Goal: Information Seeking & Learning: Find specific page/section

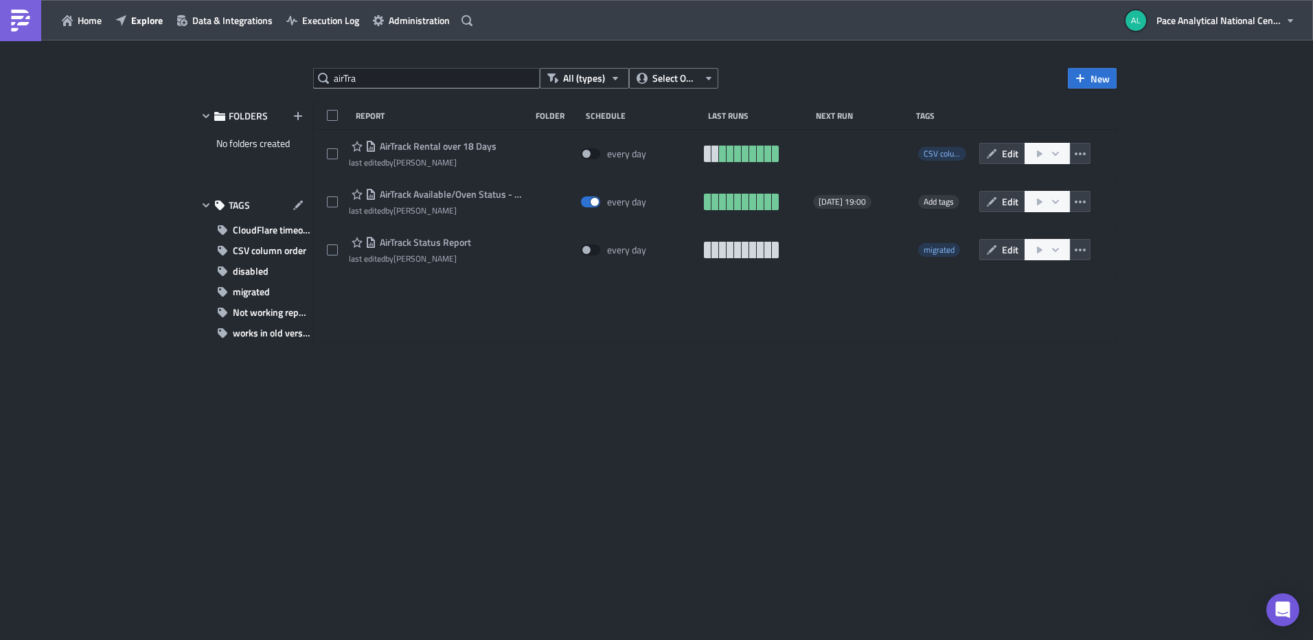
click at [304, 73] on div "airTra All (types) Select Owner New FOLDERS No folders created TAGS CloudFlare …" at bounding box center [657, 341] width 934 height 547
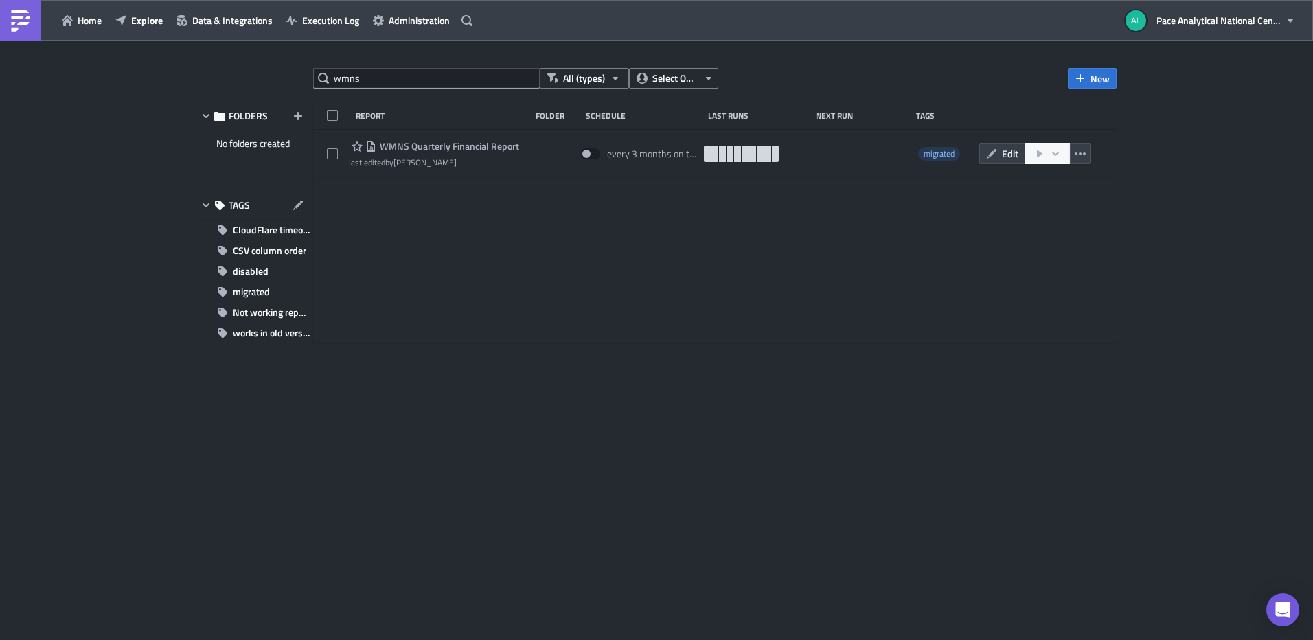
type input "wmns"
drag, startPoint x: 373, startPoint y: 75, endPoint x: 270, endPoint y: 77, distance: 103.0
click at [270, 77] on div "wmns All (types) Select Owner New FOLDERS No folders created TAGS CloudFlare ti…" at bounding box center [657, 341] width 934 height 547
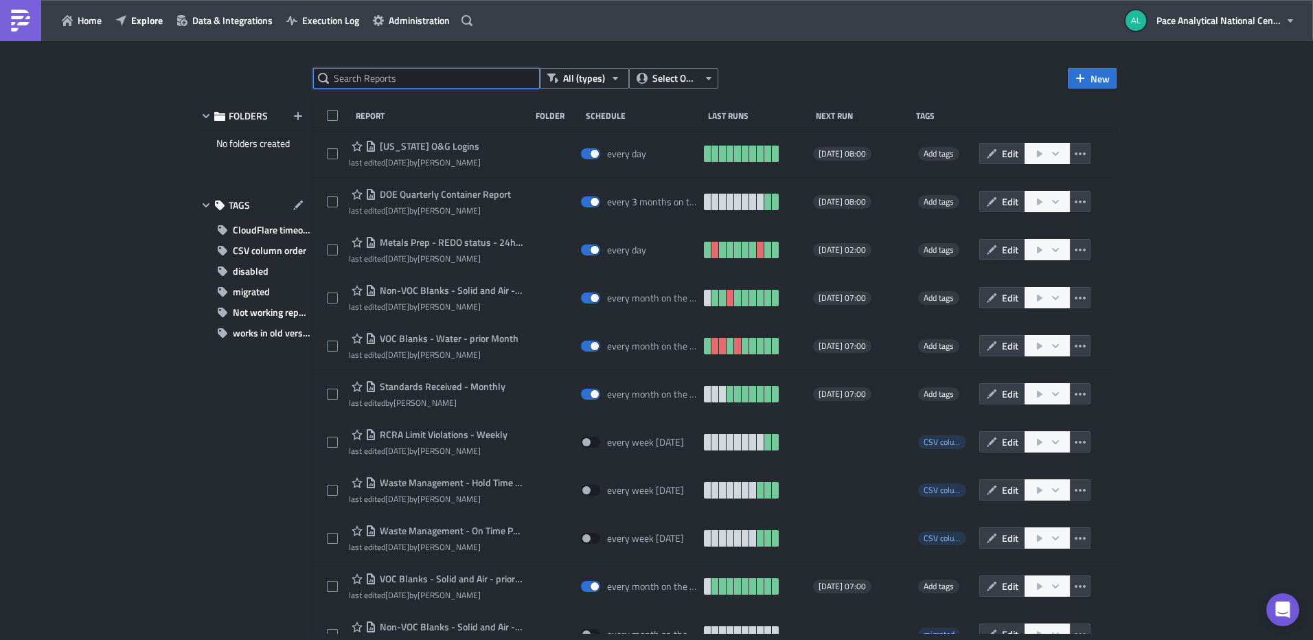
click at [366, 77] on input "text" at bounding box center [426, 78] width 227 height 21
type input "wmns"
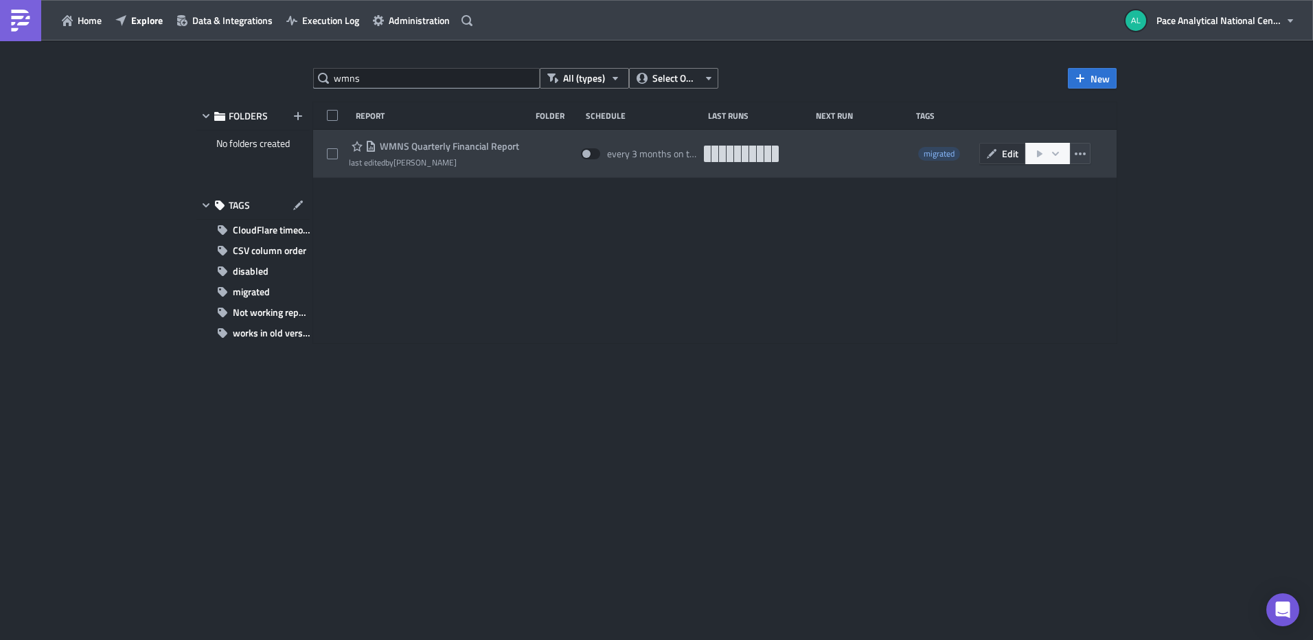
click at [992, 155] on icon "button" at bounding box center [991, 153] width 11 height 11
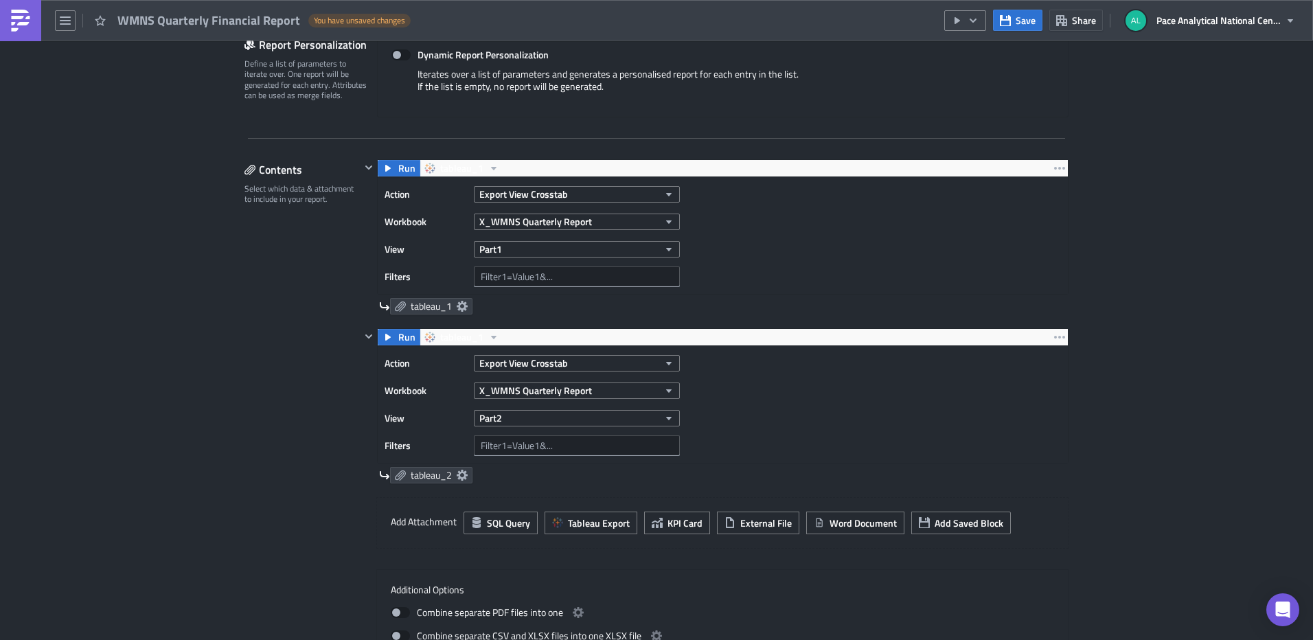
scroll to position [315, 0]
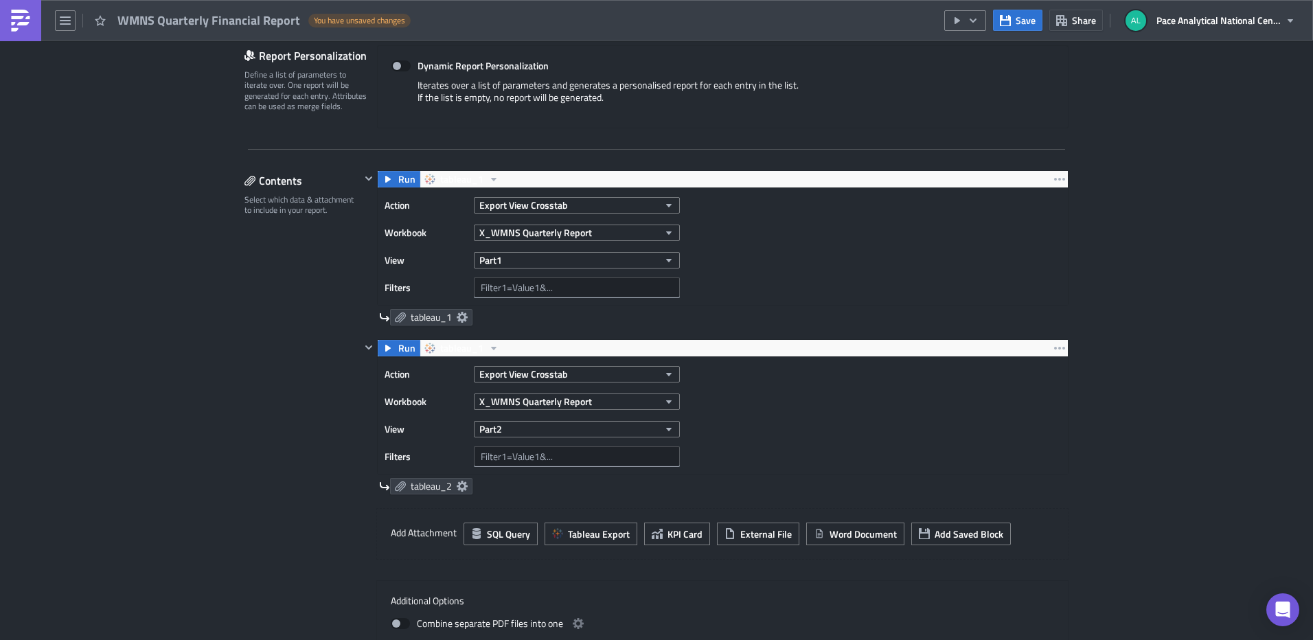
click at [19, 23] on img at bounding box center [21, 21] width 22 height 22
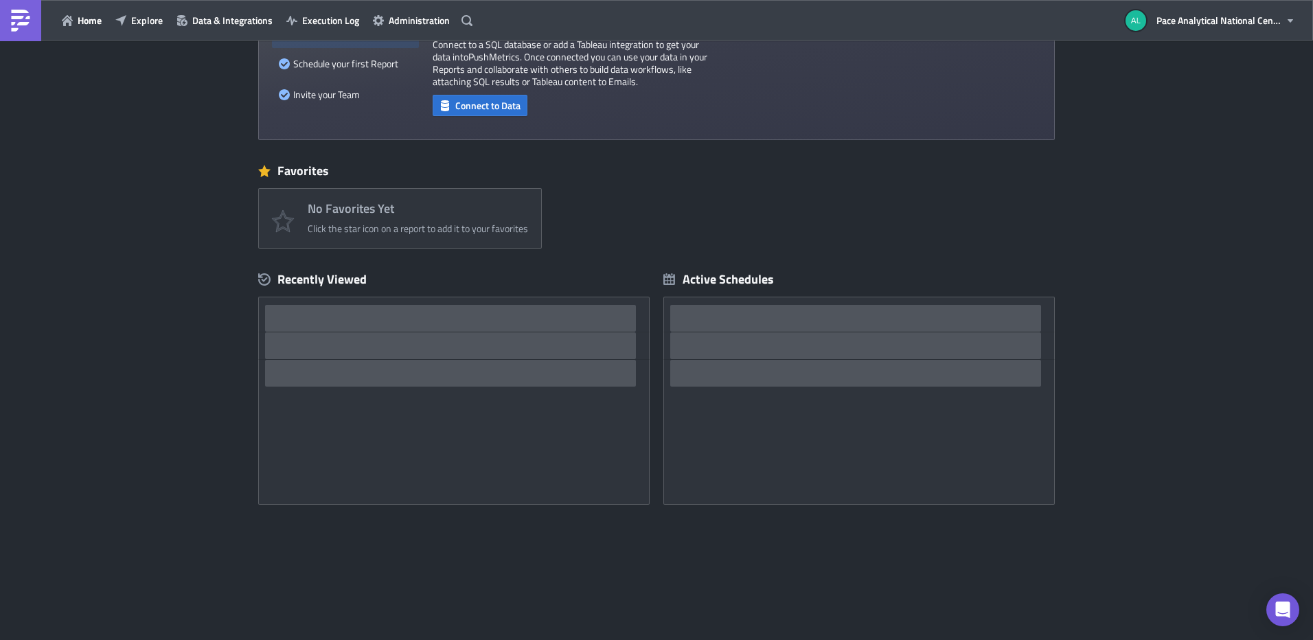
scroll to position [135, 0]
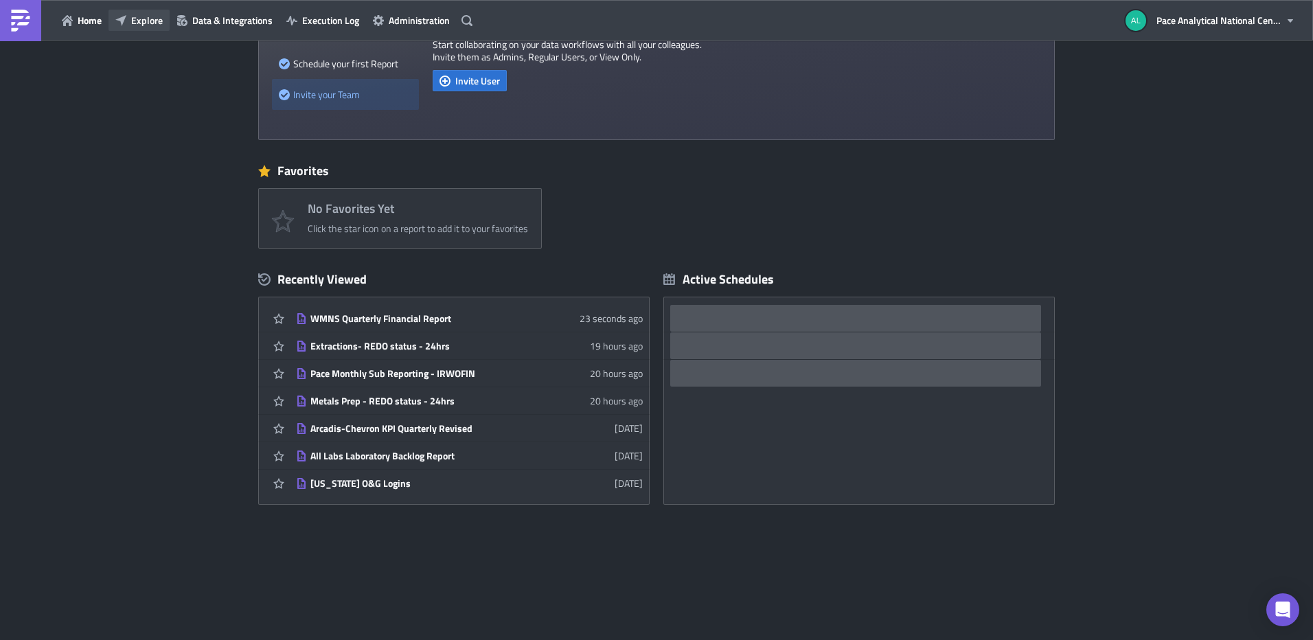
click at [148, 21] on span "Explore" at bounding box center [147, 20] width 32 height 14
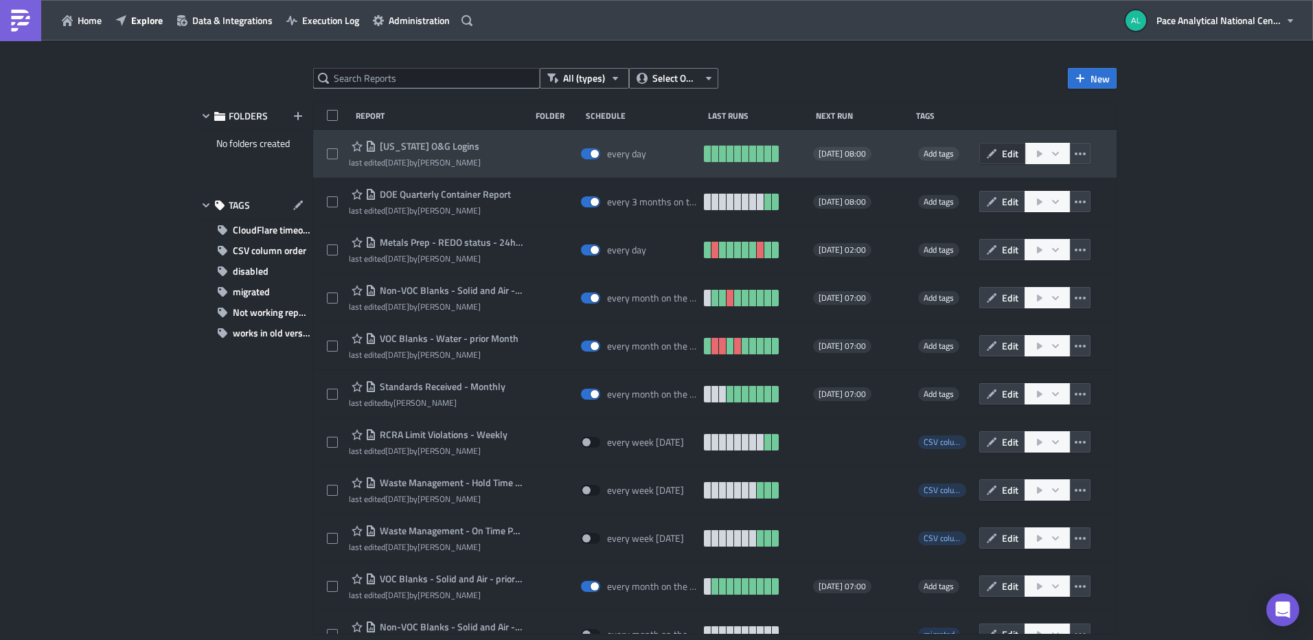
click at [1002, 151] on span "Edit" at bounding box center [1010, 153] width 16 height 14
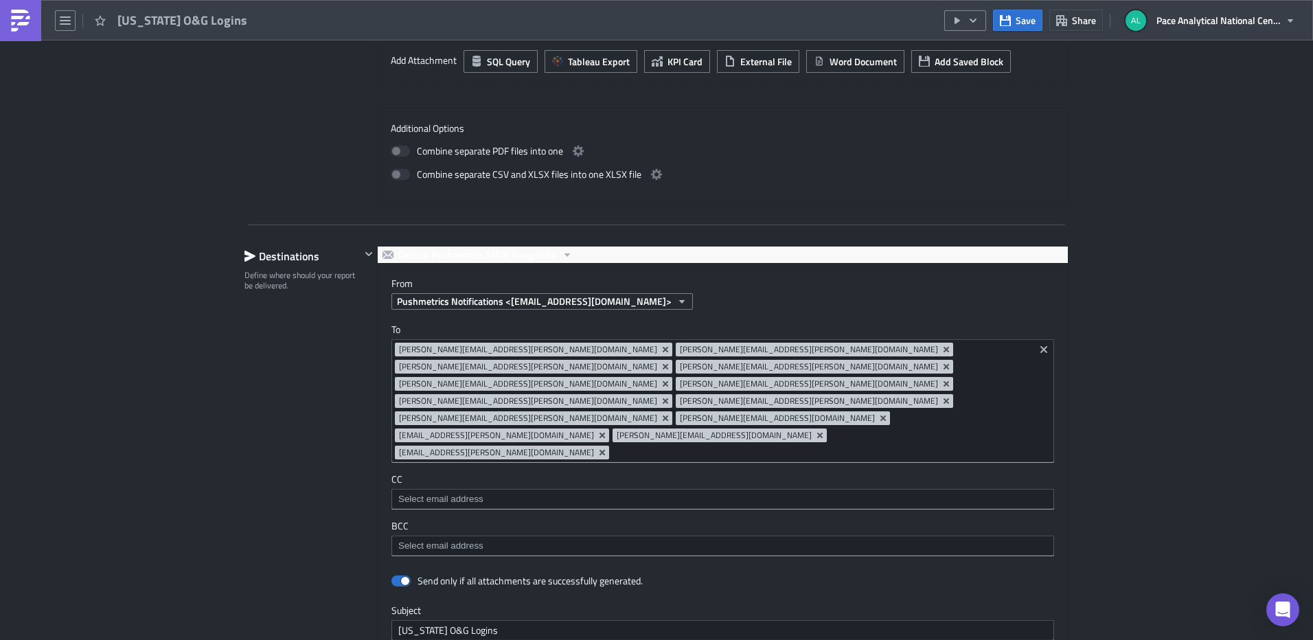
scroll to position [729, 0]
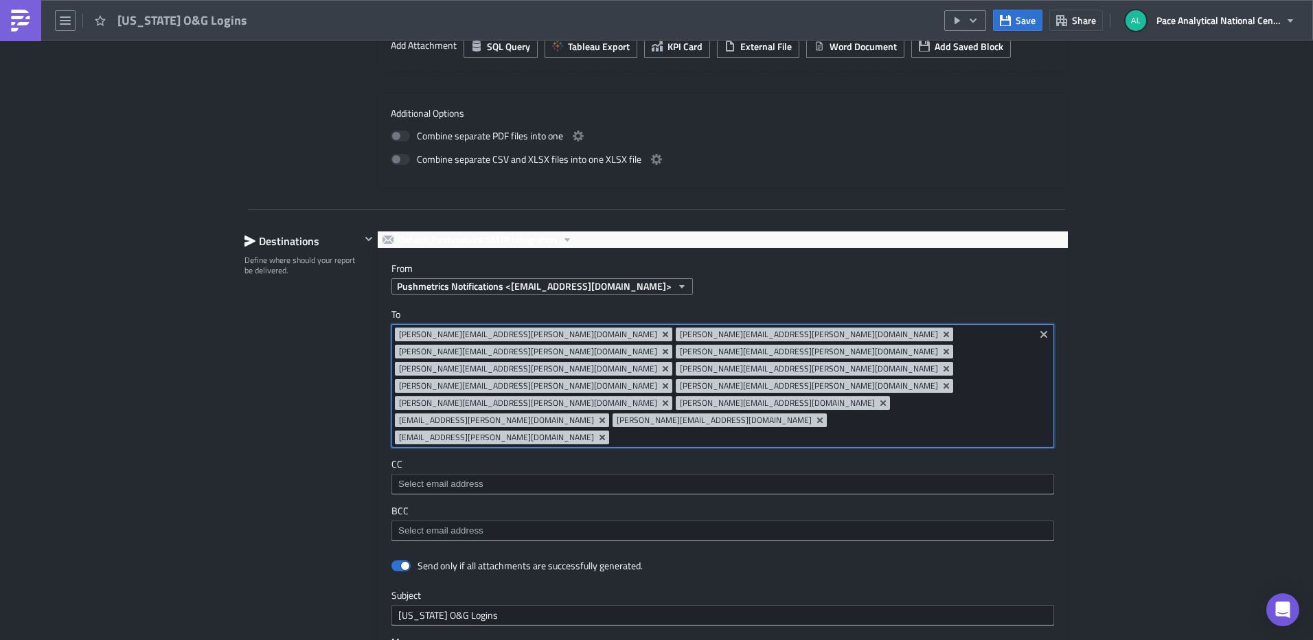
drag, startPoint x: 797, startPoint y: 374, endPoint x: 363, endPoint y: 321, distance: 437.8
click at [361, 321] on div "Default Pushmetrics SMTP Integration From Pushmetrics Notifications <do-not-rep…" at bounding box center [714, 551] width 708 height 641
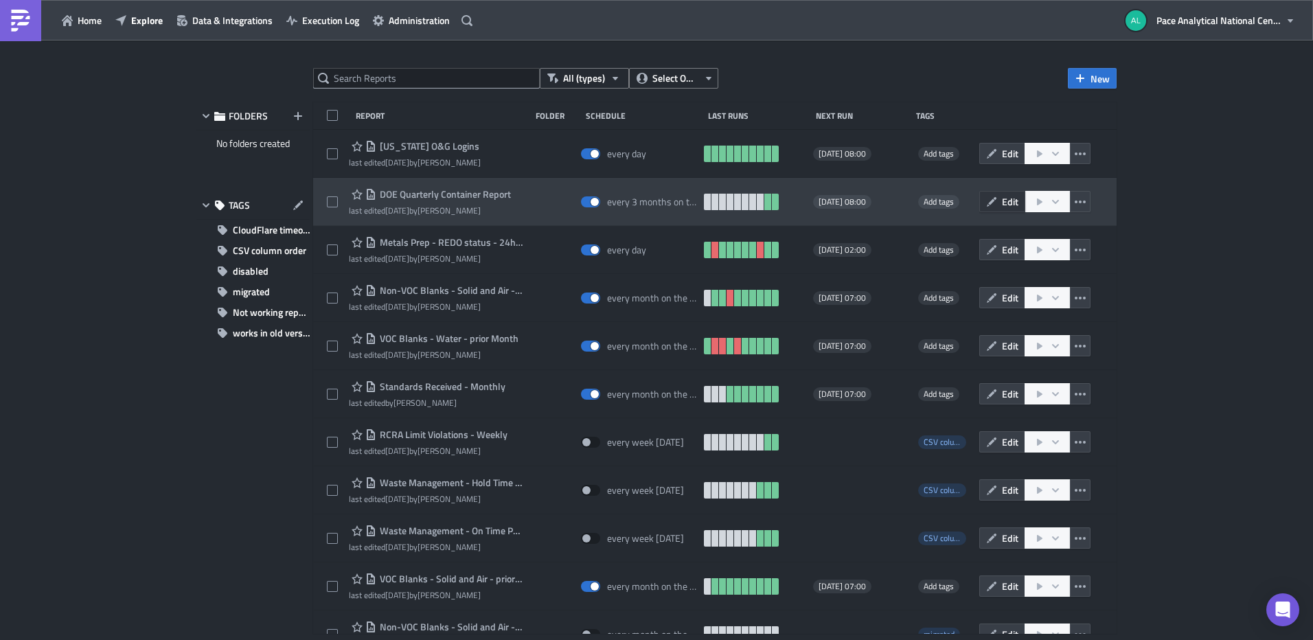
click at [991, 198] on button "Edit" at bounding box center [1002, 201] width 46 height 21
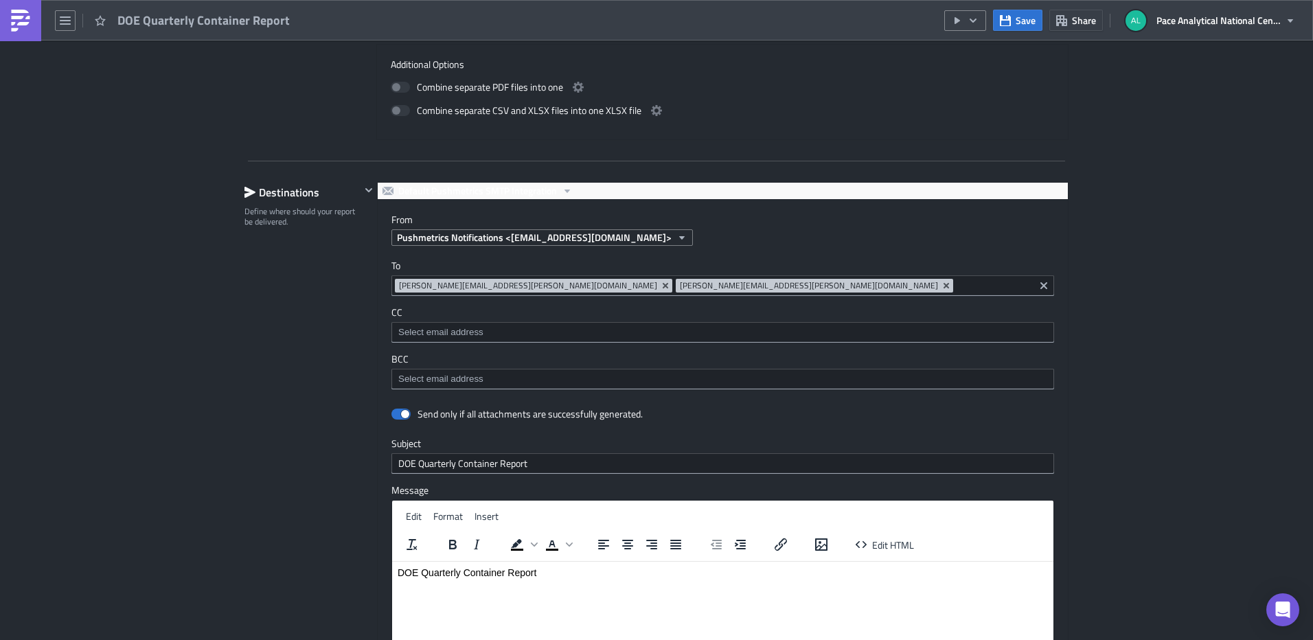
scroll to position [748, 0]
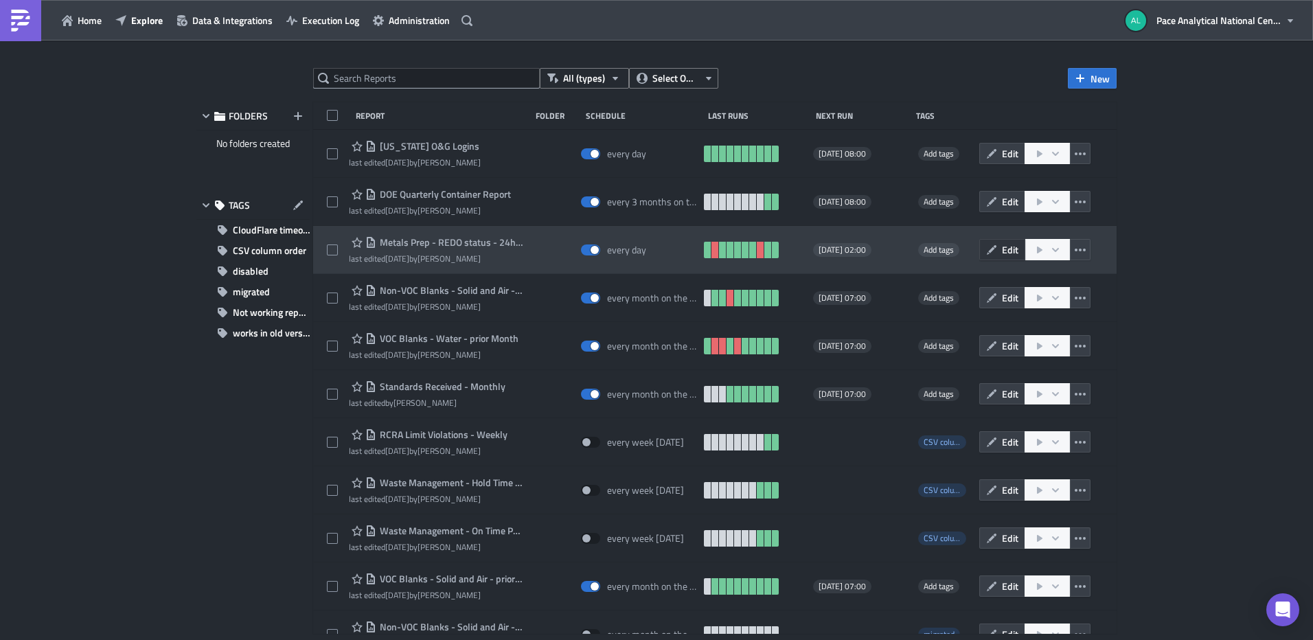
click at [991, 248] on button "Edit" at bounding box center [1002, 249] width 46 height 21
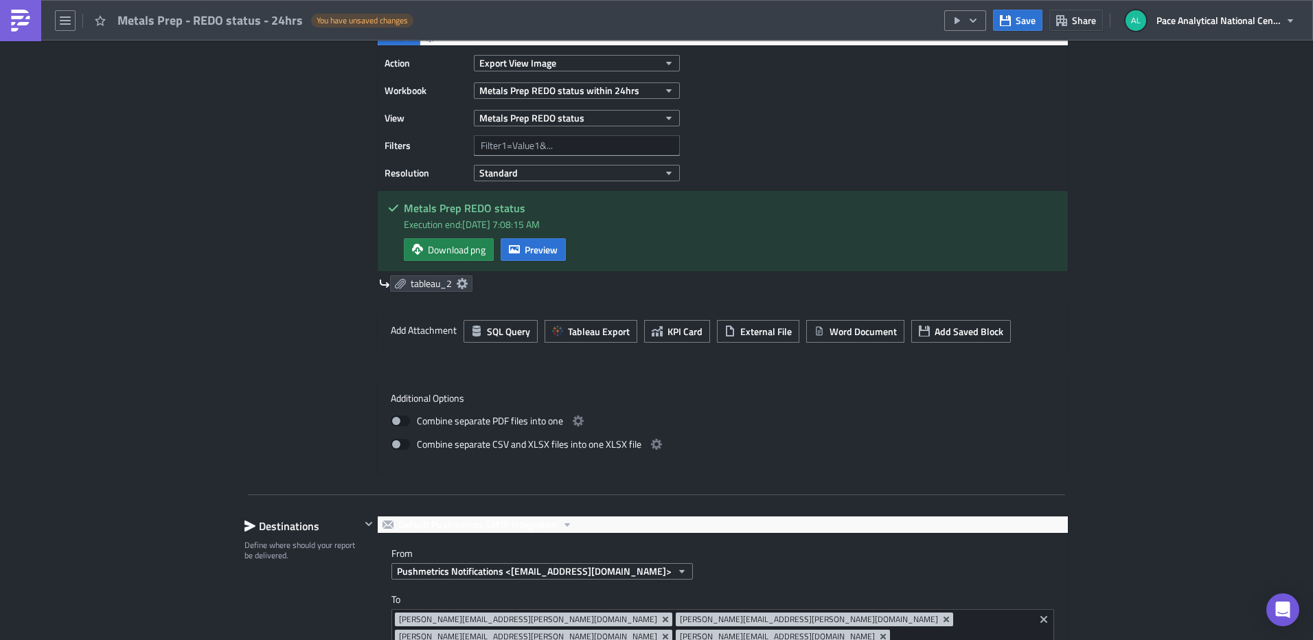
scroll to position [953, 0]
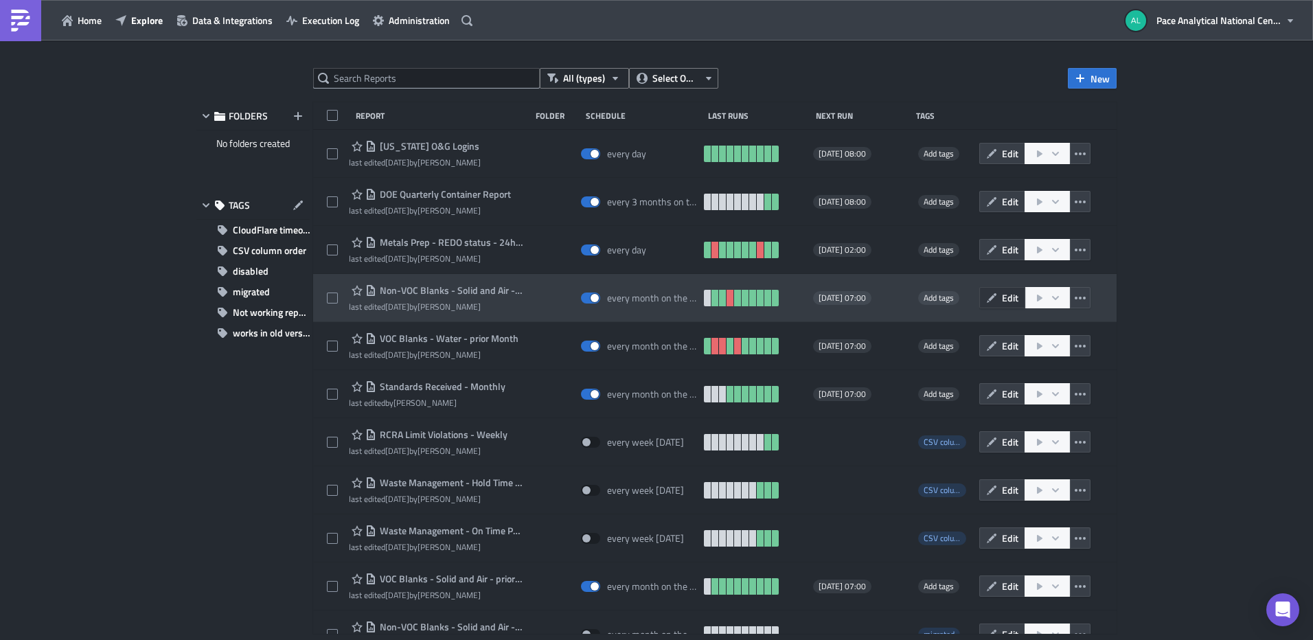
click at [1002, 299] on span "Edit" at bounding box center [1010, 297] width 16 height 14
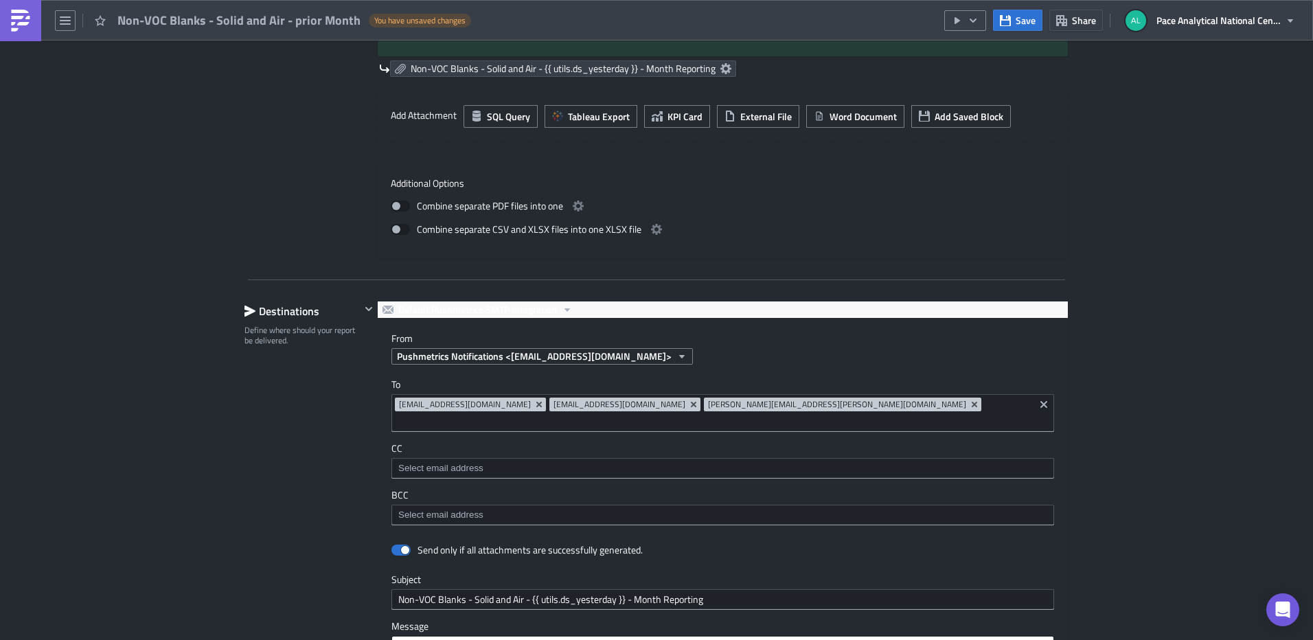
scroll to position [868, 0]
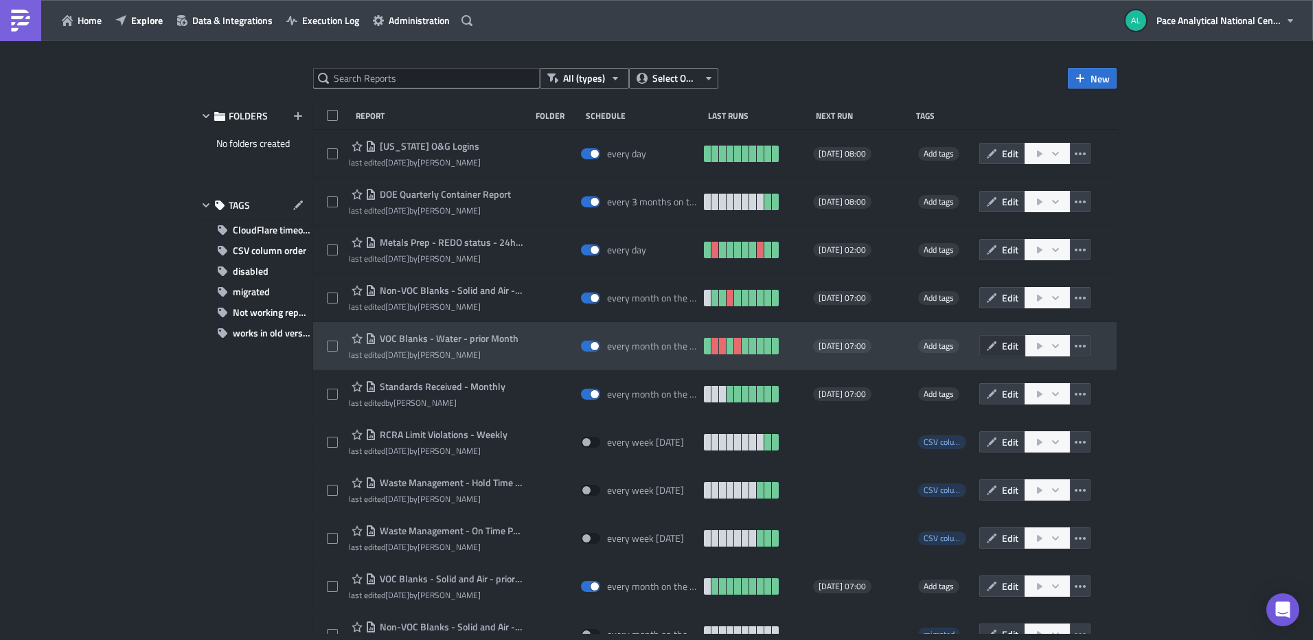
click at [987, 347] on icon "button" at bounding box center [991, 346] width 11 height 11
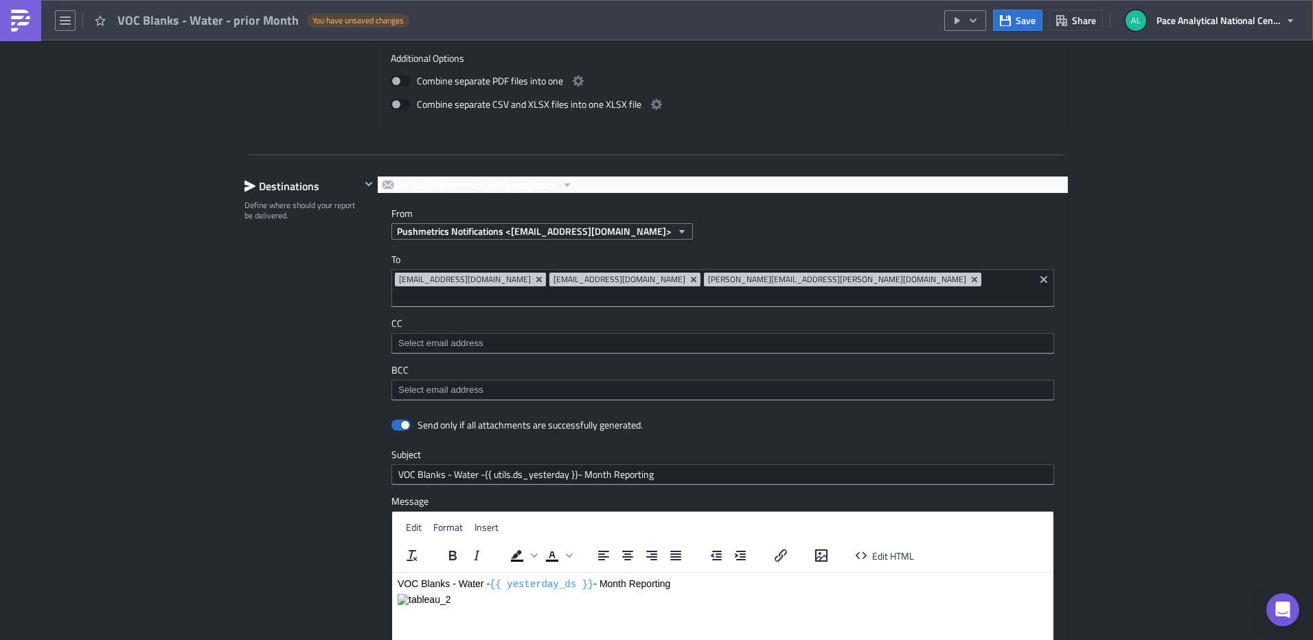
scroll to position [1011, 0]
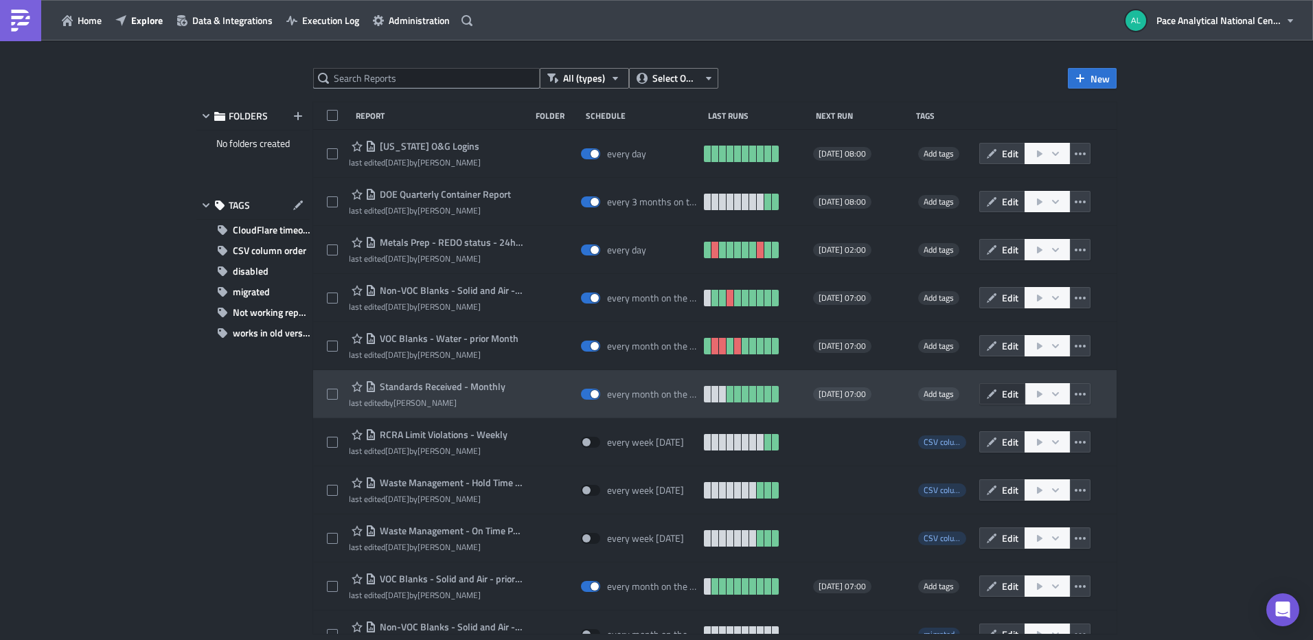
click at [987, 395] on icon "button" at bounding box center [992, 394] width 10 height 10
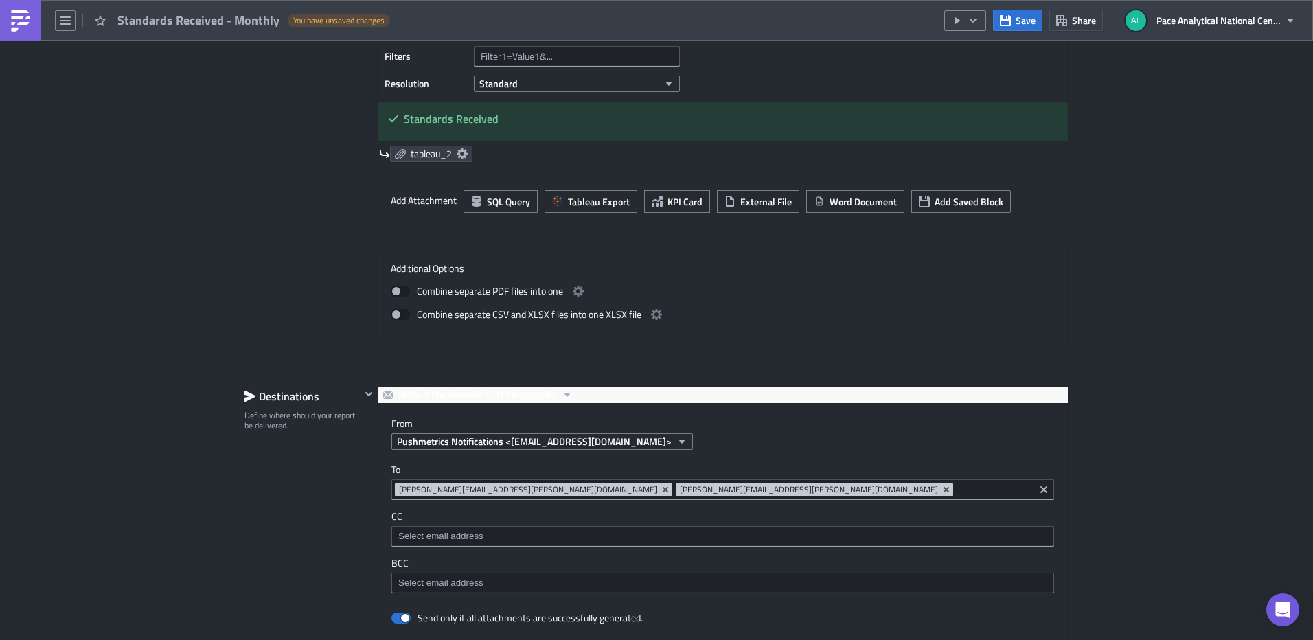
scroll to position [903, 0]
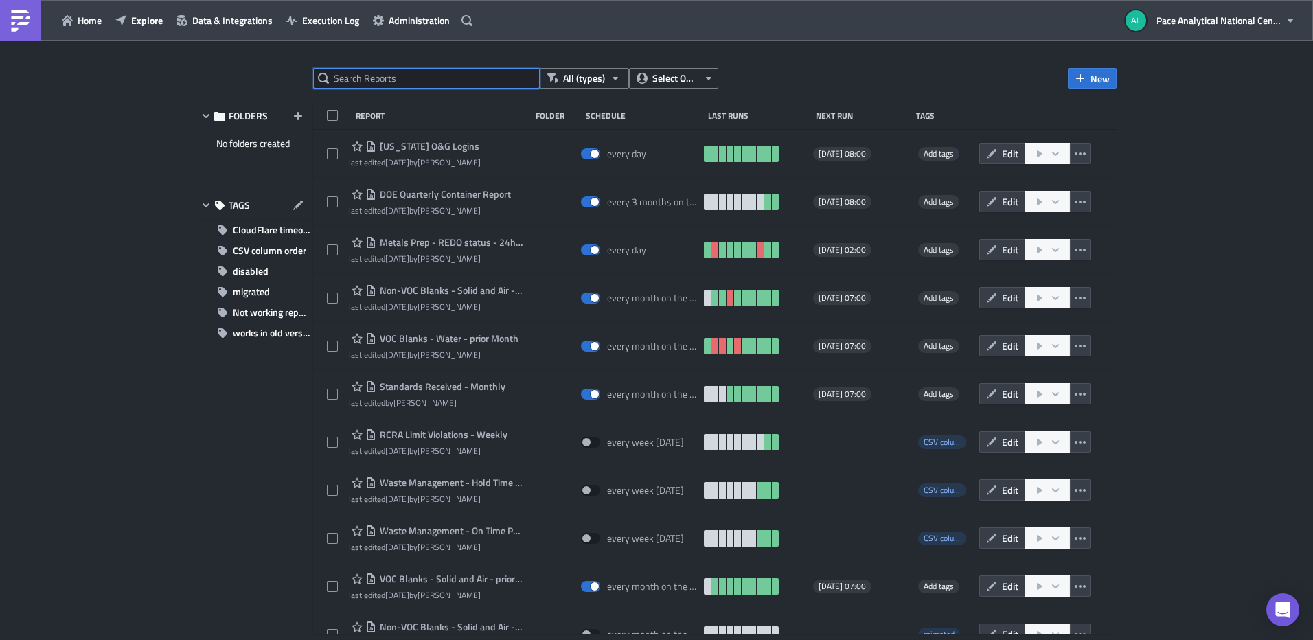
click at [373, 72] on input "text" at bounding box center [426, 78] width 227 height 21
type input "rcra"
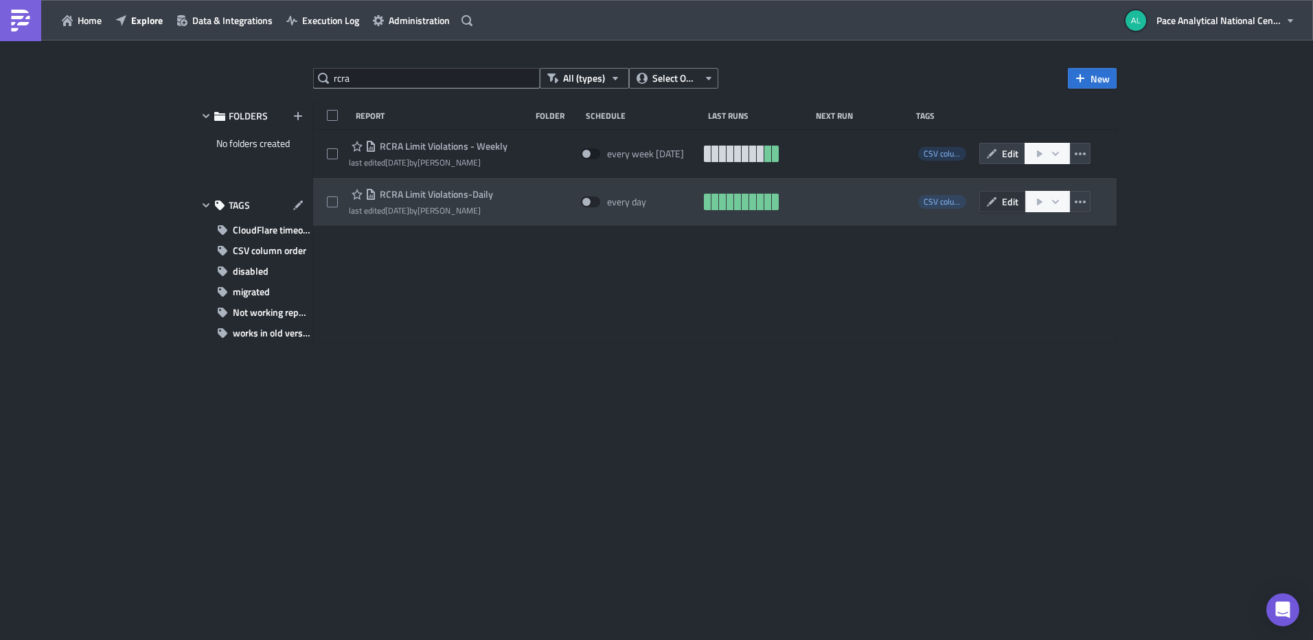
click at [996, 201] on icon "button" at bounding box center [991, 201] width 11 height 11
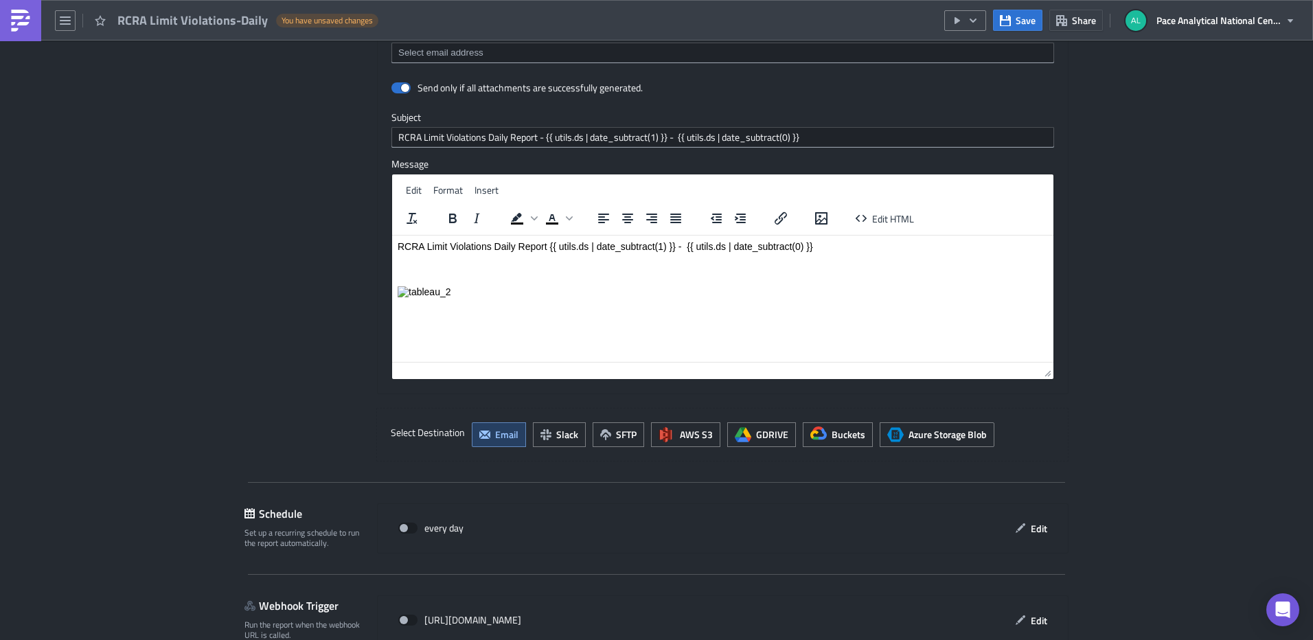
scroll to position [1393, 0]
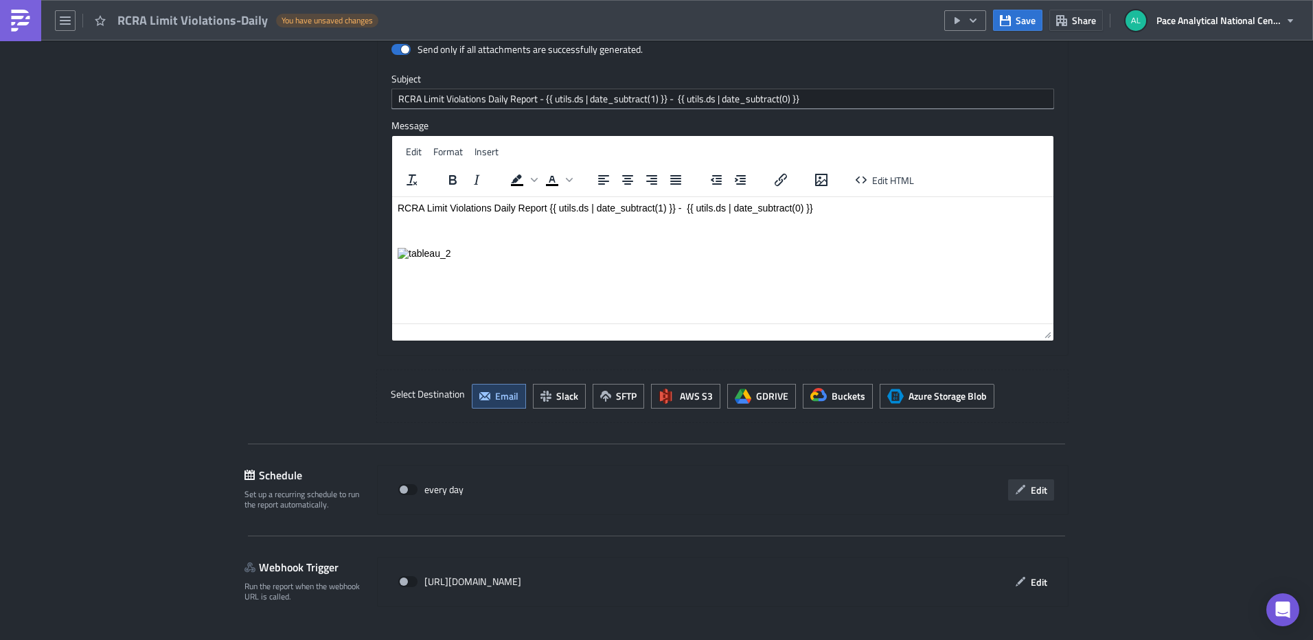
click at [1023, 479] on button "Edit" at bounding box center [1031, 489] width 46 height 21
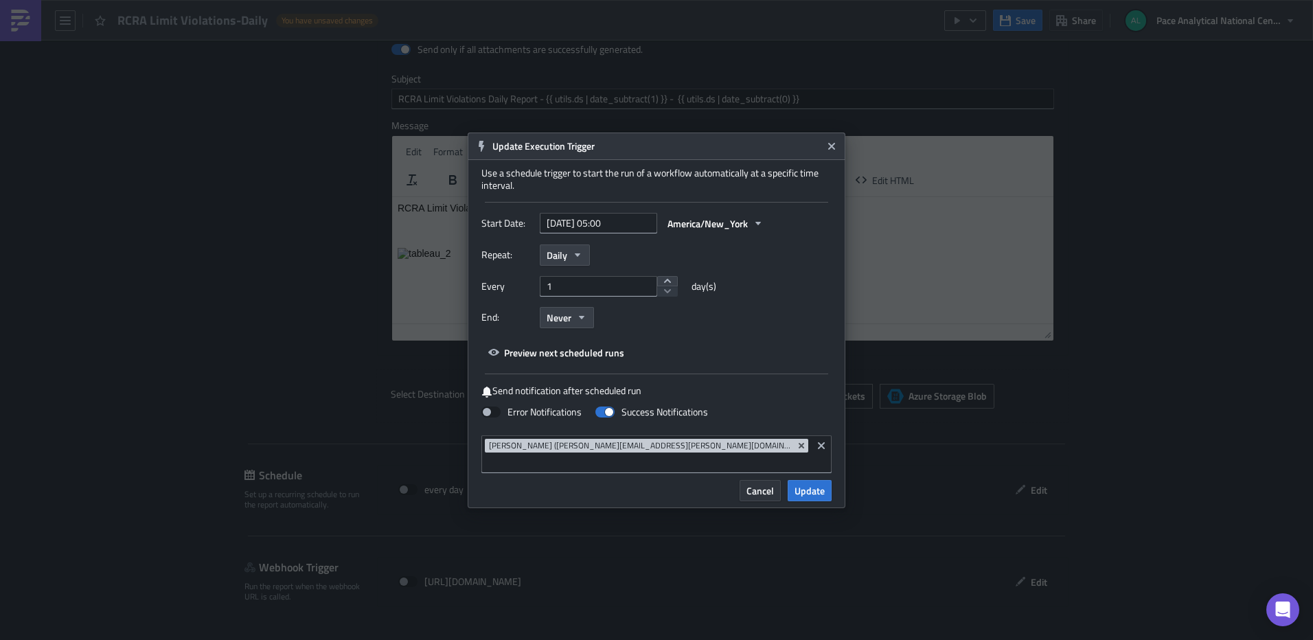
click at [759, 483] on span "Cancel" at bounding box center [759, 490] width 27 height 14
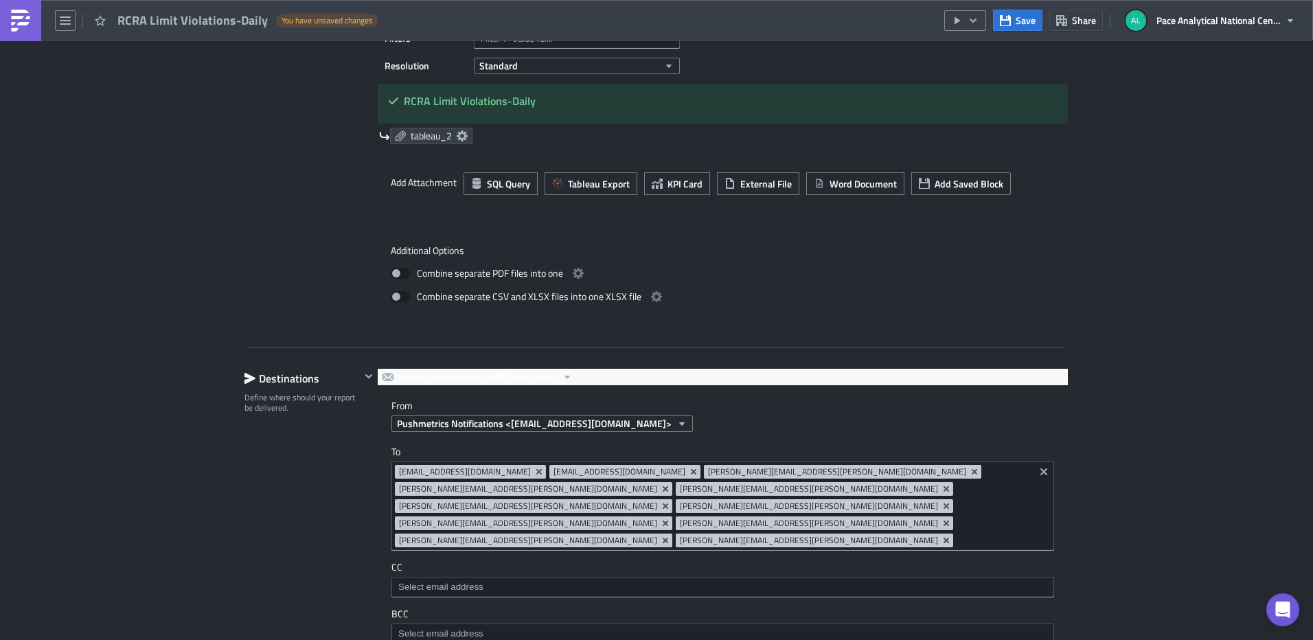
scroll to position [800, 0]
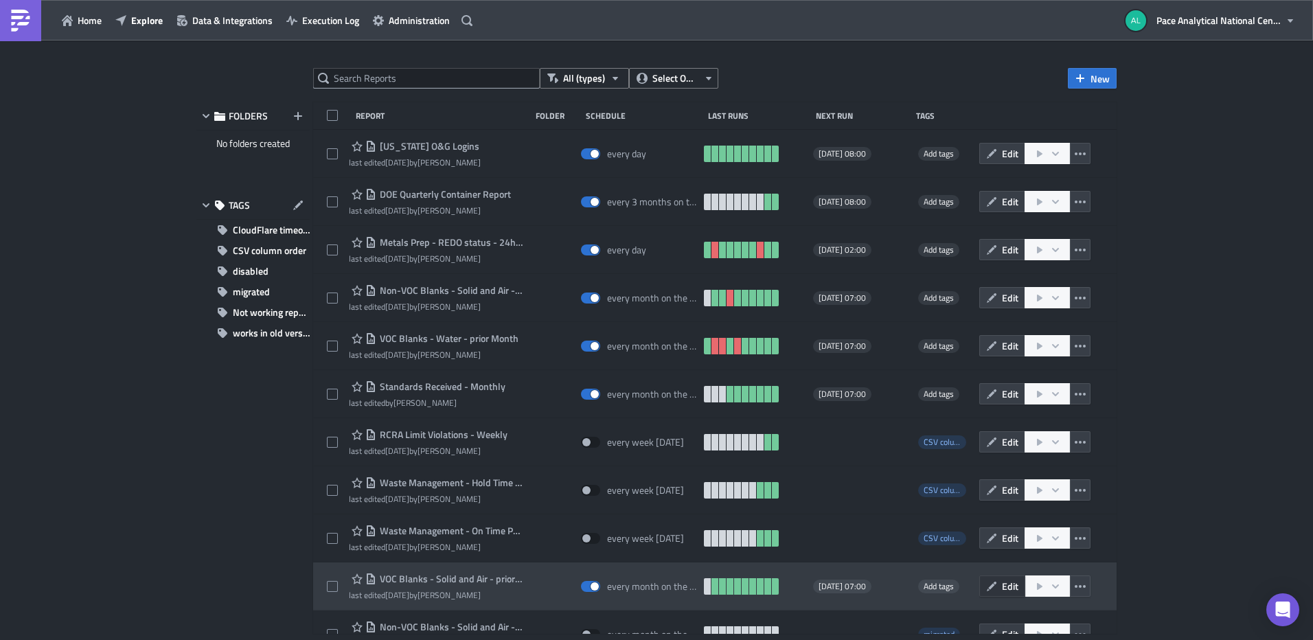
click at [1002, 588] on span "Edit" at bounding box center [1010, 586] width 16 height 14
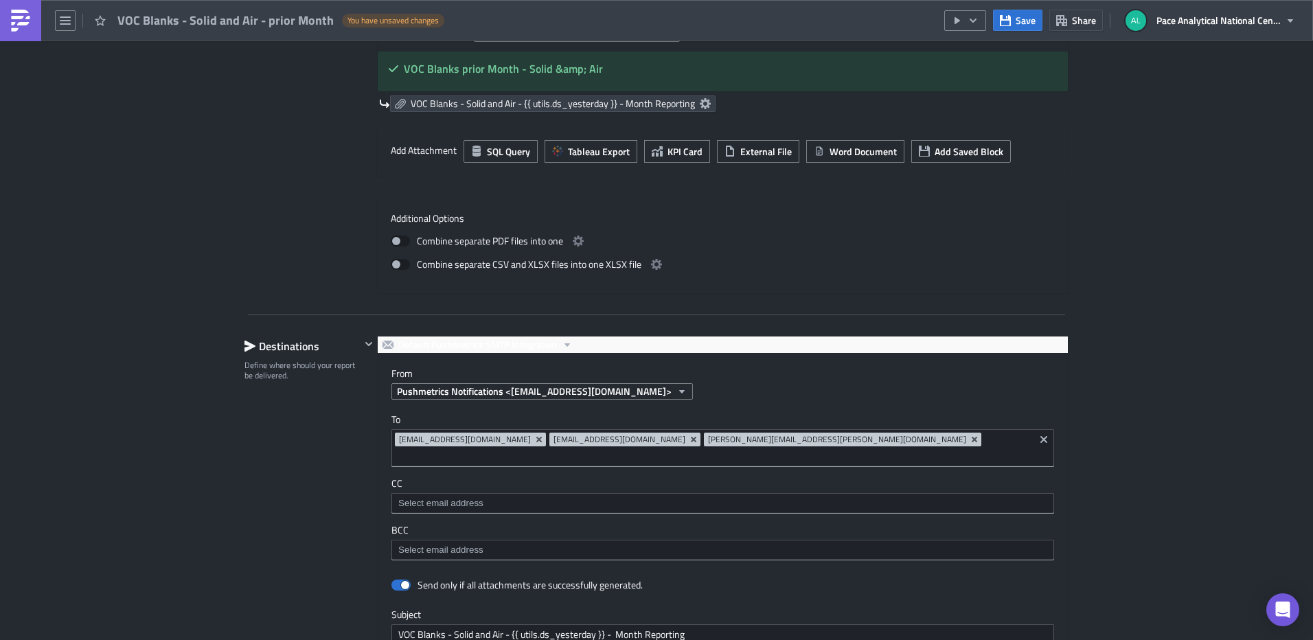
scroll to position [983, 0]
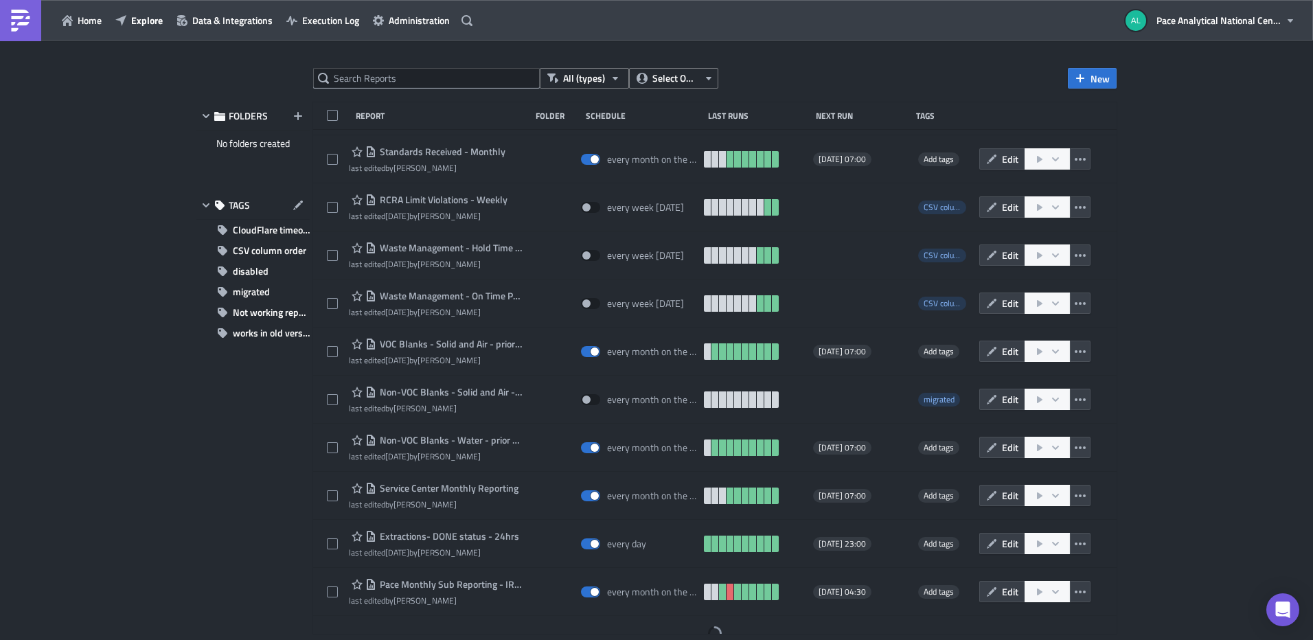
scroll to position [248, 0]
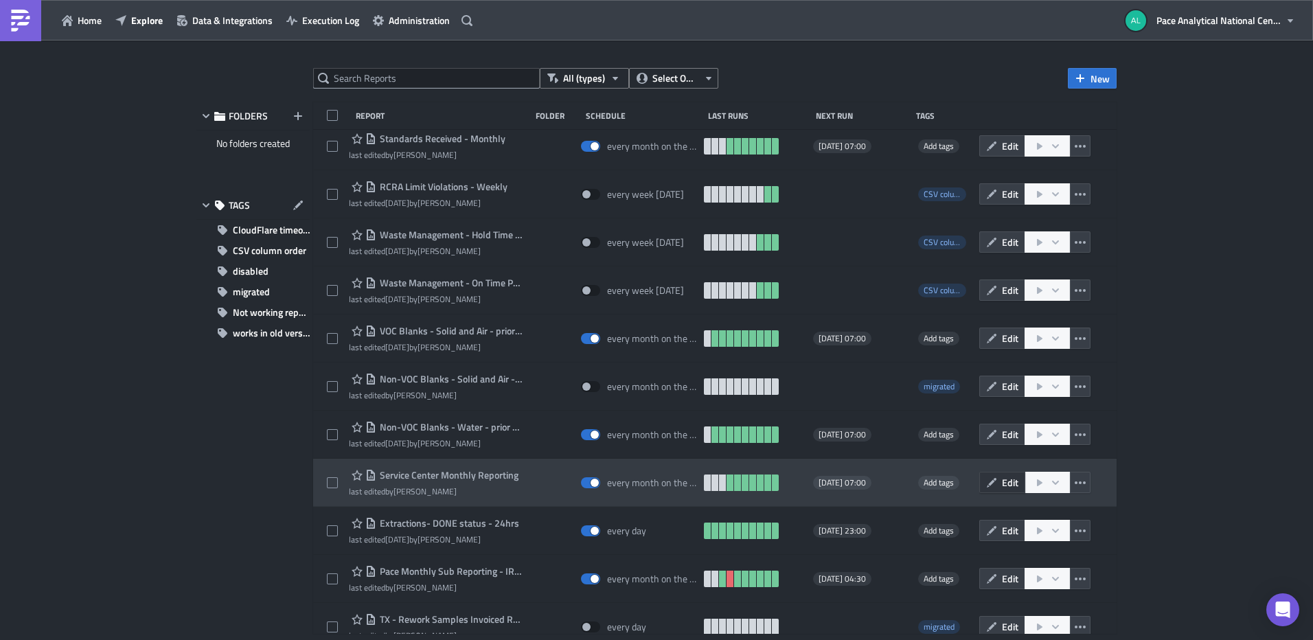
click at [992, 484] on button "Edit" at bounding box center [1002, 482] width 46 height 21
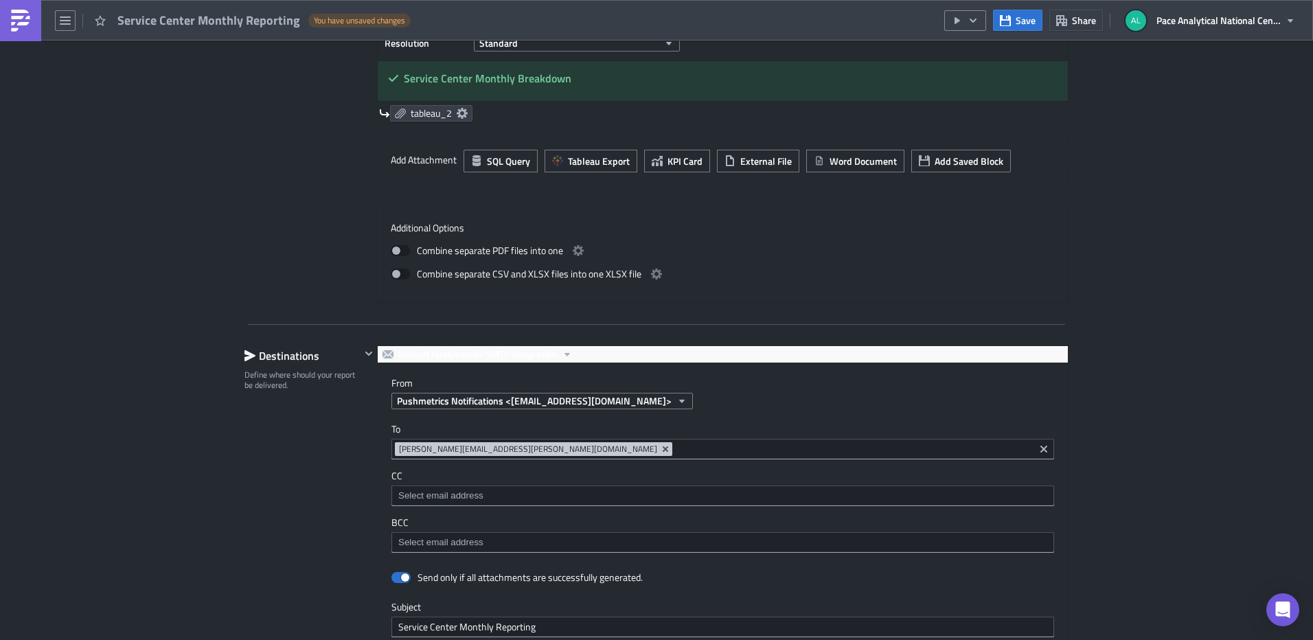
scroll to position [799, 0]
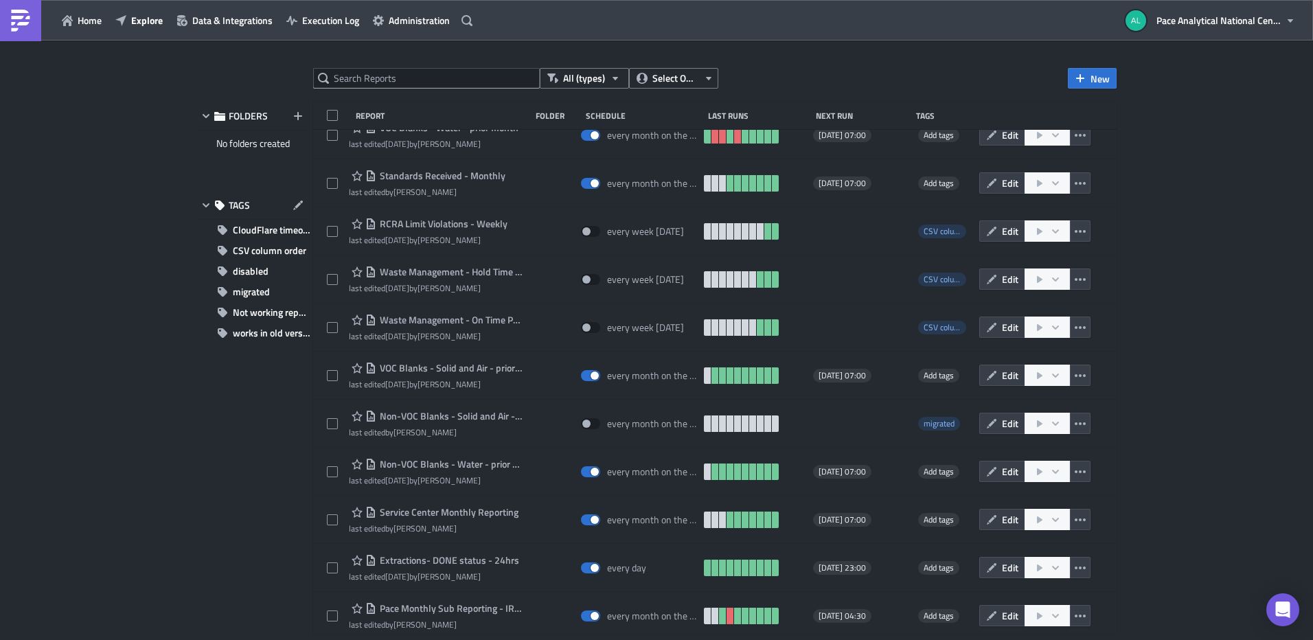
scroll to position [251, 0]
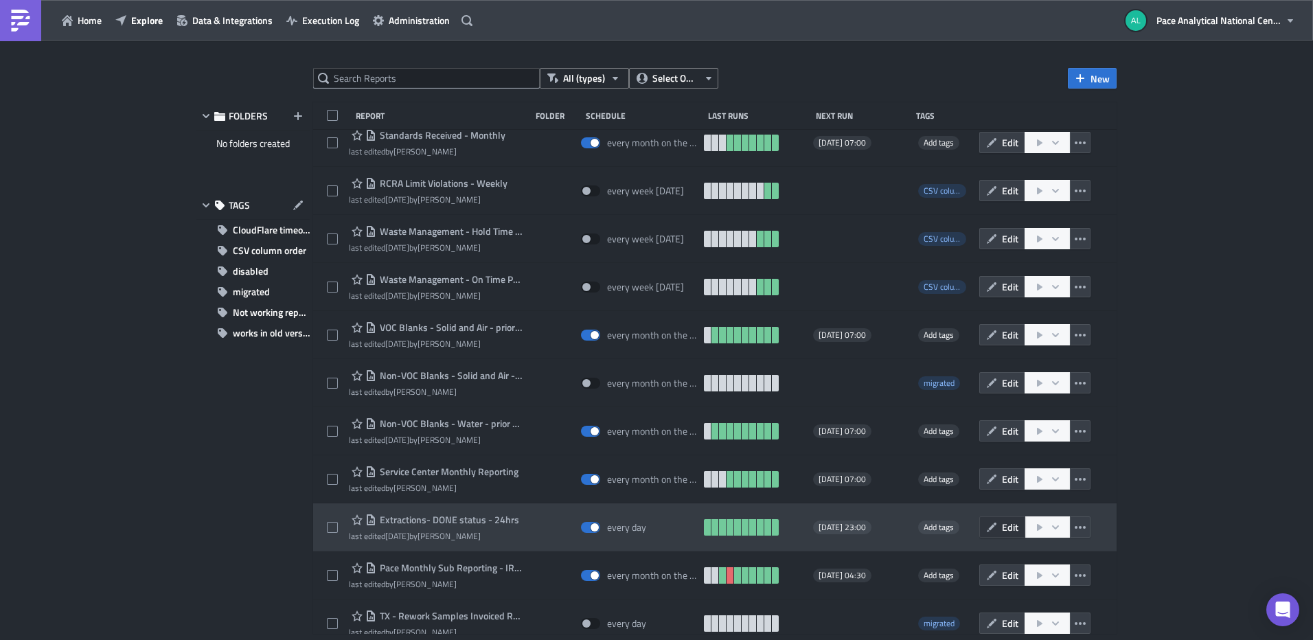
click at [992, 525] on button "Edit" at bounding box center [1002, 526] width 46 height 21
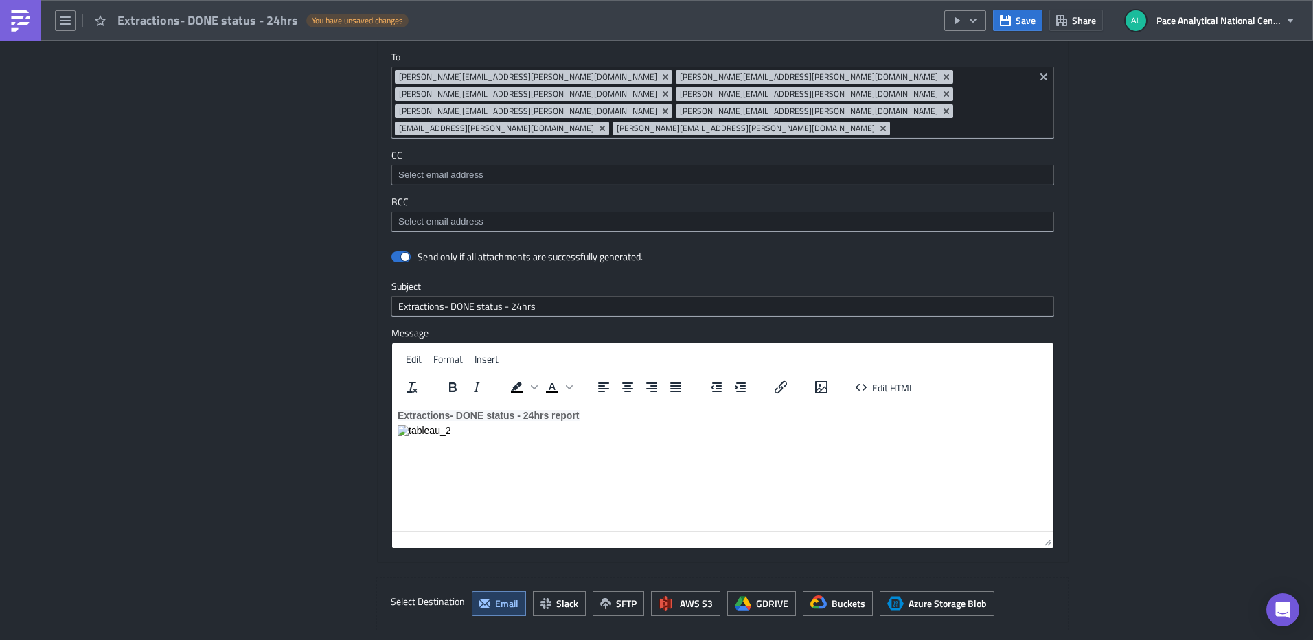
scroll to position [1269, 0]
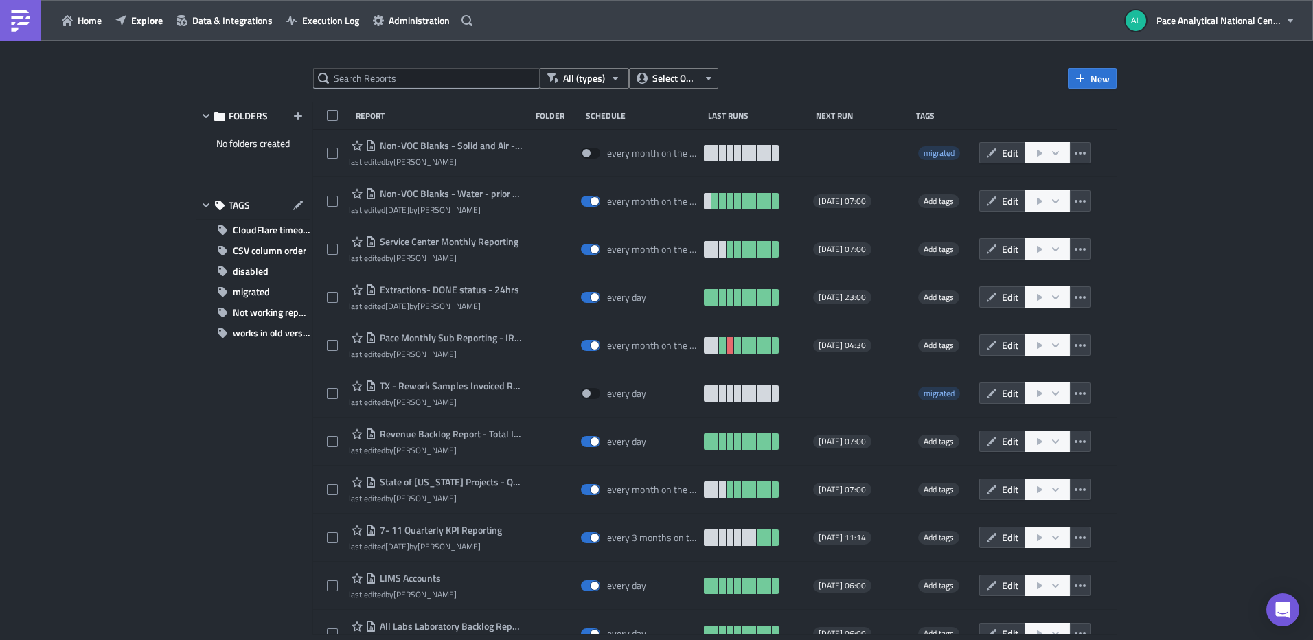
scroll to position [485, 0]
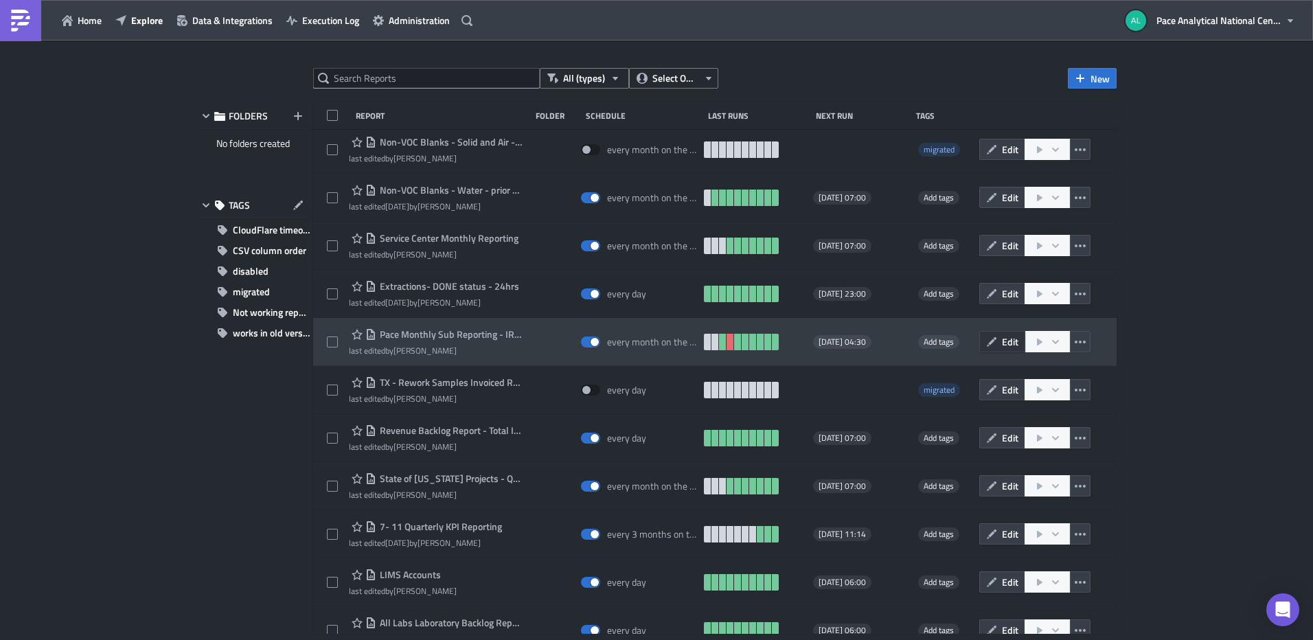
click at [989, 343] on button "Edit" at bounding box center [1002, 341] width 46 height 21
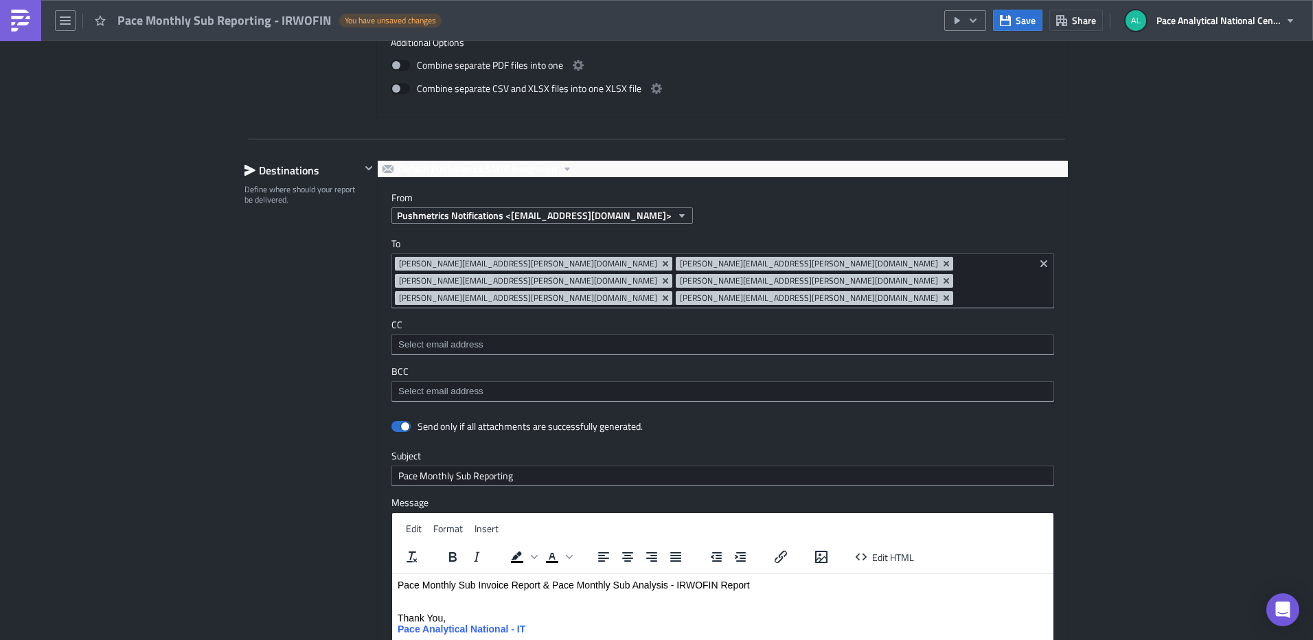
scroll to position [1878, 0]
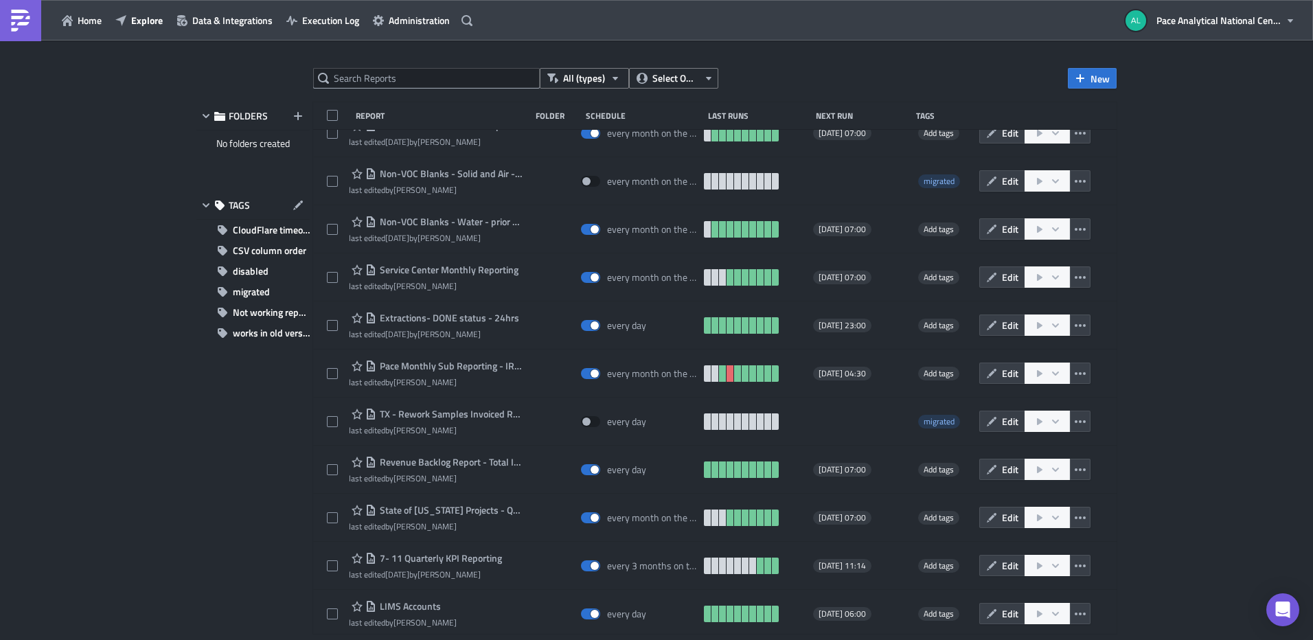
scroll to position [521, 0]
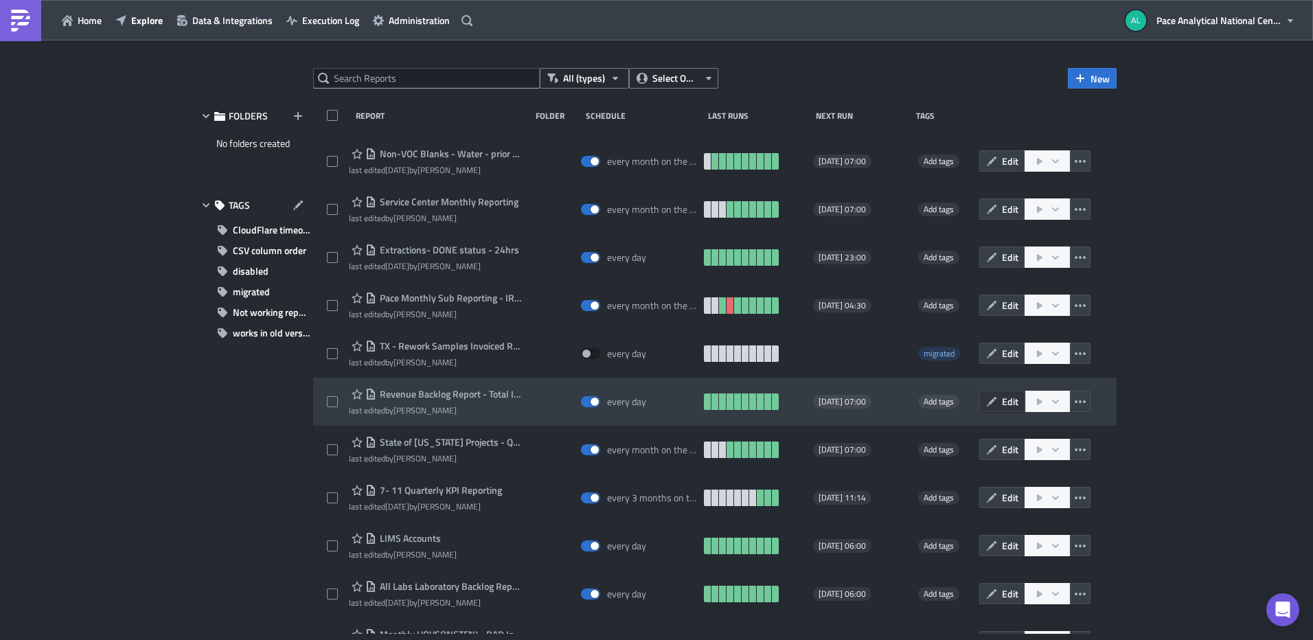
click at [987, 404] on icon "button" at bounding box center [991, 401] width 11 height 11
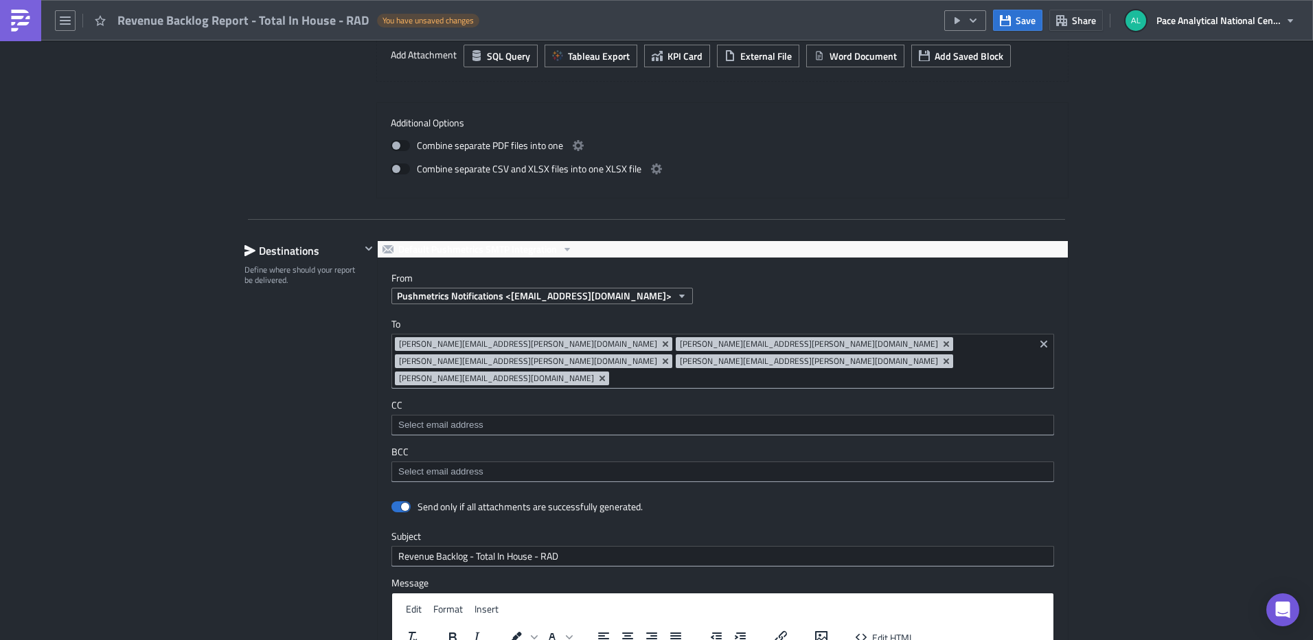
scroll to position [1142, 0]
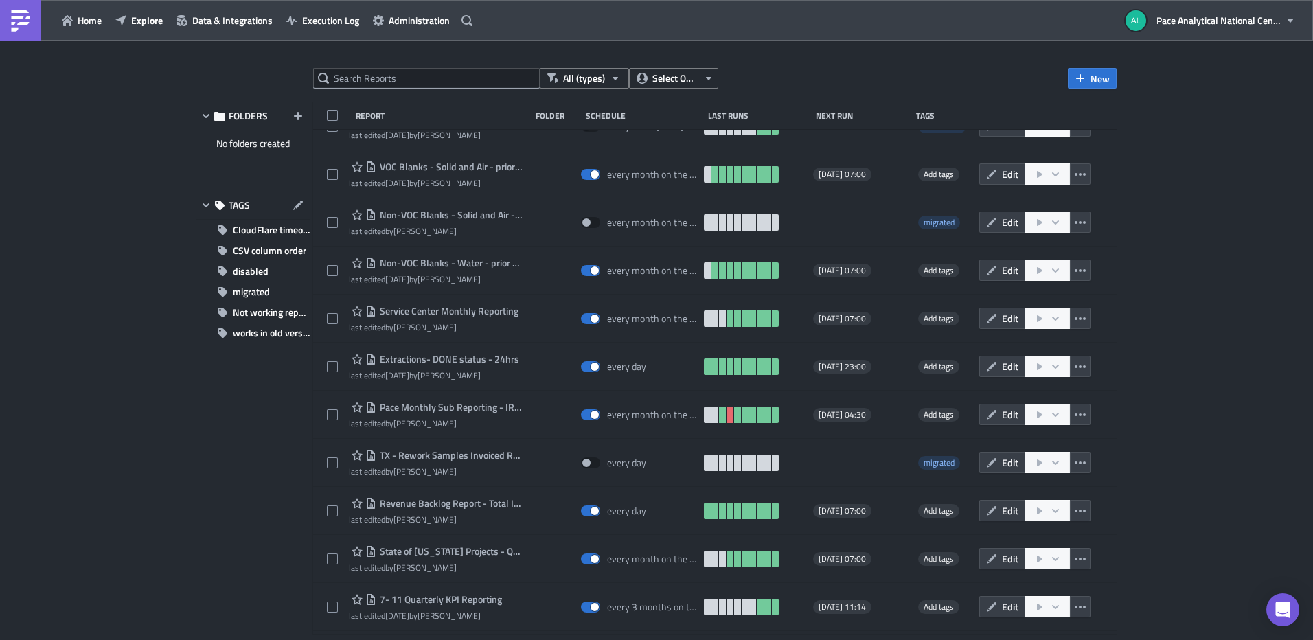
scroll to position [417, 0]
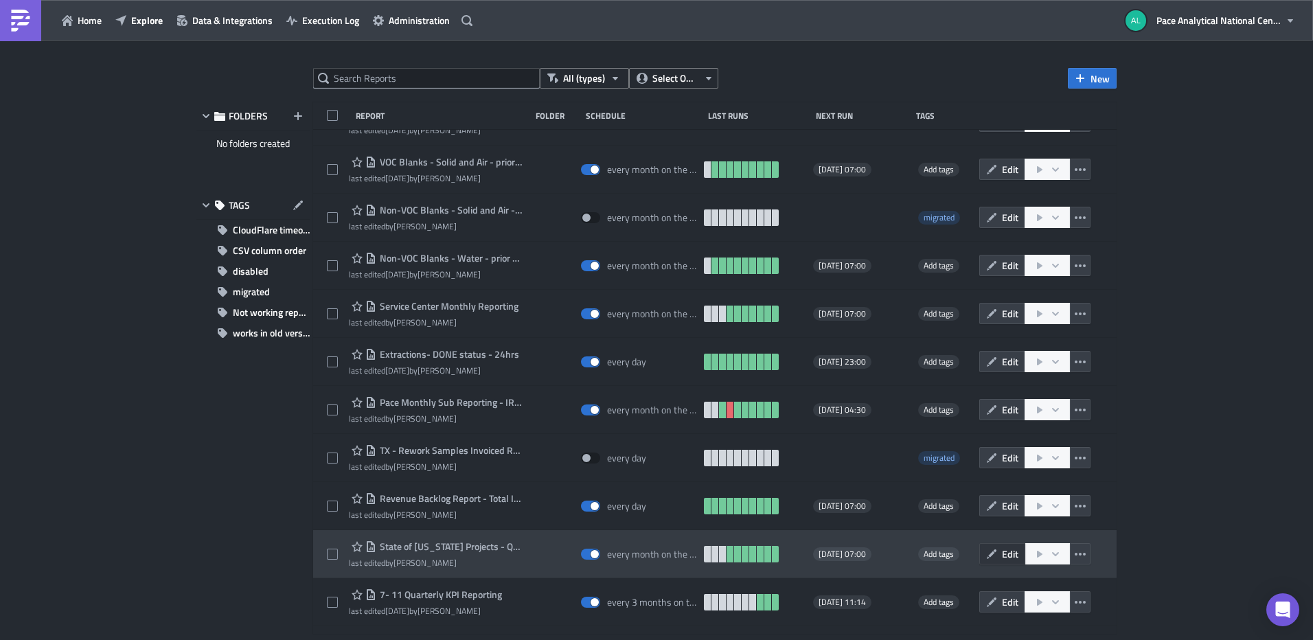
click at [992, 556] on button "Edit" at bounding box center [1002, 553] width 46 height 21
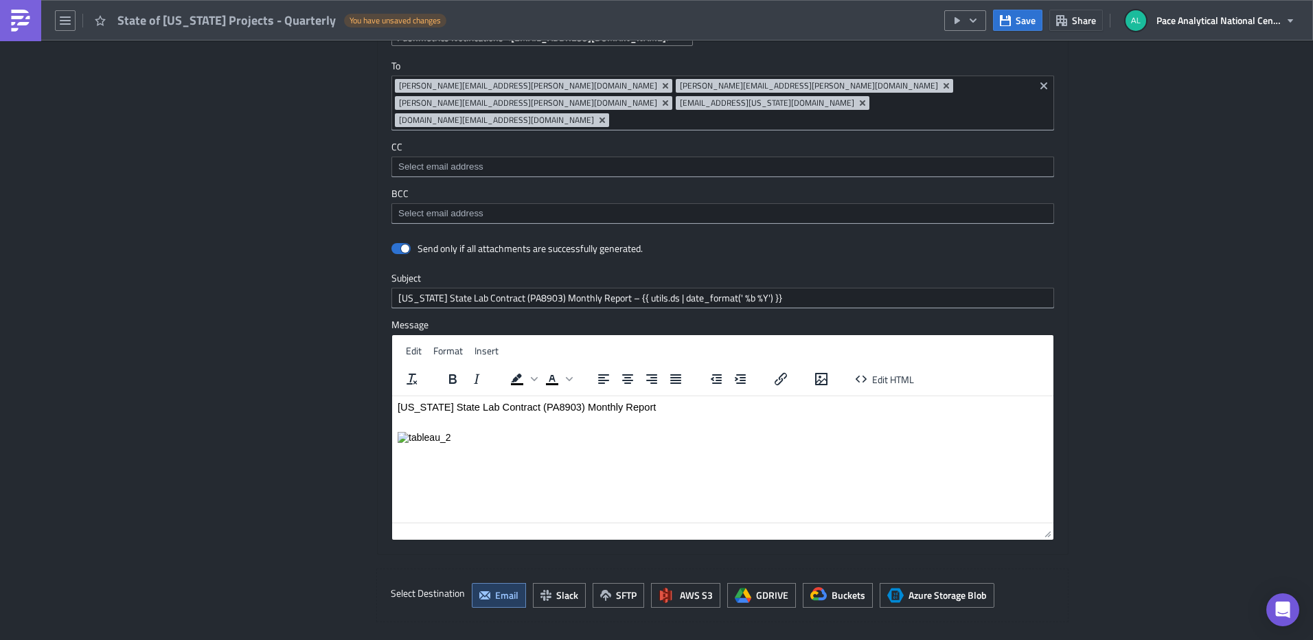
scroll to position [2004, 0]
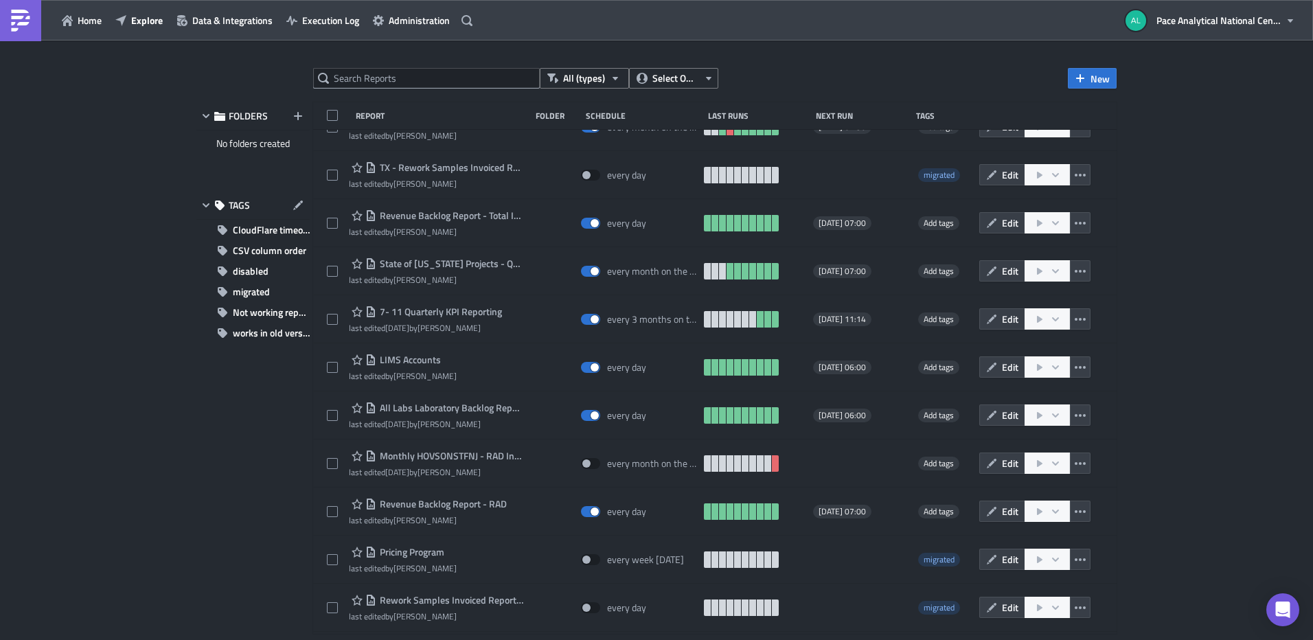
scroll to position [693, 0]
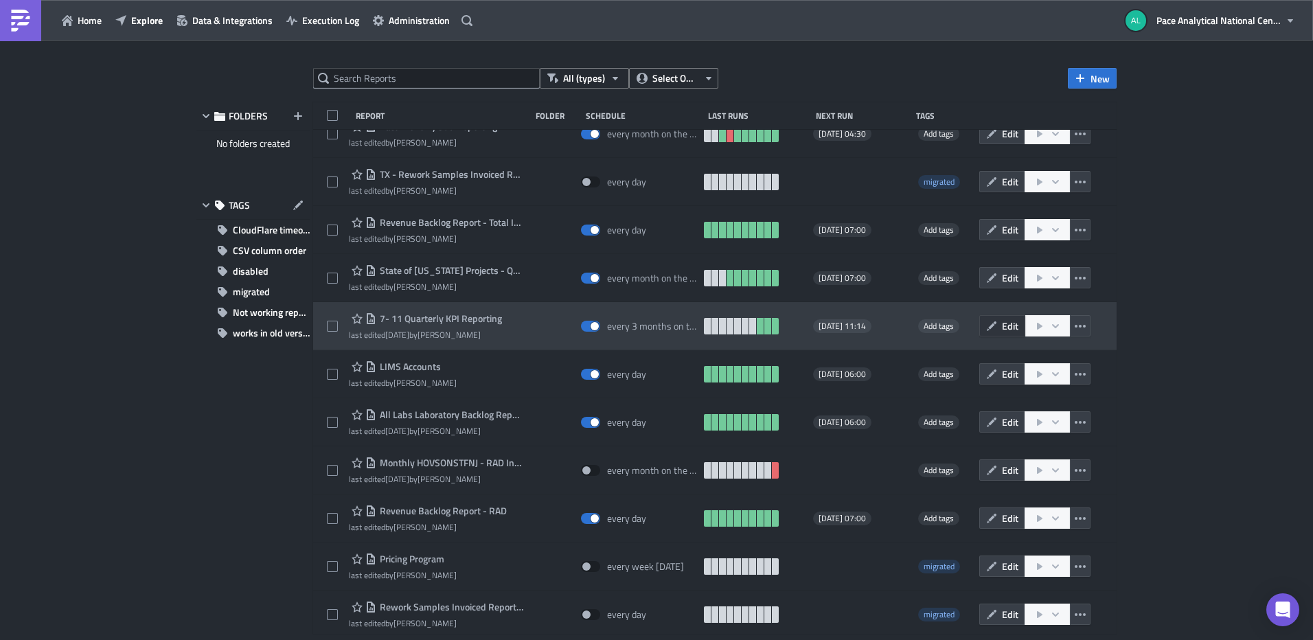
click at [987, 330] on icon "button" at bounding box center [991, 326] width 11 height 11
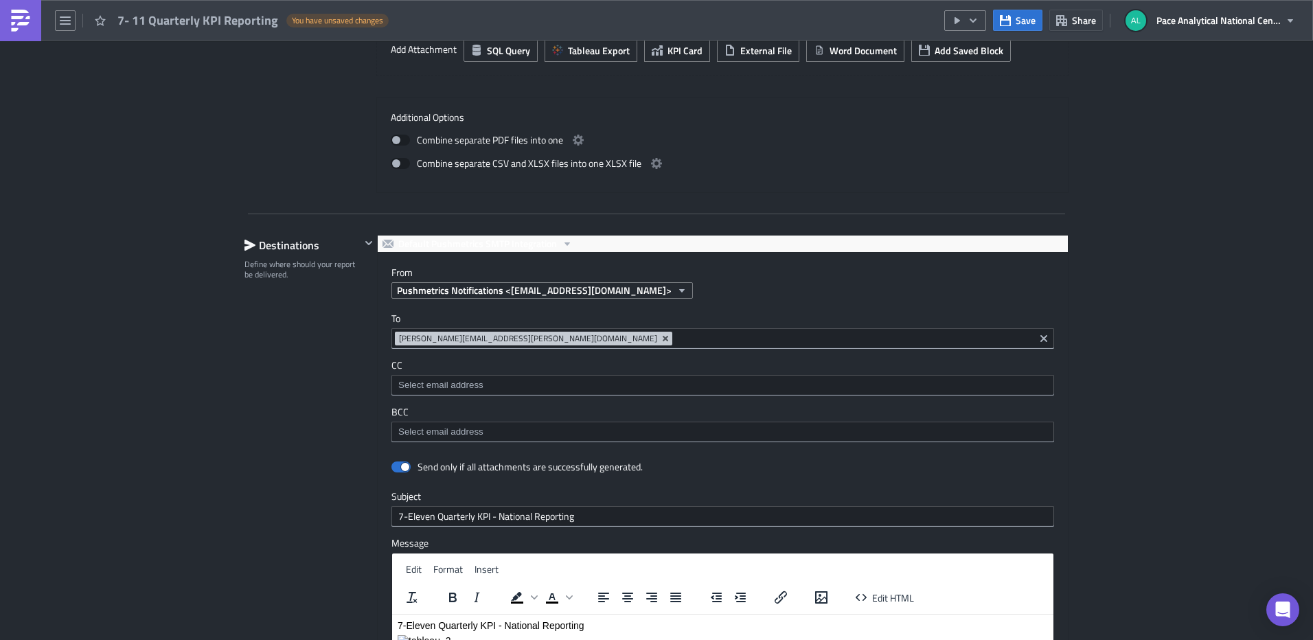
scroll to position [1124, 0]
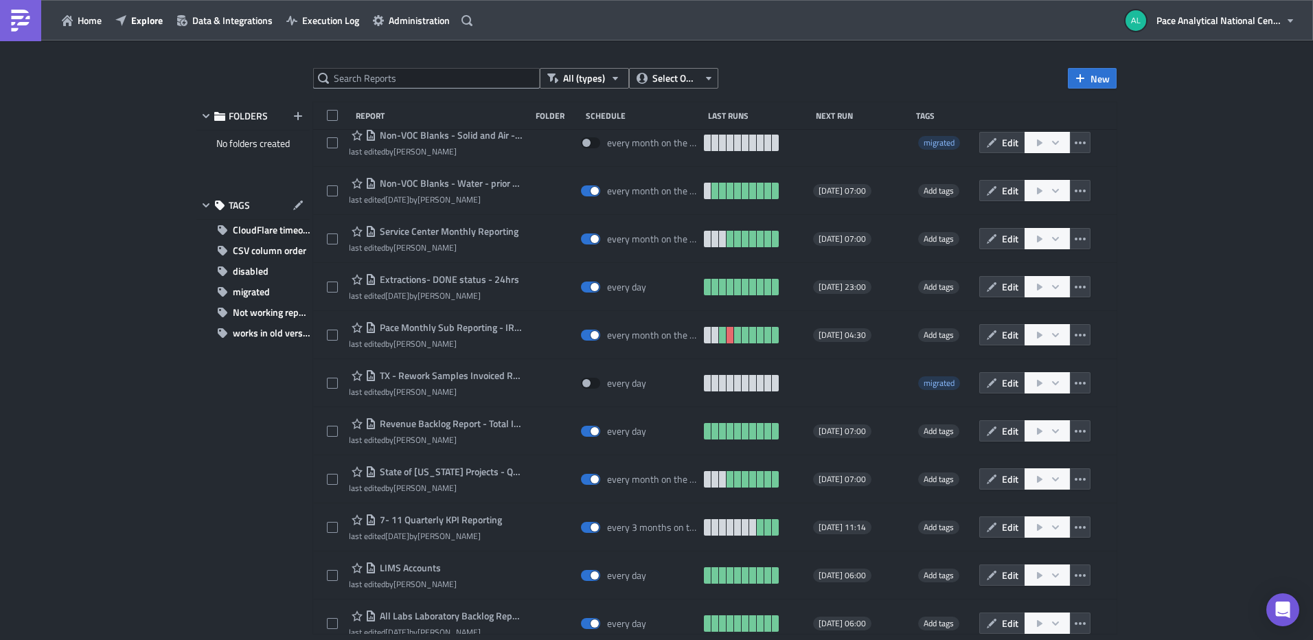
scroll to position [463, 0]
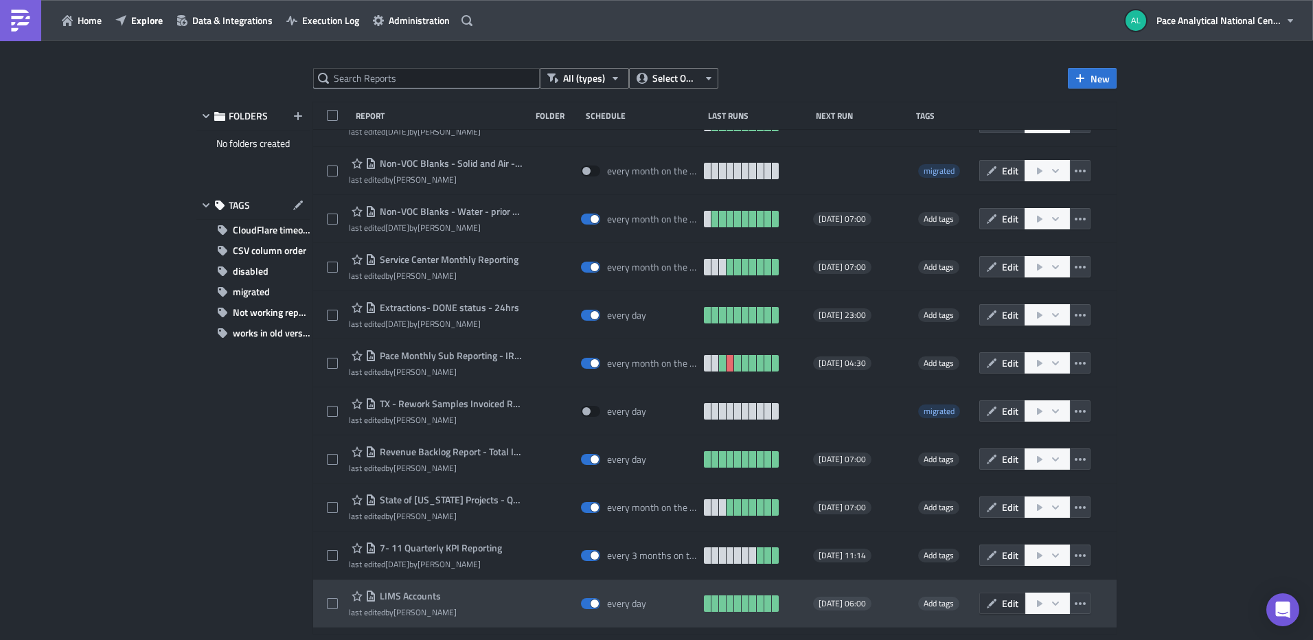
click at [986, 608] on icon "button" at bounding box center [991, 603] width 11 height 11
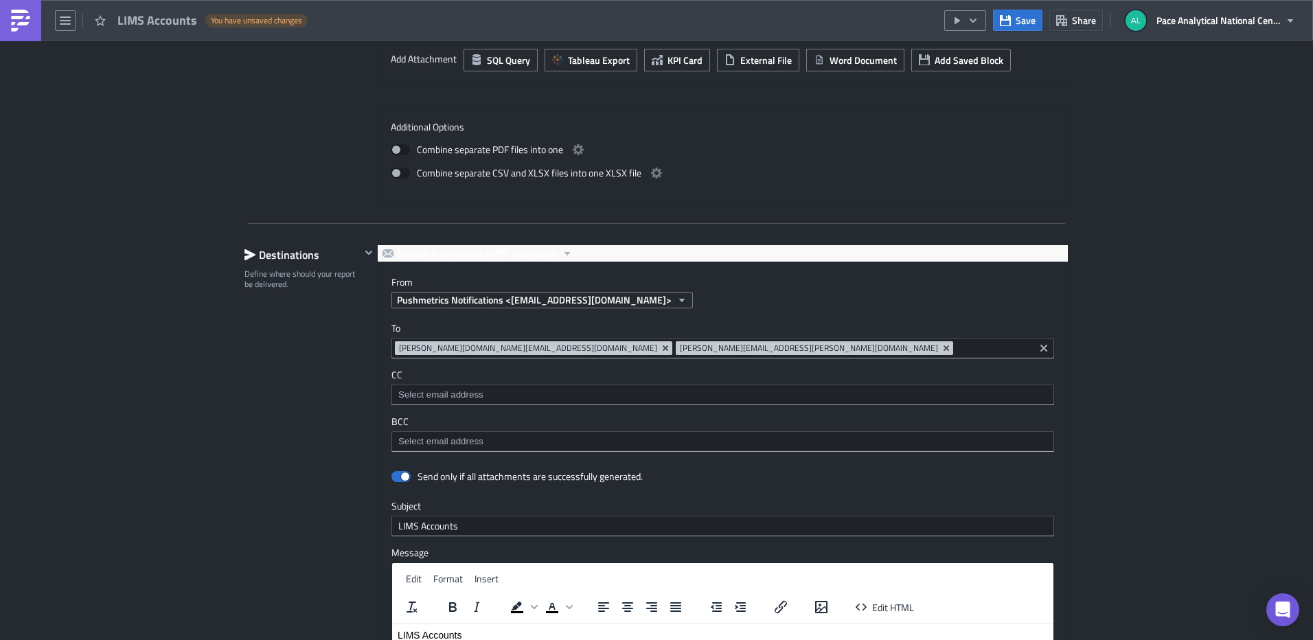
scroll to position [1093, 0]
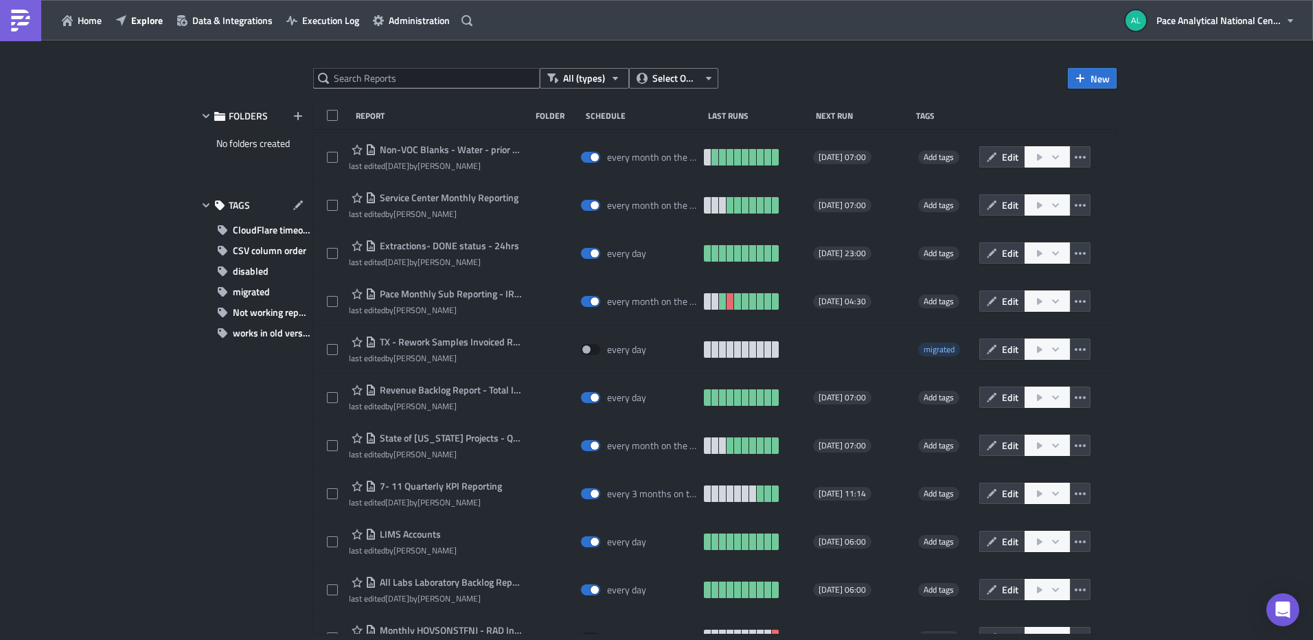
scroll to position [513, 0]
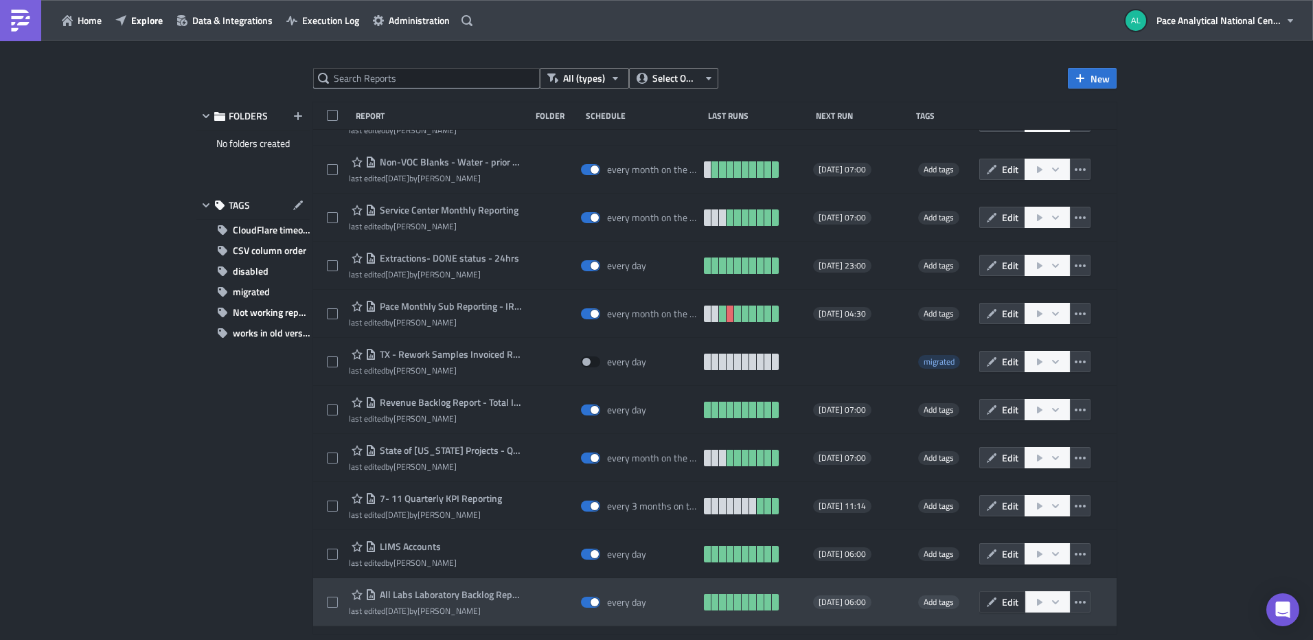
click at [1002, 603] on span "Edit" at bounding box center [1010, 602] width 16 height 14
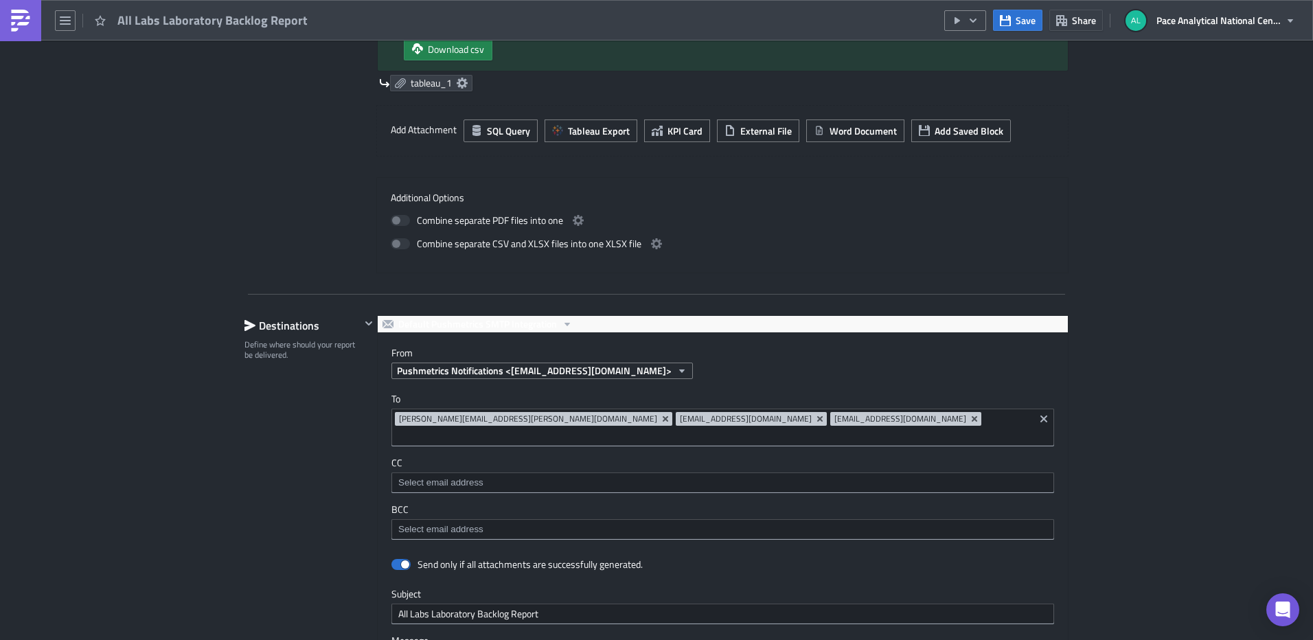
scroll to position [648, 0]
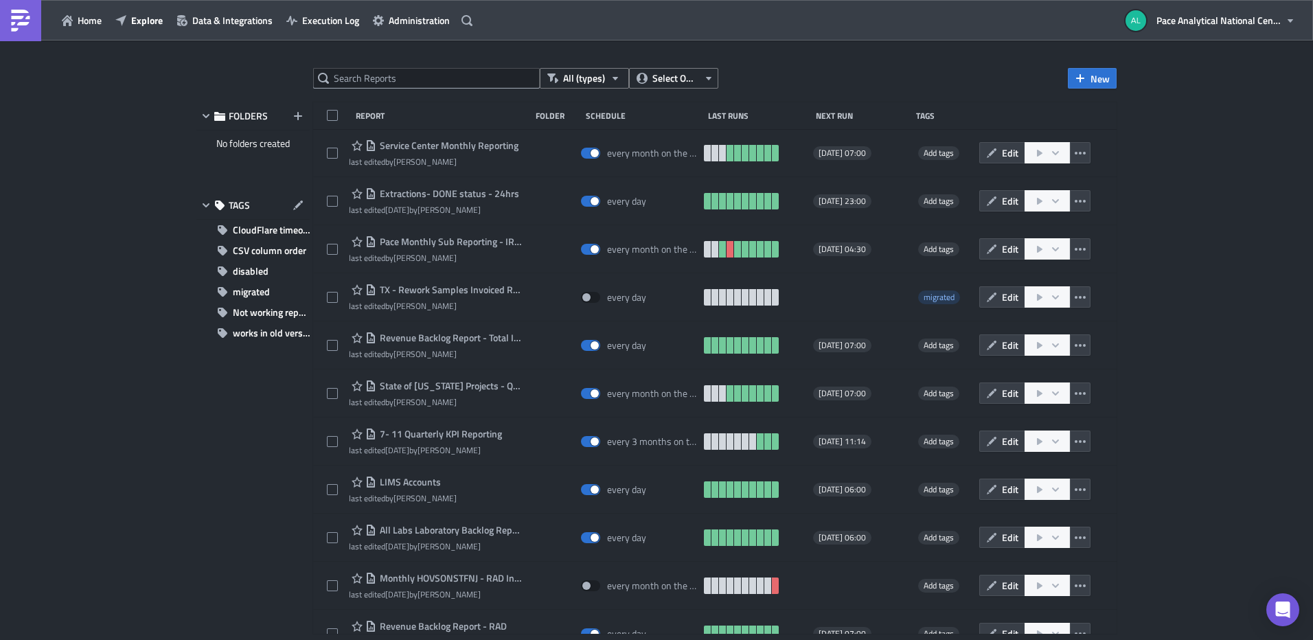
scroll to position [608, 0]
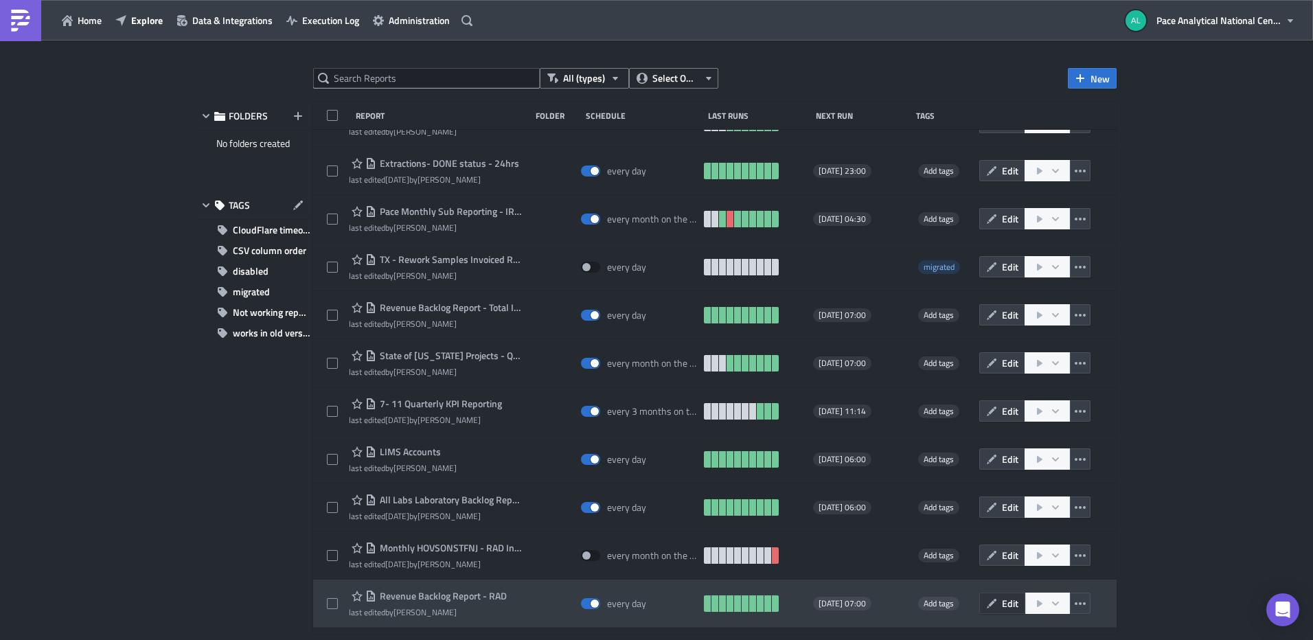
click at [992, 603] on button "Edit" at bounding box center [1002, 603] width 46 height 21
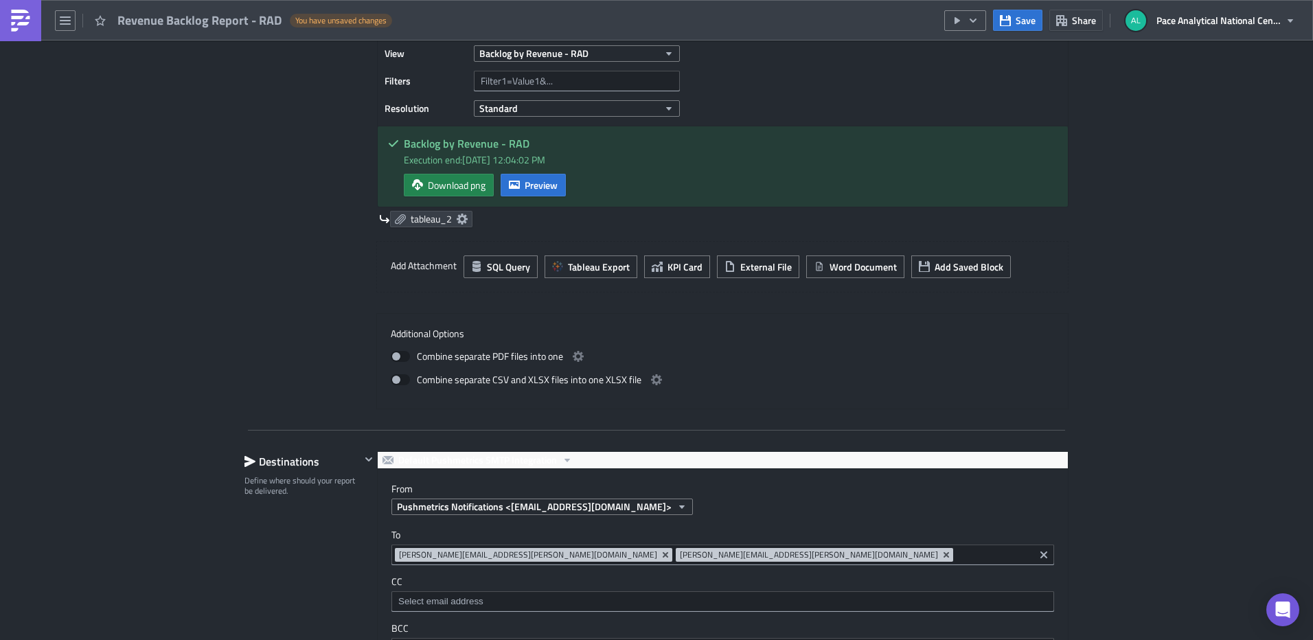
scroll to position [1000, 0]
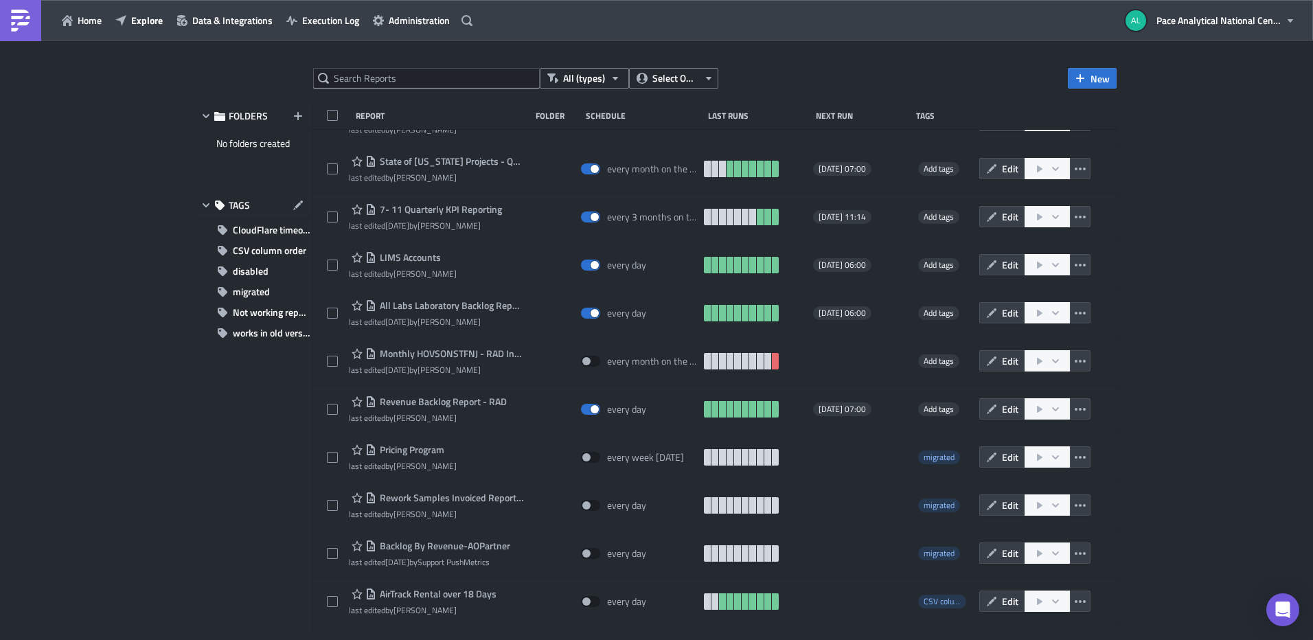
scroll to position [799, 0]
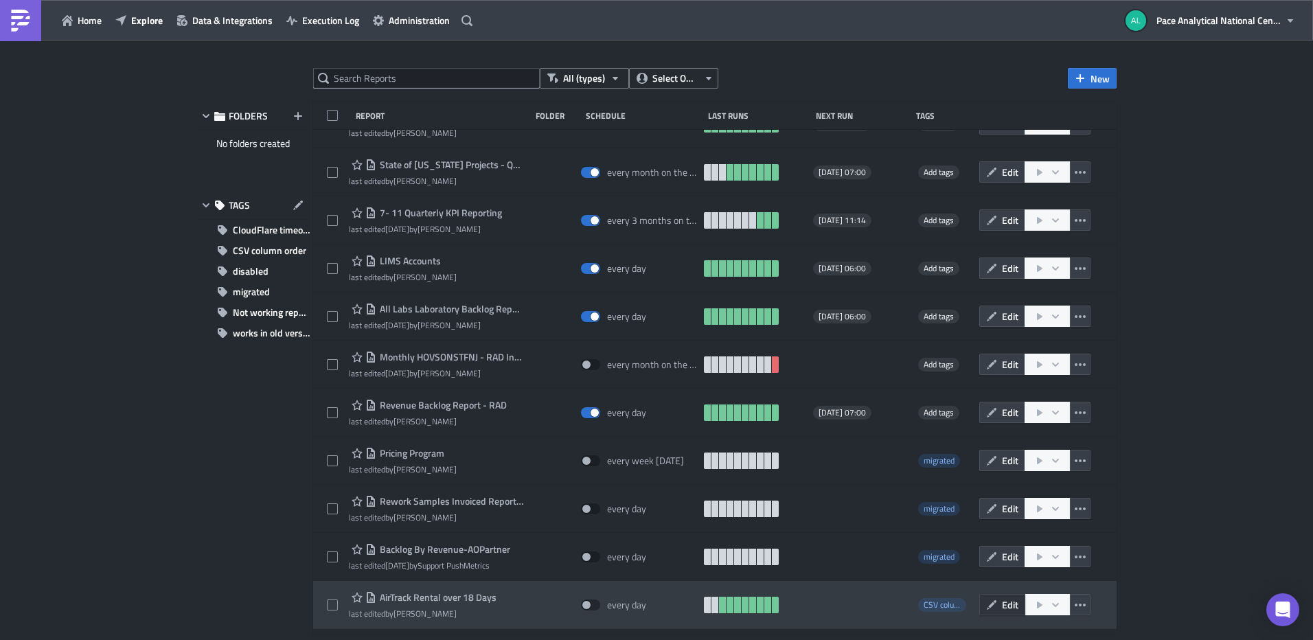
click at [1002, 606] on span "Edit" at bounding box center [1010, 604] width 16 height 14
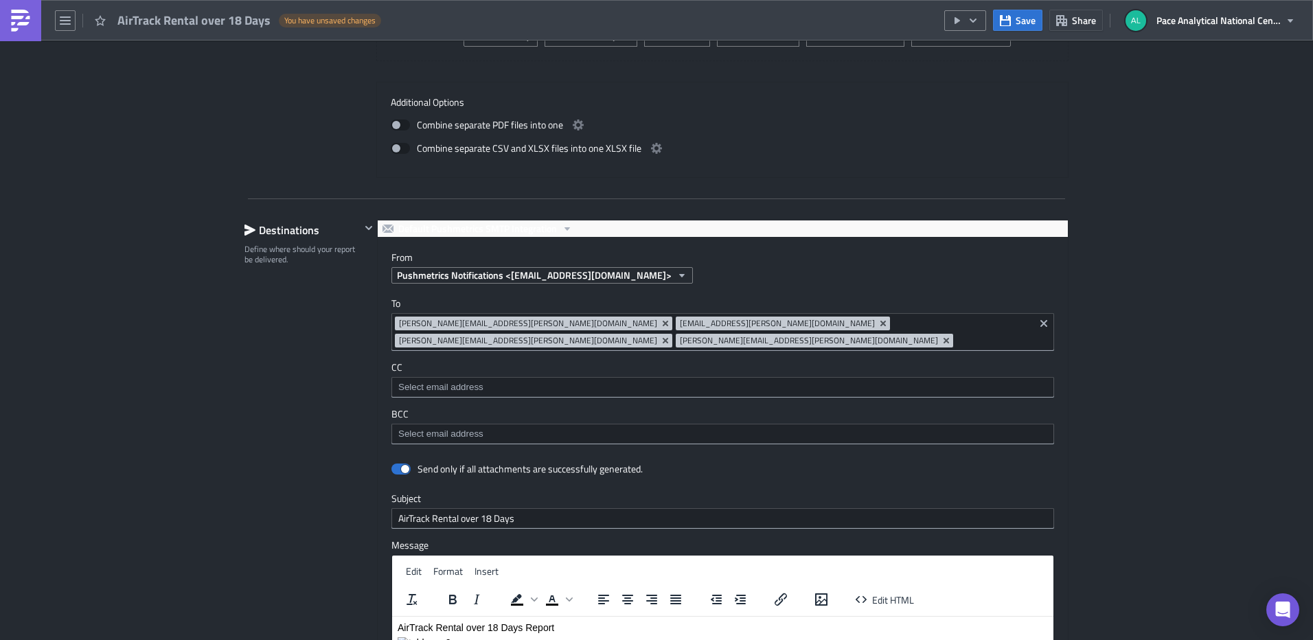
scroll to position [924, 0]
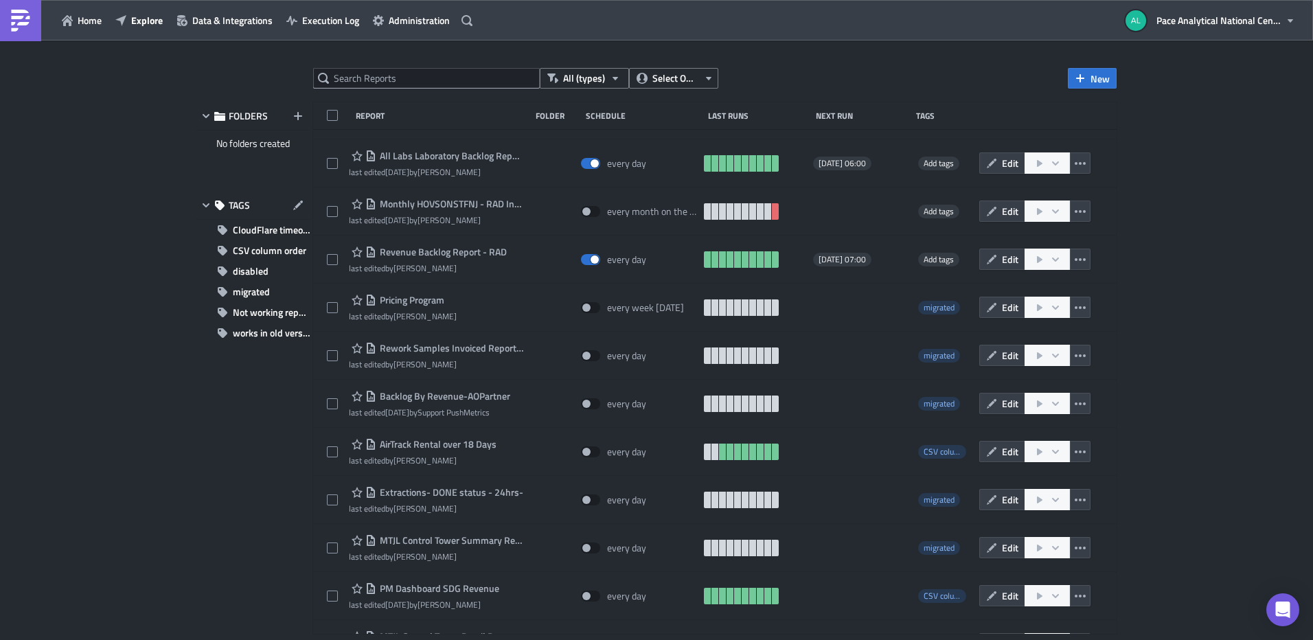
scroll to position [952, 0]
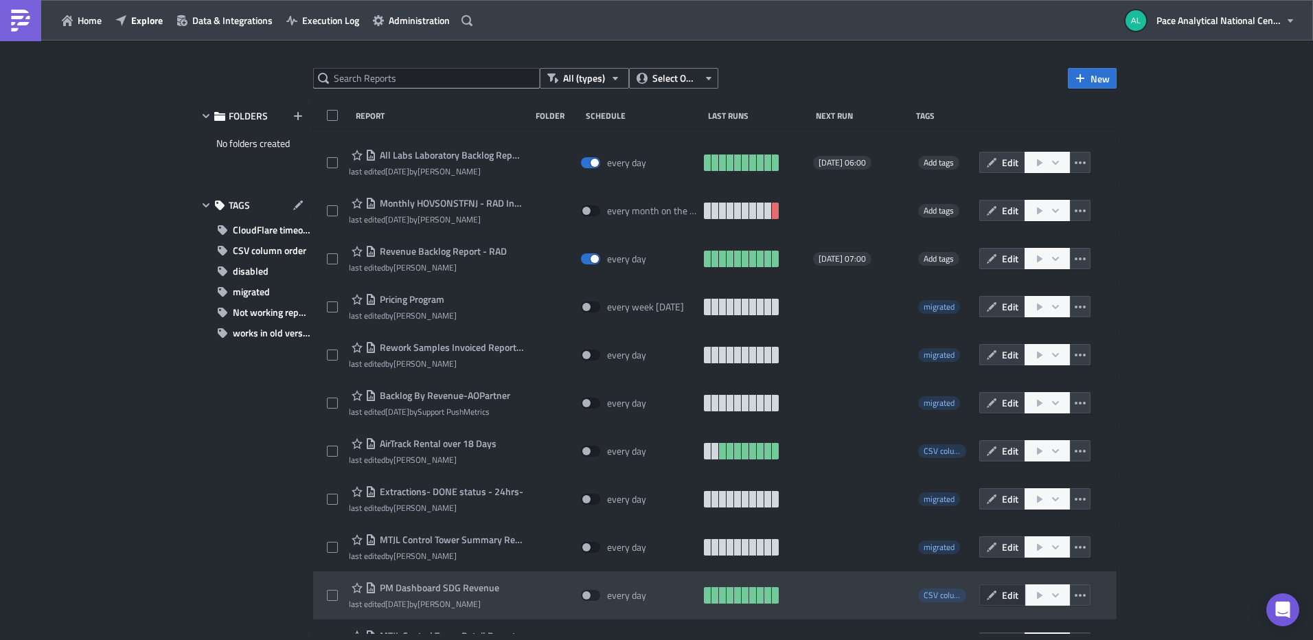
click at [986, 596] on icon "button" at bounding box center [991, 595] width 11 height 11
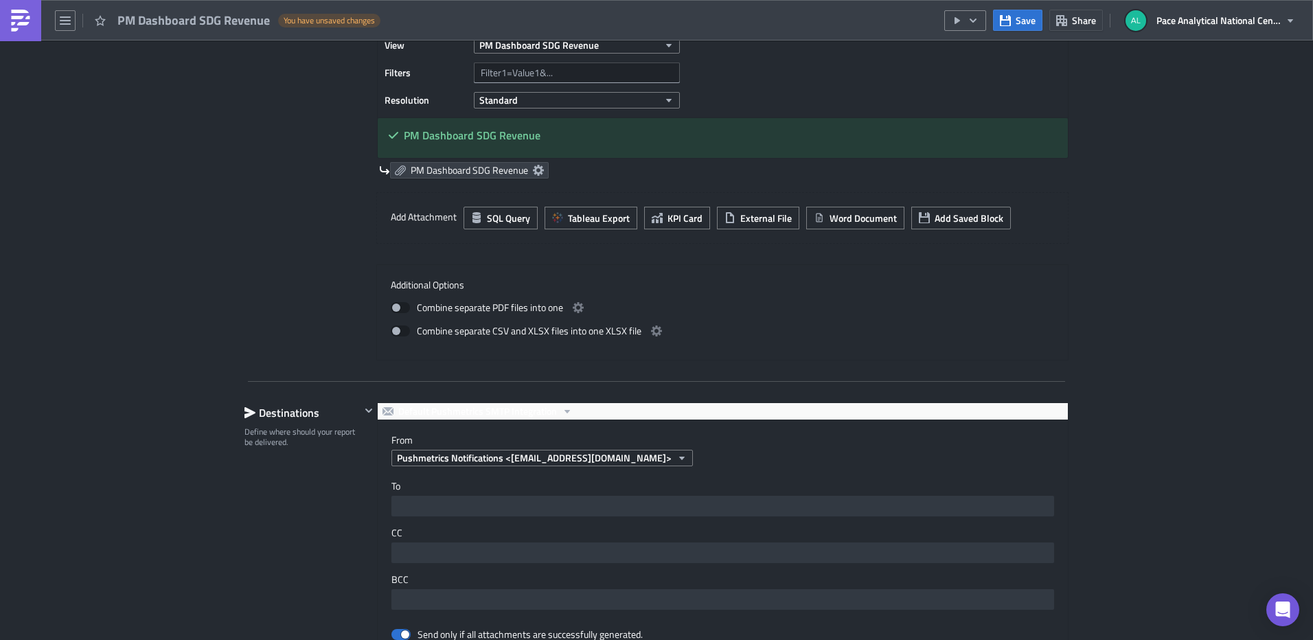
scroll to position [1019, 0]
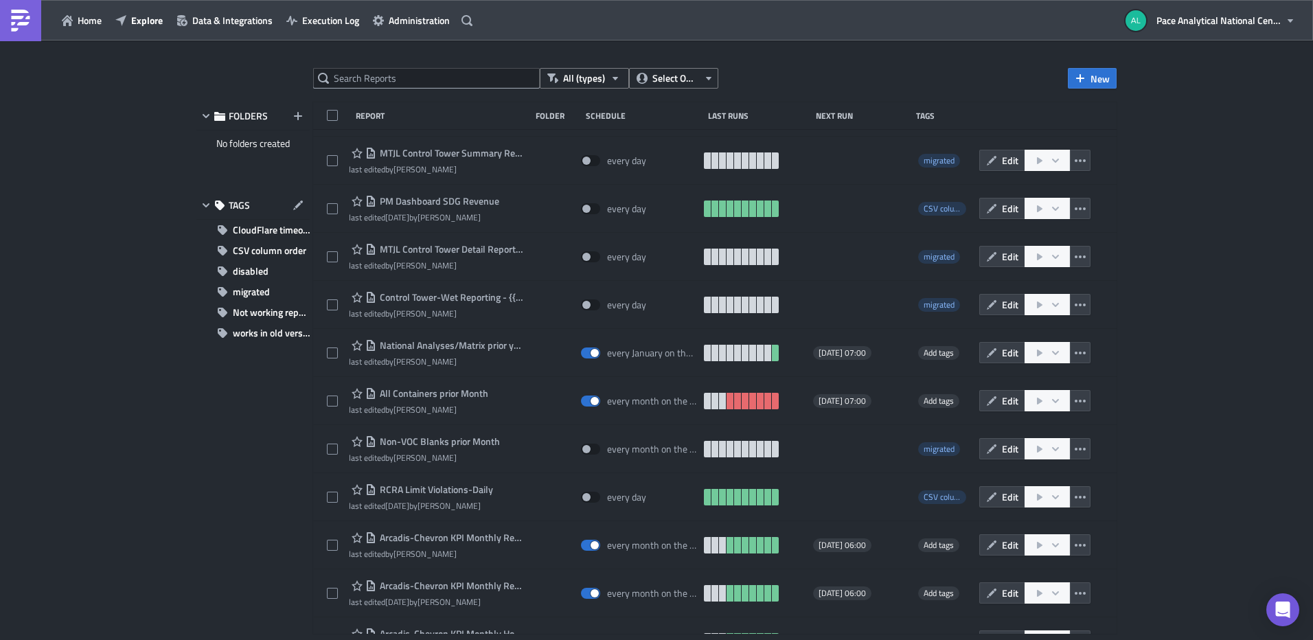
scroll to position [1393, 0]
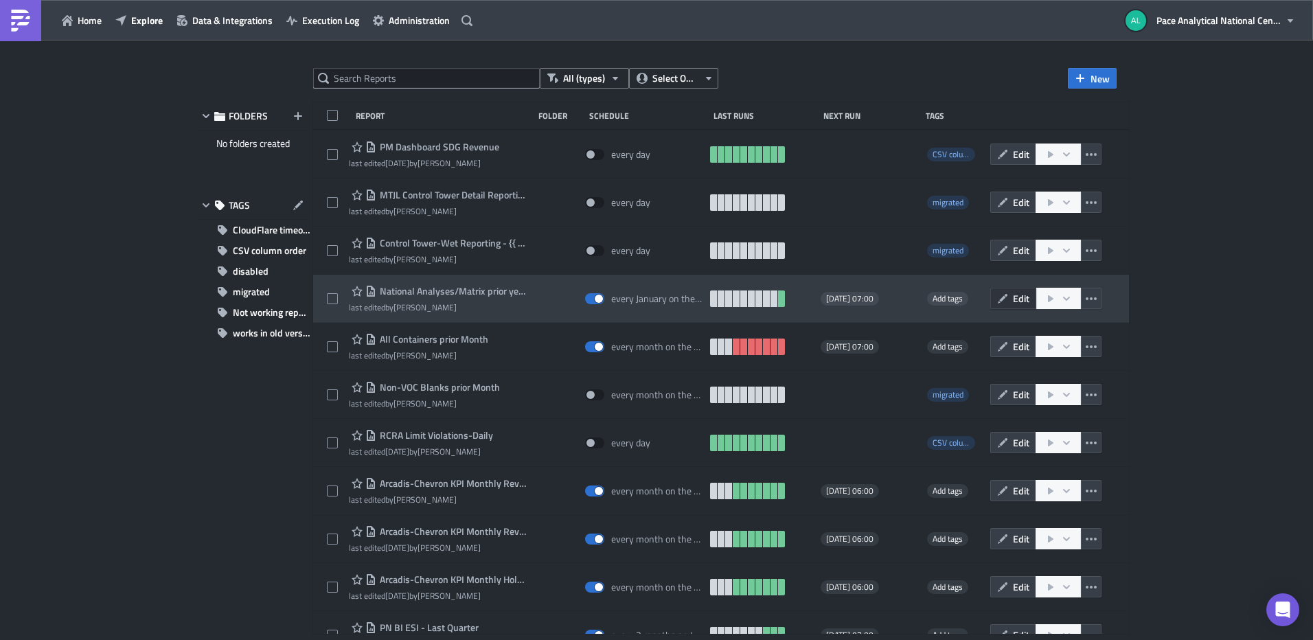
click at [1007, 298] on icon "button" at bounding box center [1003, 298] width 10 height 10
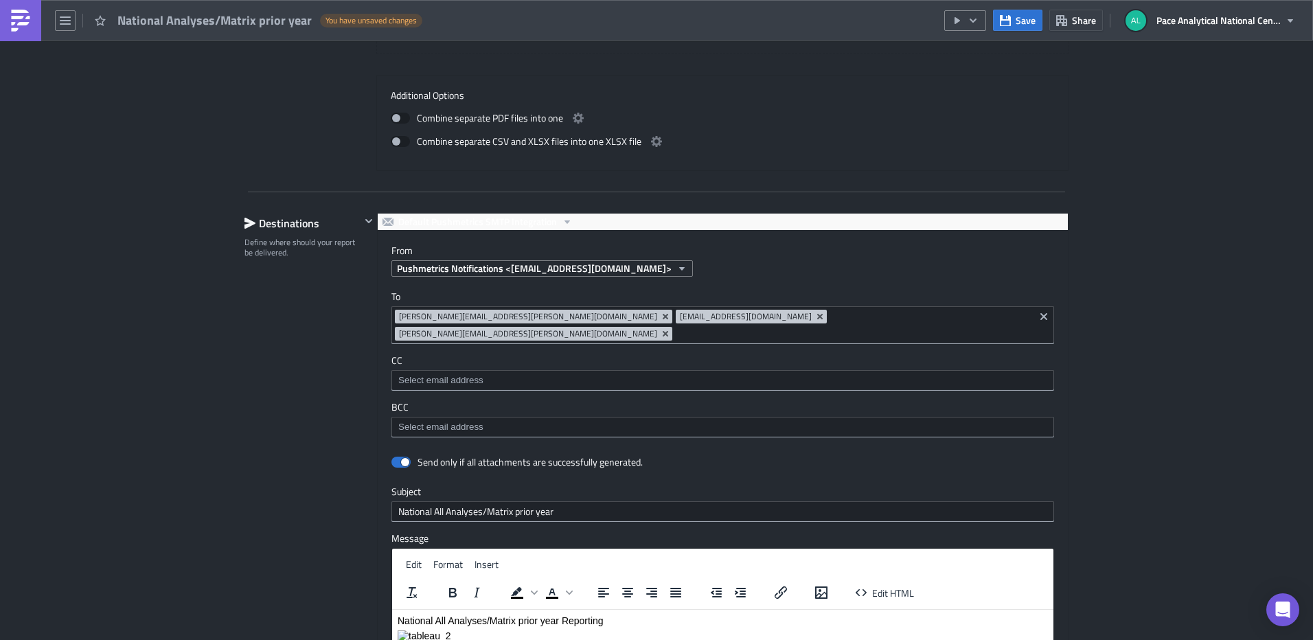
scroll to position [940, 0]
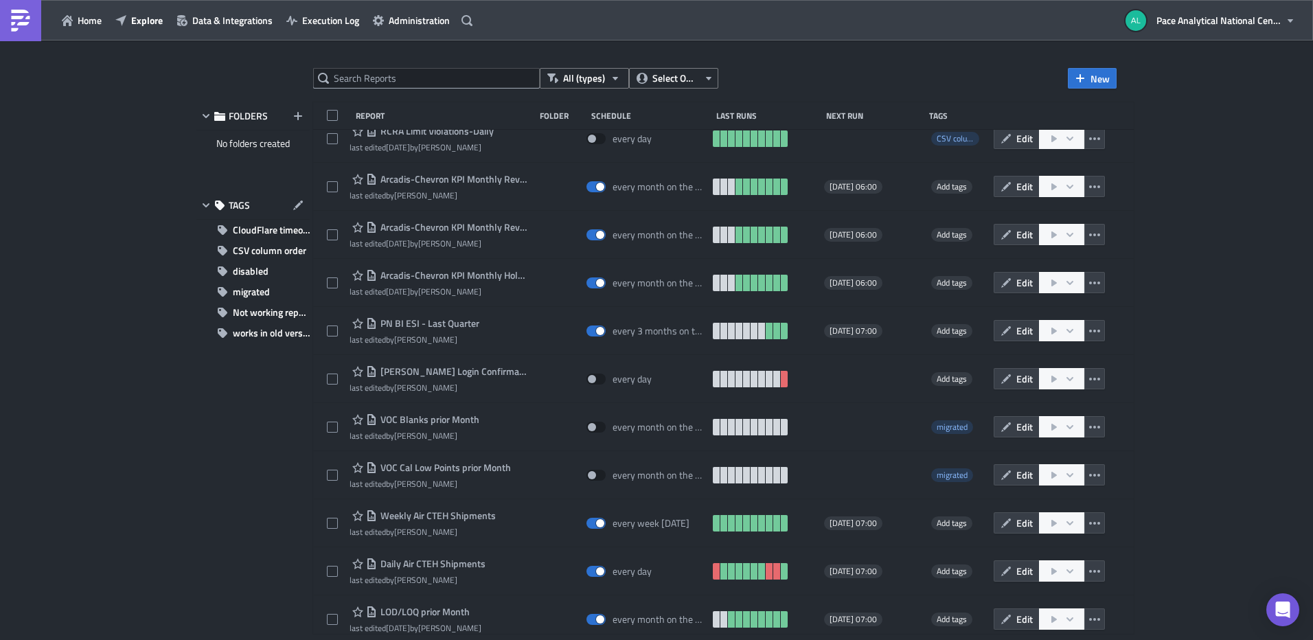
scroll to position [1631, 0]
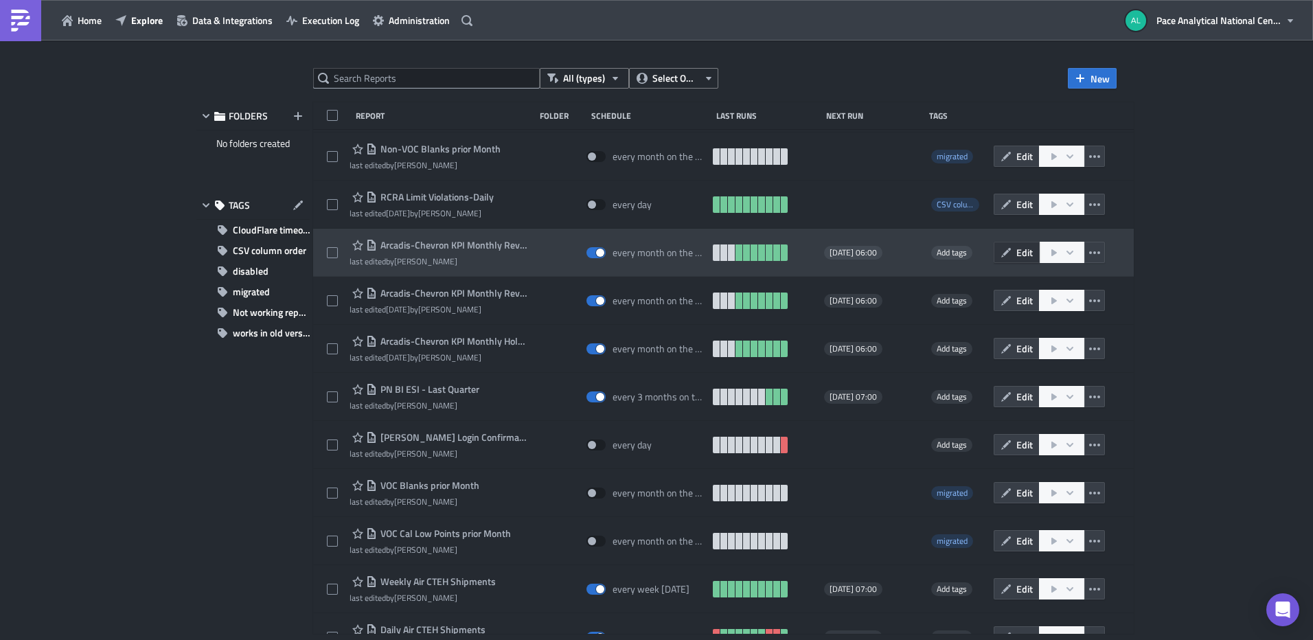
click at [1040, 252] on button "Edit" at bounding box center [1017, 252] width 46 height 21
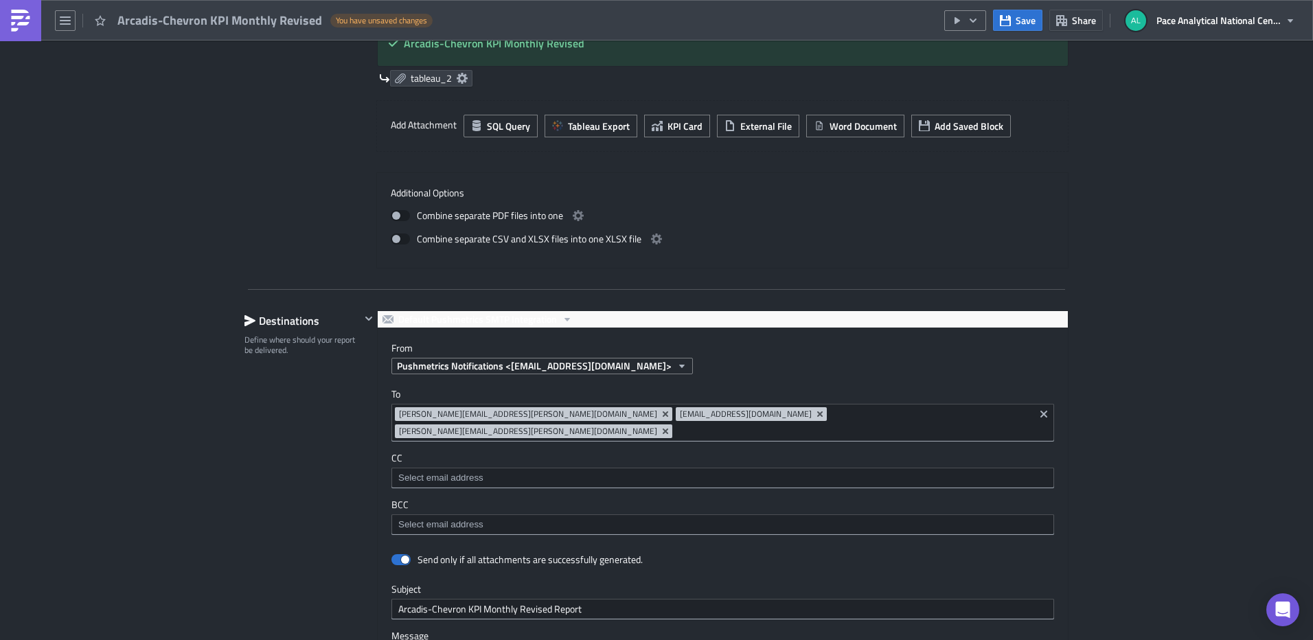
scroll to position [844, 0]
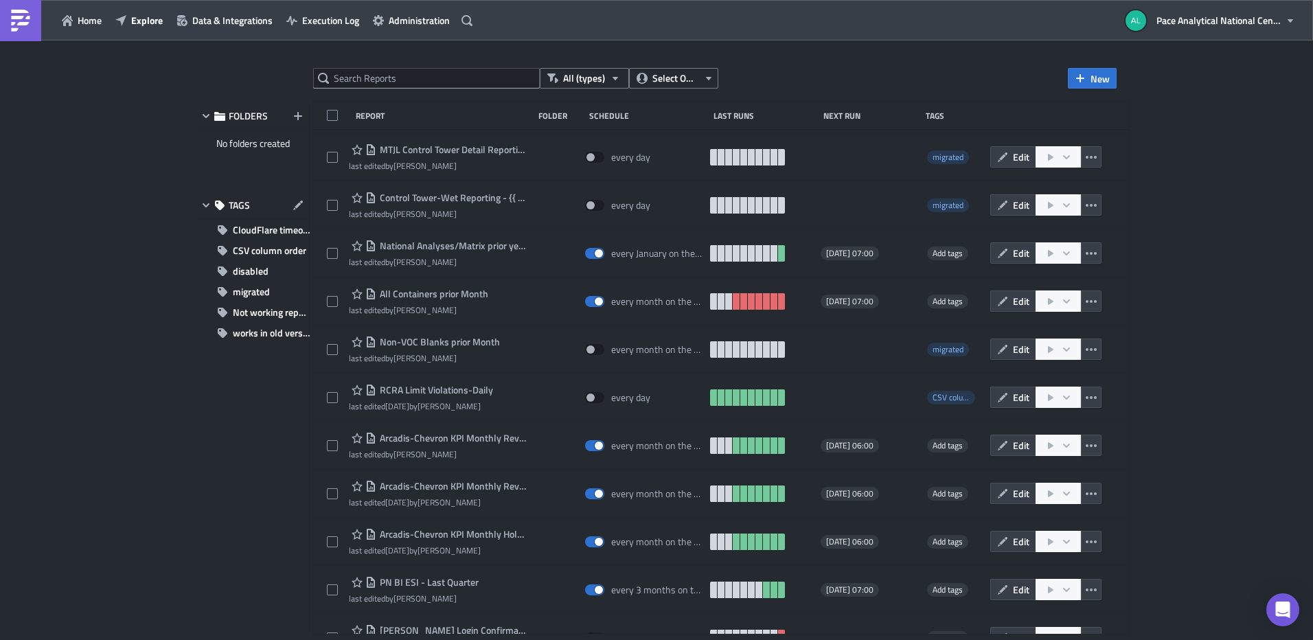
scroll to position [1426, 0]
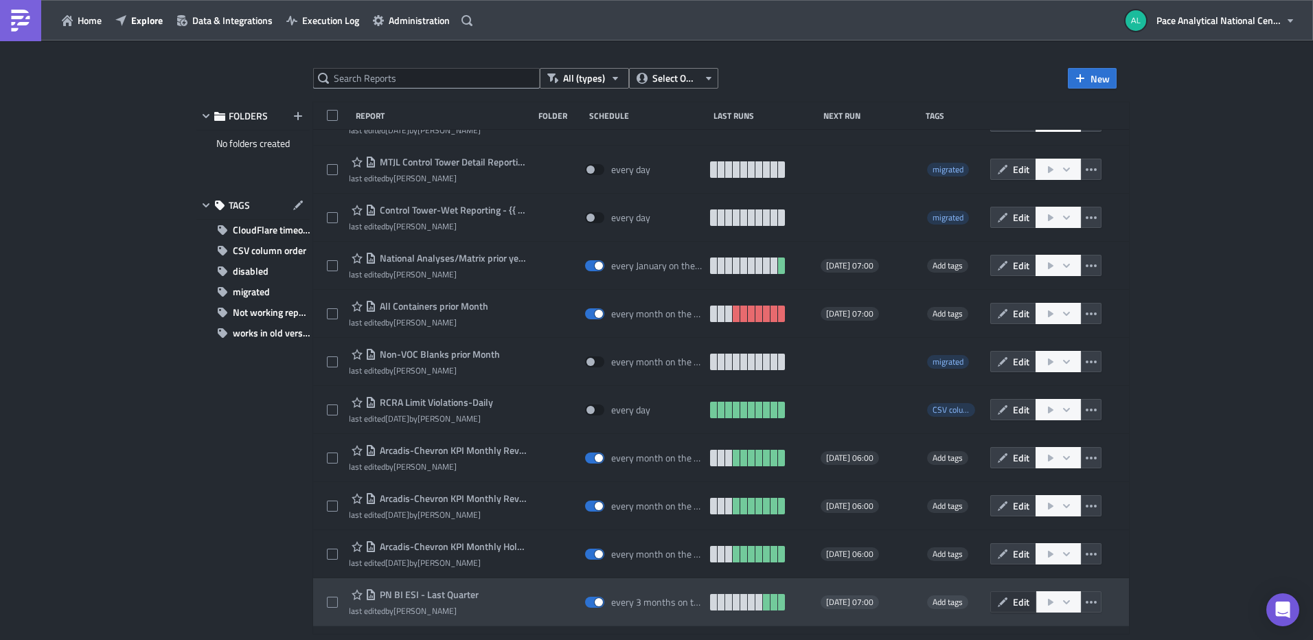
click at [1021, 606] on button "Edit" at bounding box center [1013, 601] width 46 height 21
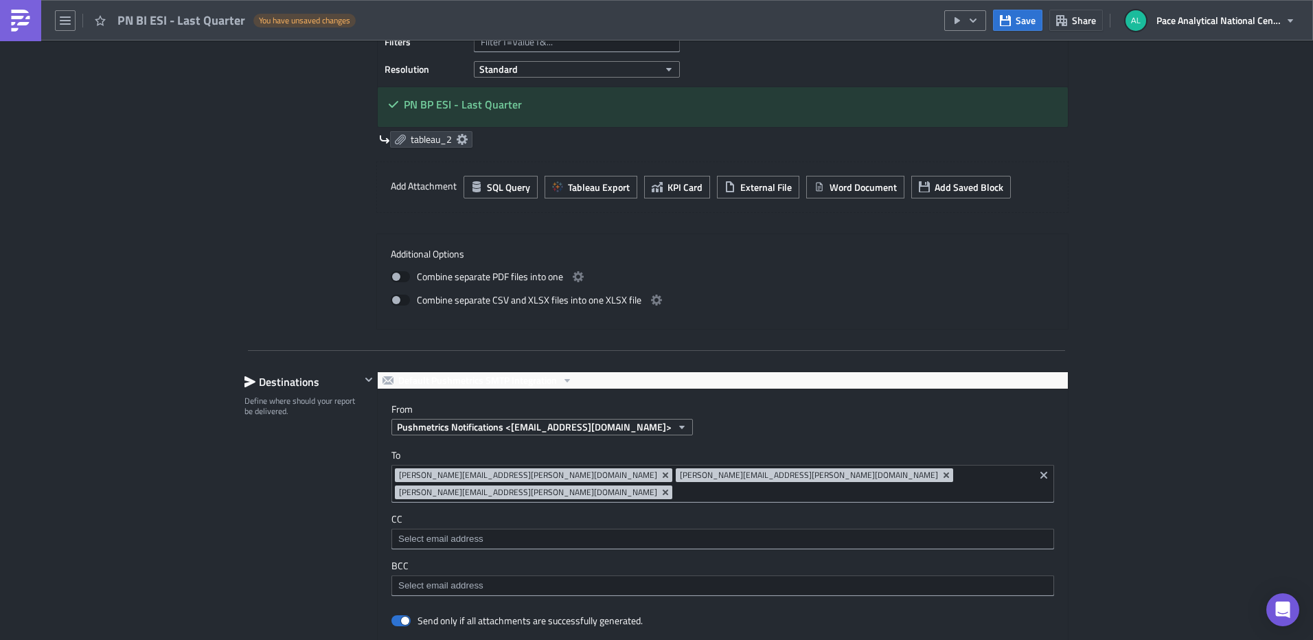
scroll to position [772, 0]
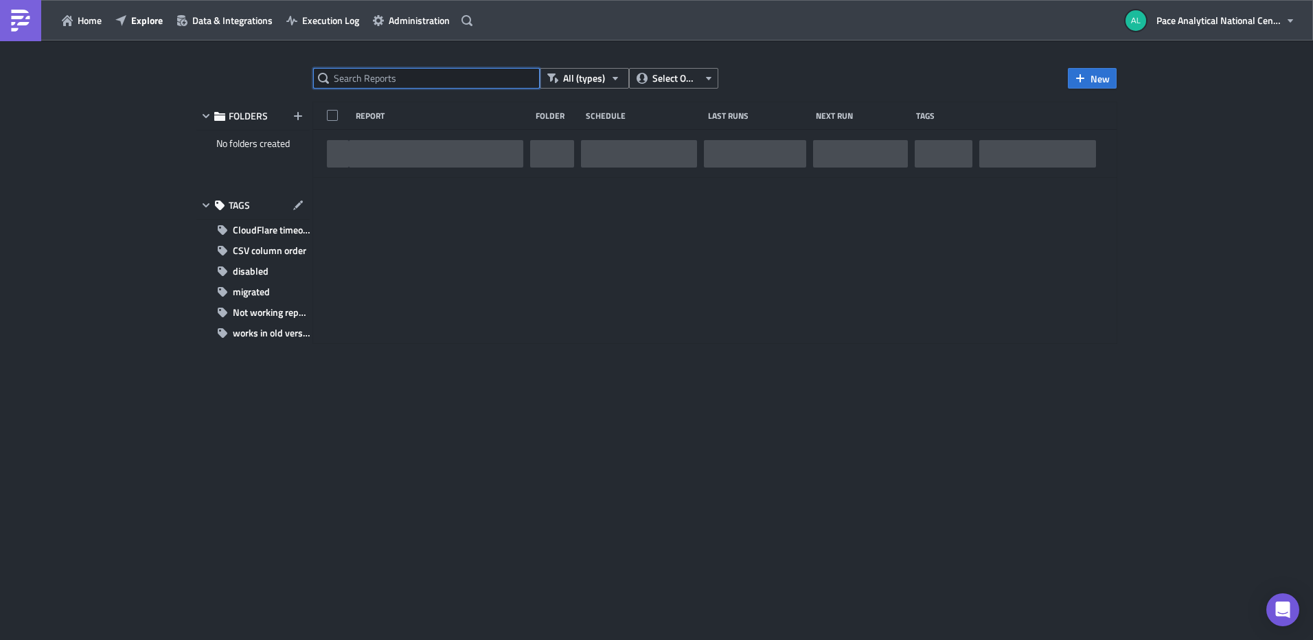
click at [356, 79] on input "text" at bounding box center [426, 78] width 227 height 21
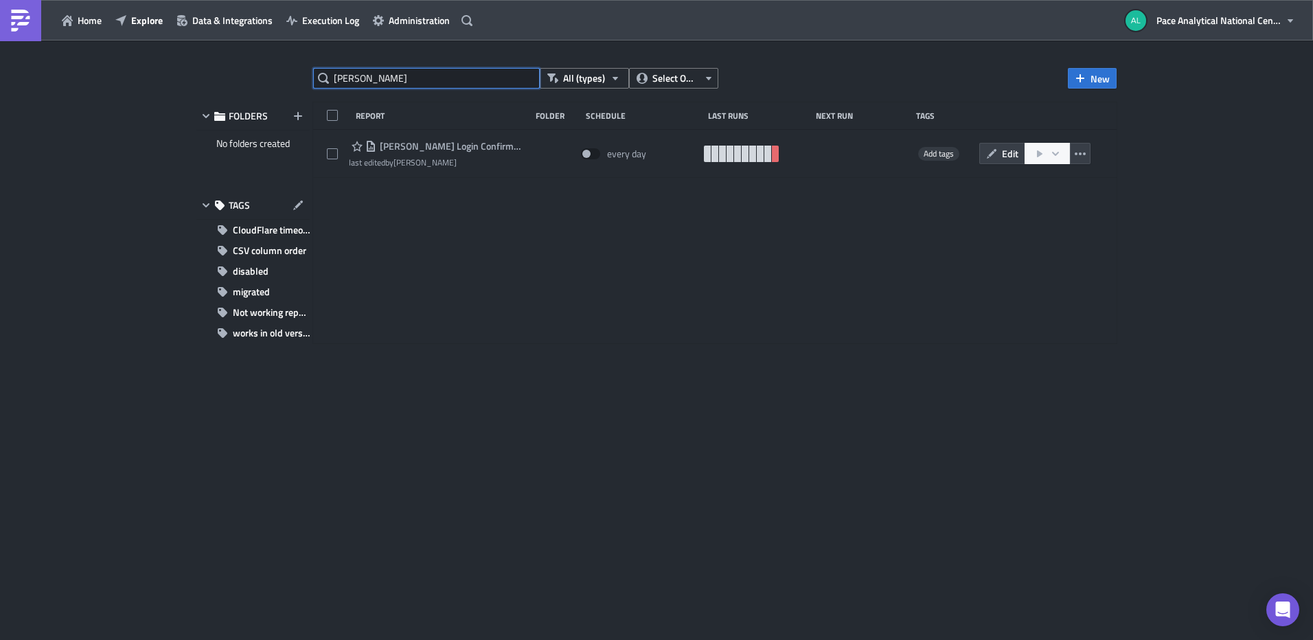
drag, startPoint x: 361, startPoint y: 77, endPoint x: 326, endPoint y: 76, distance: 35.0
click at [326, 76] on div "brice" at bounding box center [426, 78] width 227 height 21
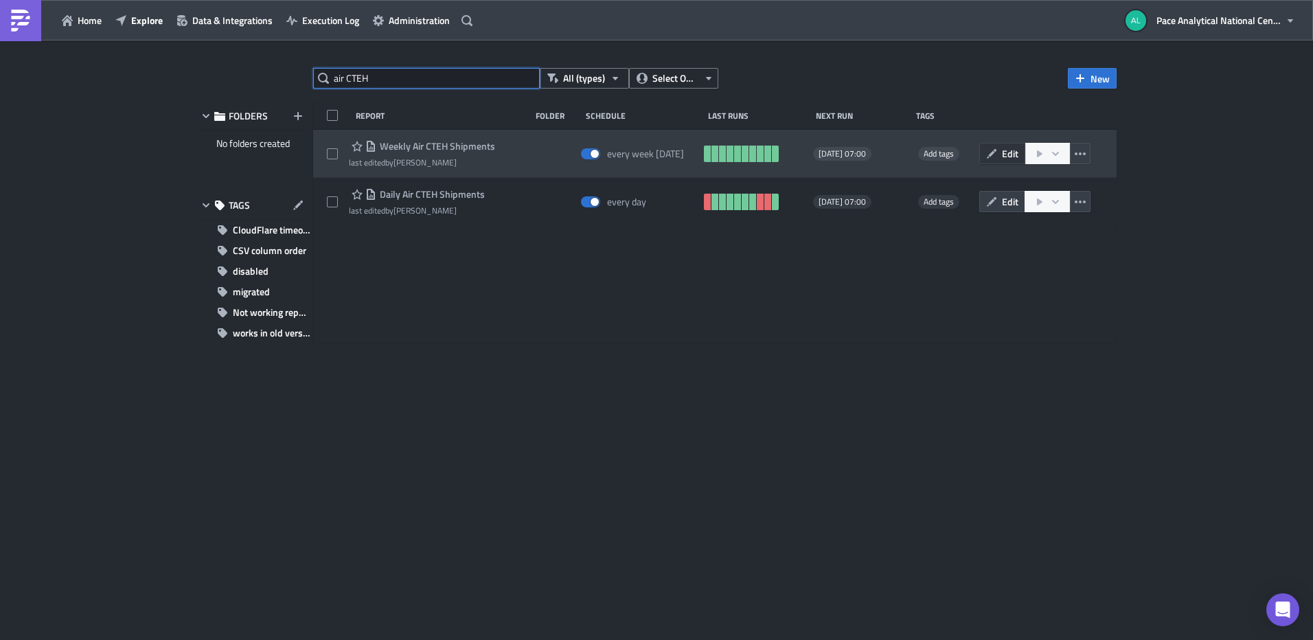
type input "air CTEH"
click at [1009, 152] on span "Edit" at bounding box center [1010, 153] width 16 height 14
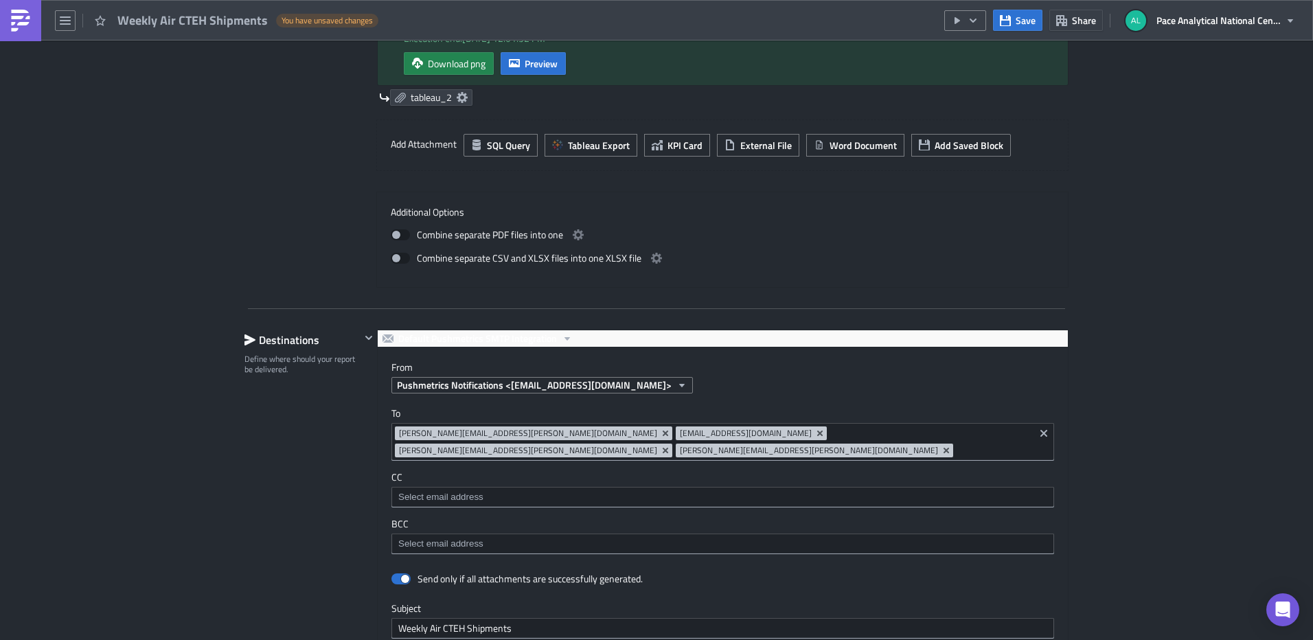
scroll to position [1042, 0]
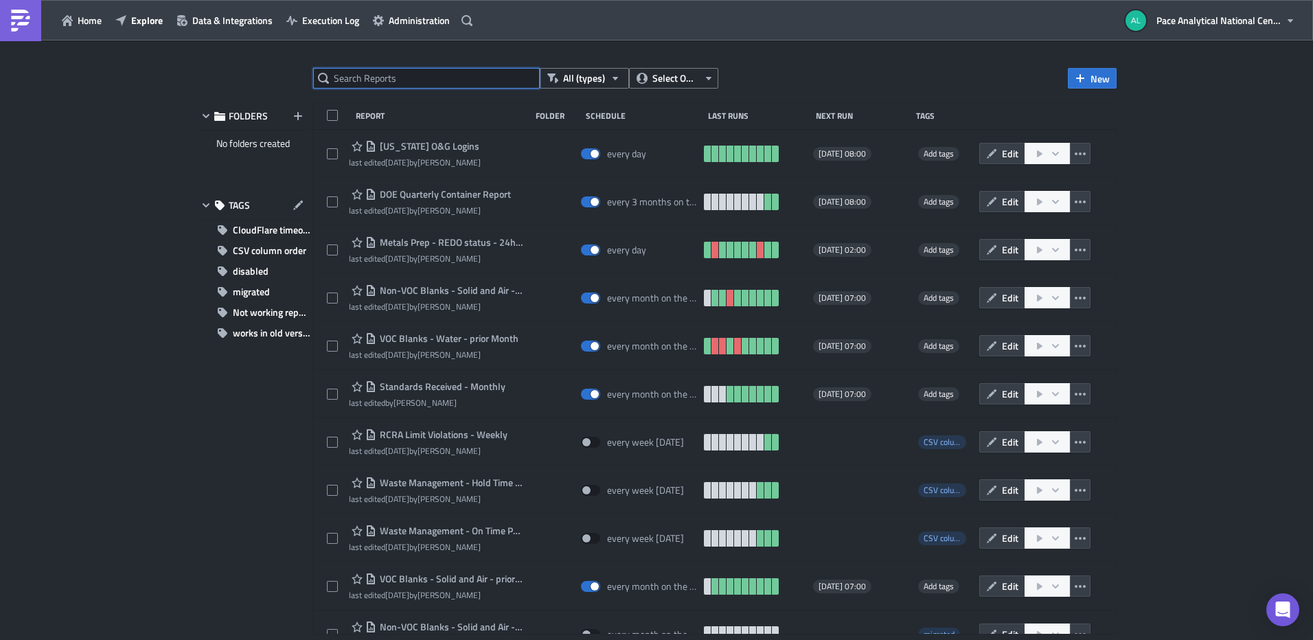
click at [400, 80] on input "text" at bounding box center [426, 78] width 227 height 21
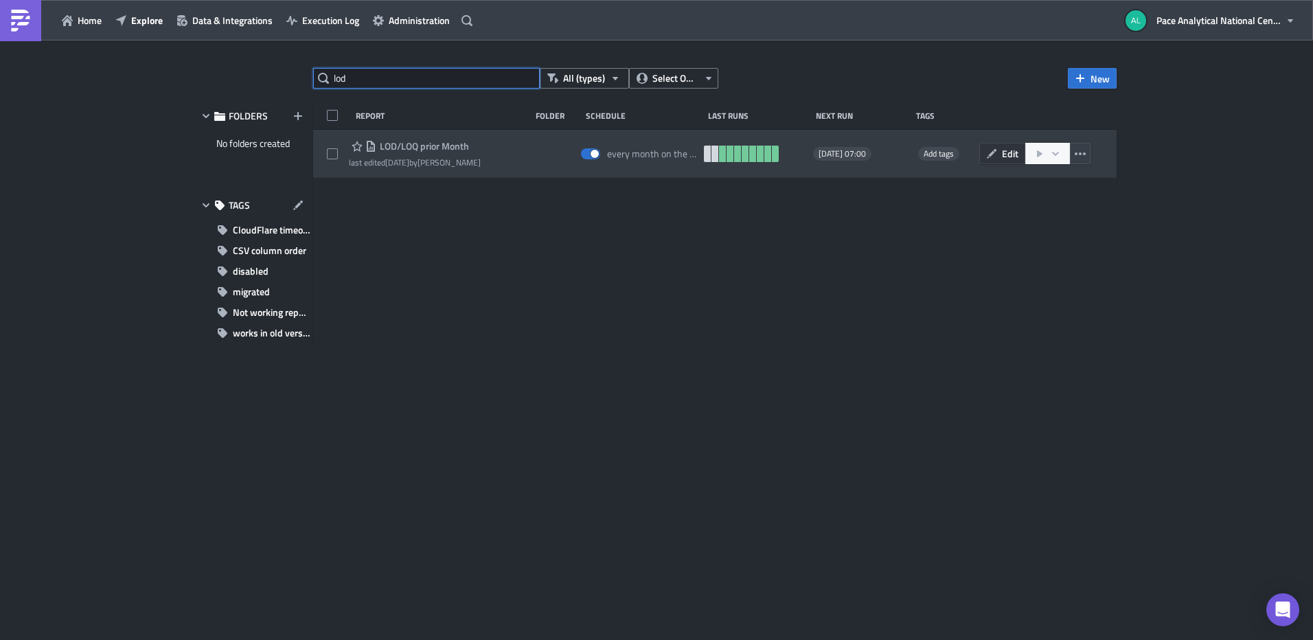
type input "lod"
click at [998, 157] on button "Edit" at bounding box center [1002, 153] width 46 height 21
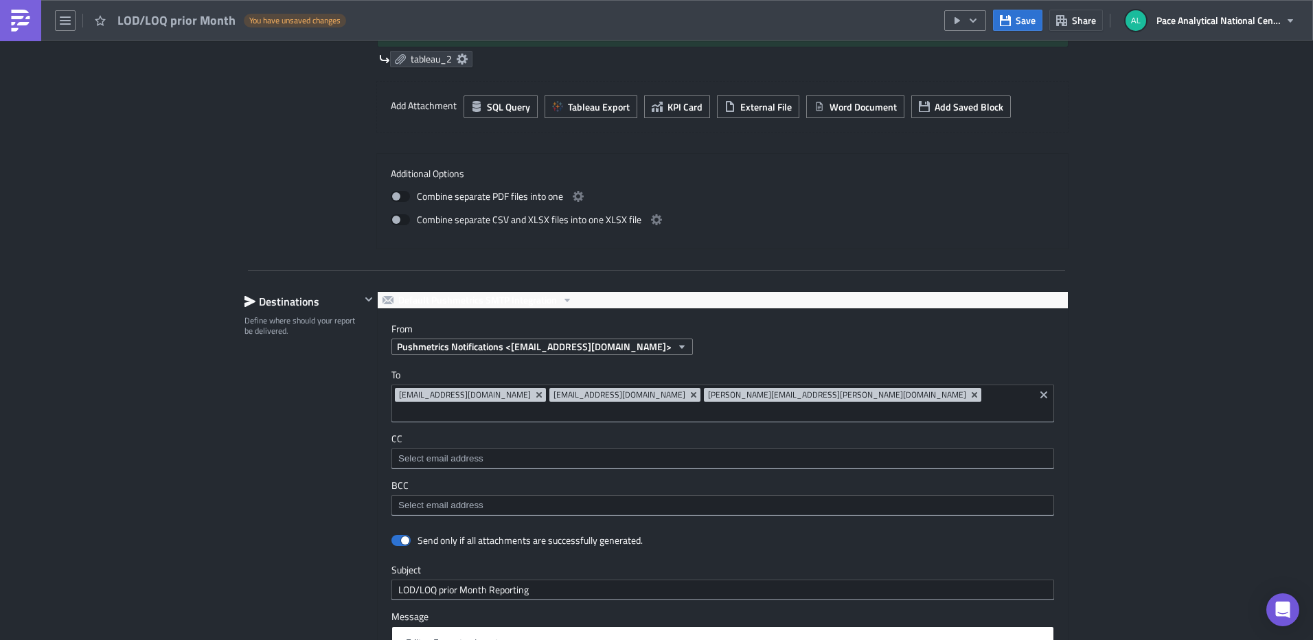
scroll to position [864, 0]
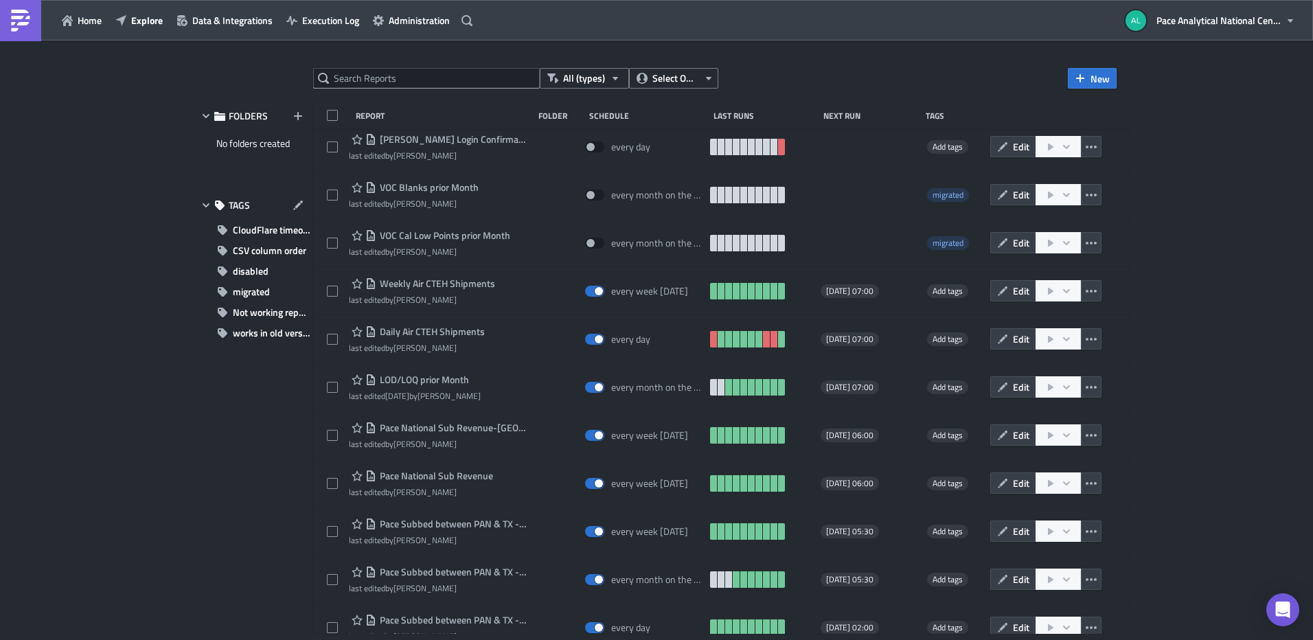
scroll to position [1946, 0]
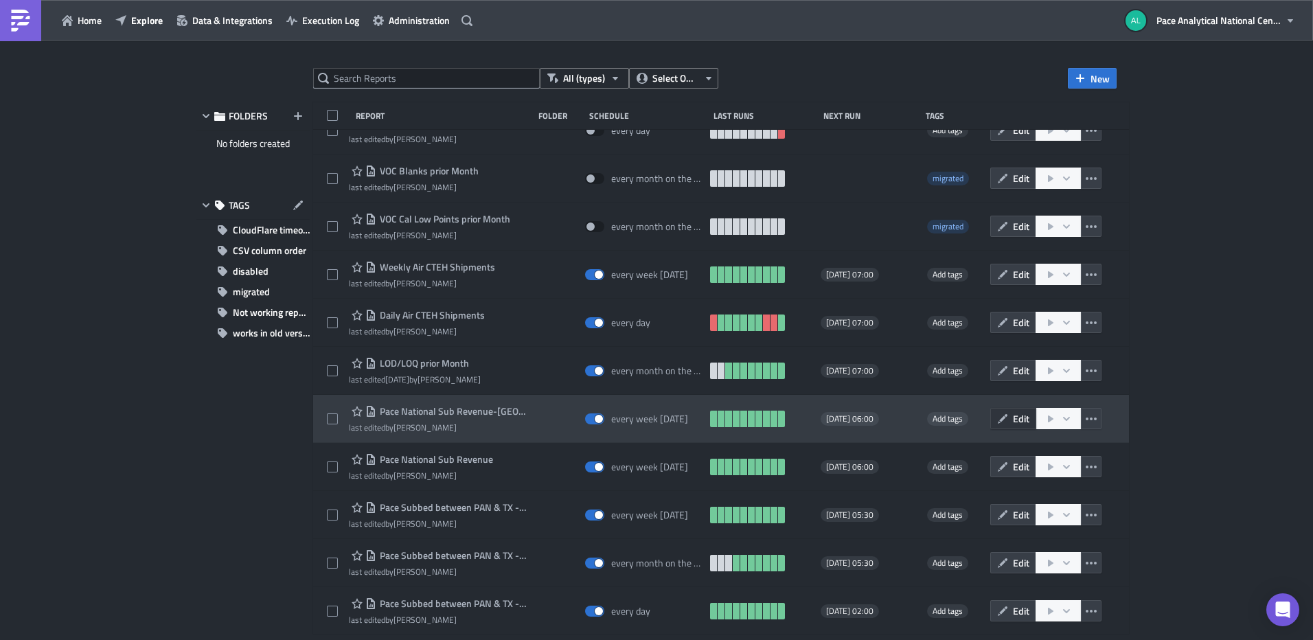
drag, startPoint x: 1027, startPoint y: 418, endPoint x: 1018, endPoint y: 420, distance: 9.7
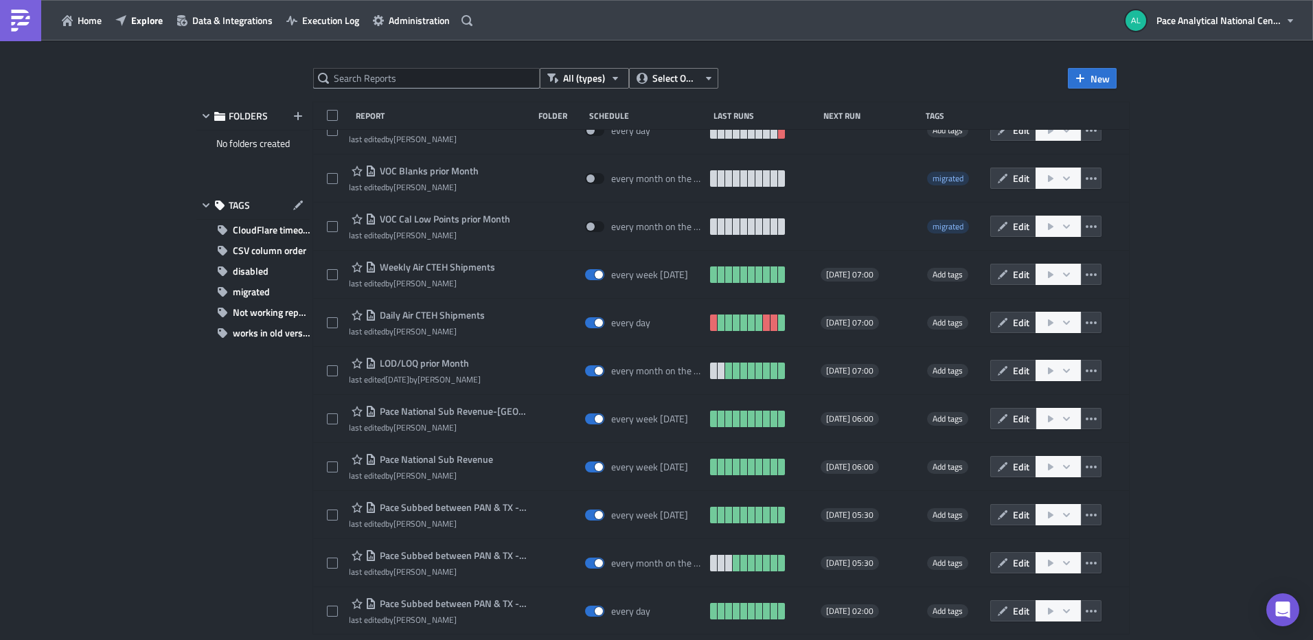
drag, startPoint x: 1018, startPoint y: 420, endPoint x: 1024, endPoint y: 421, distance: 7.0
click at [1024, 421] on span "Edit" at bounding box center [1021, 418] width 16 height 14
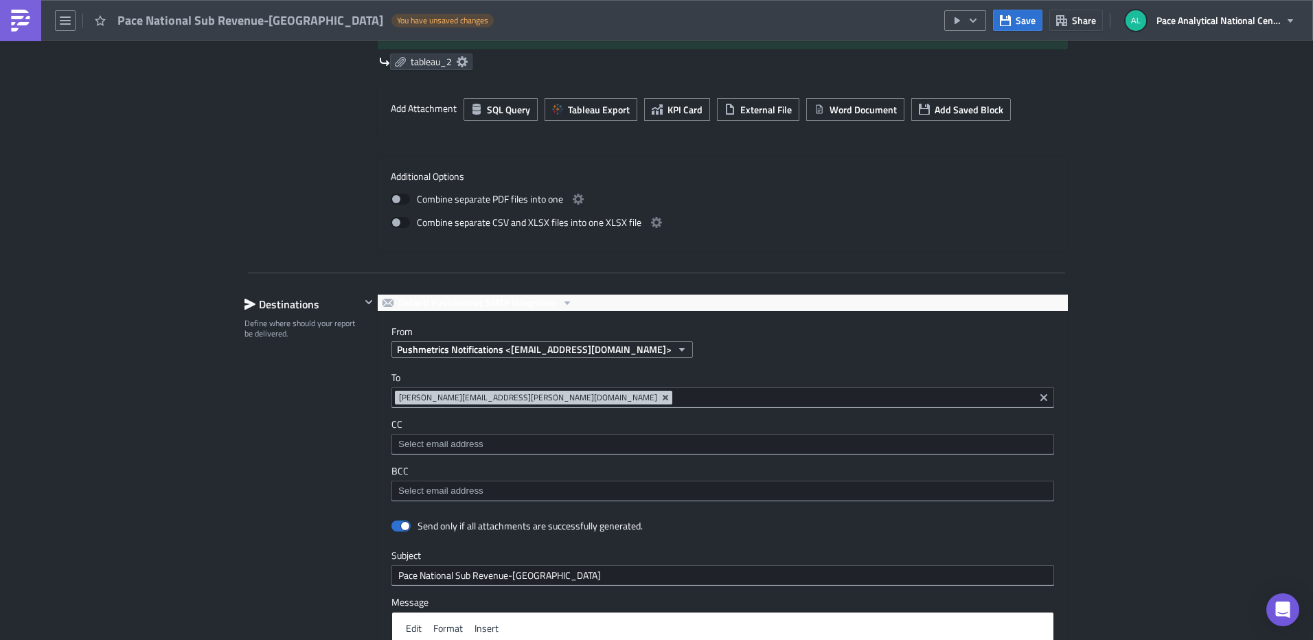
scroll to position [1046, 0]
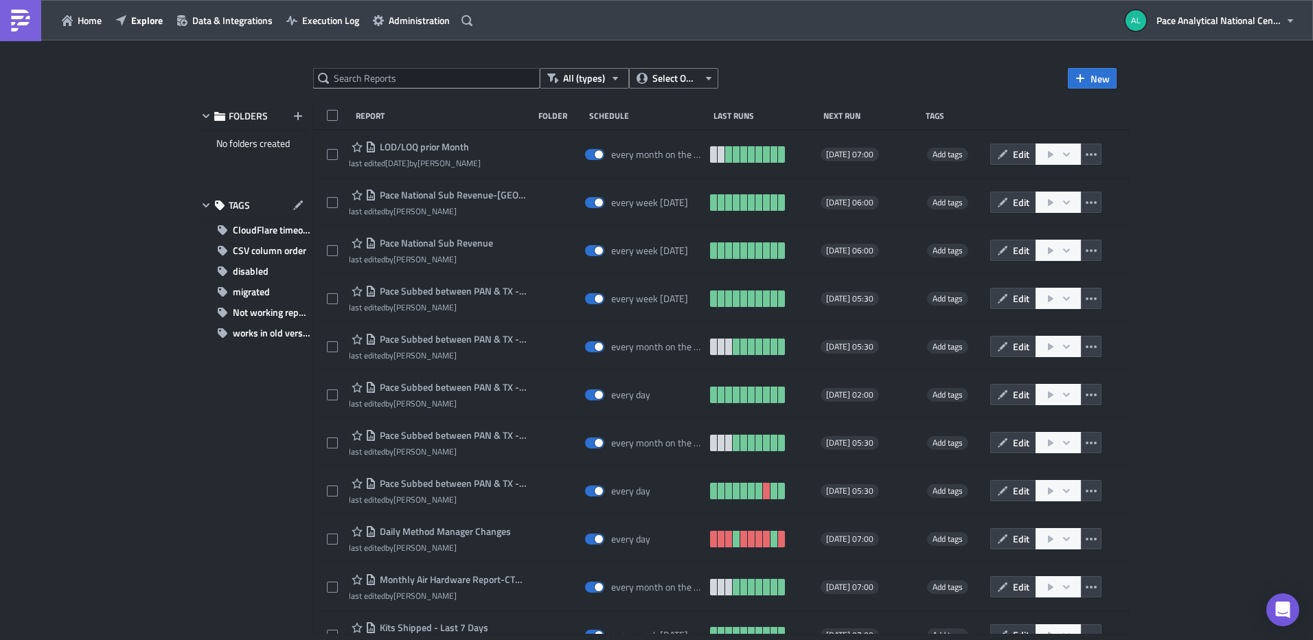
scroll to position [2135, 0]
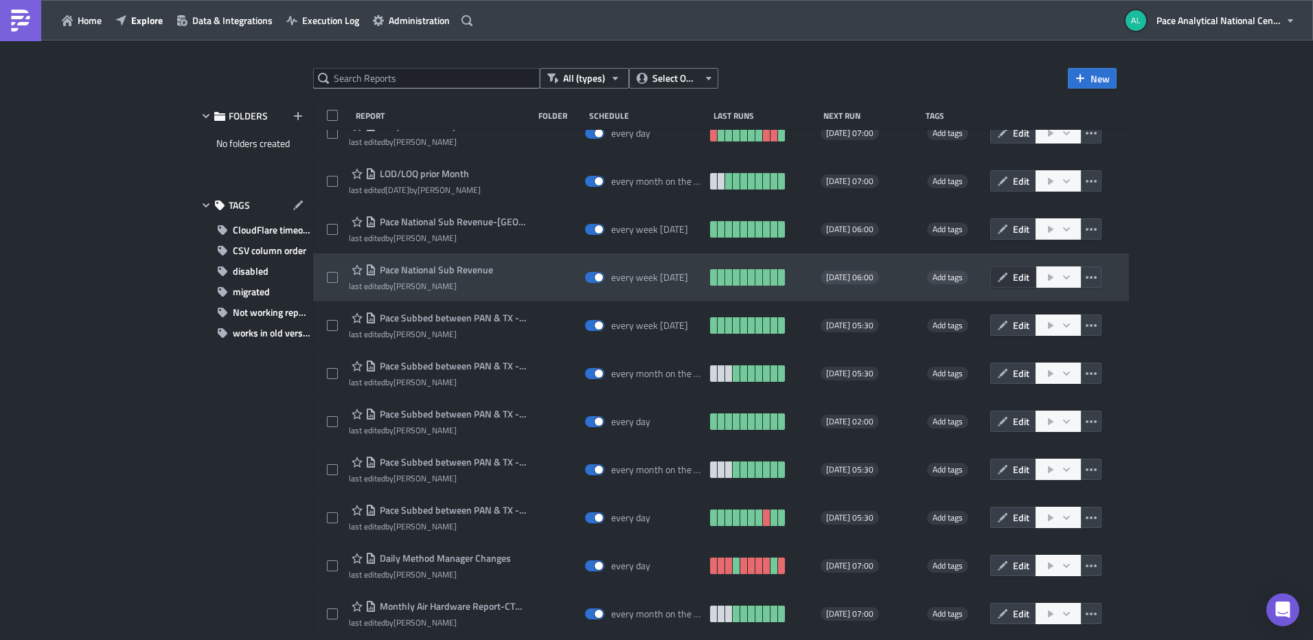
click at [1022, 277] on button "Edit" at bounding box center [1013, 276] width 46 height 21
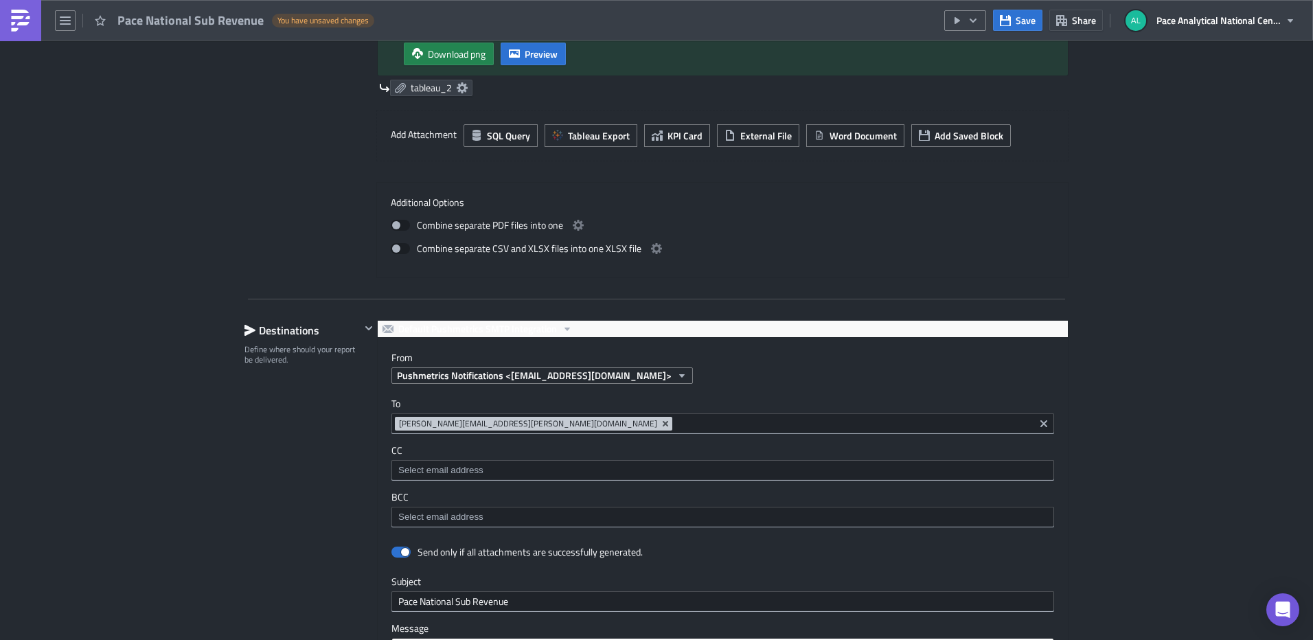
scroll to position [1018, 0]
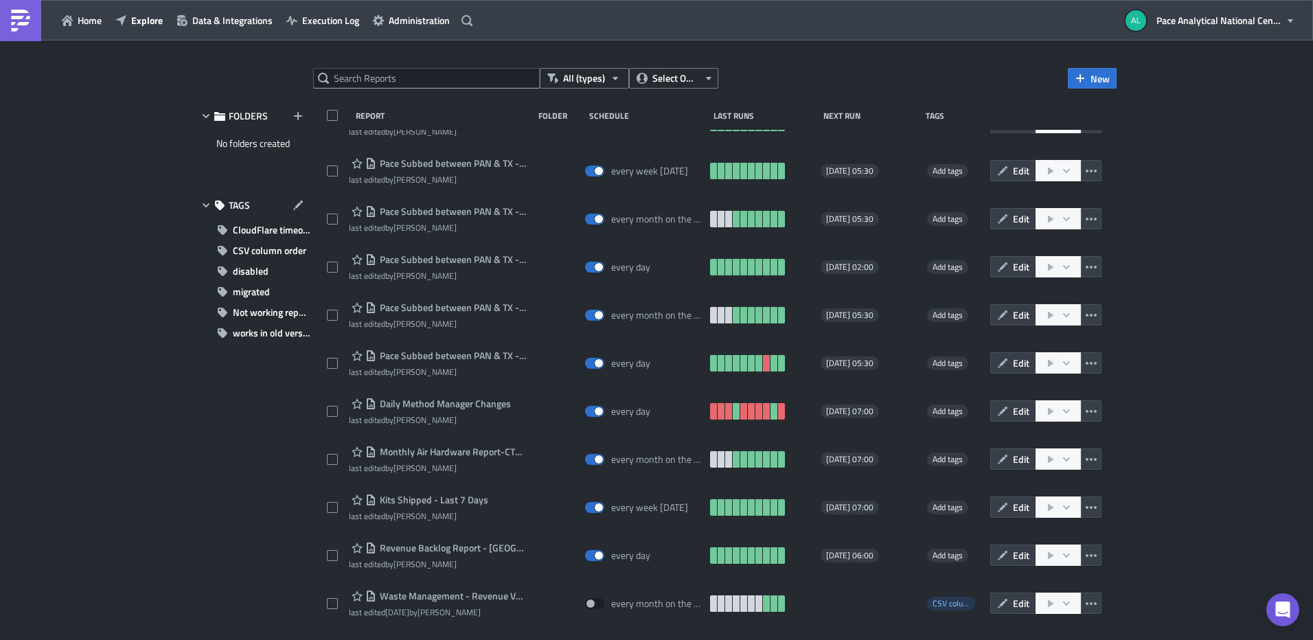
scroll to position [2302, 0]
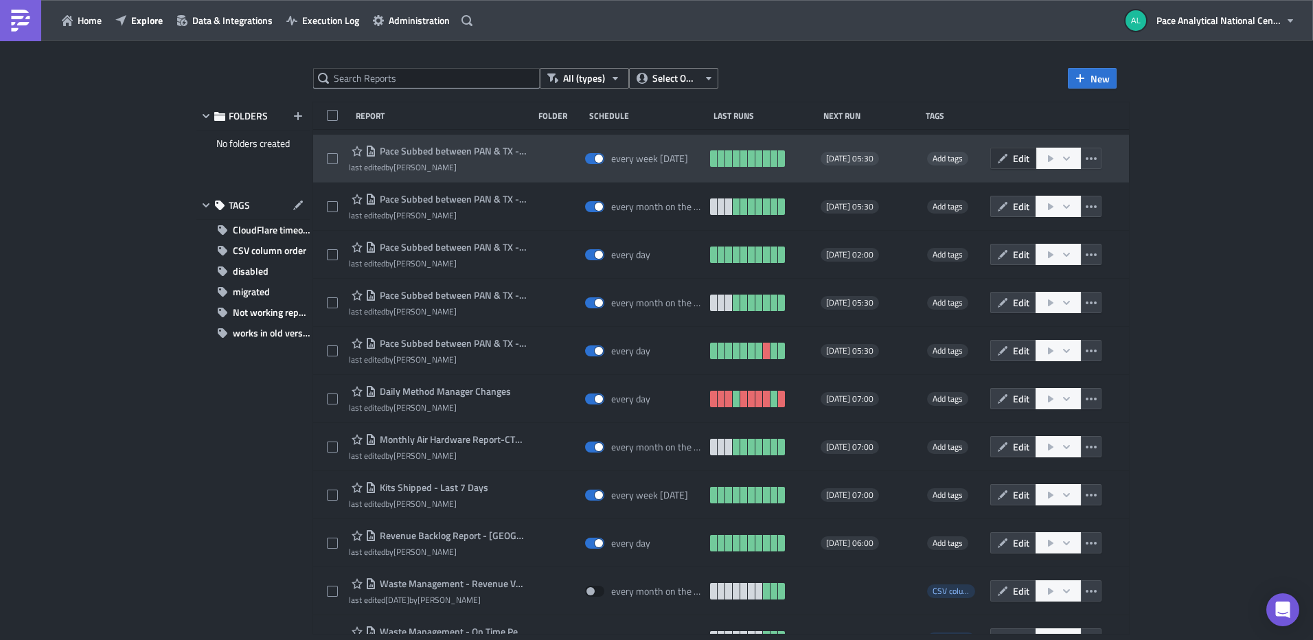
click at [1008, 158] on icon "button" at bounding box center [1002, 158] width 11 height 11
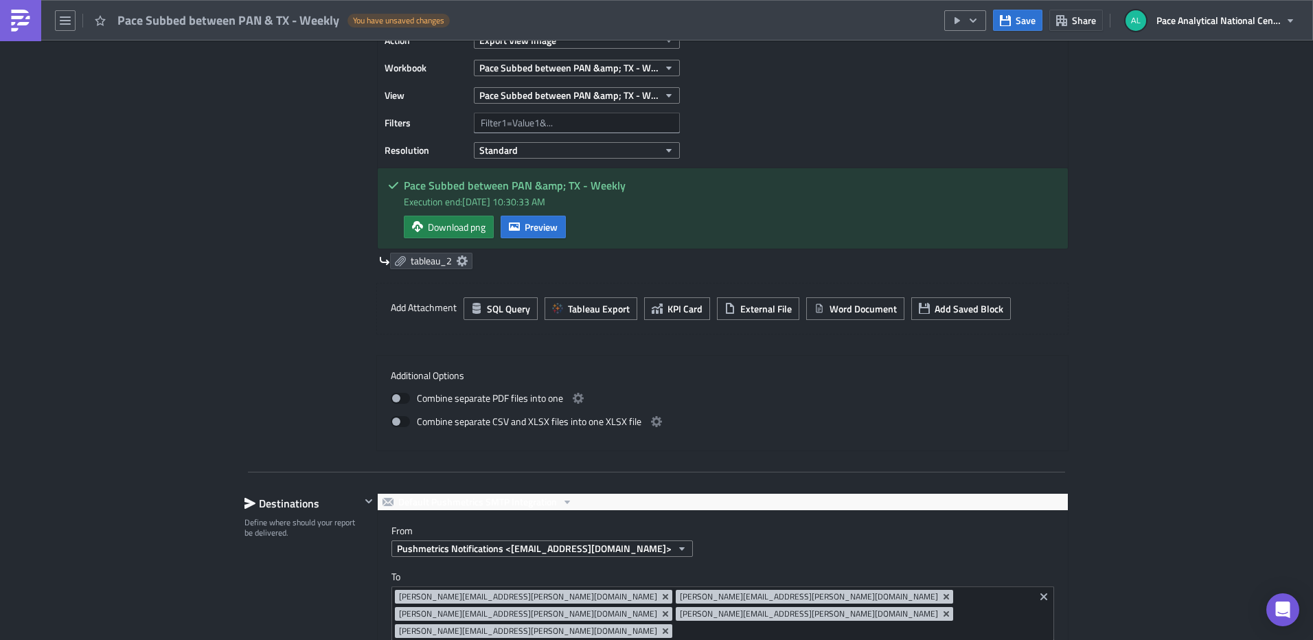
scroll to position [972, 0]
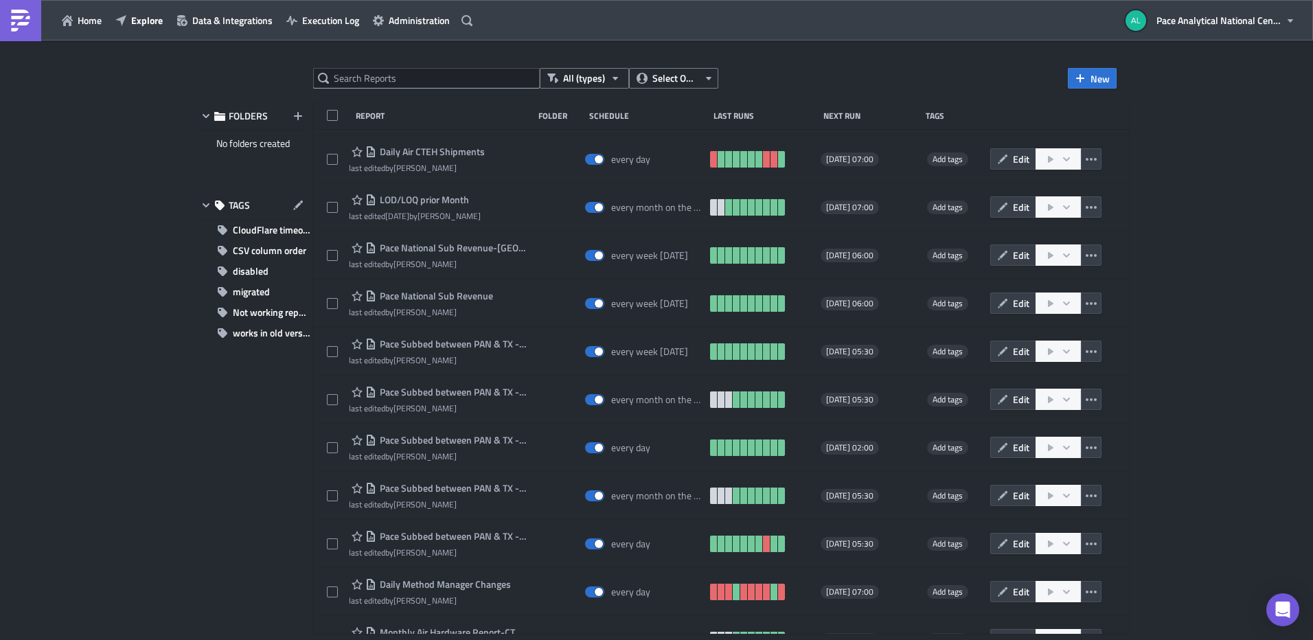
scroll to position [2142, 0]
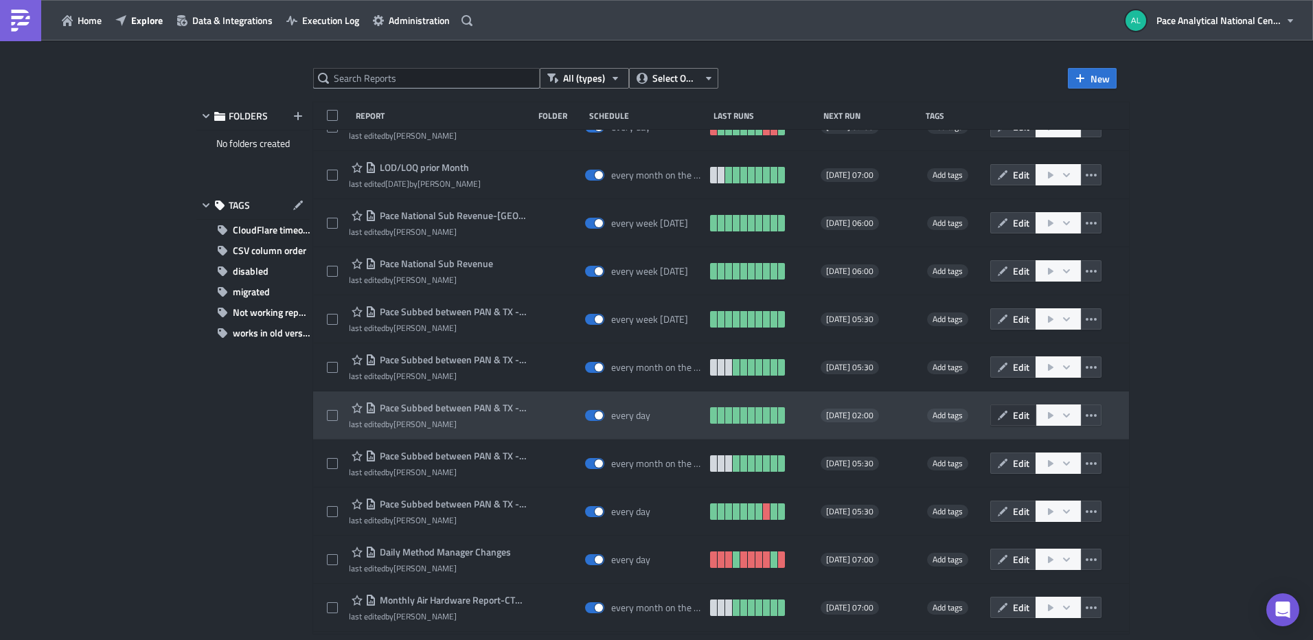
click at [1027, 413] on span "Edit" at bounding box center [1021, 415] width 16 height 14
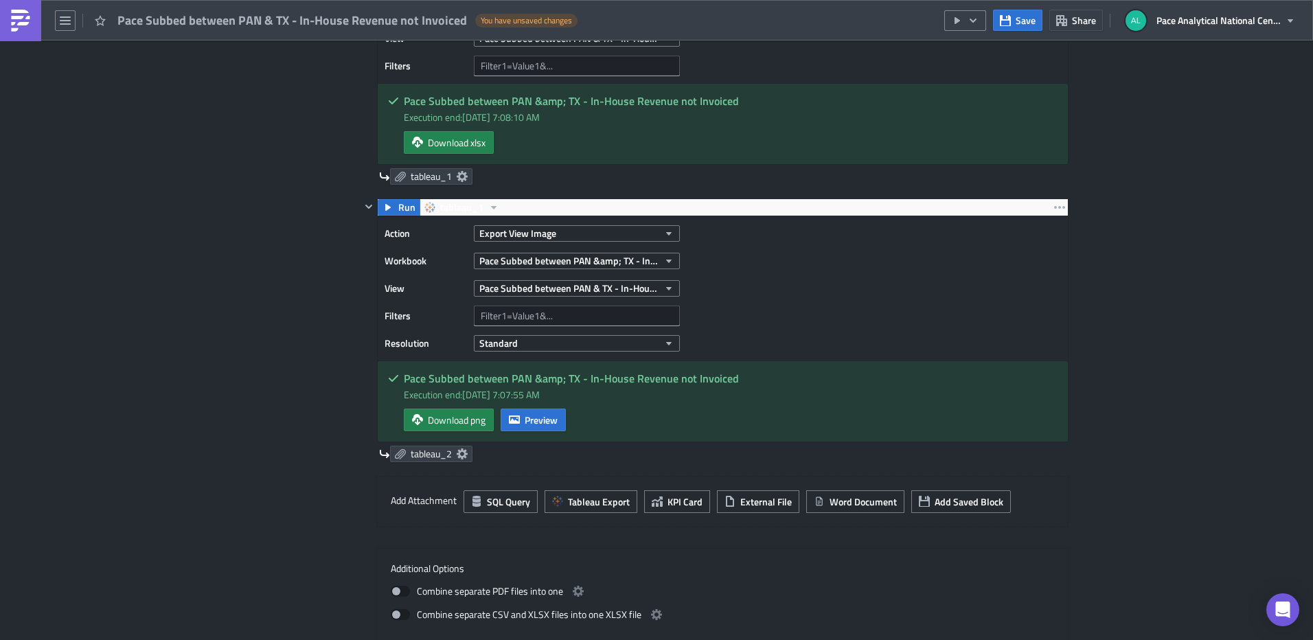
scroll to position [534, 0]
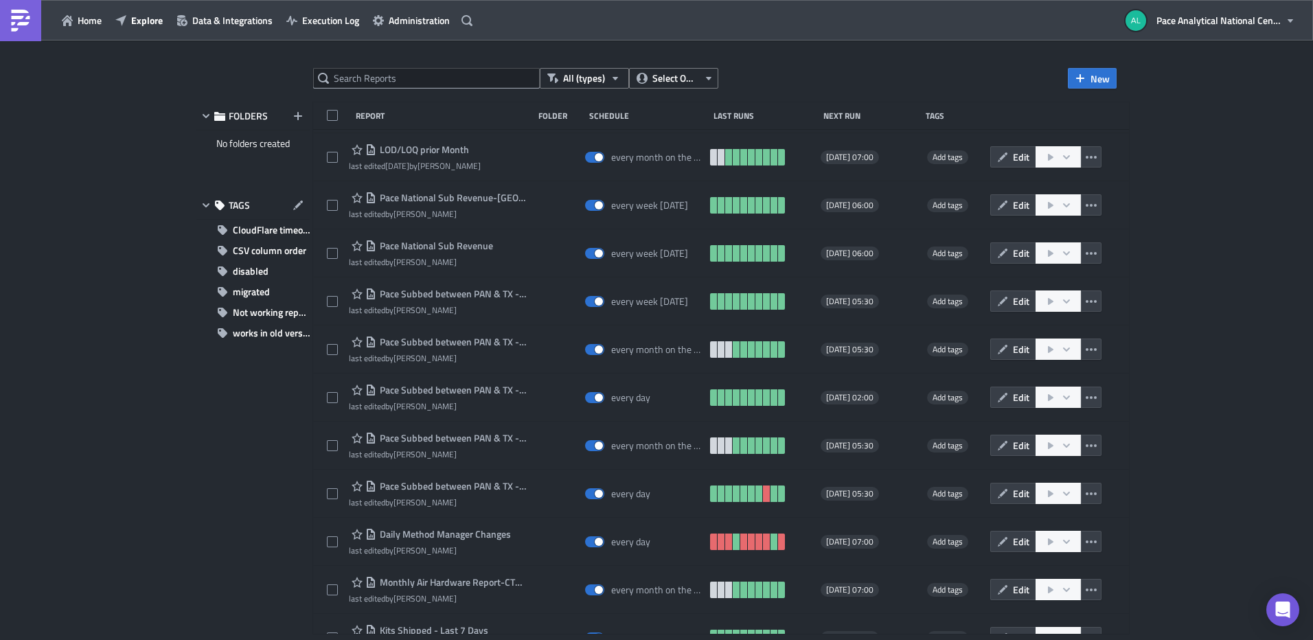
scroll to position [2162, 0]
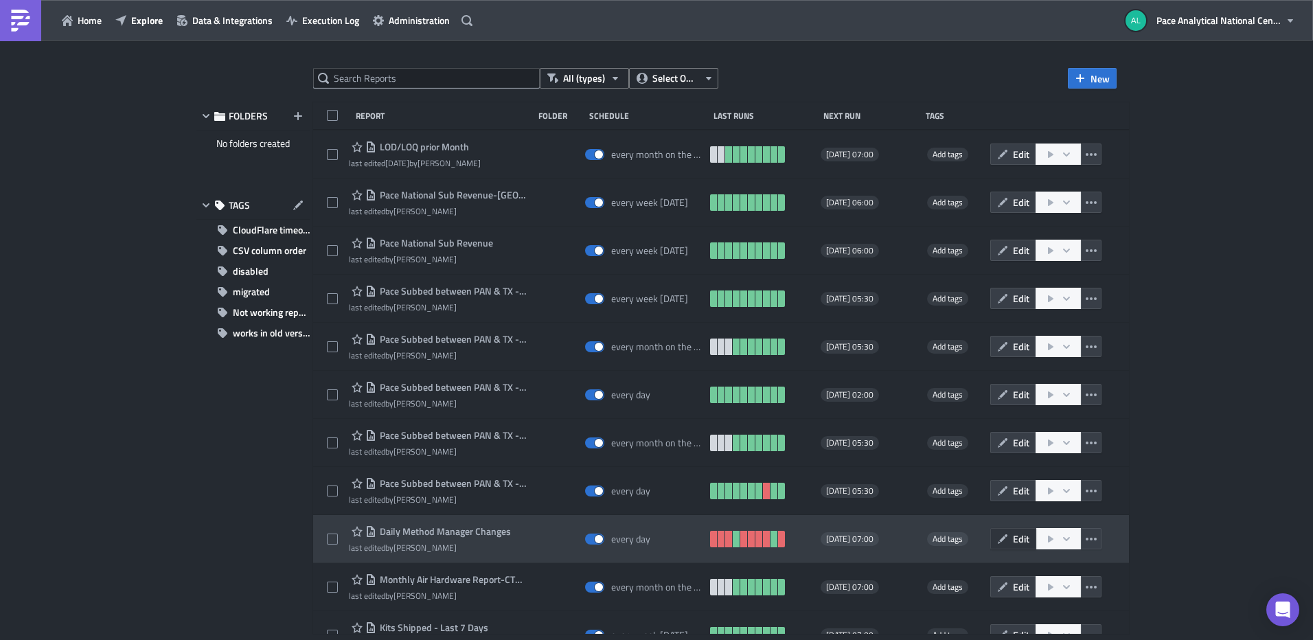
click at [1029, 540] on span "Edit" at bounding box center [1021, 538] width 16 height 14
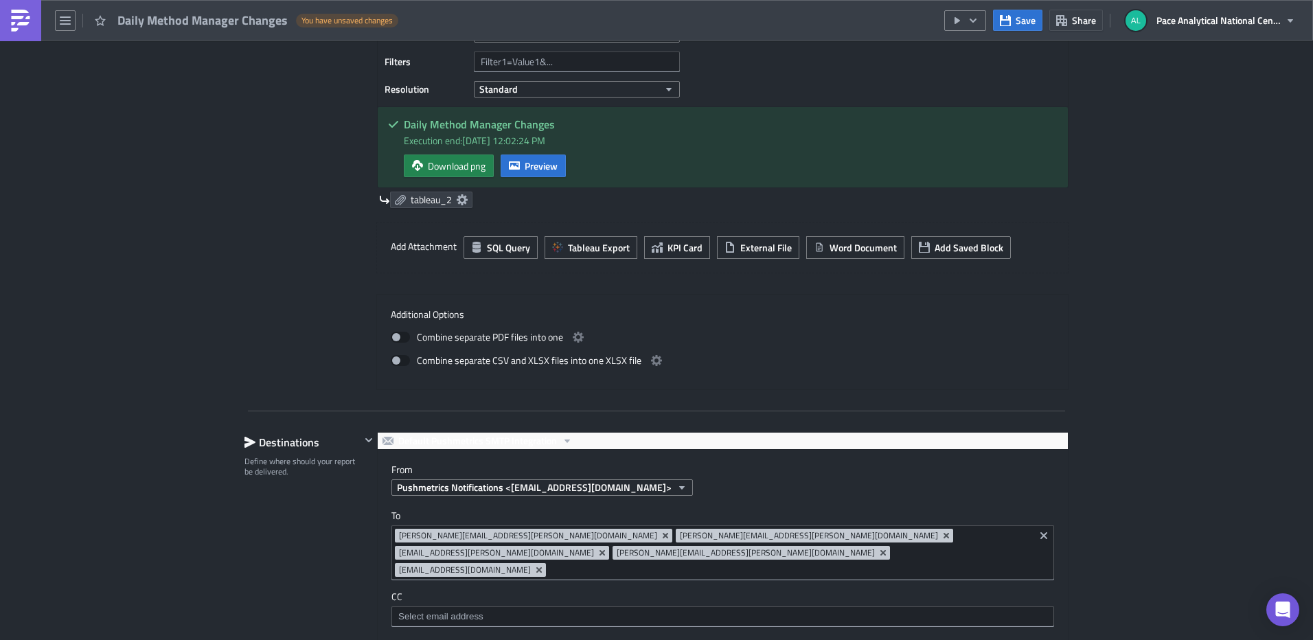
scroll to position [812, 0]
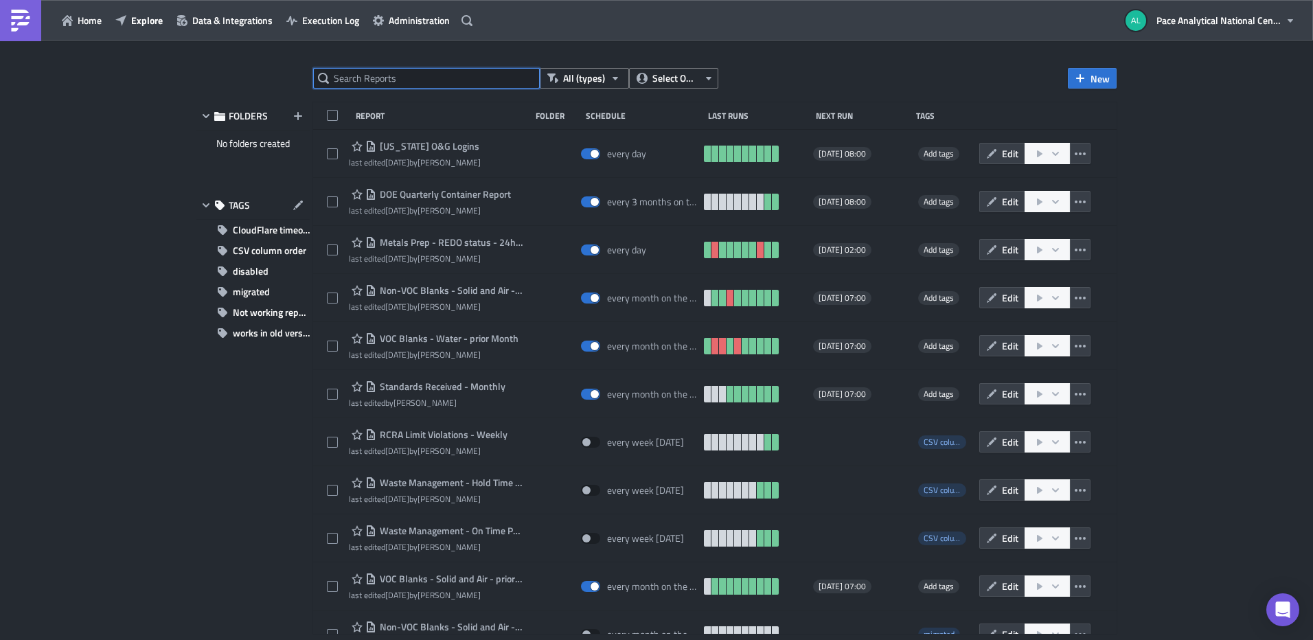
click at [360, 78] on input "text" at bounding box center [426, 78] width 227 height 21
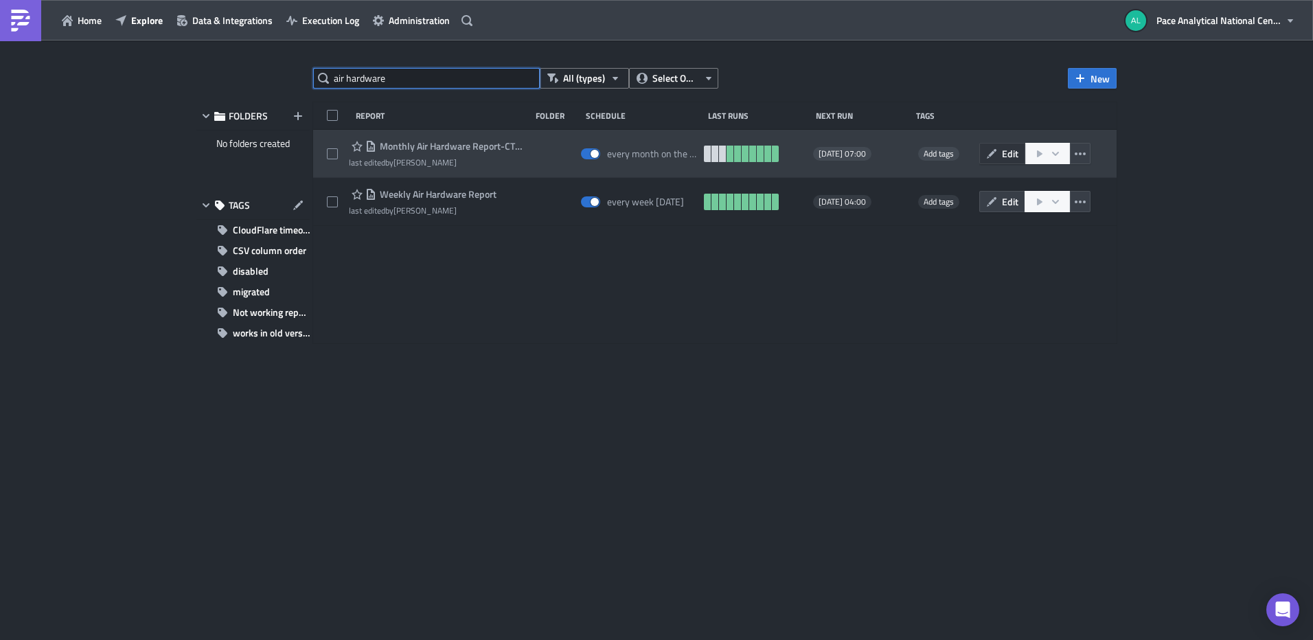
type input "air hardware"
click at [1004, 157] on span "Edit" at bounding box center [1010, 153] width 16 height 14
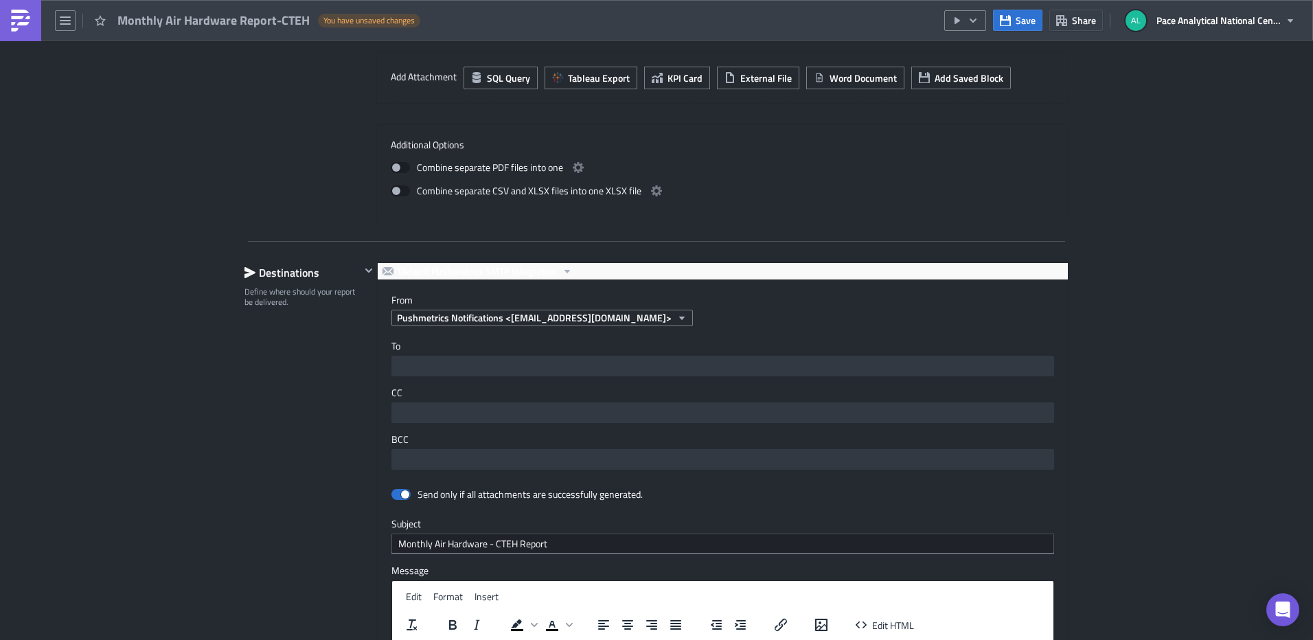
scroll to position [898, 0]
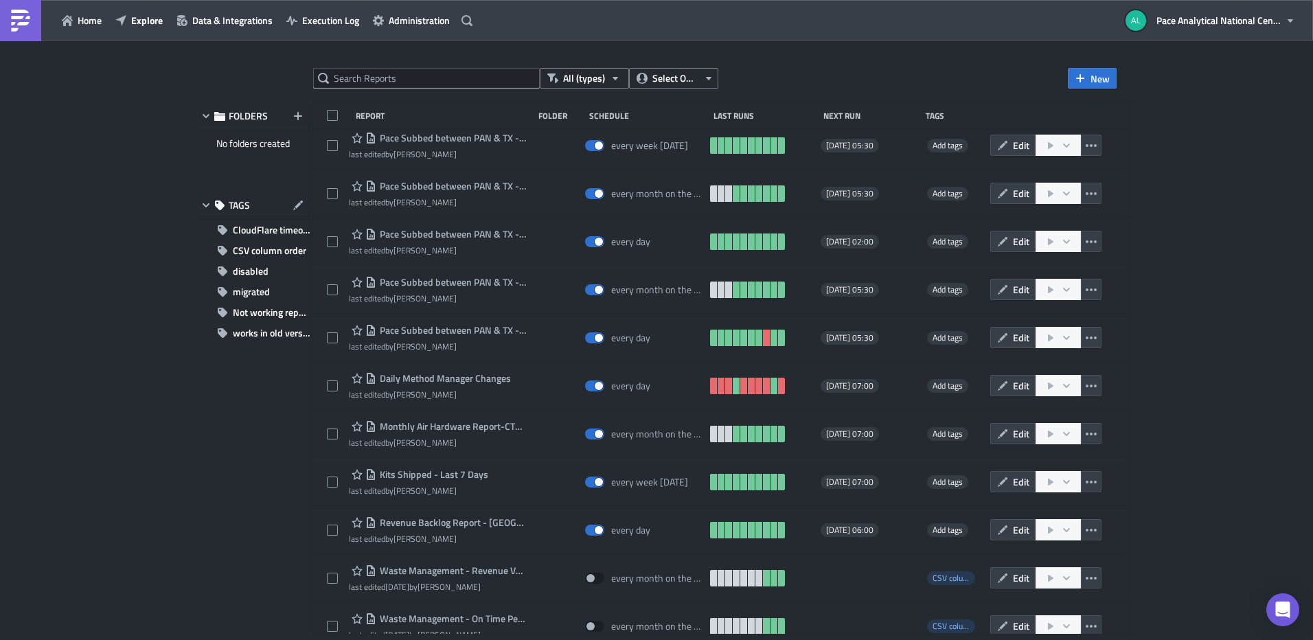
scroll to position [2348, 0]
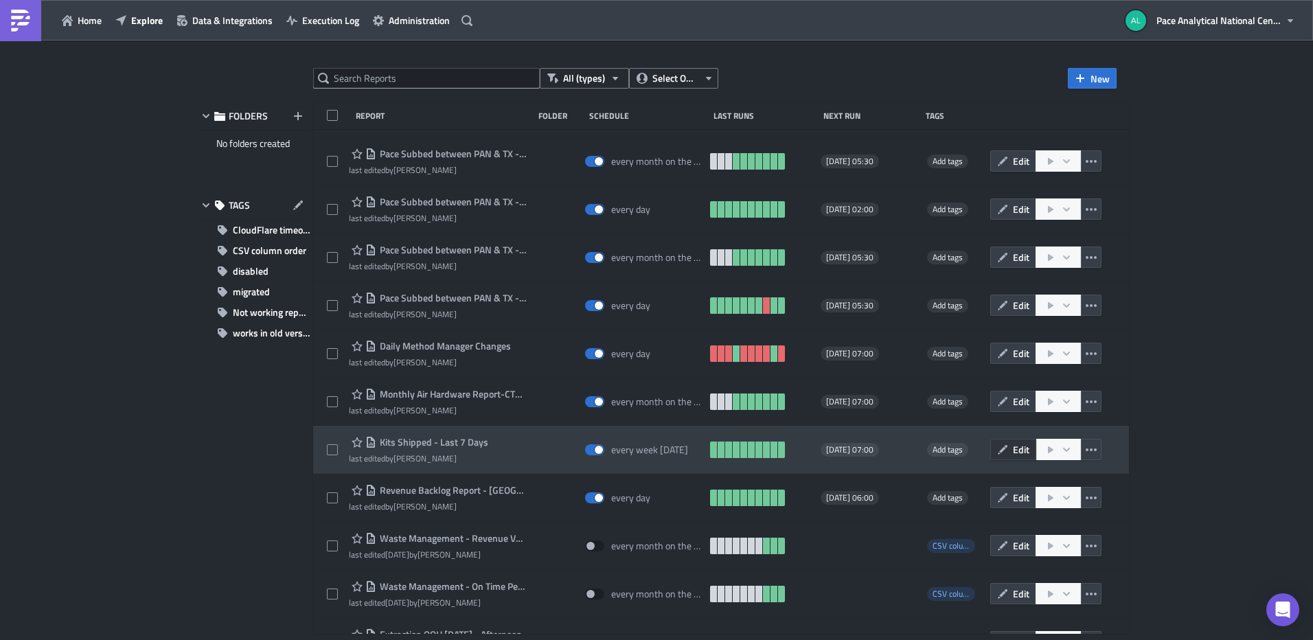
click at [1024, 450] on button "Edit" at bounding box center [1013, 449] width 46 height 21
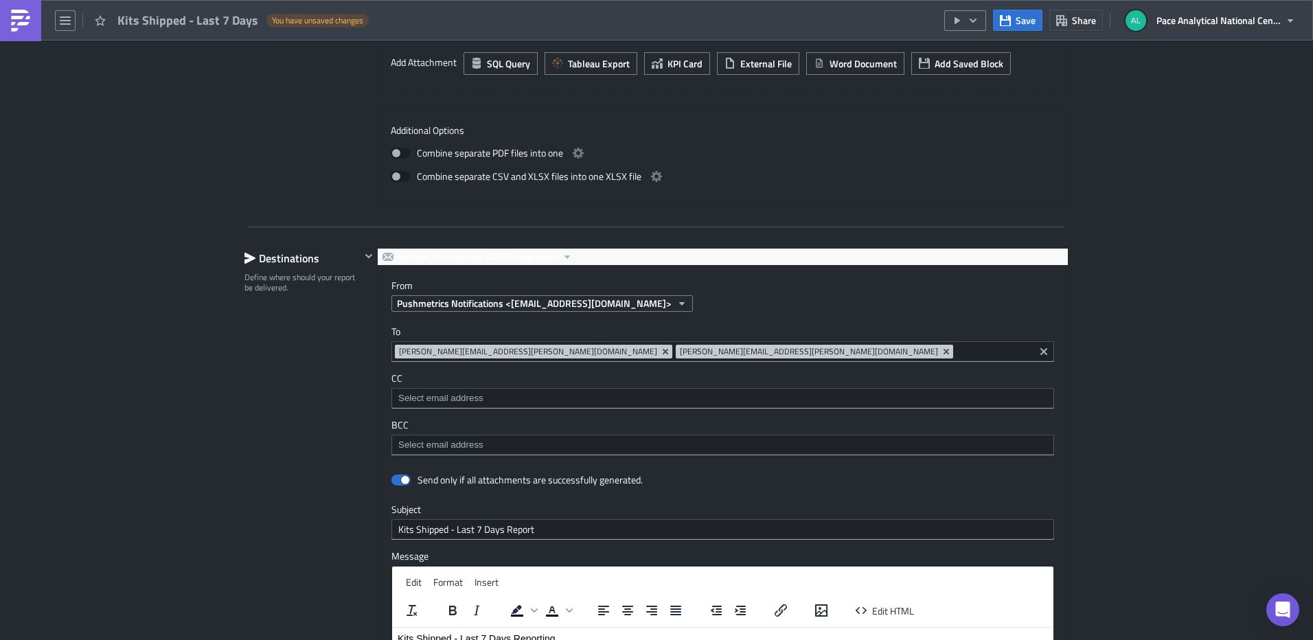
scroll to position [1147, 0]
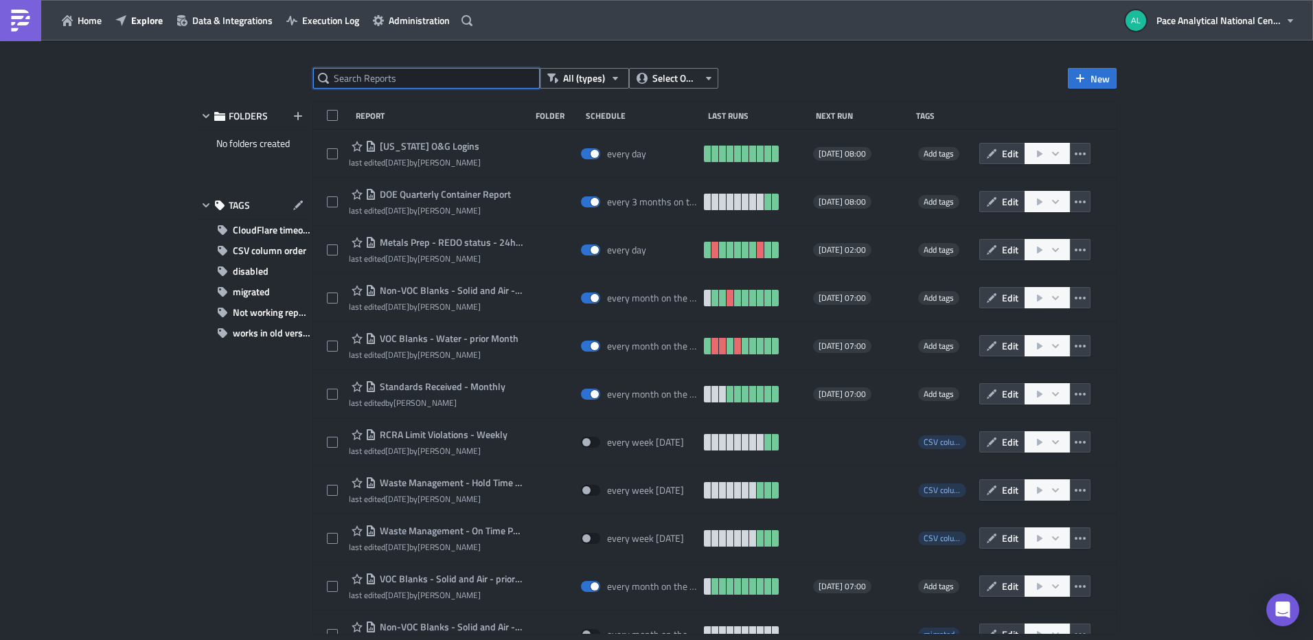
click at [413, 83] on input "text" at bounding box center [426, 78] width 227 height 21
click at [498, 78] on input "text" at bounding box center [426, 78] width 227 height 21
paste input "Revenue Backlog Report - TX - 75LIMs Morning"
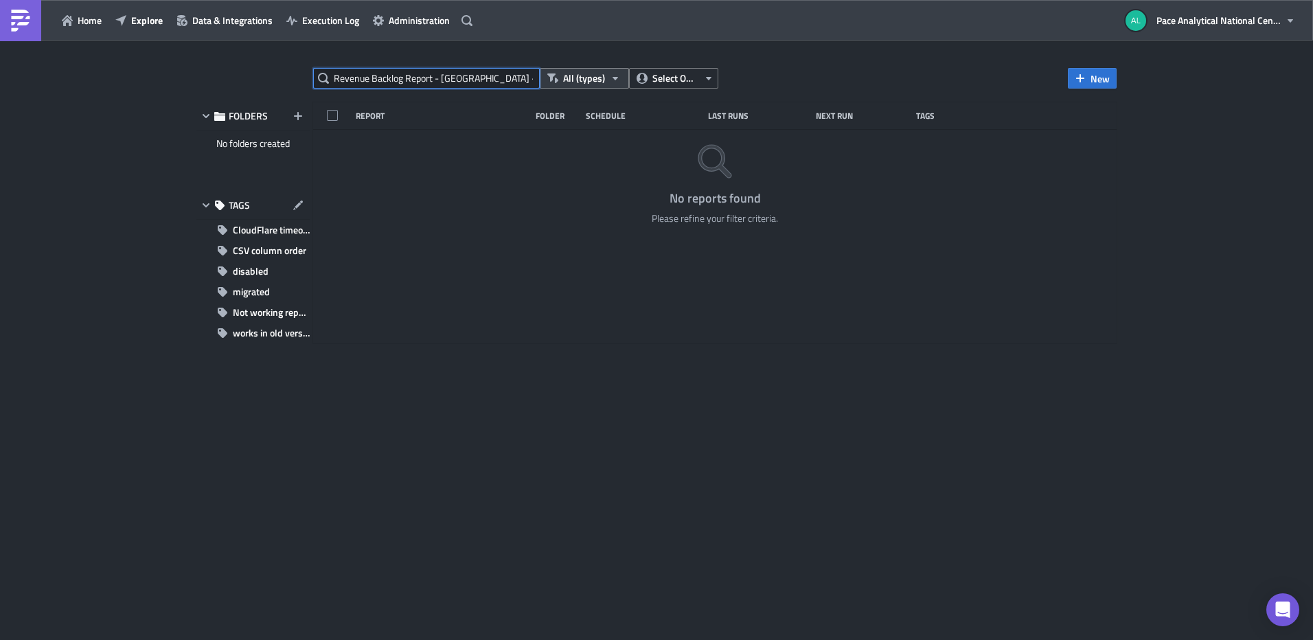
drag, startPoint x: 436, startPoint y: 77, endPoint x: 545, endPoint y: 78, distance: 108.5
click at [545, 78] on div "Revenue Backlog Report - TX - 75LIMs Morning All (types) Select Owner" at bounding box center [515, 78] width 405 height 21
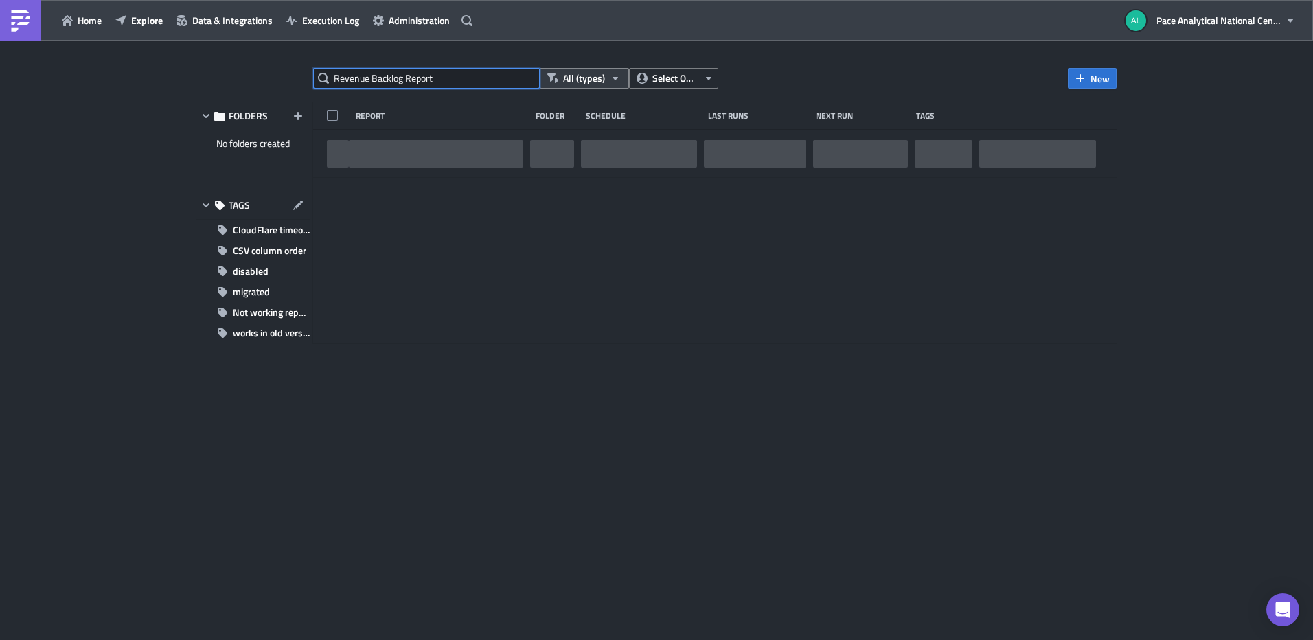
type input "Revenue Backlog Report"
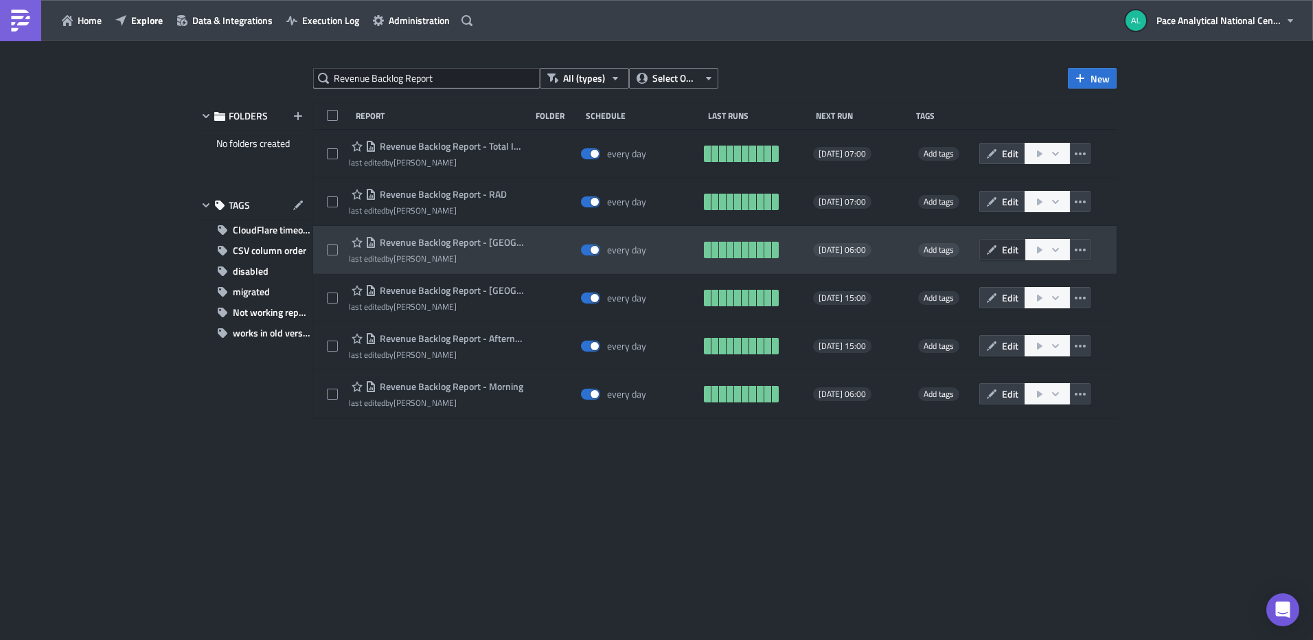
click at [999, 247] on button "Edit" at bounding box center [1002, 249] width 46 height 21
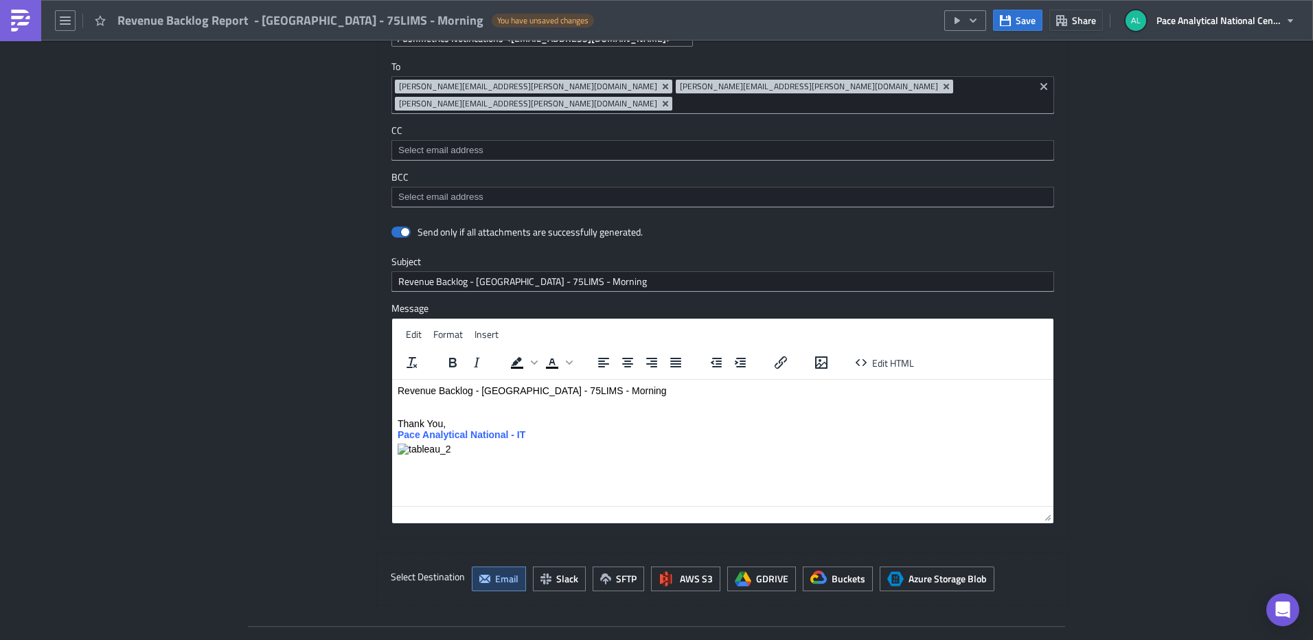
scroll to position [1353, 0]
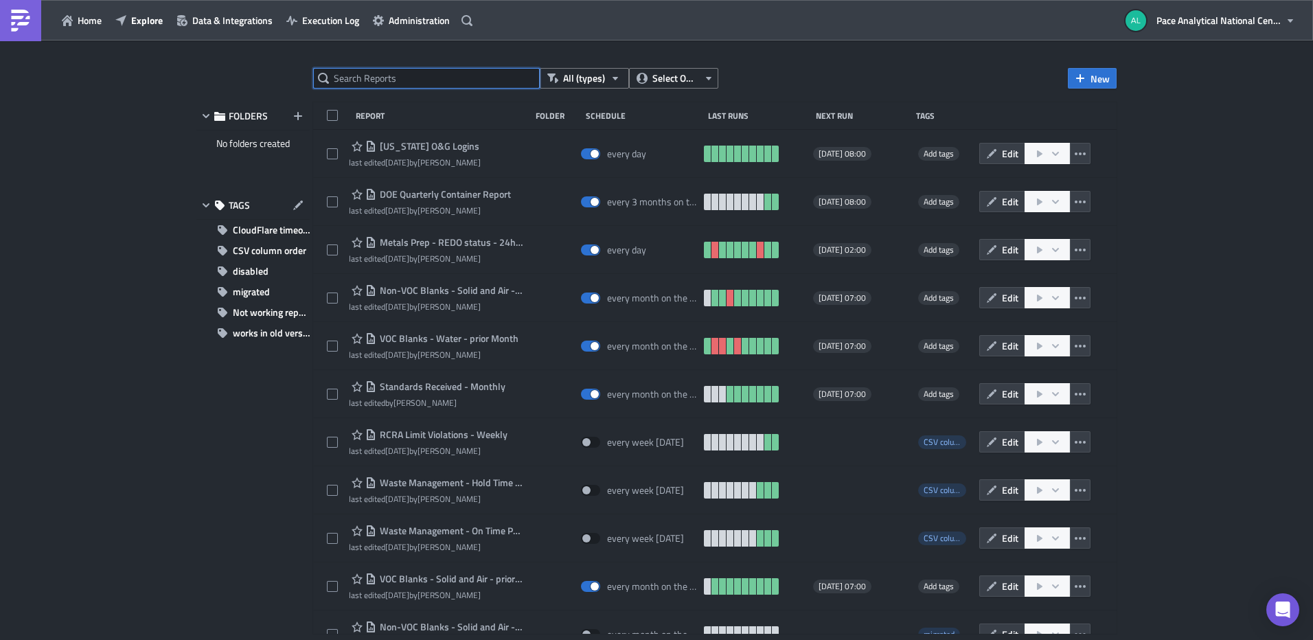
click at [396, 78] on input "text" at bounding box center [426, 78] width 227 height 21
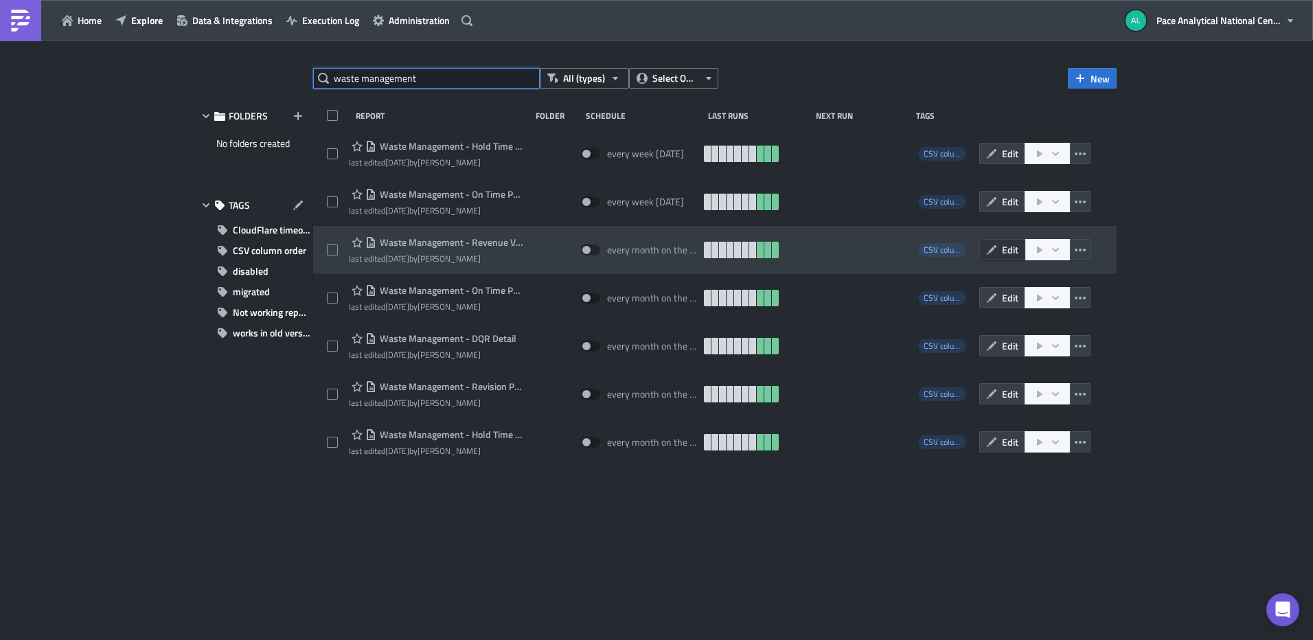
type input "waste management"
click at [1001, 250] on button "Edit" at bounding box center [1002, 249] width 46 height 21
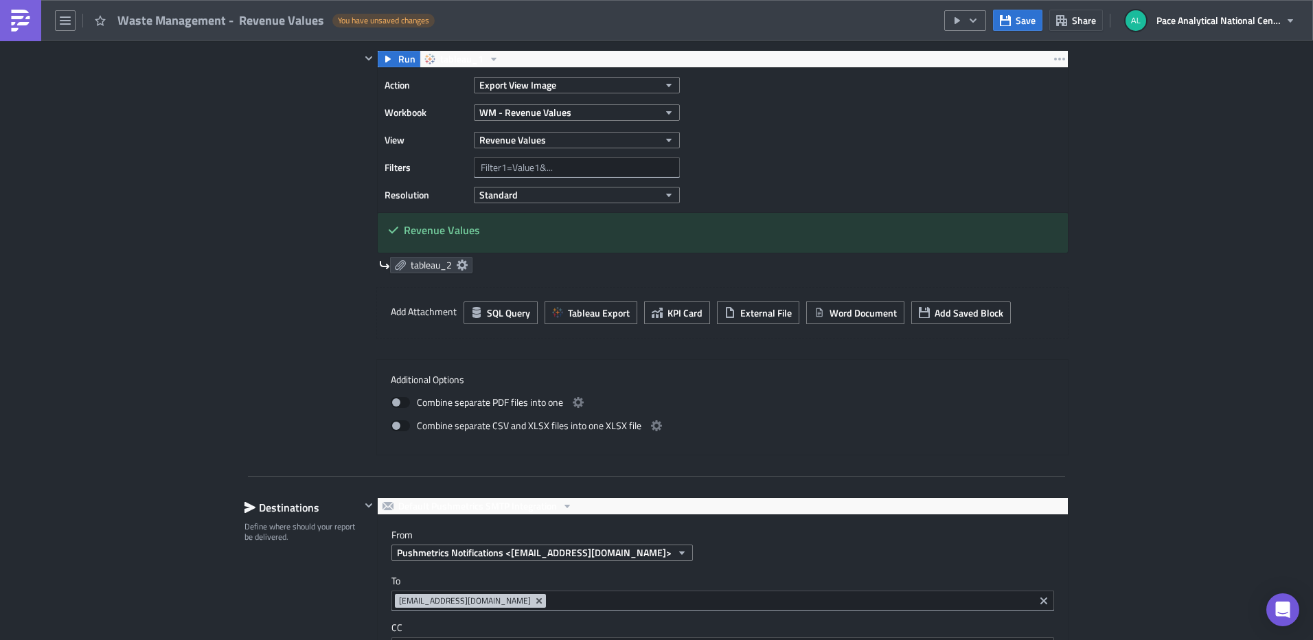
scroll to position [841, 0]
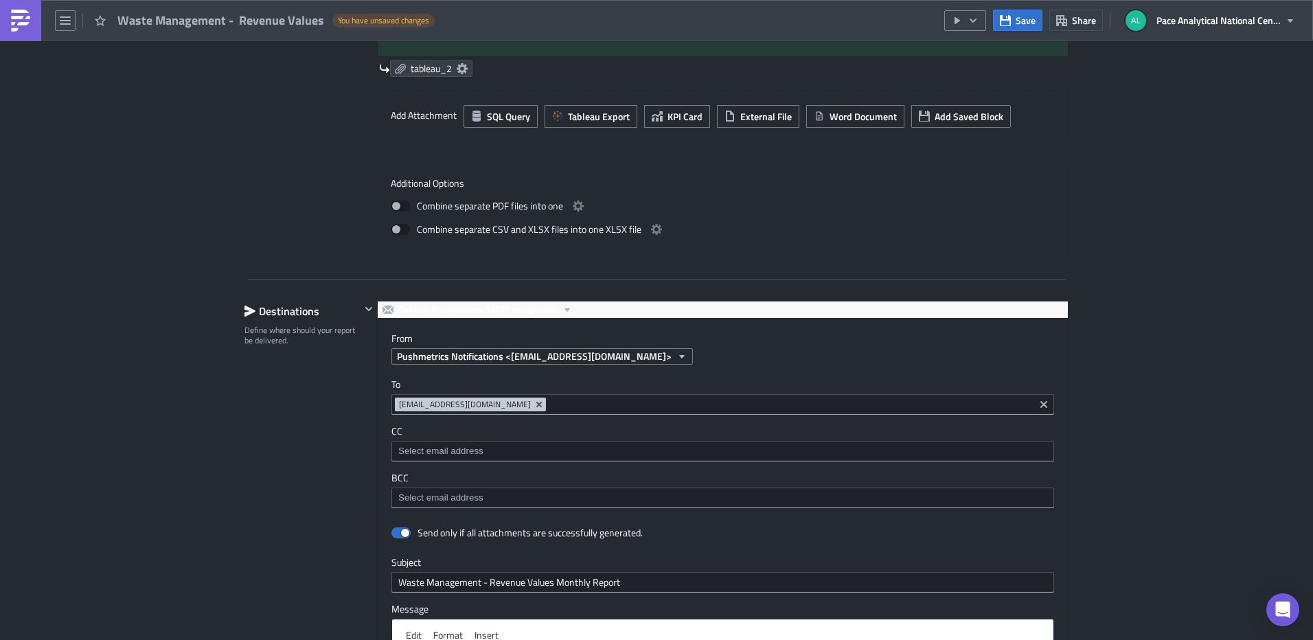
drag, startPoint x: 648, startPoint y: 405, endPoint x: 374, endPoint y: 402, distance: 274.7
click at [378, 402] on div "To mtjlwaste_management___pace_national@pacelabs0.onmicrosoft.com mtjlwaste_man…" at bounding box center [723, 443] width 690 height 157
copy span "mtjlwaste_management___pace_national@pacelabs0.onmicrosoft.com"
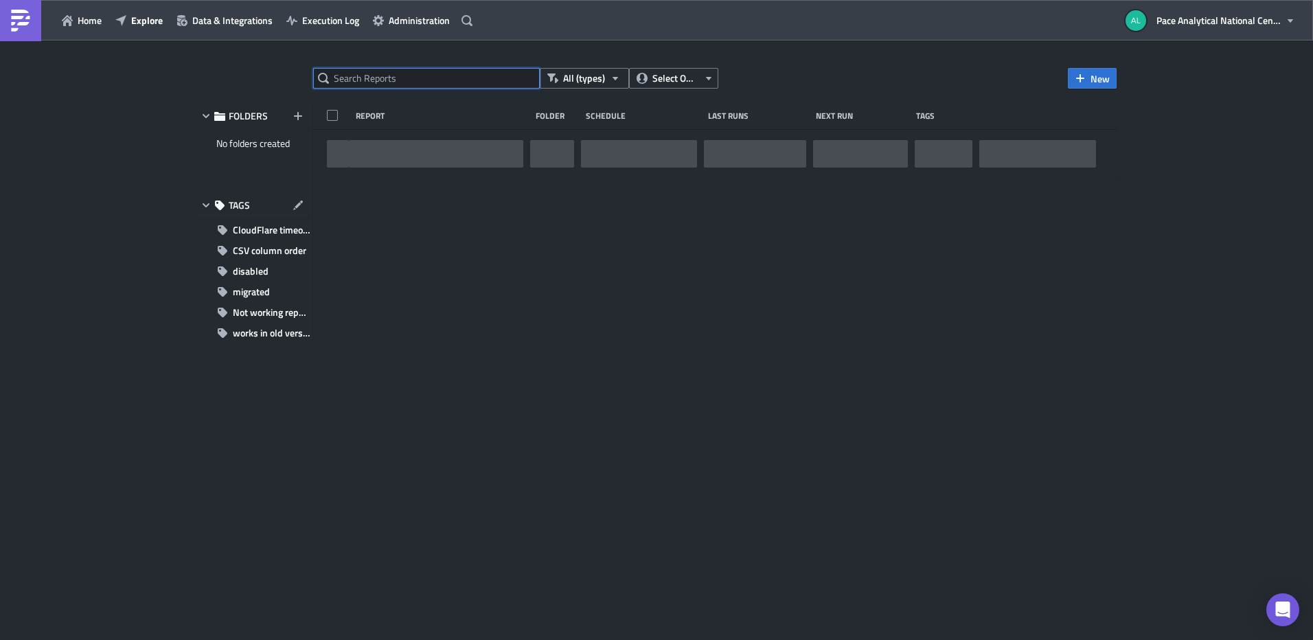
click at [415, 74] on input "text" at bounding box center [426, 78] width 227 height 21
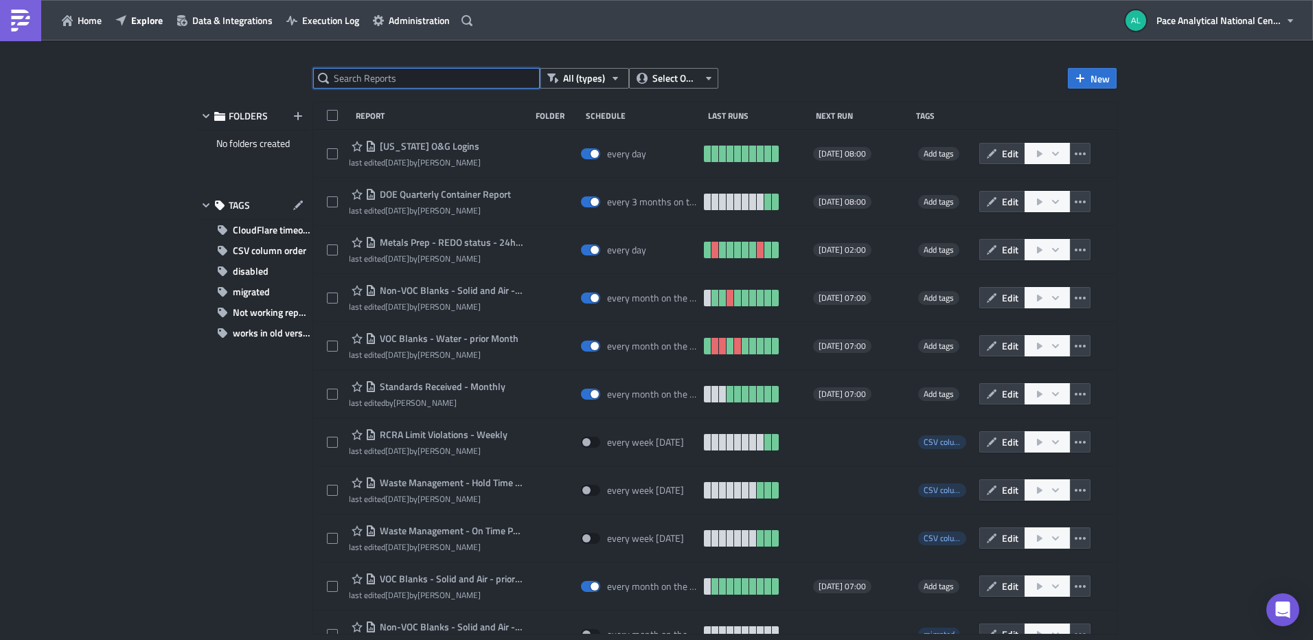
type input "a"
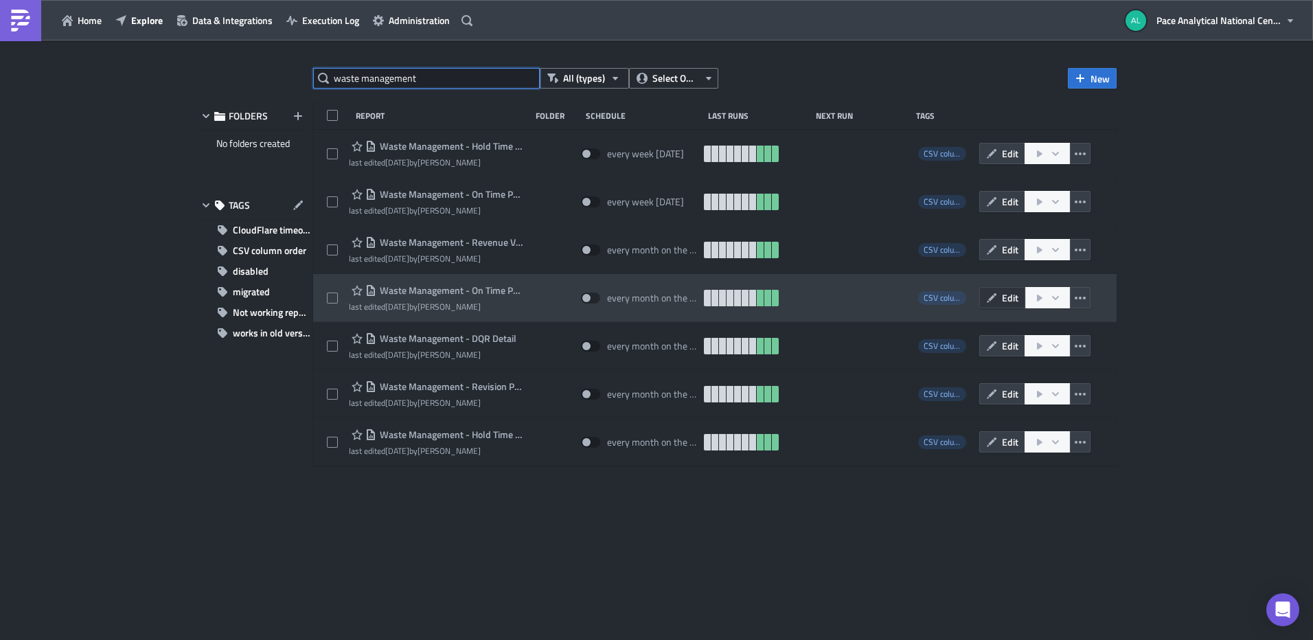
type input "waste management"
click at [1000, 298] on button "Edit" at bounding box center [1002, 297] width 46 height 21
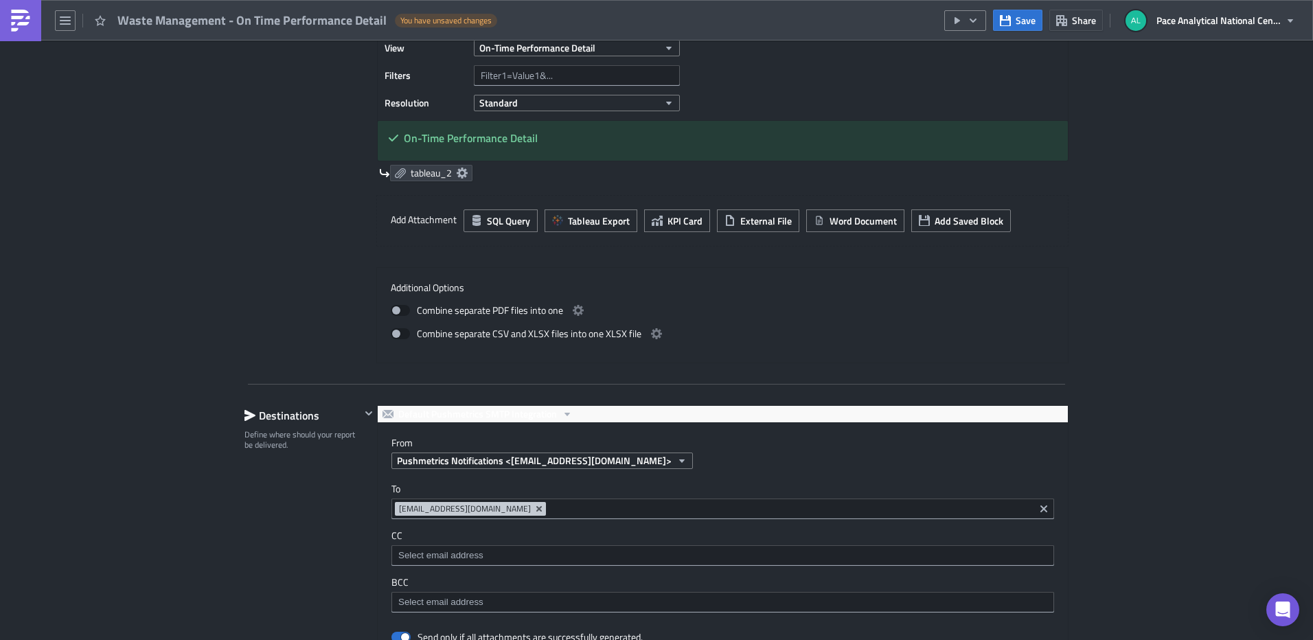
scroll to position [745, 0]
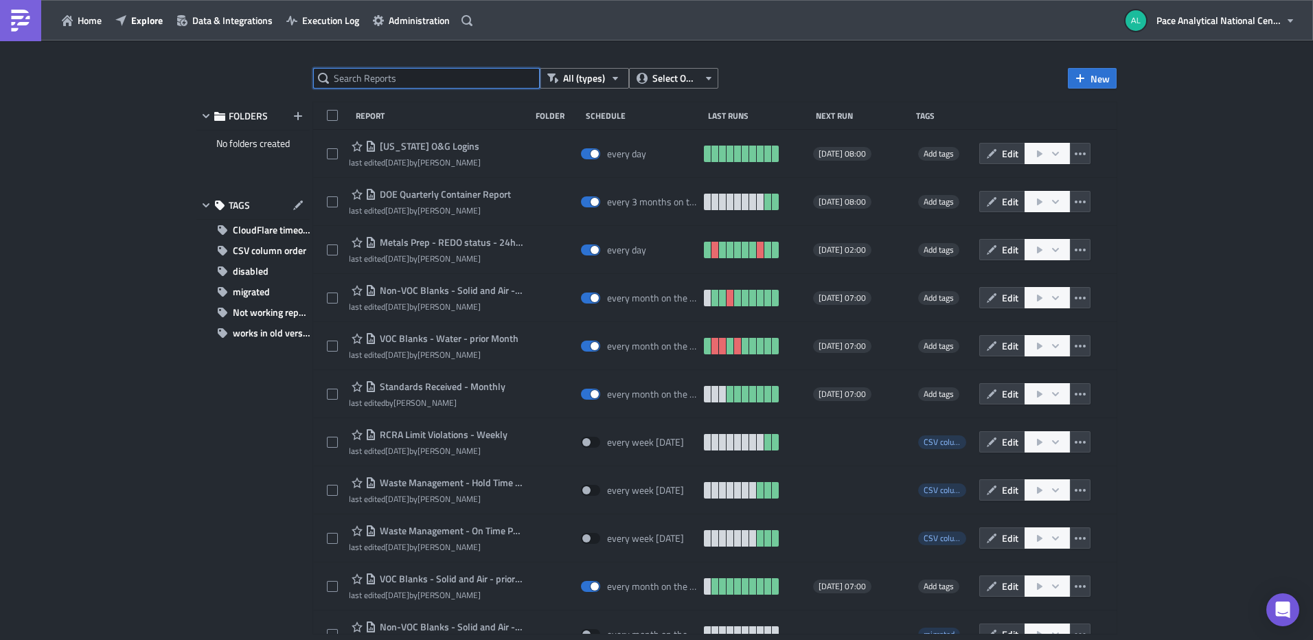
click at [389, 82] on input "text" at bounding box center [426, 78] width 227 height 21
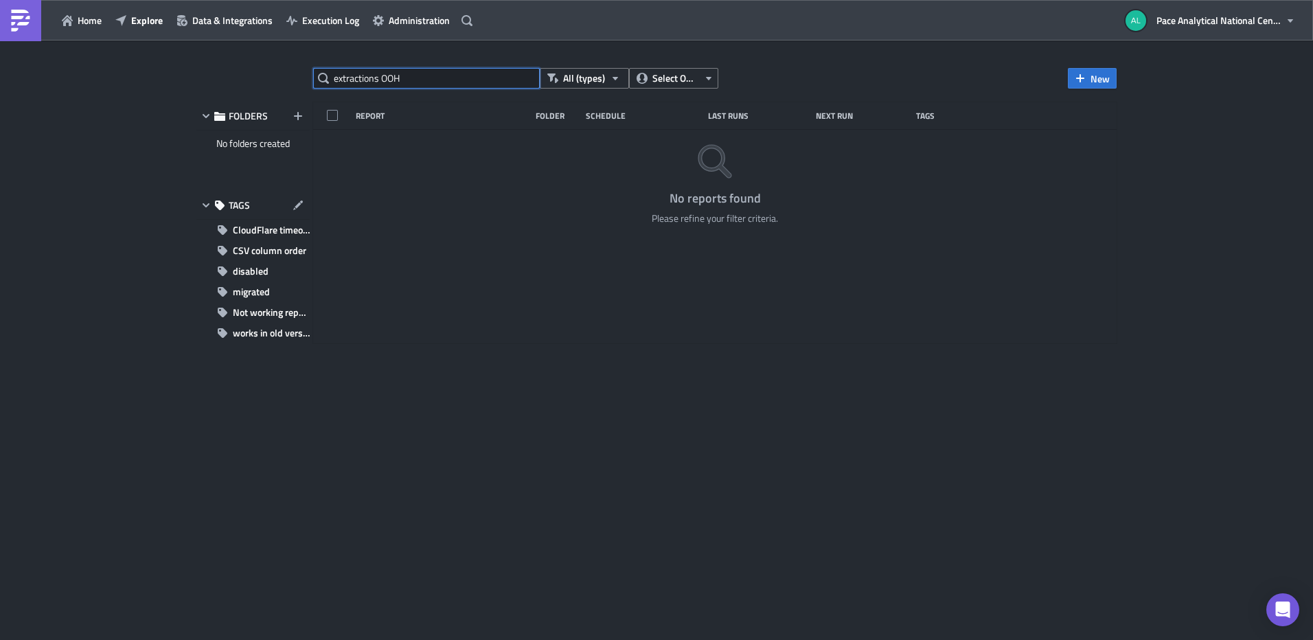
click at [378, 78] on input "extractions OOH" at bounding box center [426, 78] width 227 height 21
type input "extraction OOH"
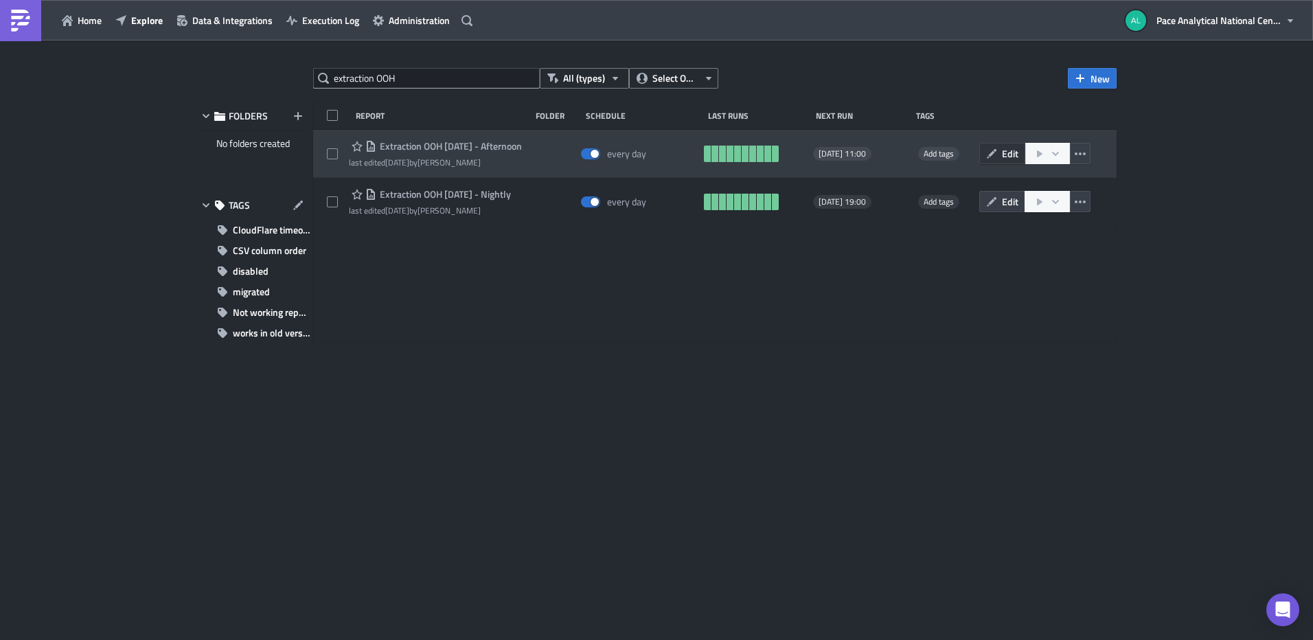
click at [1010, 154] on span "Edit" at bounding box center [1010, 153] width 16 height 14
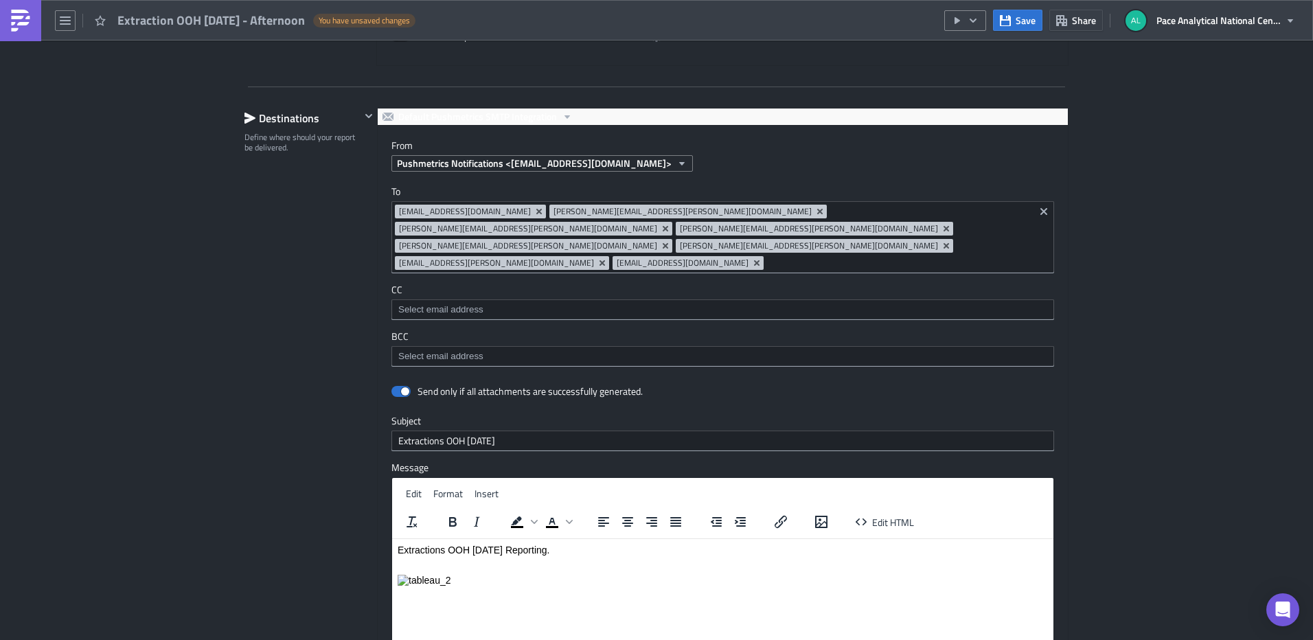
scroll to position [1132, 0]
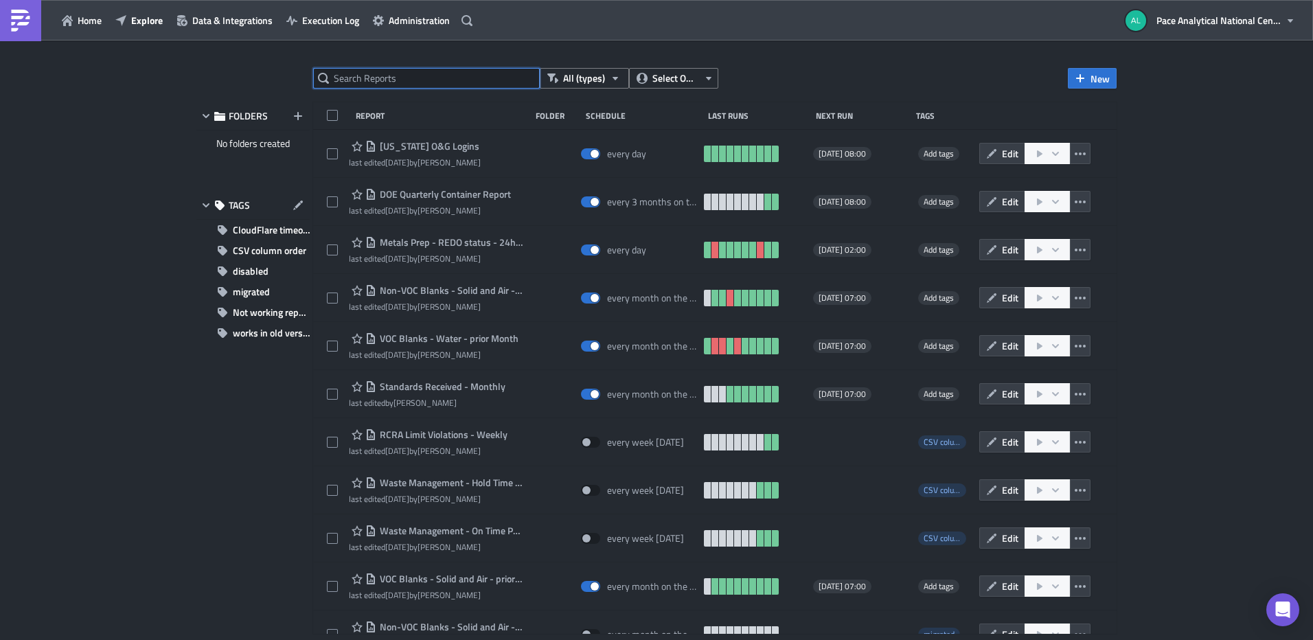
click at [367, 80] on input "text" at bounding box center [426, 78] width 227 height 21
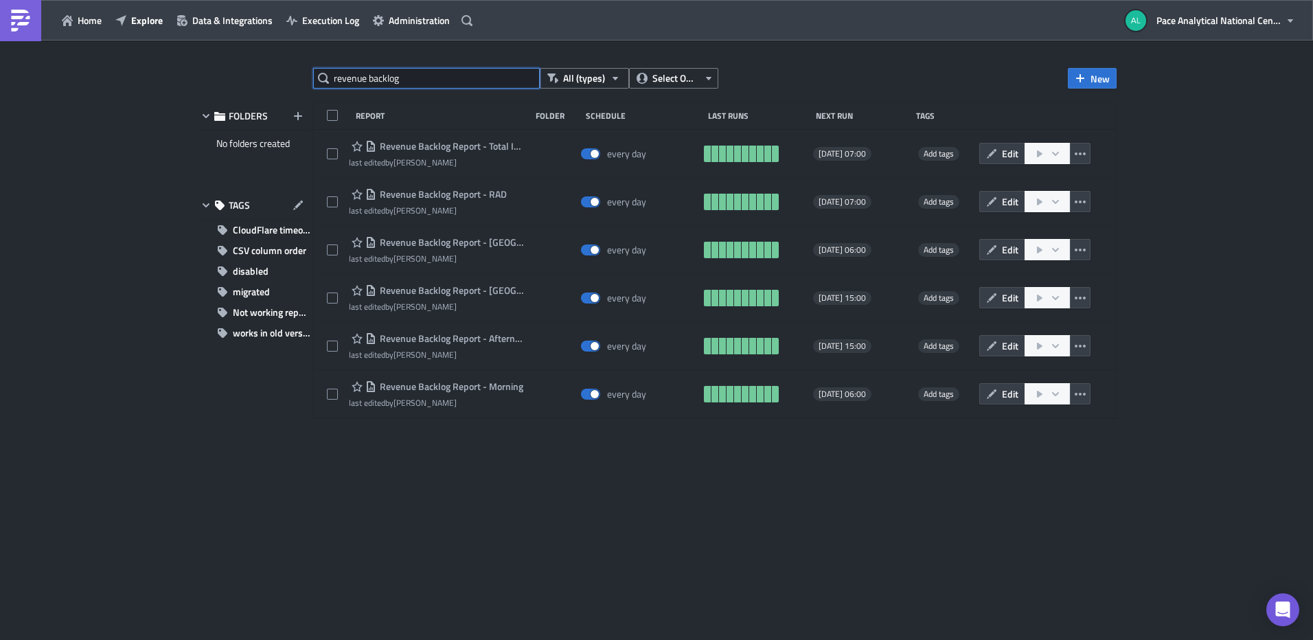
type input "revenue backlog"
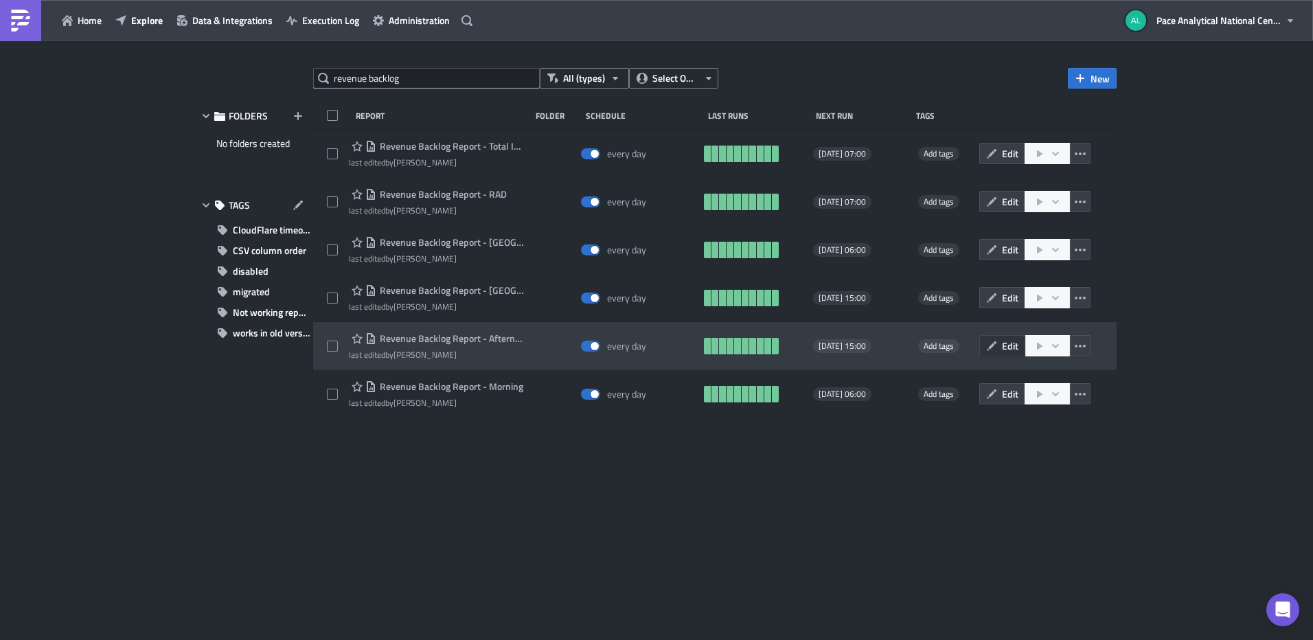
click at [998, 348] on button "Edit" at bounding box center [1002, 345] width 46 height 21
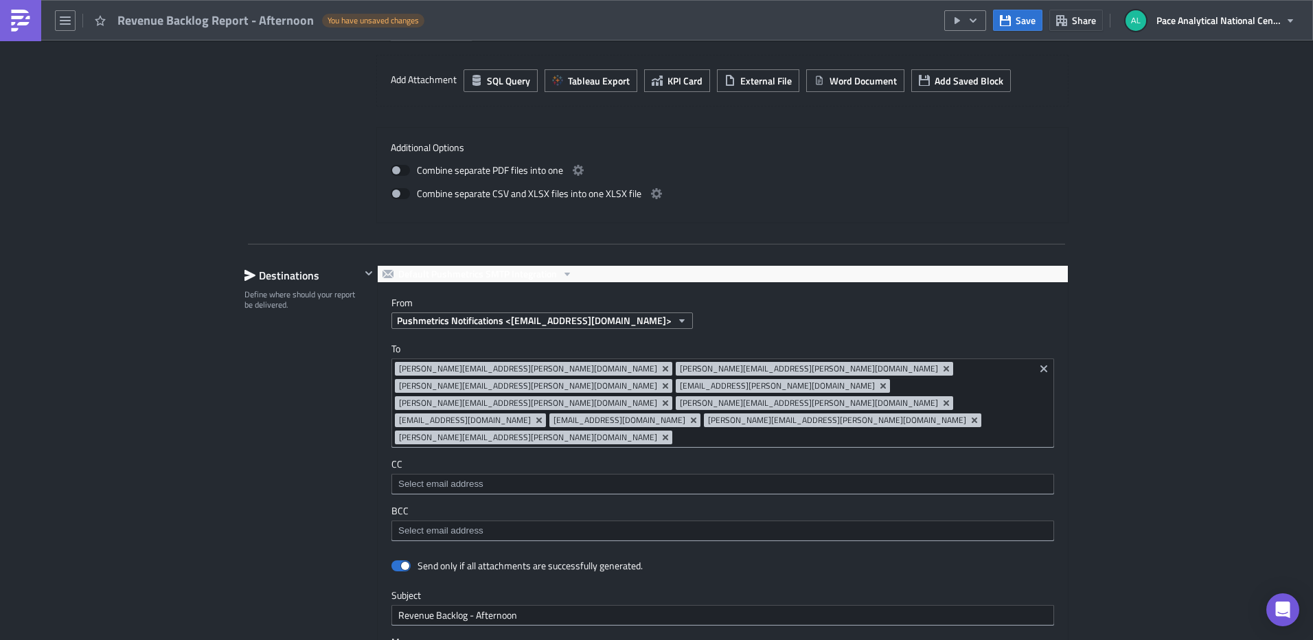
scroll to position [1320, 0]
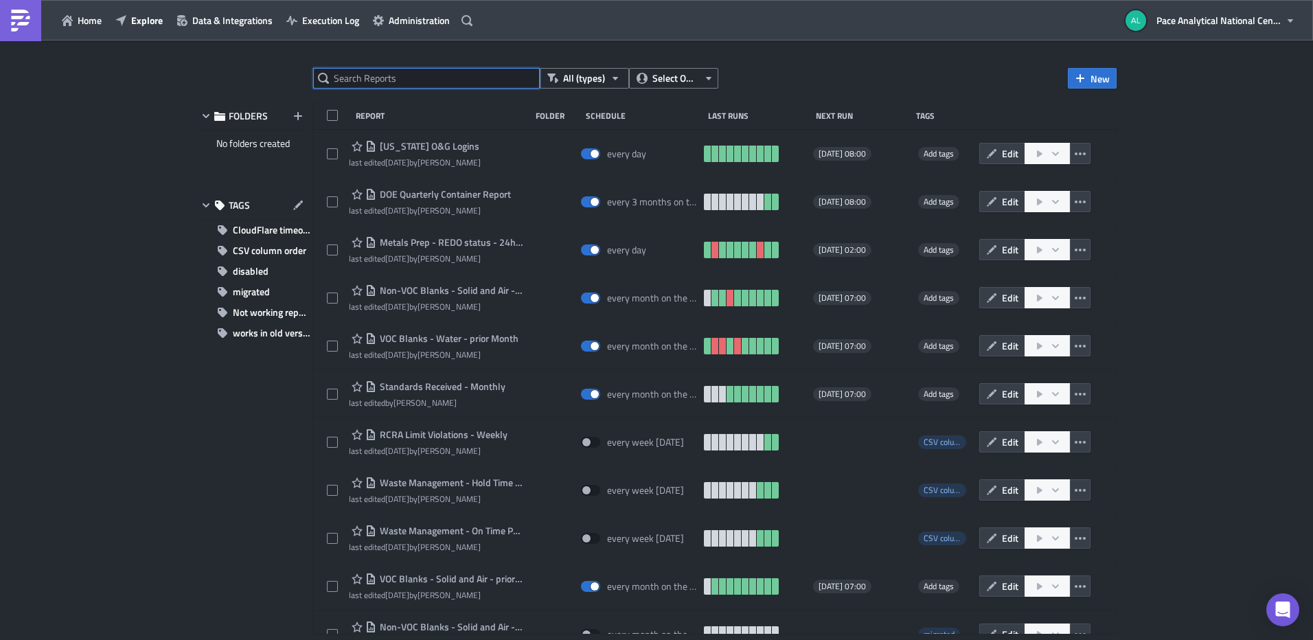
drag, startPoint x: 393, startPoint y: 76, endPoint x: 308, endPoint y: 73, distance: 84.5
click at [312, 73] on div "All (types) Select Owner New FOLDERS No folders created TAGS CloudFlare timeout…" at bounding box center [657, 341] width 934 height 547
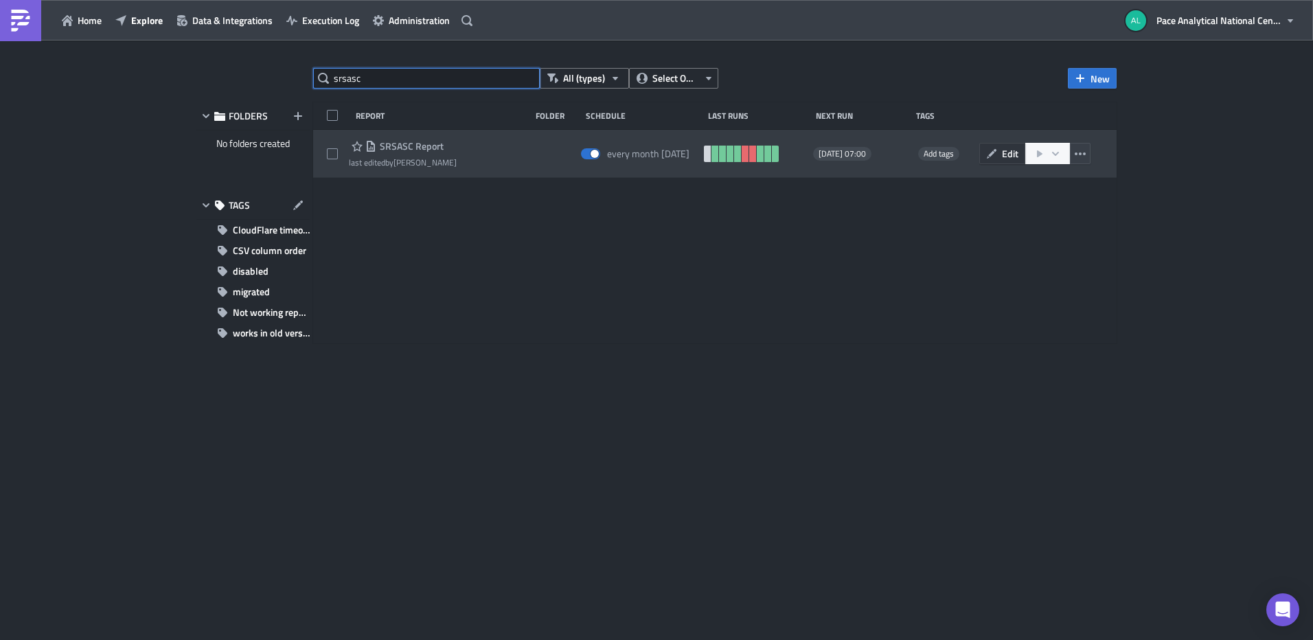
type input "srsasc"
click at [1005, 154] on span "Edit" at bounding box center [1010, 153] width 16 height 14
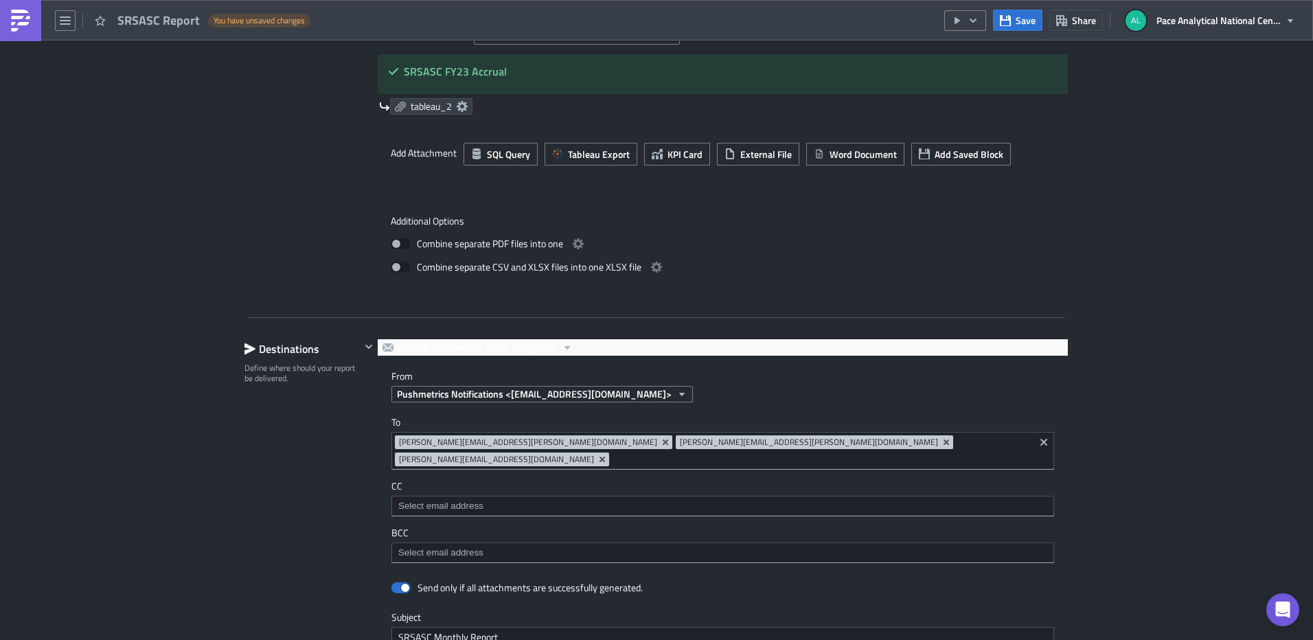
scroll to position [811, 0]
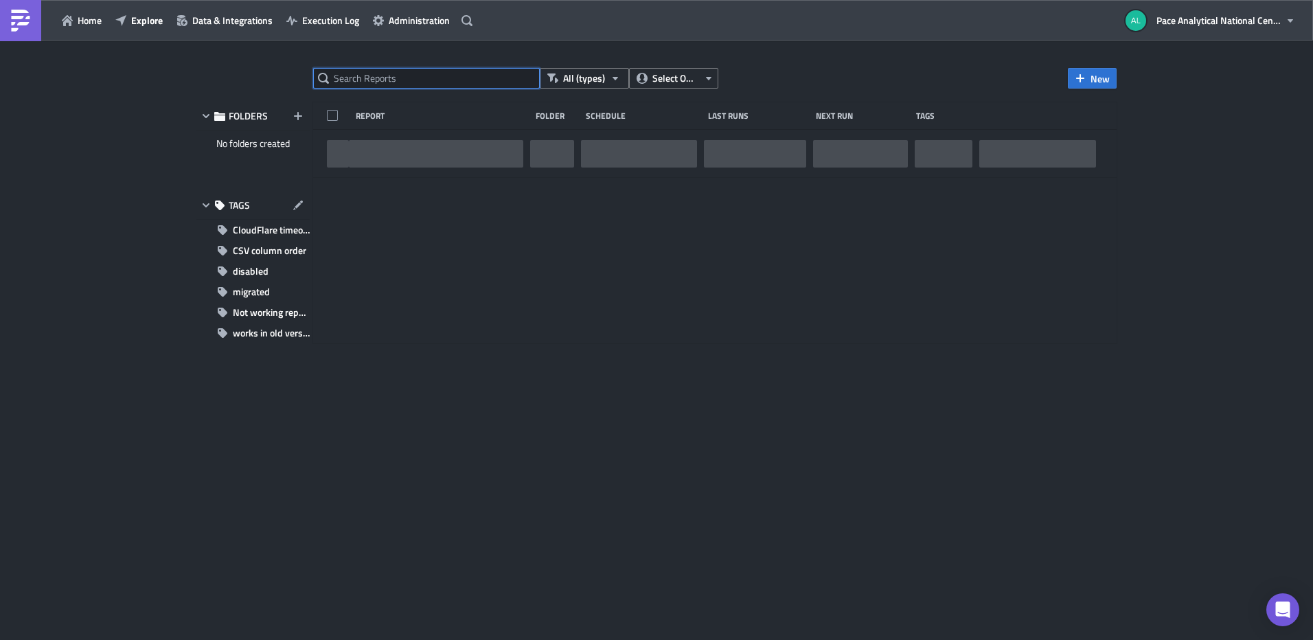
click at [386, 78] on input "text" at bounding box center [426, 78] width 227 height 21
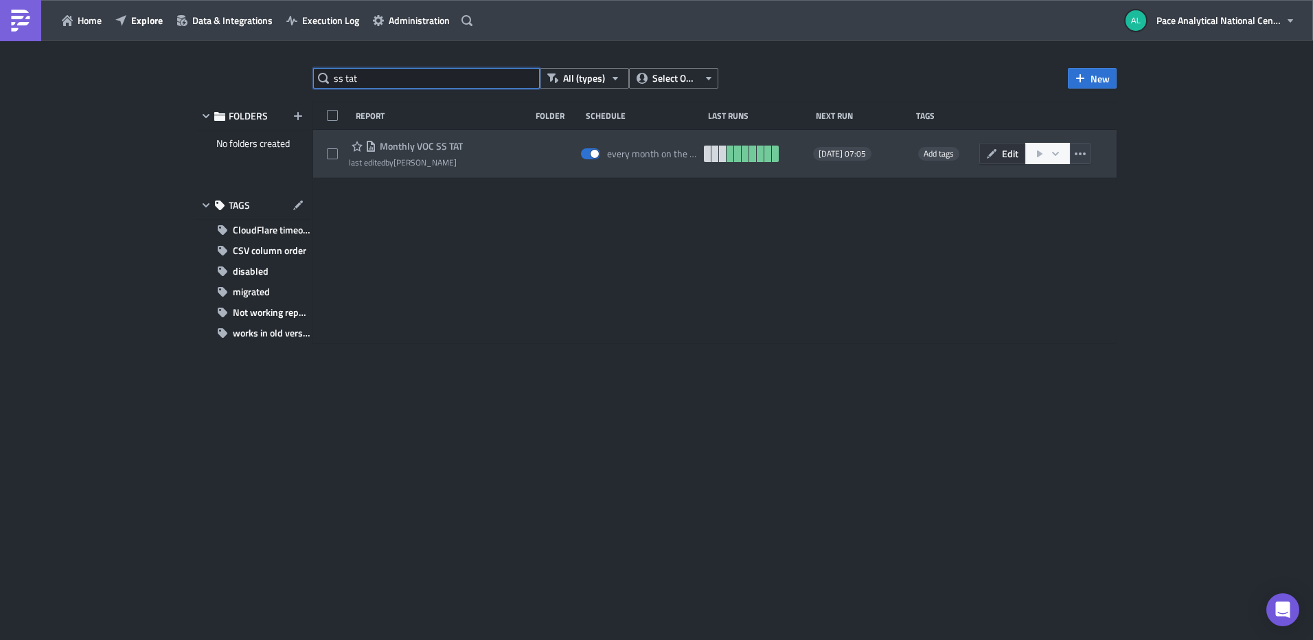
type input "ss tat"
click at [996, 156] on icon "button" at bounding box center [991, 153] width 11 height 11
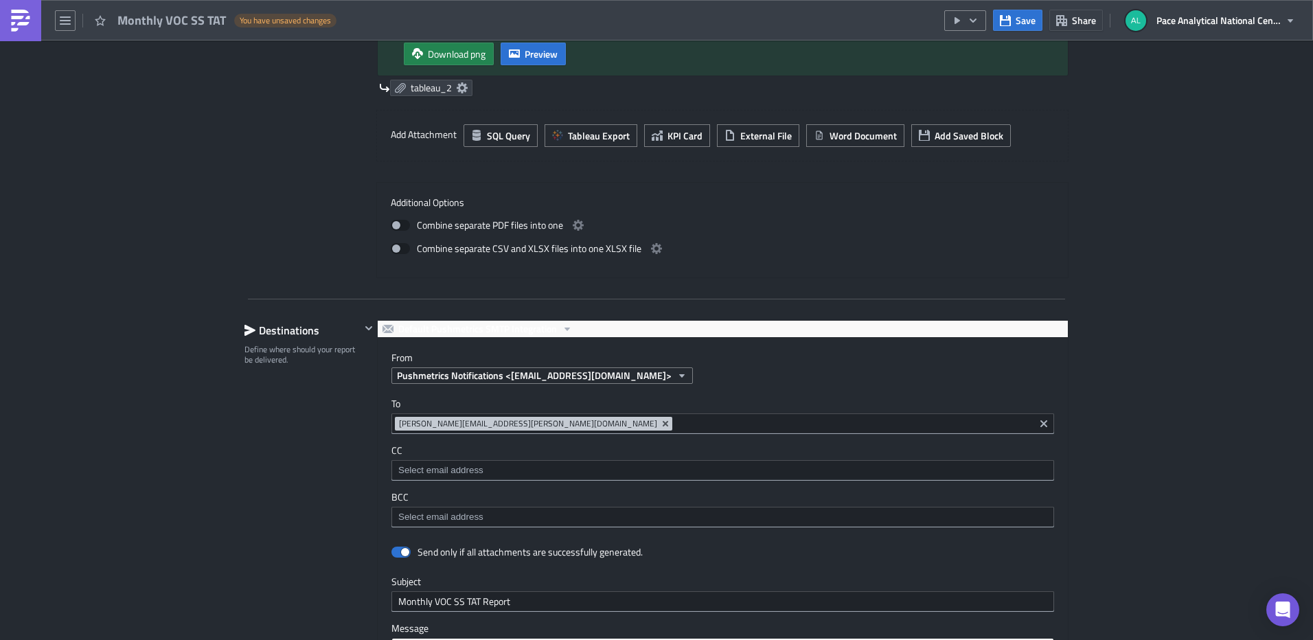
scroll to position [906, 0]
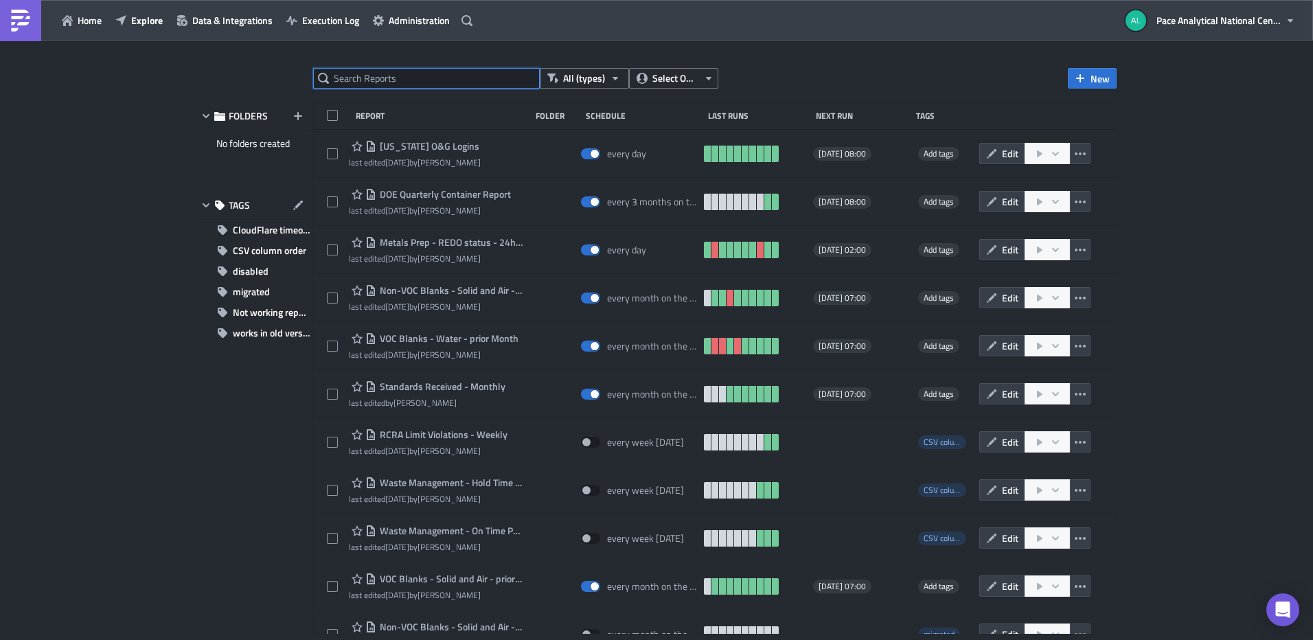
click at [417, 72] on input "text" at bounding box center [426, 78] width 227 height 21
click at [398, 78] on input "text" at bounding box center [426, 78] width 227 height 21
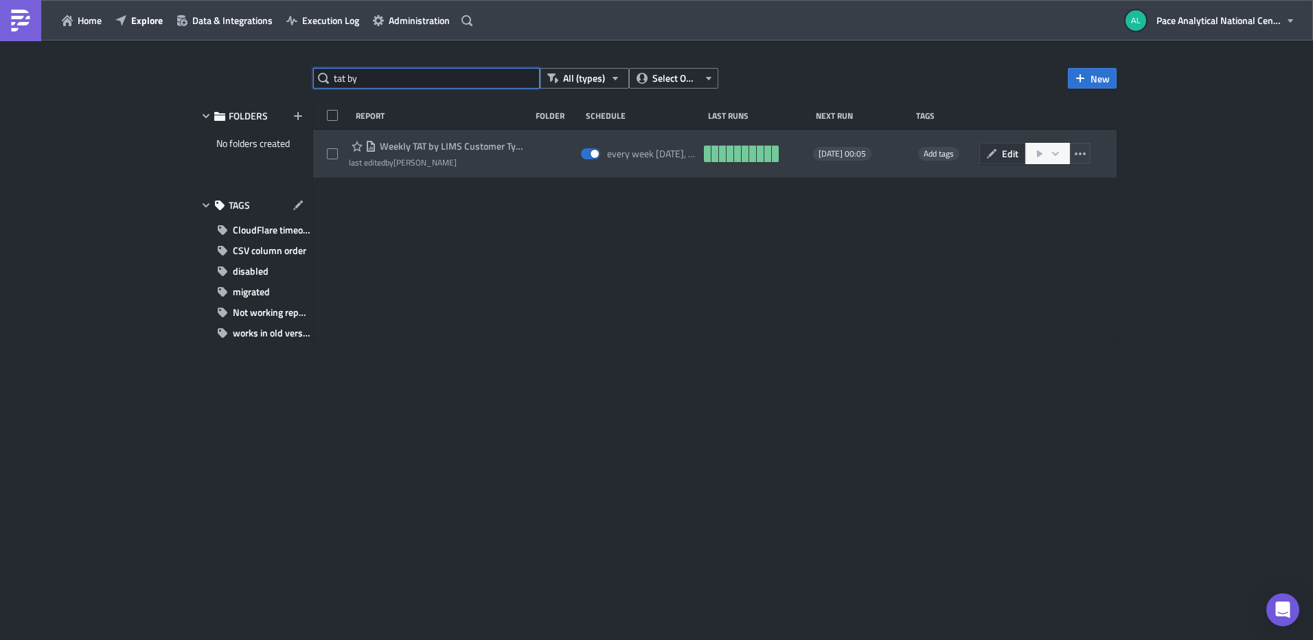
type input "tat by"
click at [997, 154] on icon "button" at bounding box center [991, 153] width 11 height 11
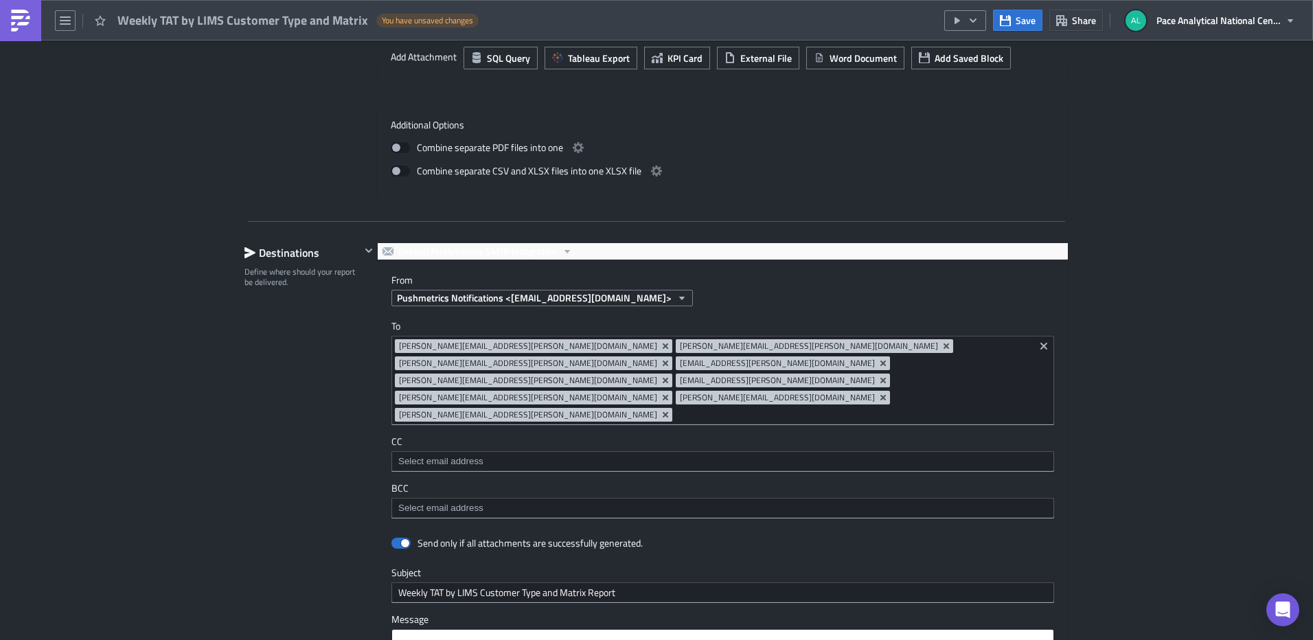
scroll to position [983, 0]
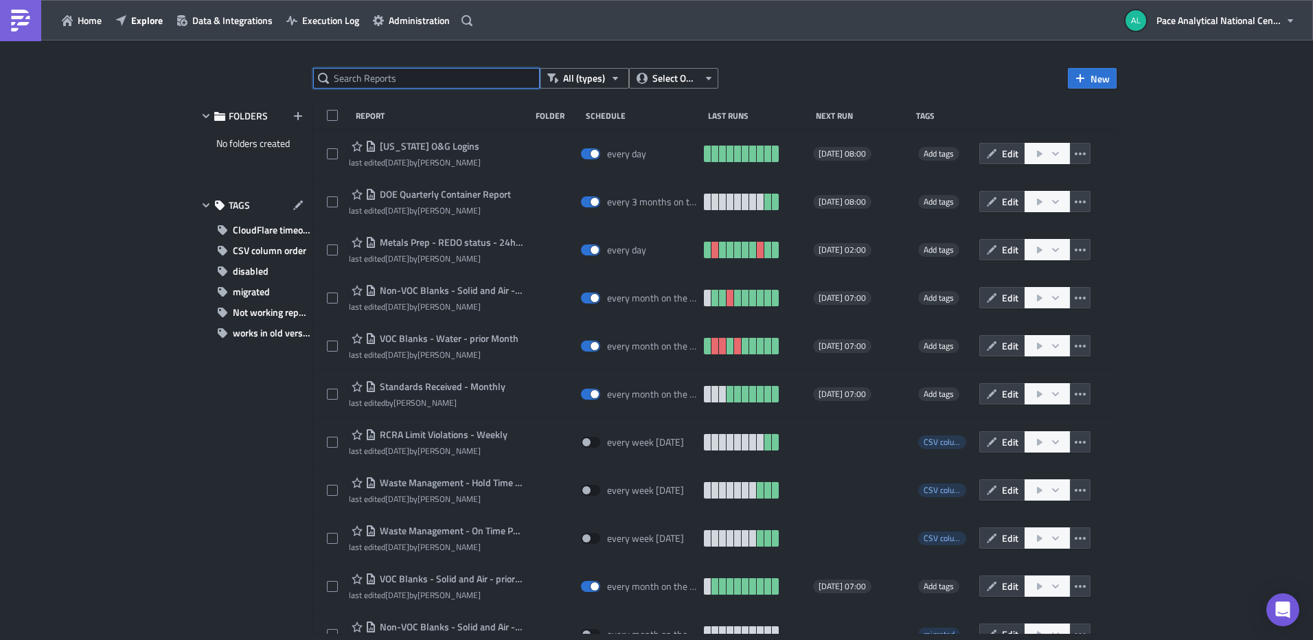
click at [382, 82] on input "text" at bounding box center [426, 78] width 227 height 21
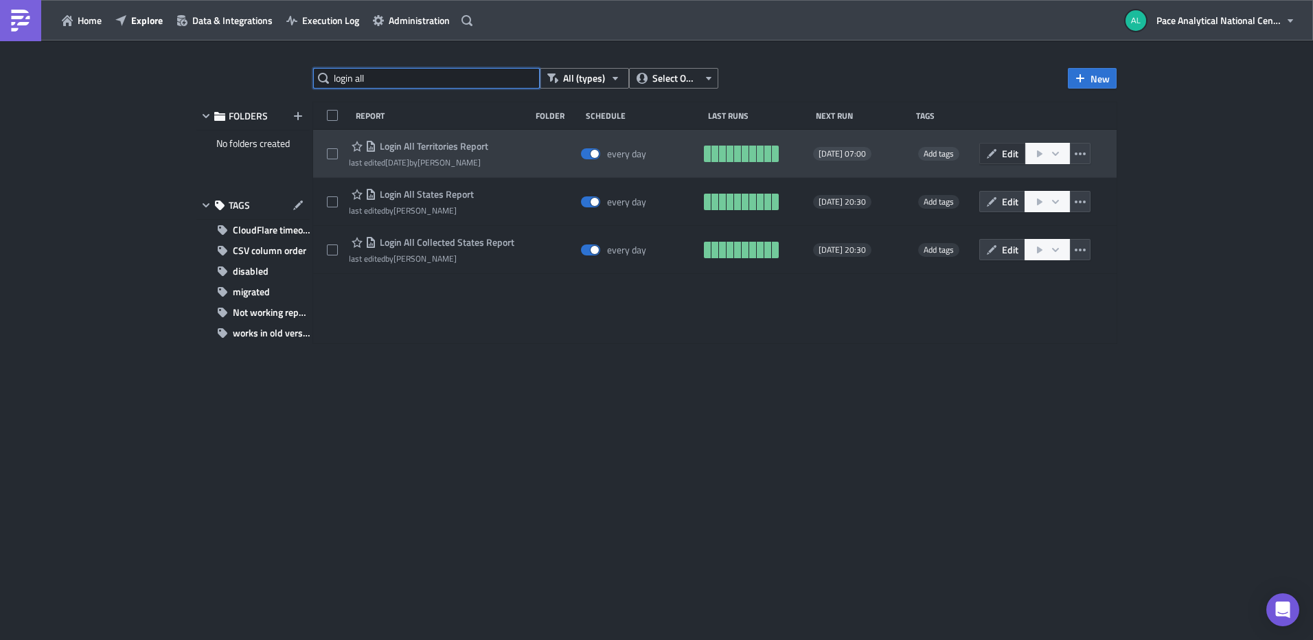
type input "login all"
click at [988, 148] on icon "button" at bounding box center [991, 153] width 11 height 11
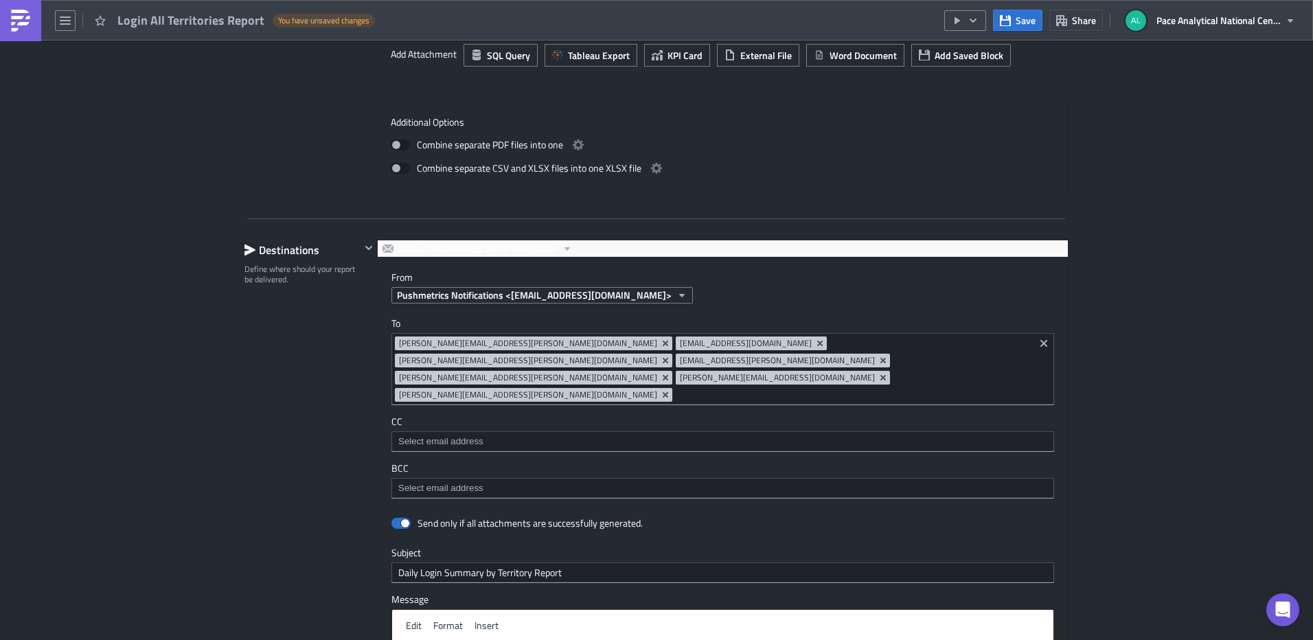
scroll to position [1003, 0]
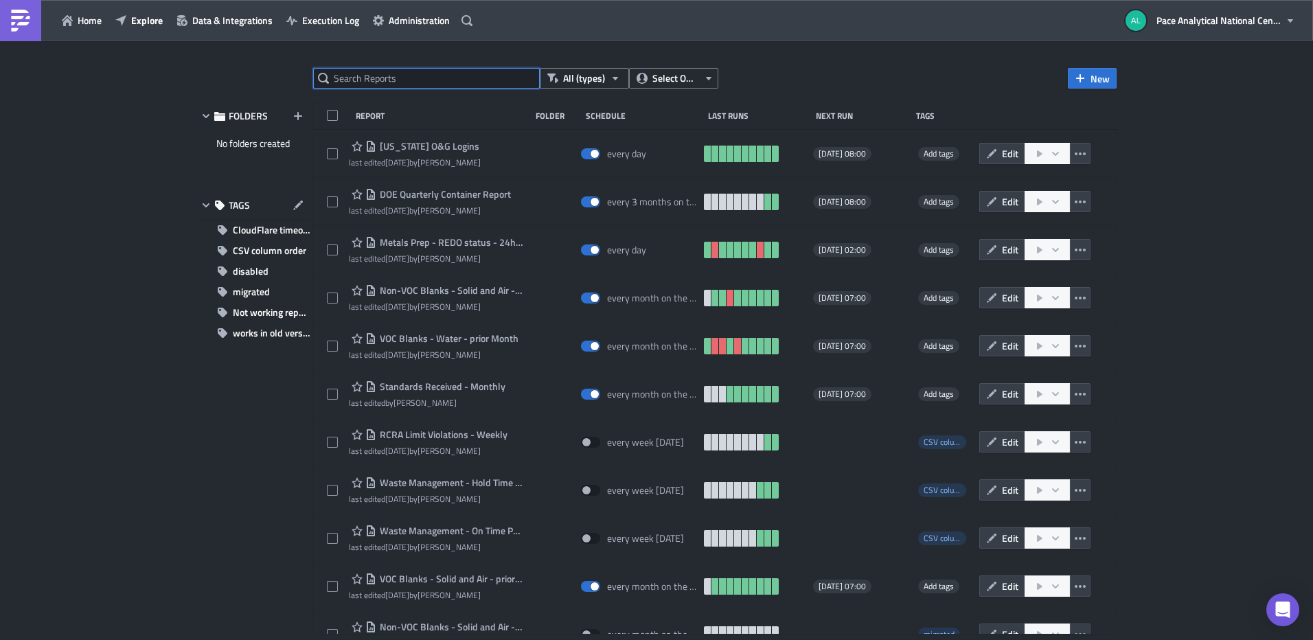
click at [414, 75] on input "text" at bounding box center [426, 78] width 227 height 21
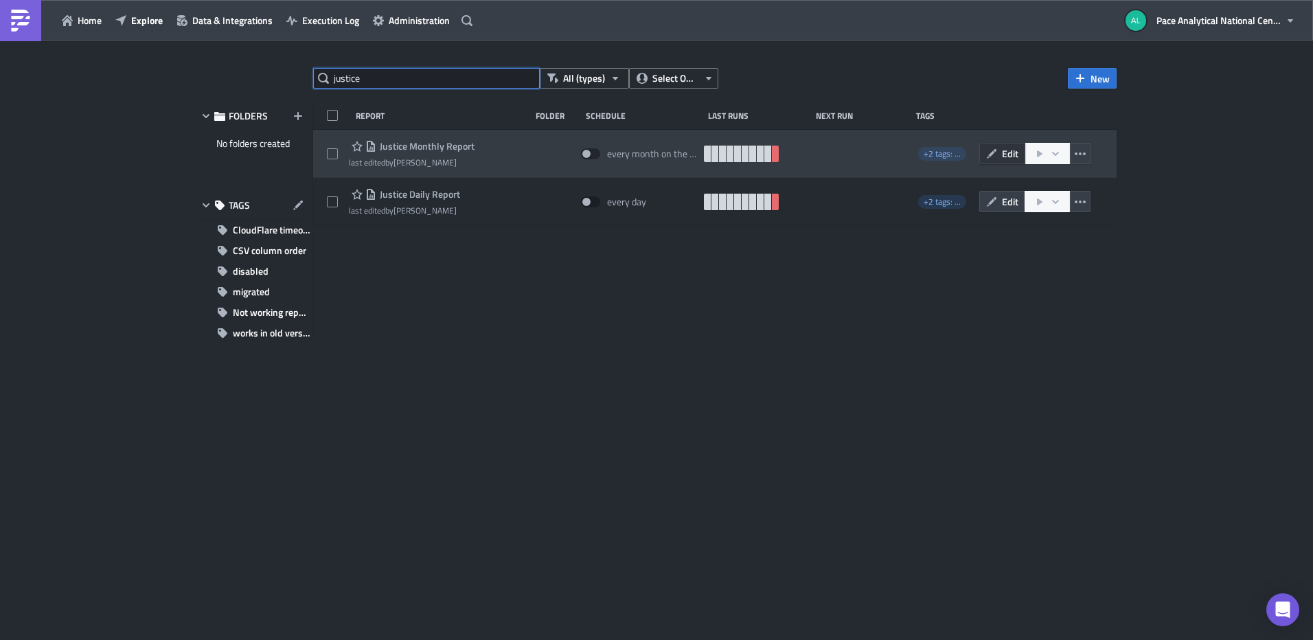
type input "justice"
click at [1002, 154] on span "Edit" at bounding box center [1010, 153] width 16 height 14
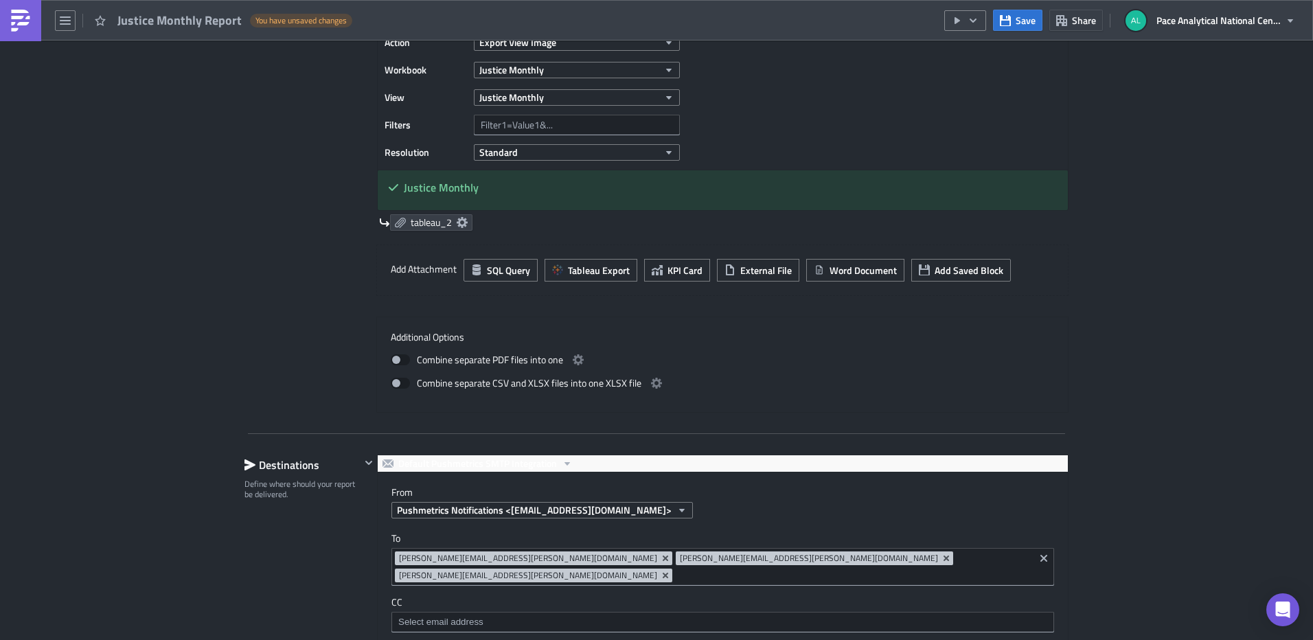
scroll to position [700, 0]
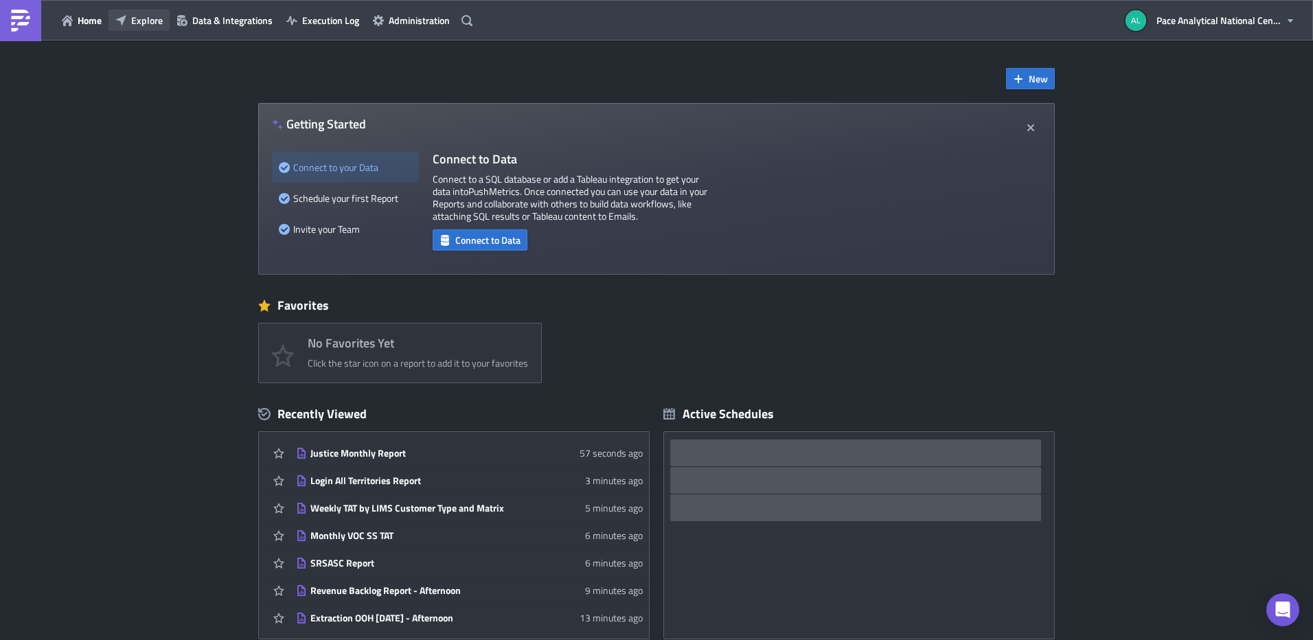
click at [152, 21] on span "Explore" at bounding box center [147, 20] width 32 height 14
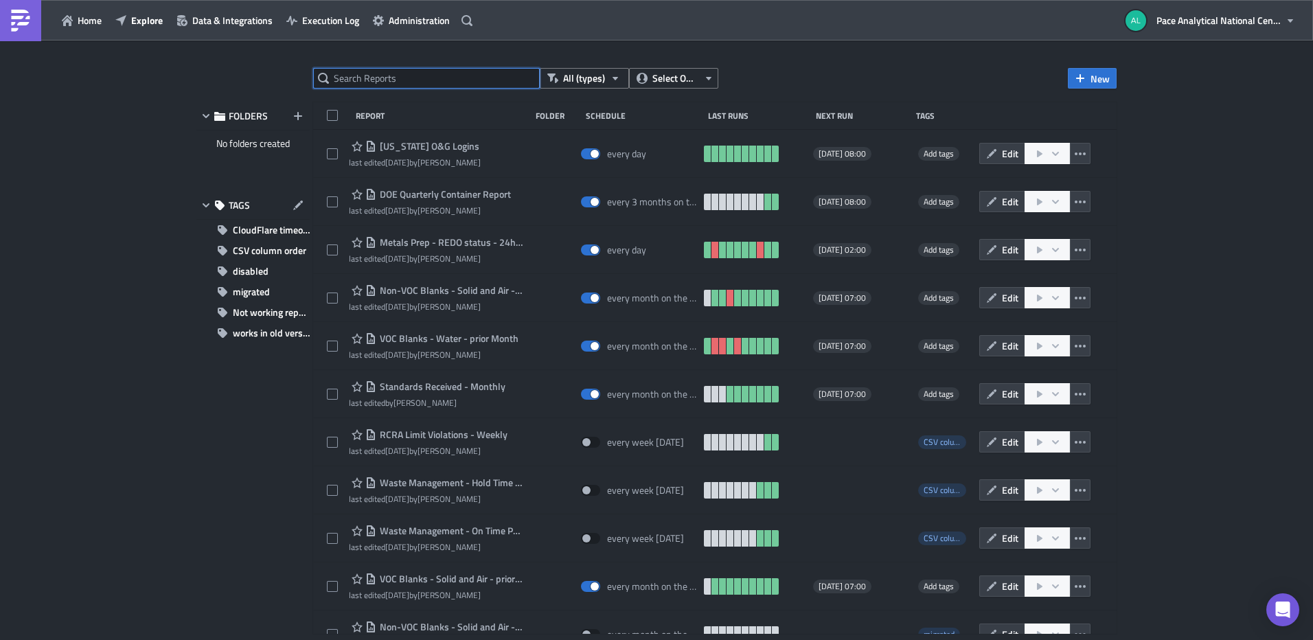
click at [378, 78] on input "text" at bounding box center [426, 78] width 227 height 21
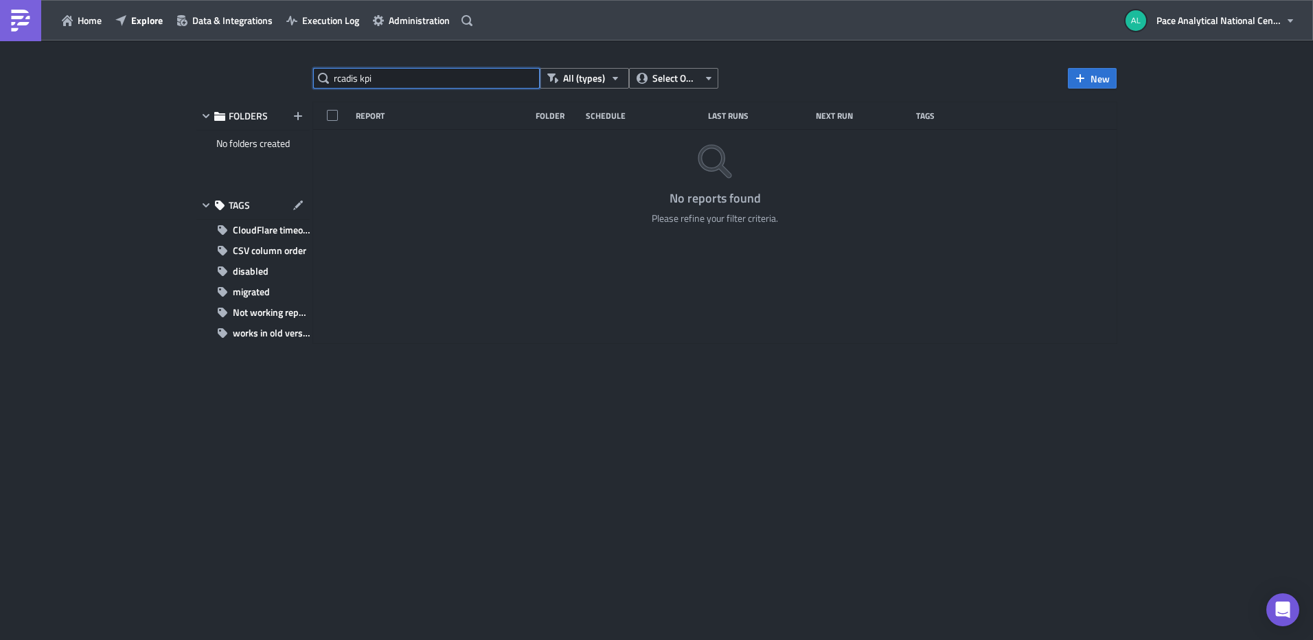
type input "arcadis kpi"
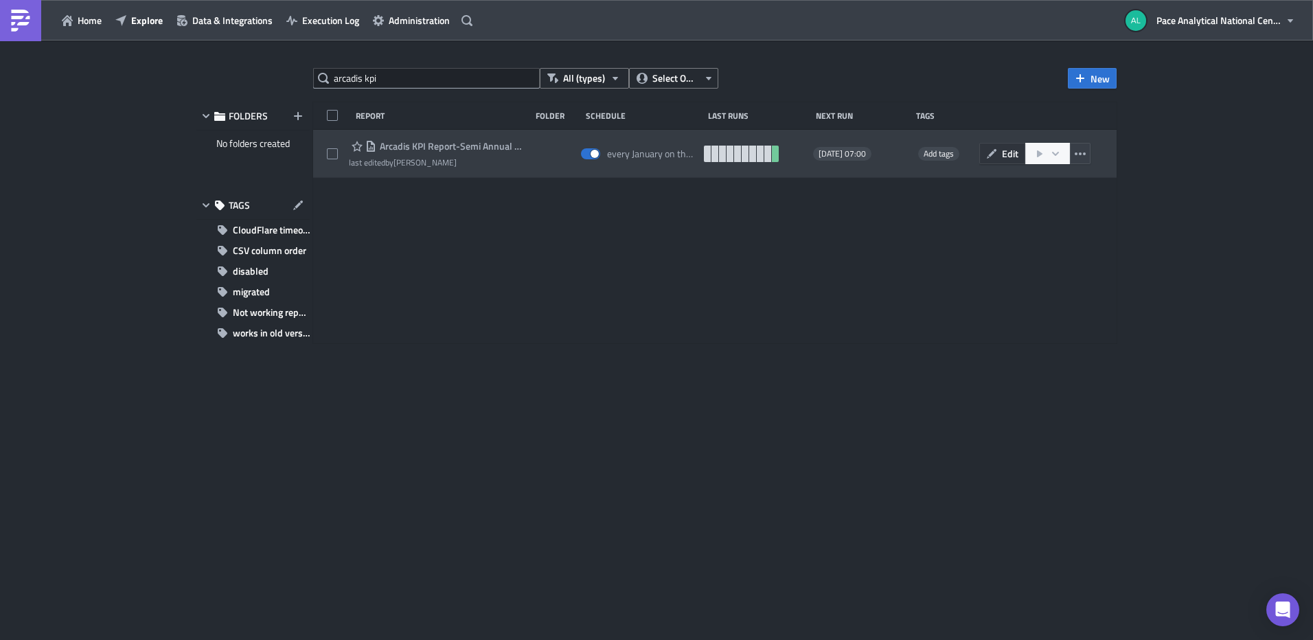
click at [996, 152] on icon "button" at bounding box center [991, 153] width 11 height 11
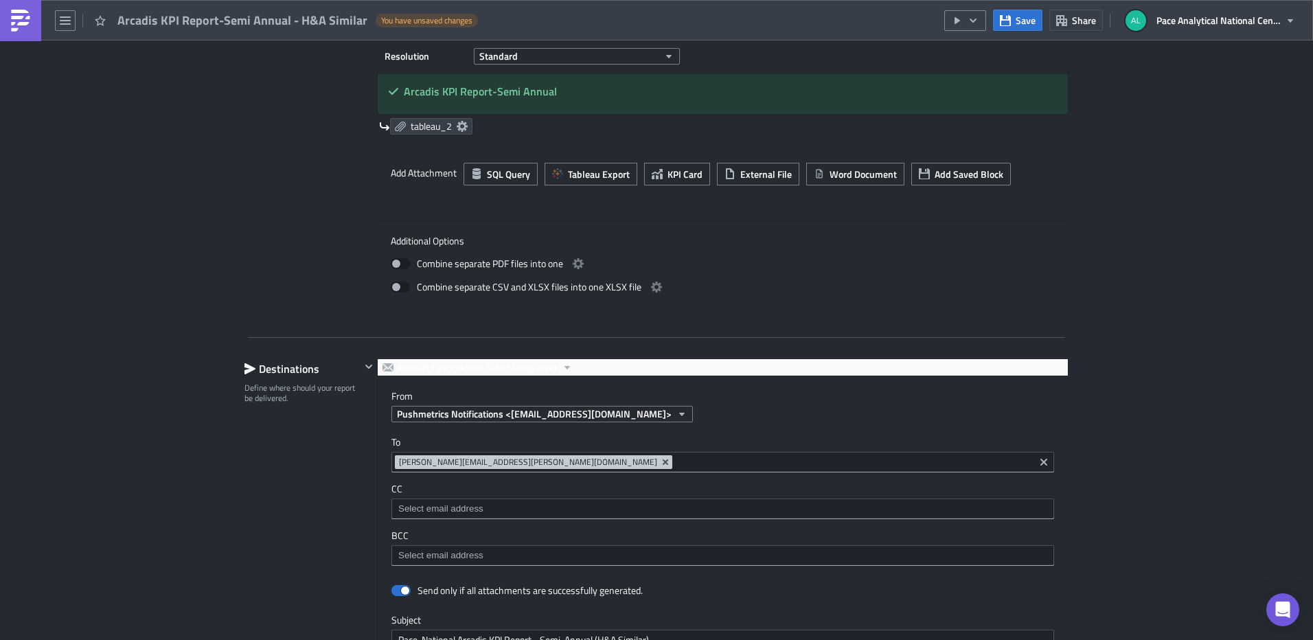
scroll to position [849, 0]
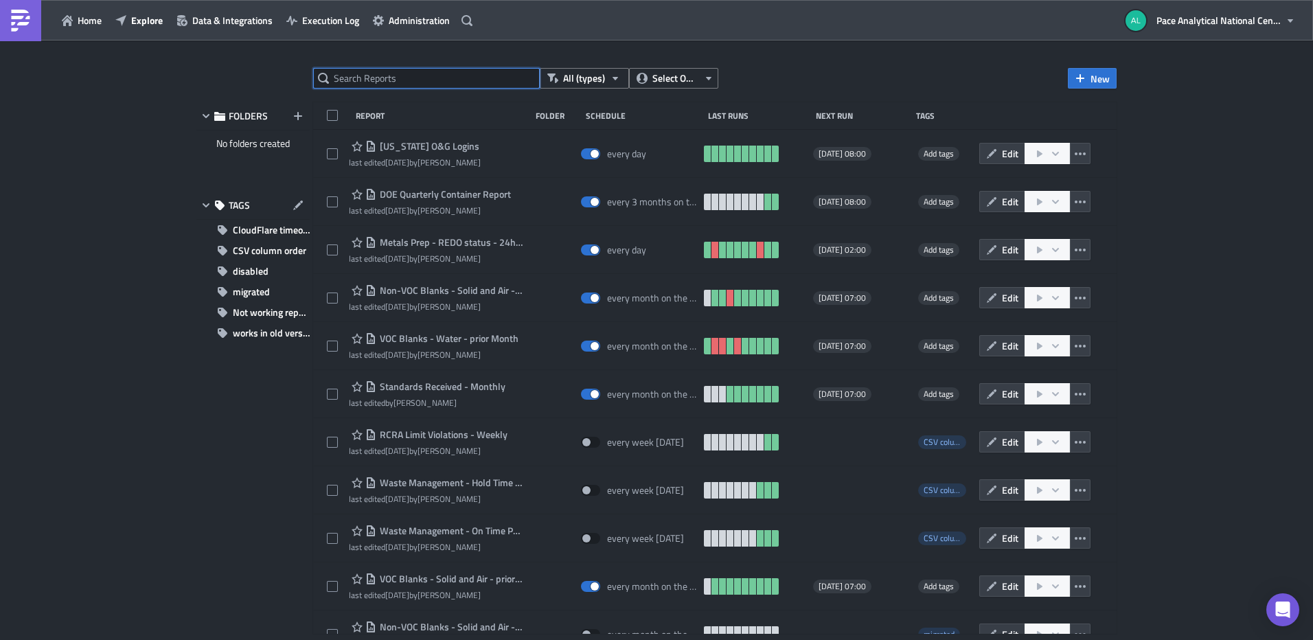
click at [351, 80] on input "text" at bounding box center [426, 78] width 227 height 21
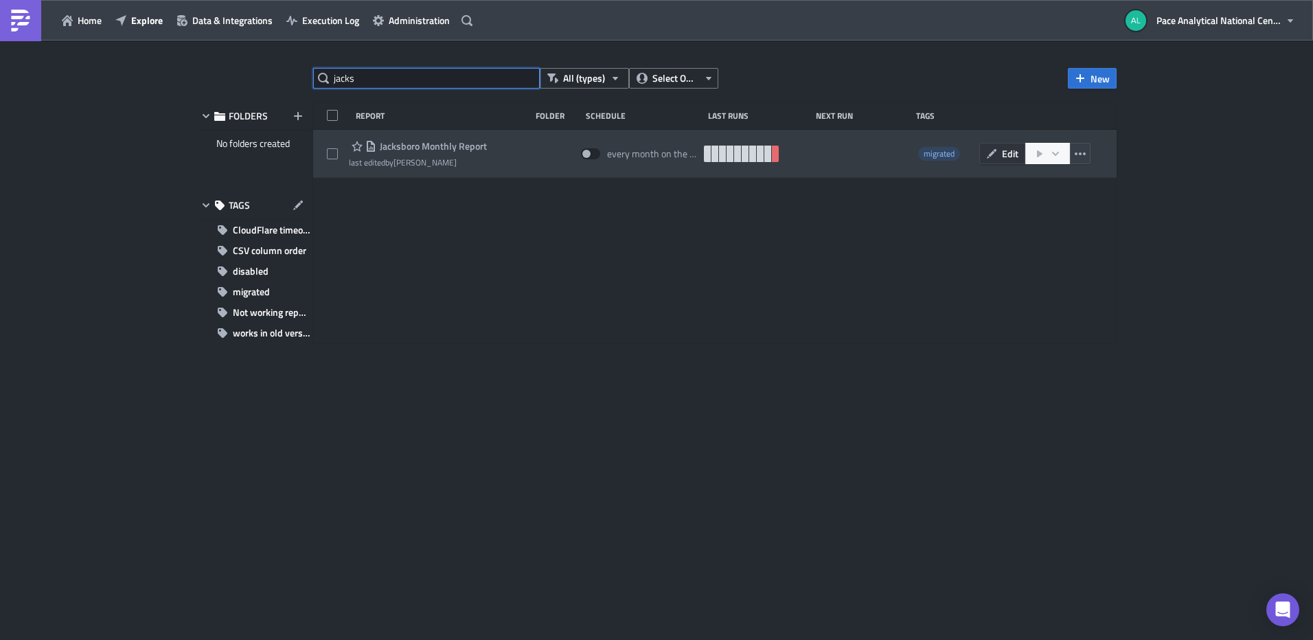
type input "jacks"
click at [1003, 154] on span "Edit" at bounding box center [1010, 153] width 16 height 14
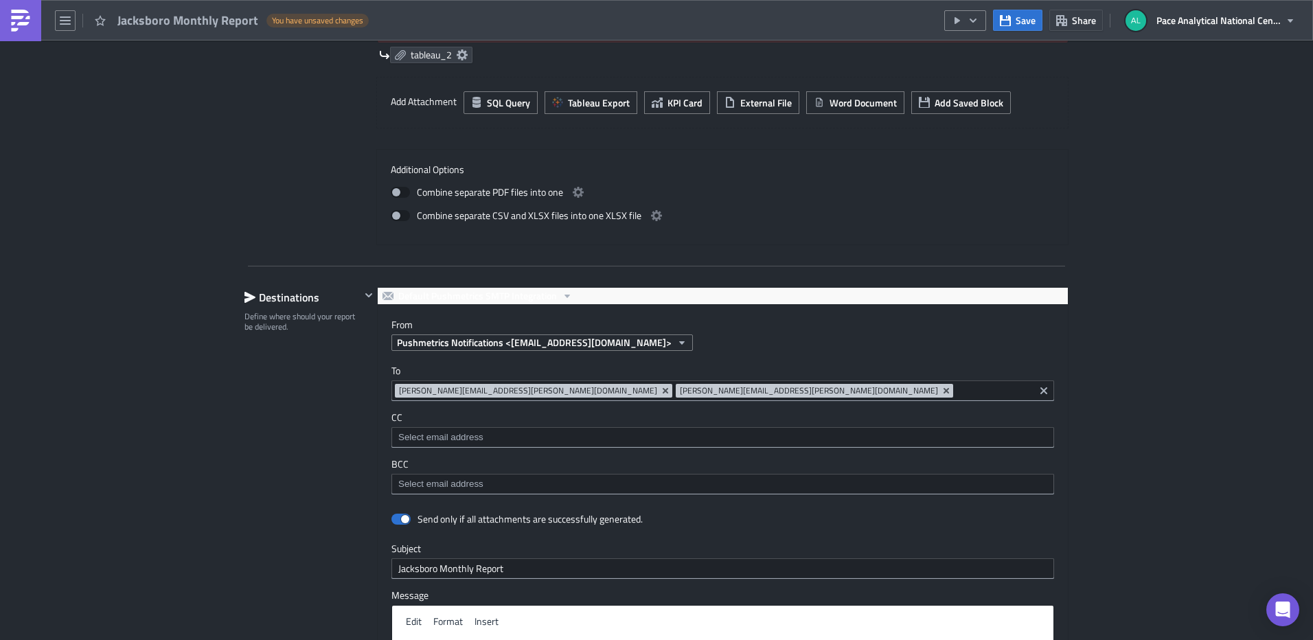
scroll to position [970, 0]
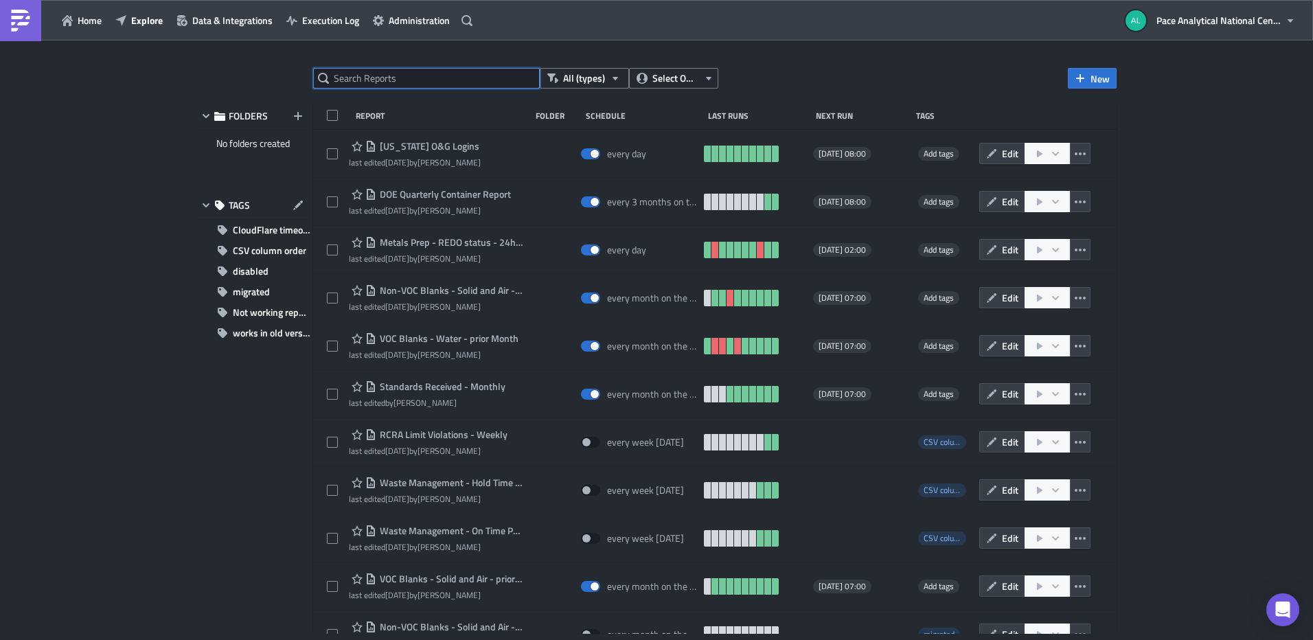
click at [405, 76] on input "text" at bounding box center [426, 78] width 227 height 21
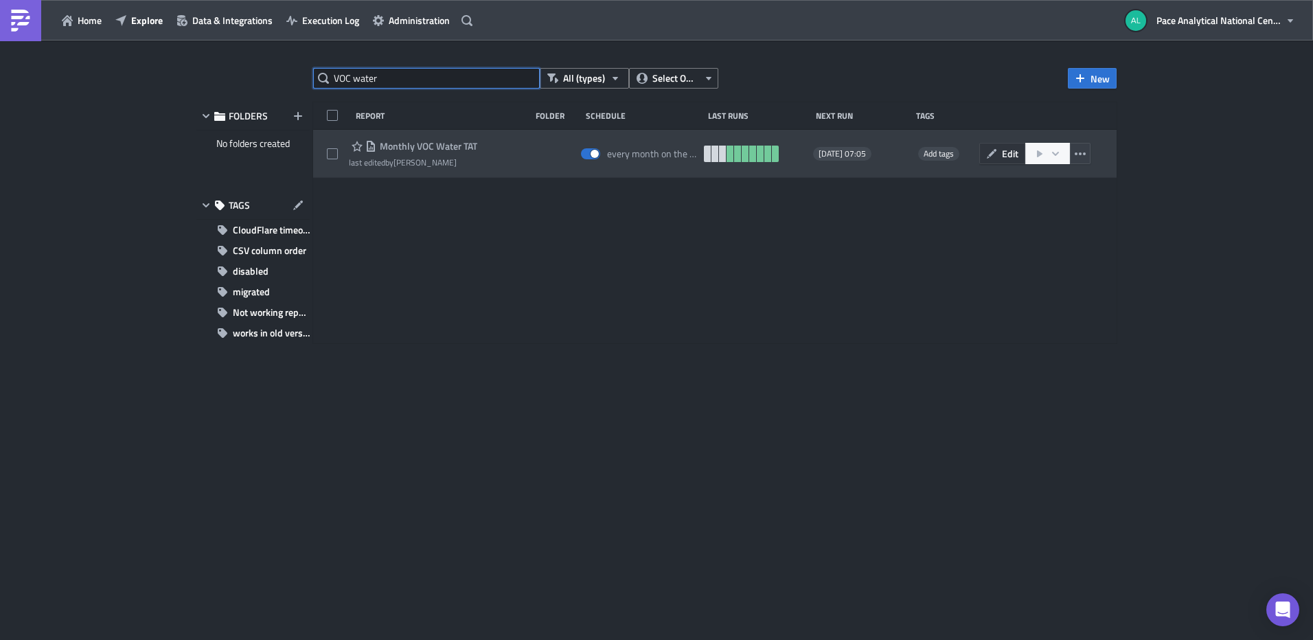
type input "VOC water"
click at [998, 154] on button "Edit" at bounding box center [1002, 153] width 46 height 21
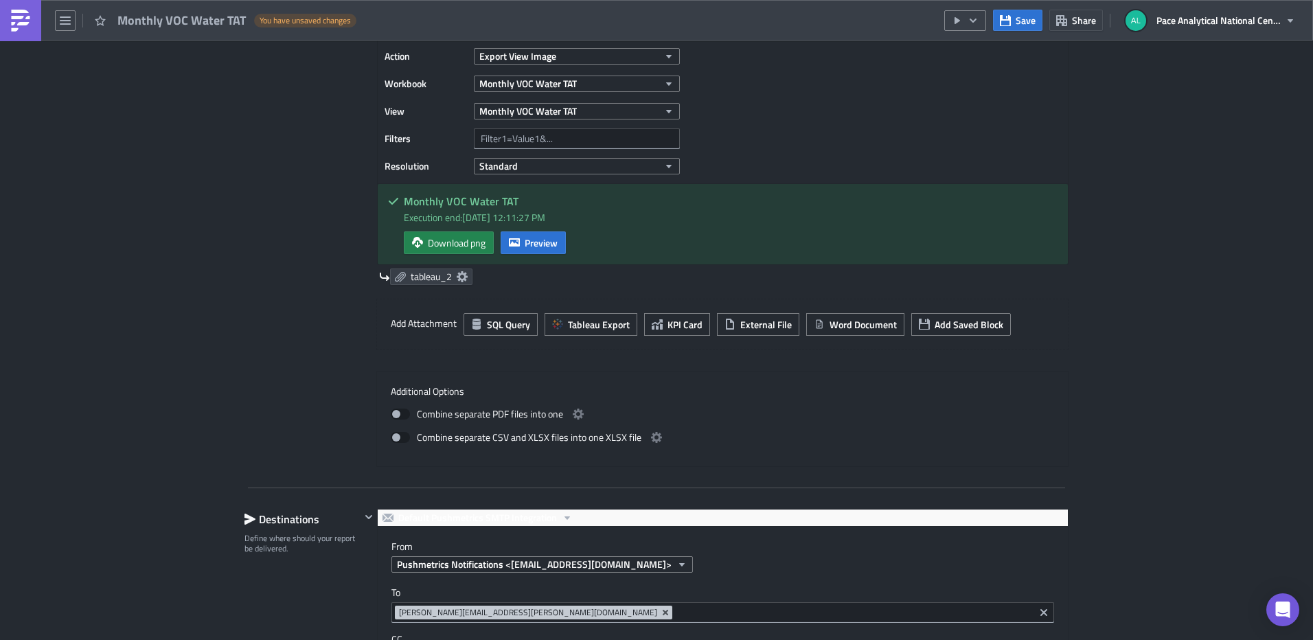
scroll to position [952, 0]
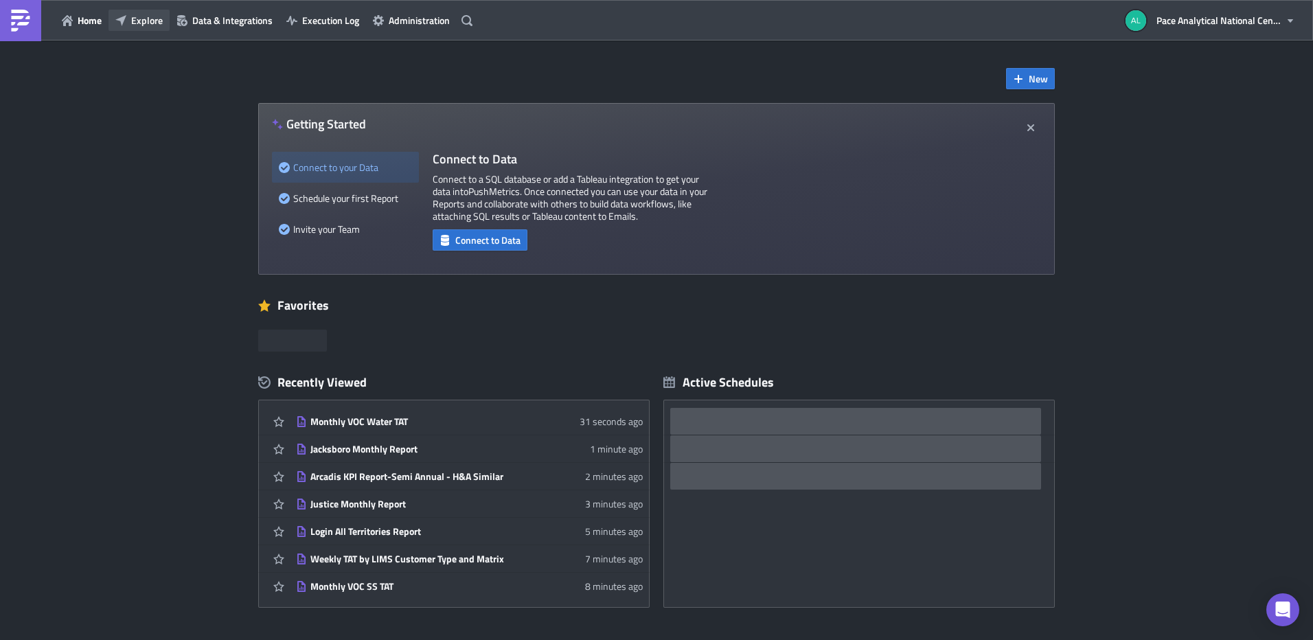
click at [147, 18] on span "Explore" at bounding box center [147, 20] width 32 height 14
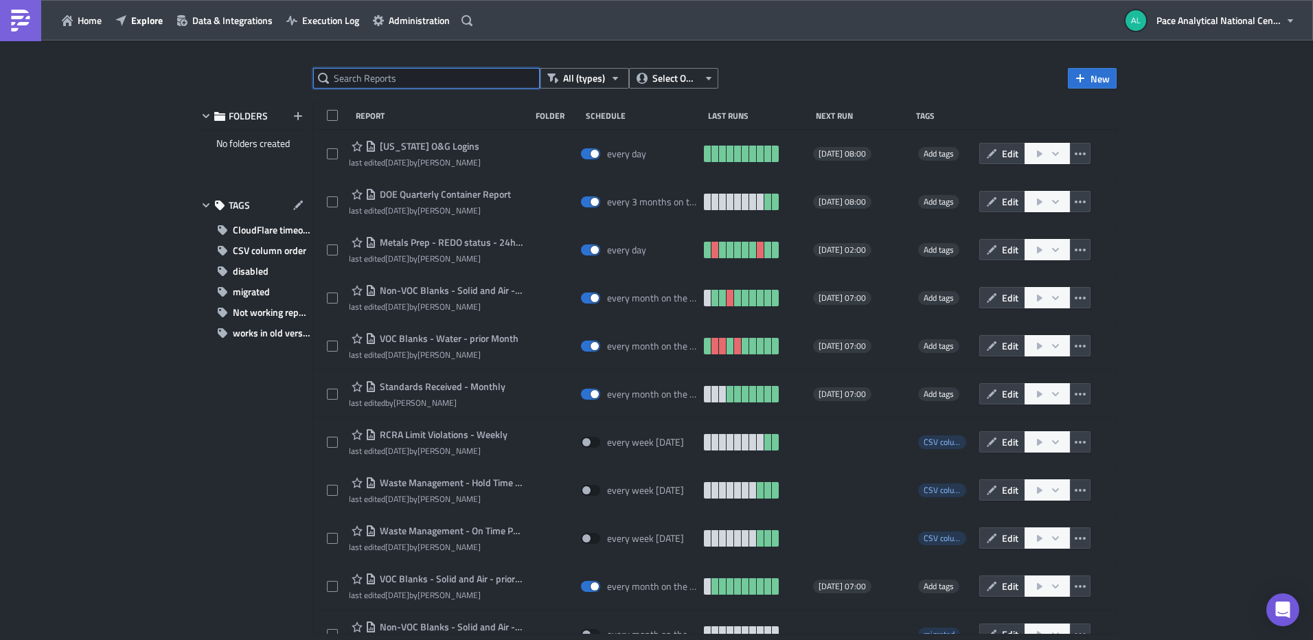
click at [400, 81] on input "text" at bounding box center [426, 78] width 227 height 21
click at [367, 73] on input "text" at bounding box center [426, 78] width 227 height 21
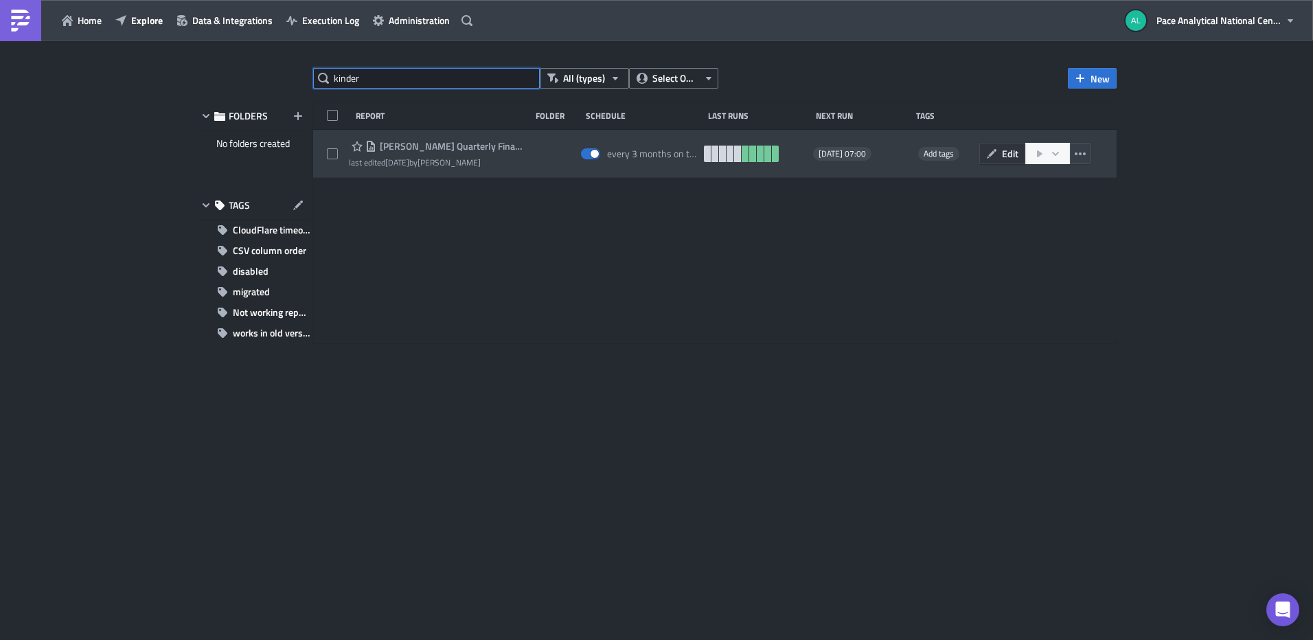
type input "kinder"
click at [996, 154] on icon "button" at bounding box center [991, 153] width 11 height 11
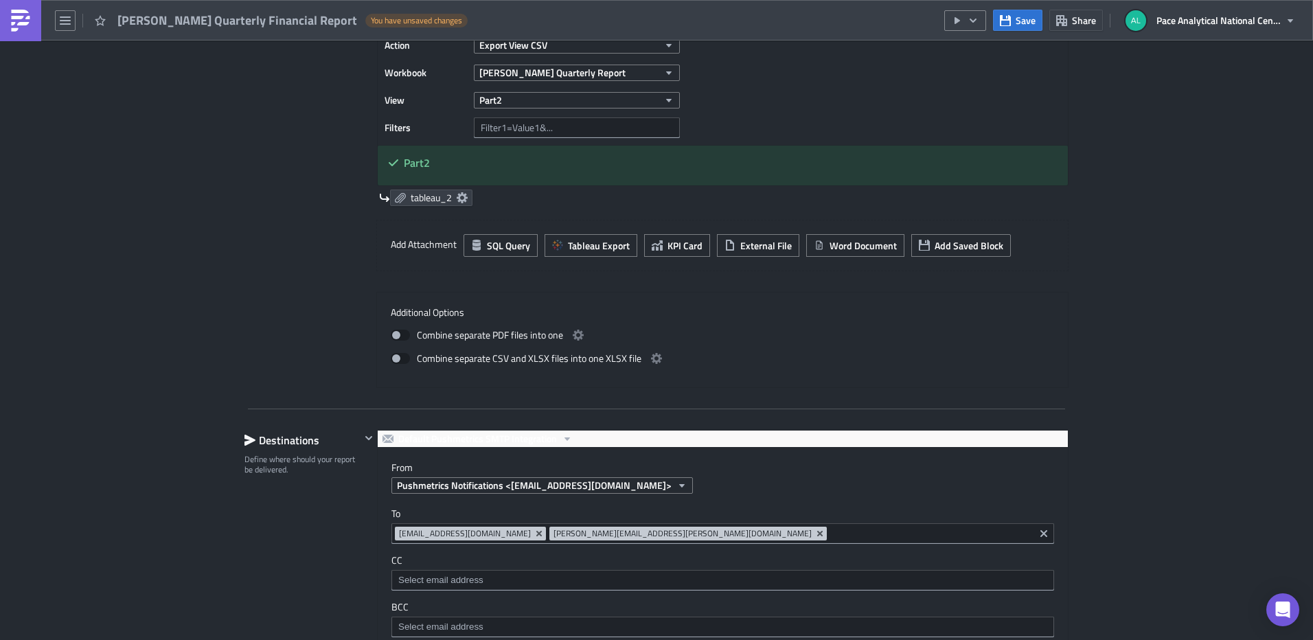
scroll to position [887, 0]
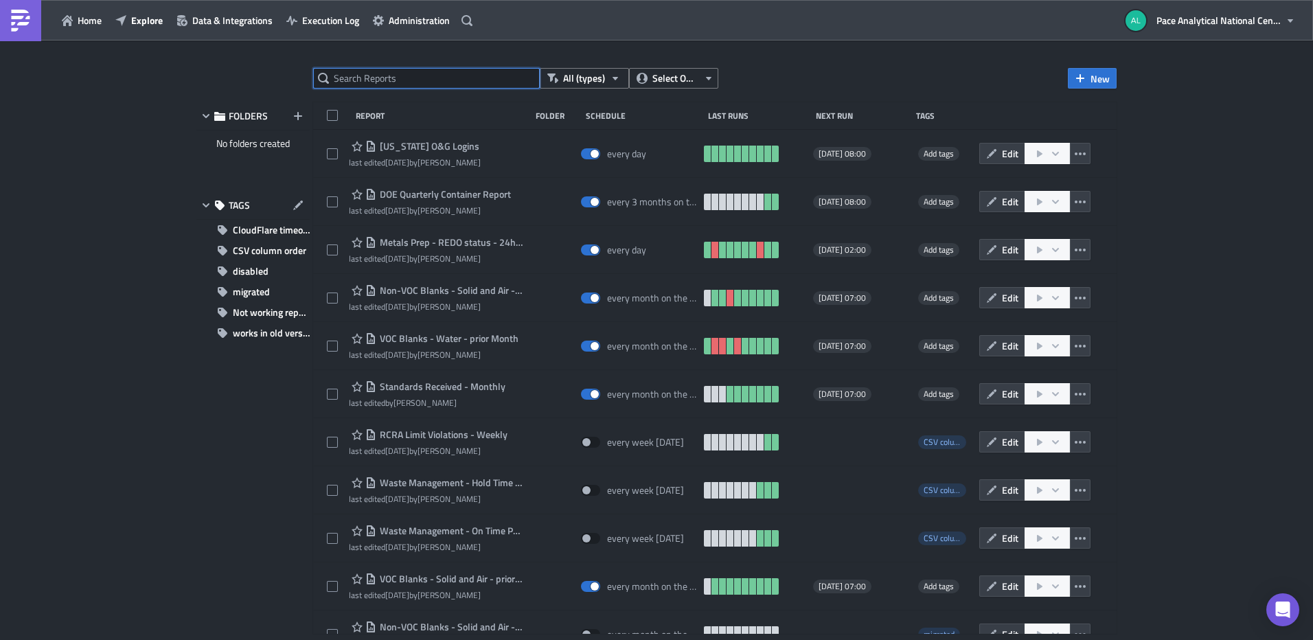
click at [380, 82] on input "text" at bounding box center [426, 78] width 227 height 21
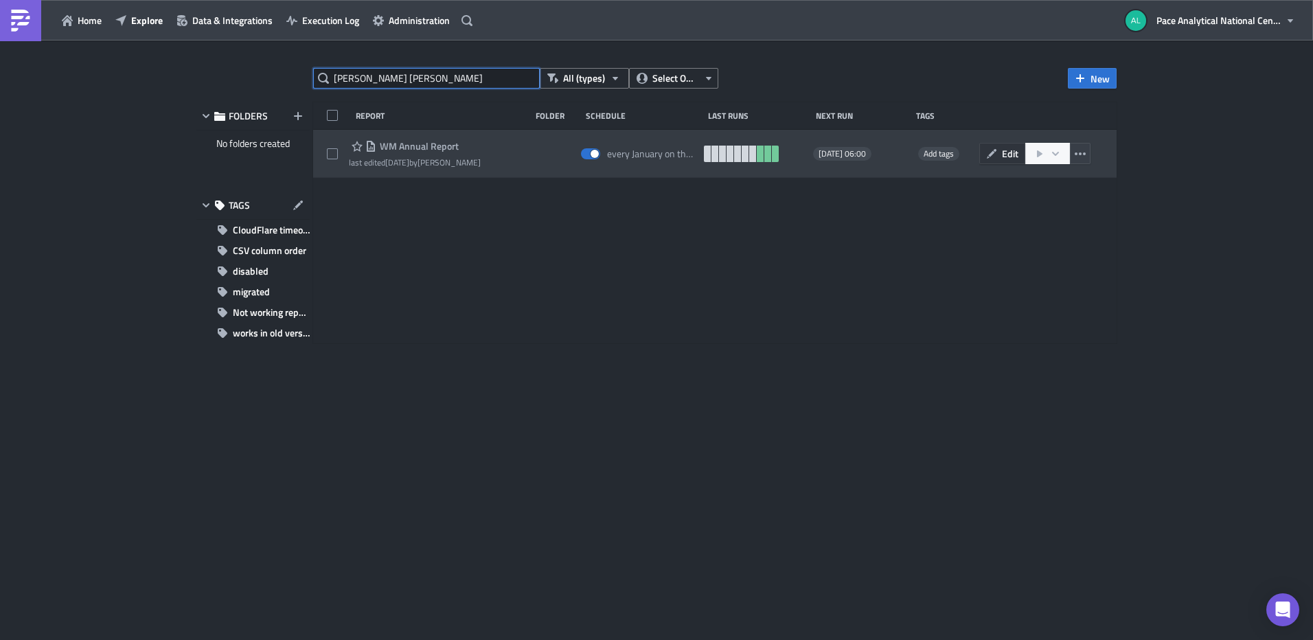
type input "wm ann"
click at [996, 156] on icon "button" at bounding box center [991, 153] width 11 height 11
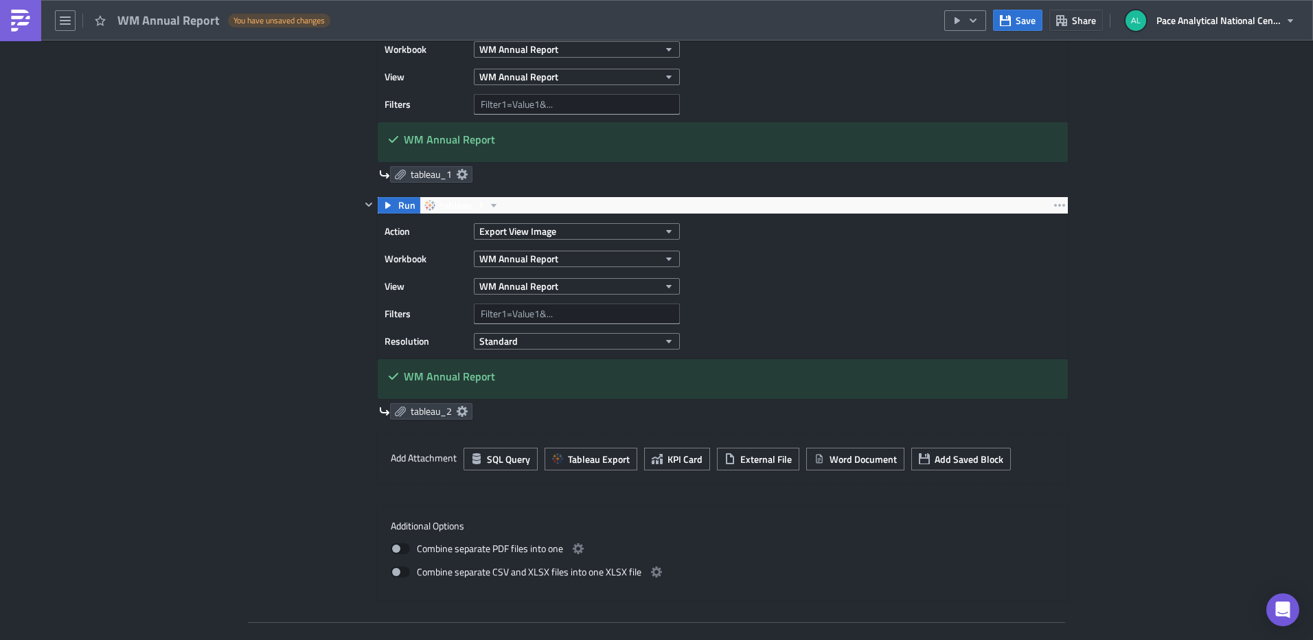
scroll to position [841, 0]
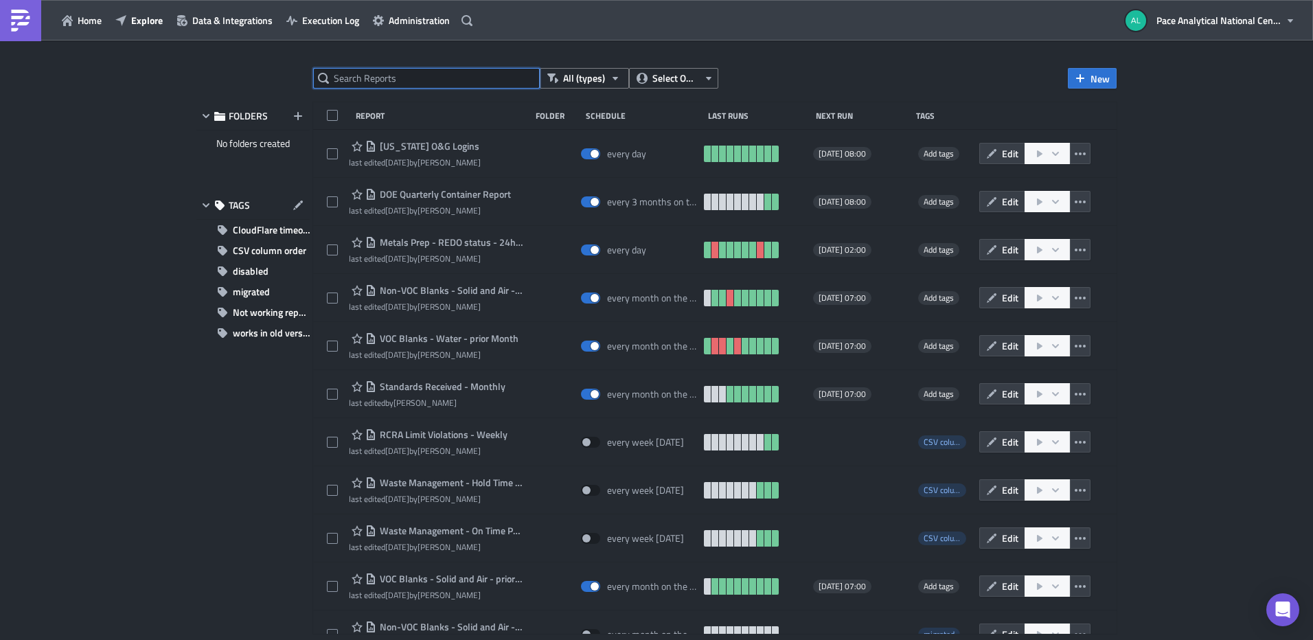
click at [369, 80] on input "text" at bounding box center [426, 78] width 227 height 21
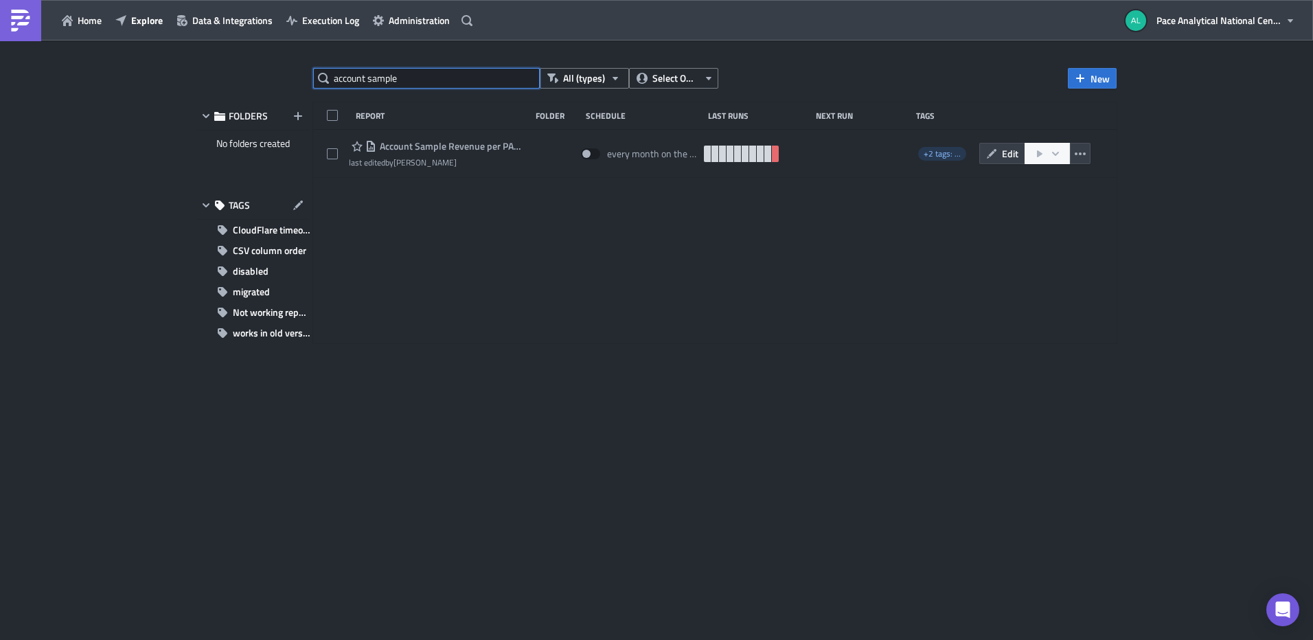
drag, startPoint x: 367, startPoint y: 75, endPoint x: 299, endPoint y: 72, distance: 68.7
click at [315, 72] on input "account sample" at bounding box center [426, 78] width 227 height 21
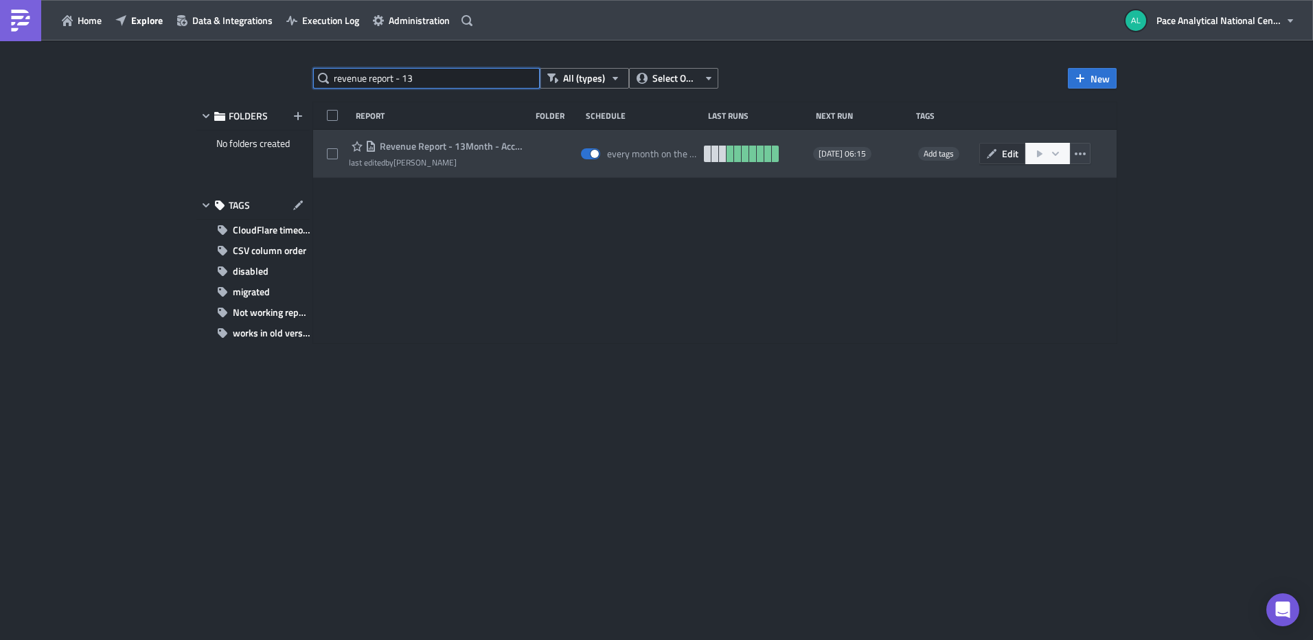
type input "revenue report - 13"
click at [1009, 150] on span "Edit" at bounding box center [1010, 153] width 16 height 14
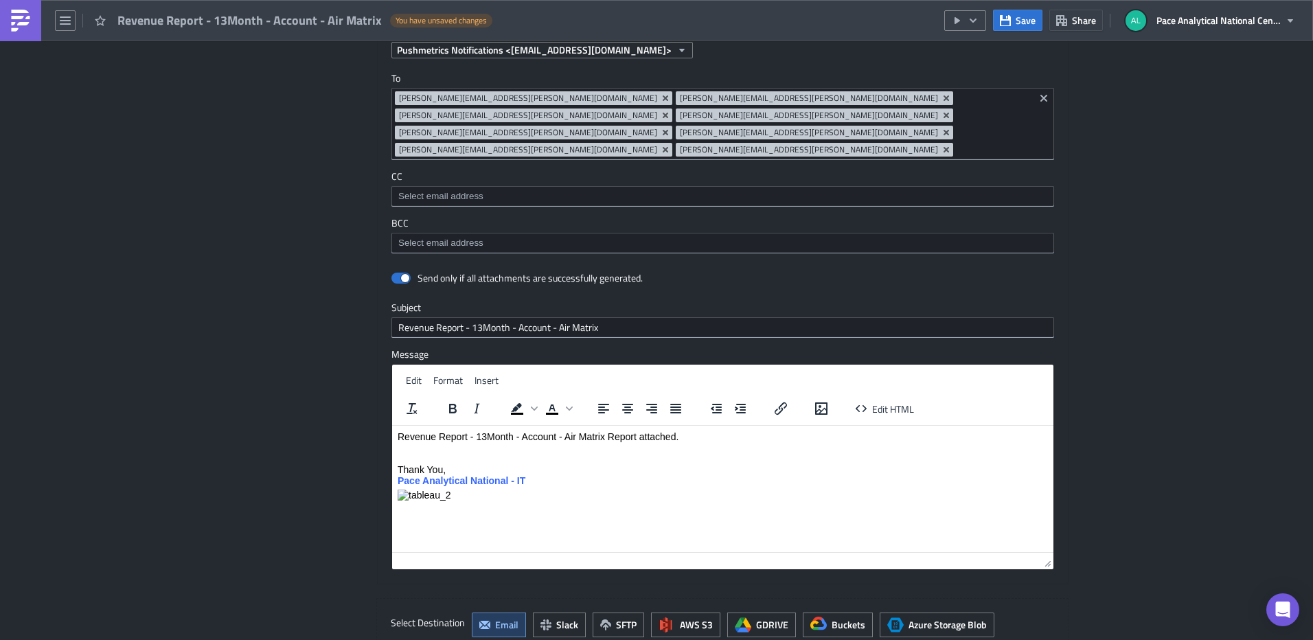
scroll to position [1171, 0]
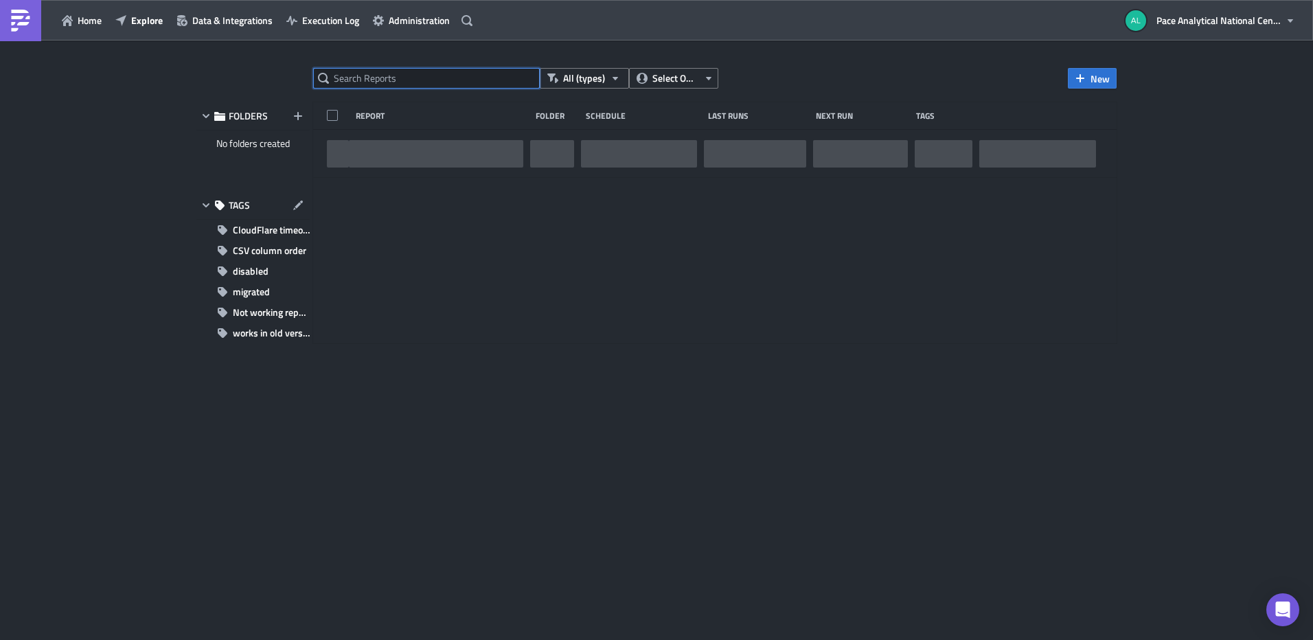
click at [410, 79] on input "text" at bounding box center [426, 78] width 227 height 21
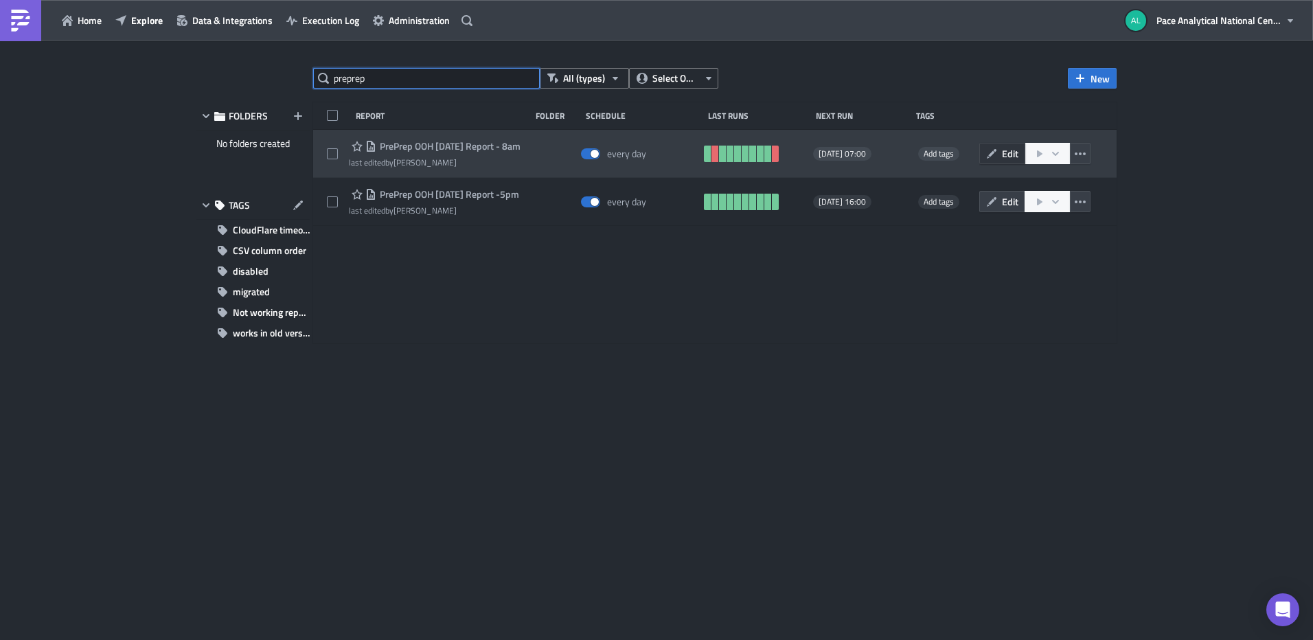
type input "preprep"
click at [998, 152] on button "Edit" at bounding box center [1002, 153] width 46 height 21
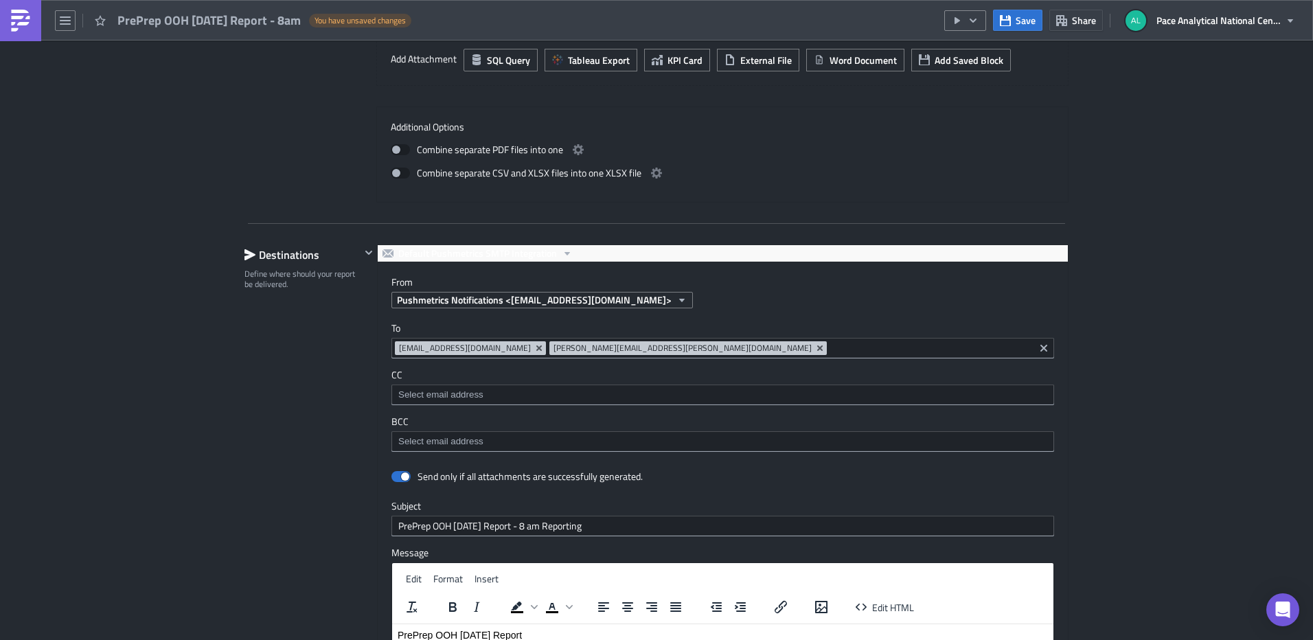
scroll to position [971, 0]
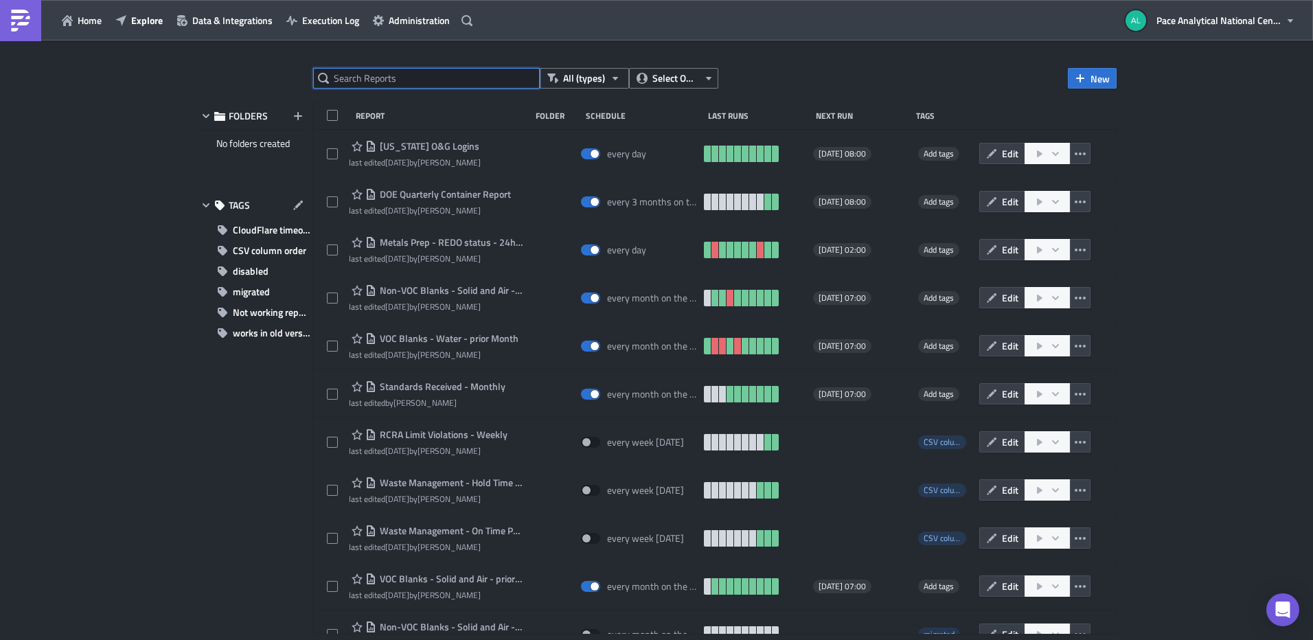
click at [388, 76] on input "text" at bounding box center [426, 78] width 227 height 21
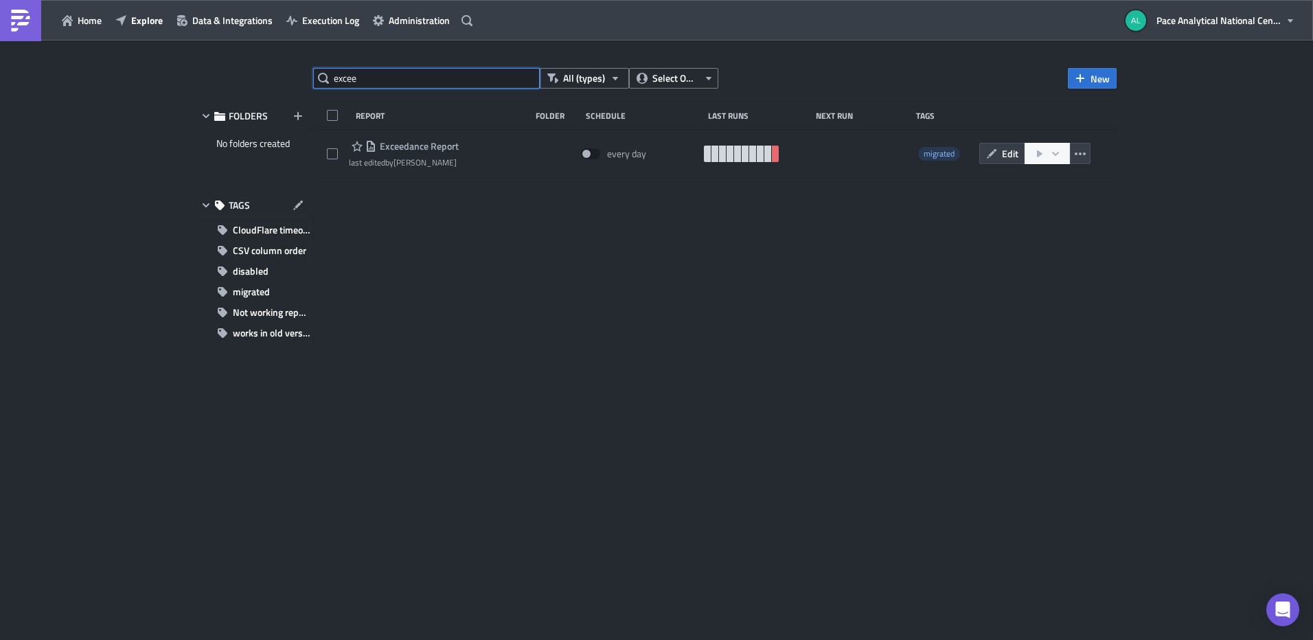
type input "excee"
click at [320, 82] on div "excee" at bounding box center [426, 78] width 227 height 21
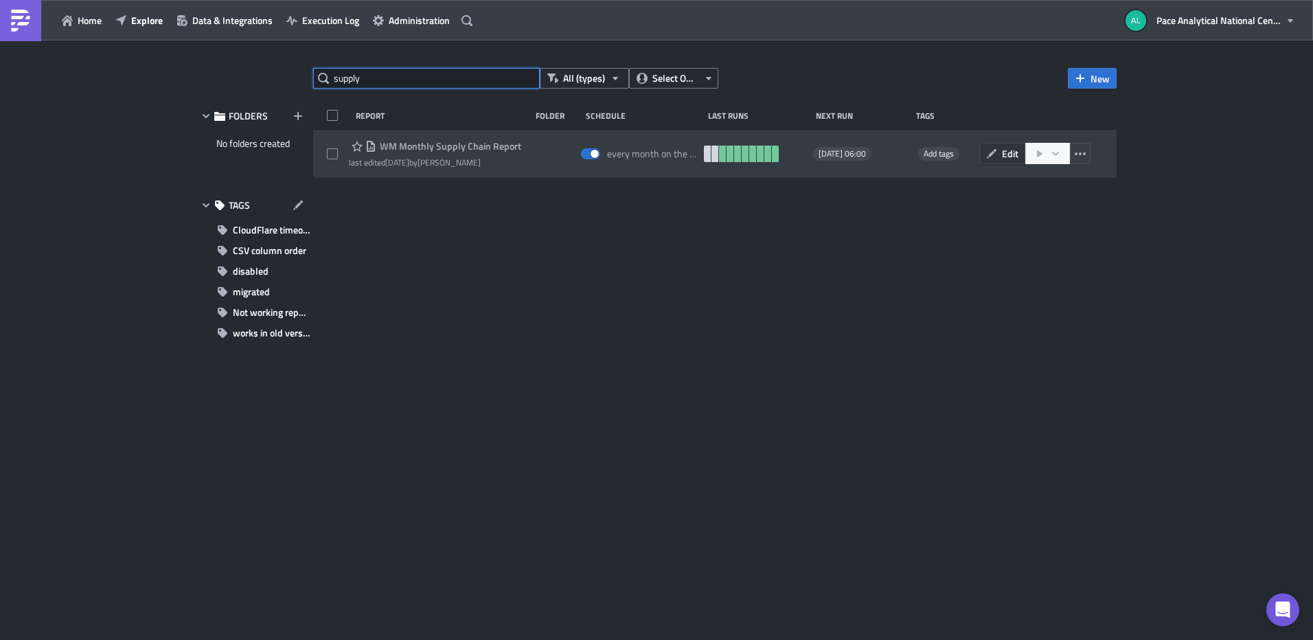
type input "supply"
click at [999, 155] on button "Edit" at bounding box center [1002, 153] width 46 height 21
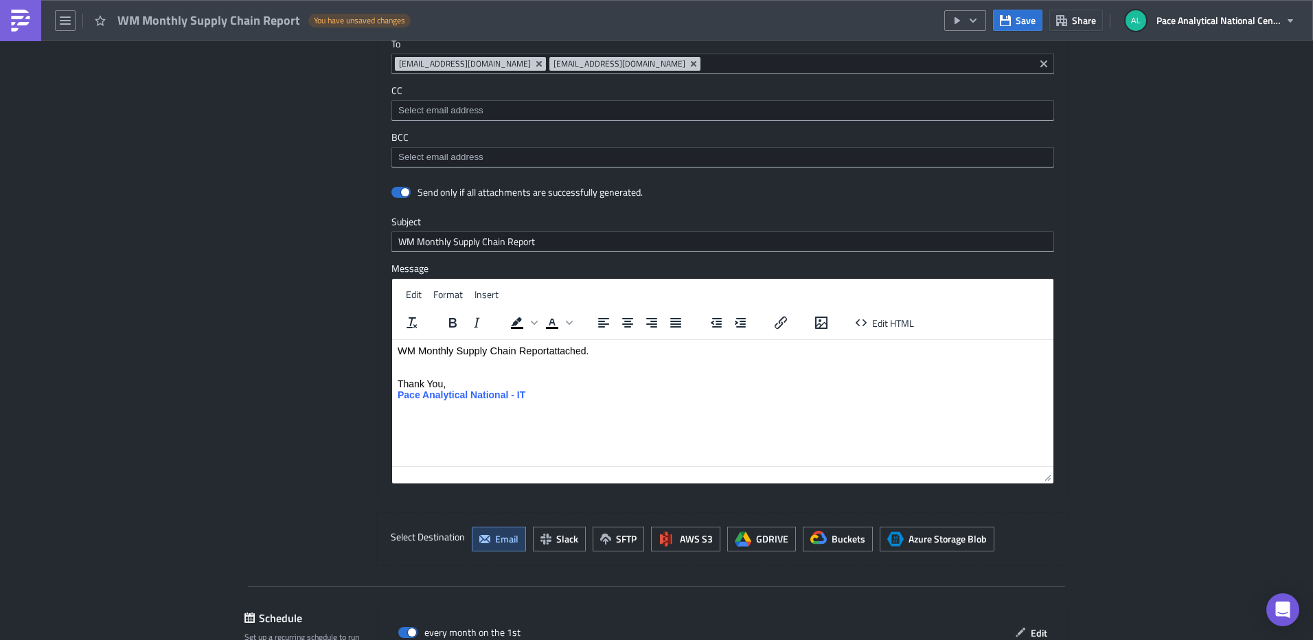
scroll to position [1269, 0]
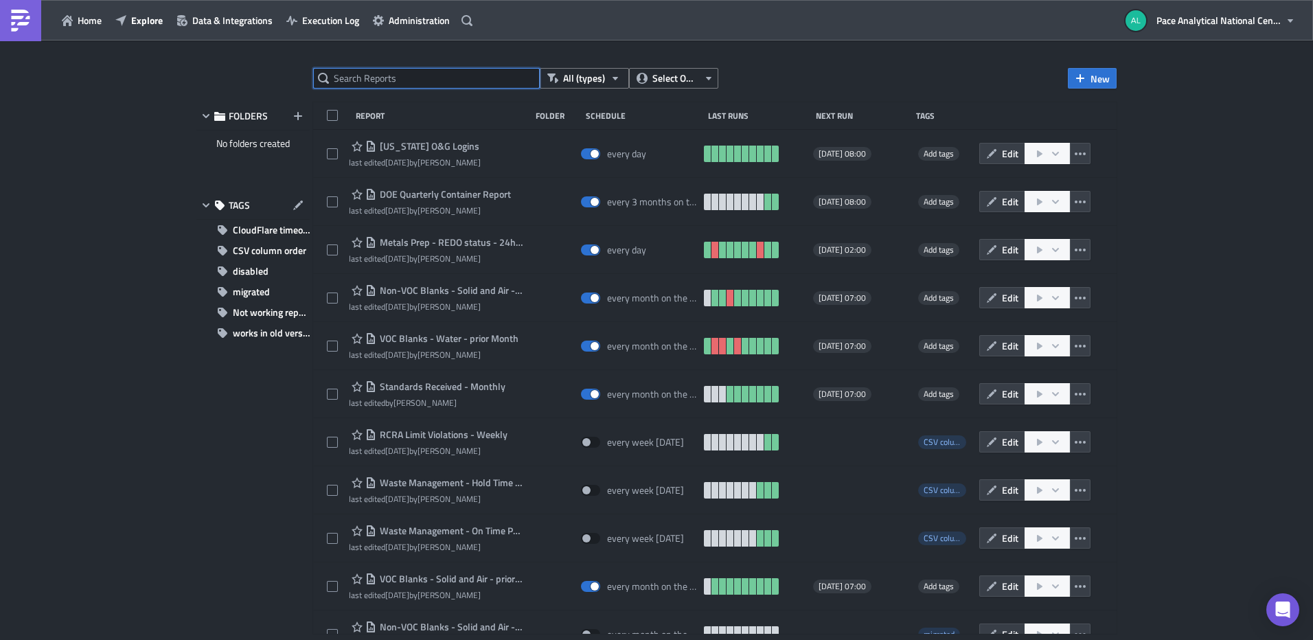
click at [420, 80] on input "text" at bounding box center [426, 78] width 227 height 21
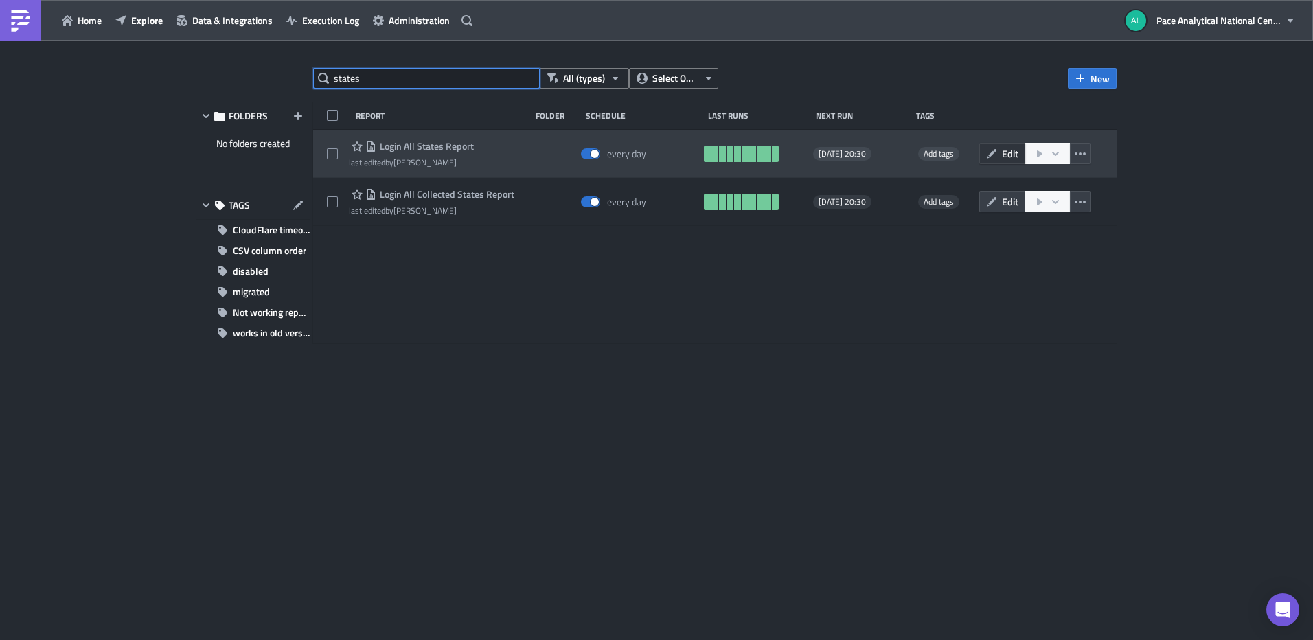
type input "states"
click at [998, 153] on button "Edit" at bounding box center [1002, 153] width 46 height 21
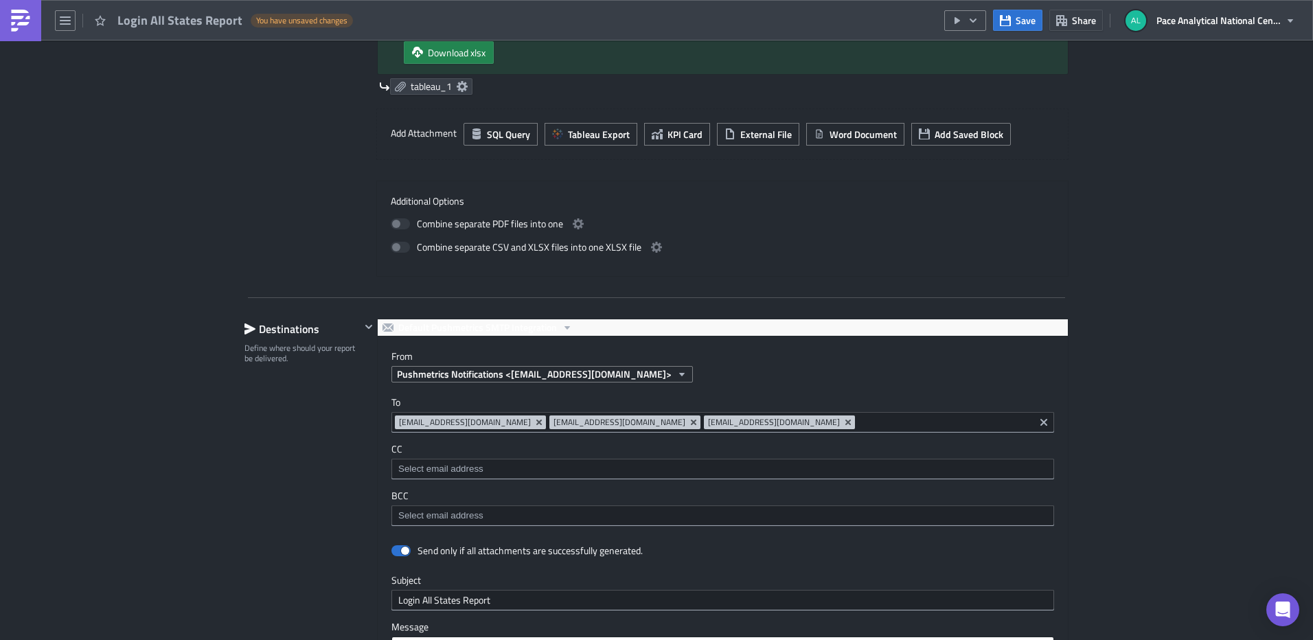
scroll to position [680, 0]
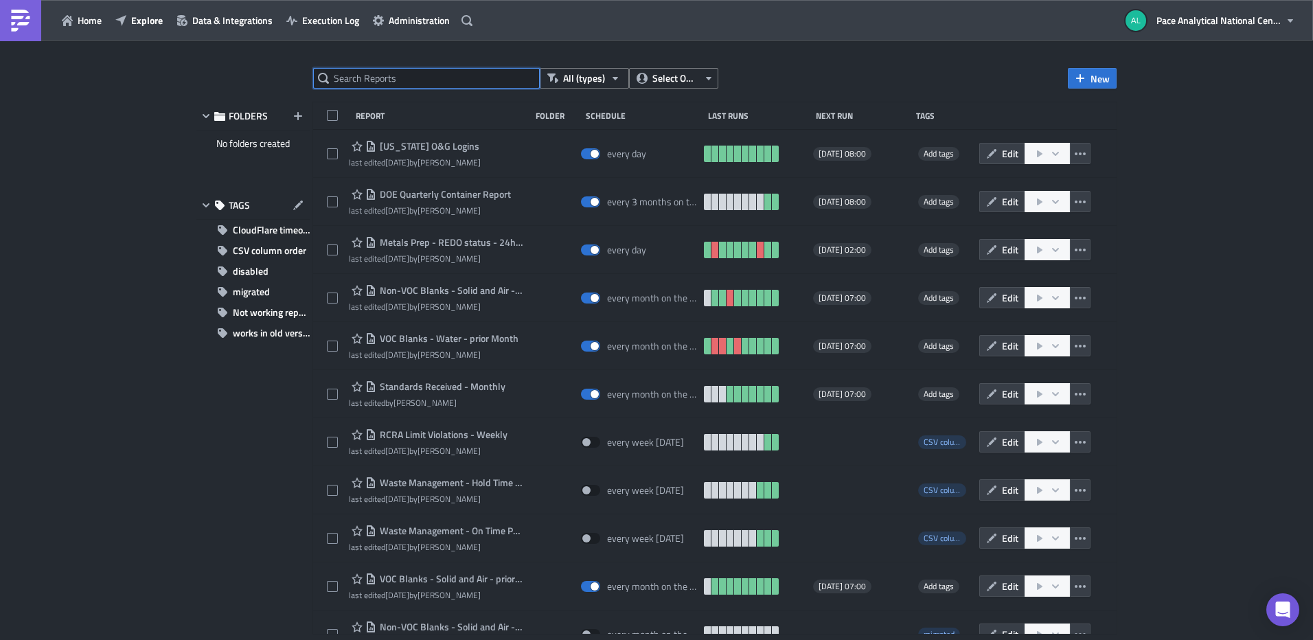
click at [374, 79] on input "text" at bounding box center [426, 78] width 227 height 21
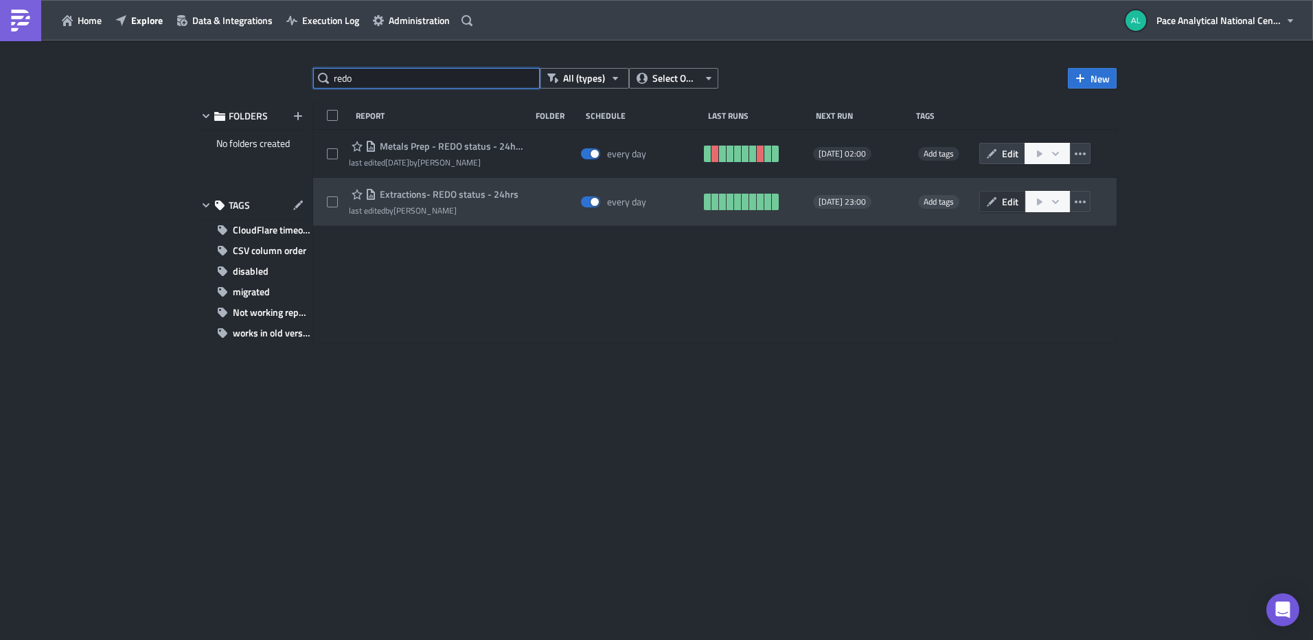
type input "redo"
click at [996, 200] on icon "button" at bounding box center [991, 201] width 11 height 11
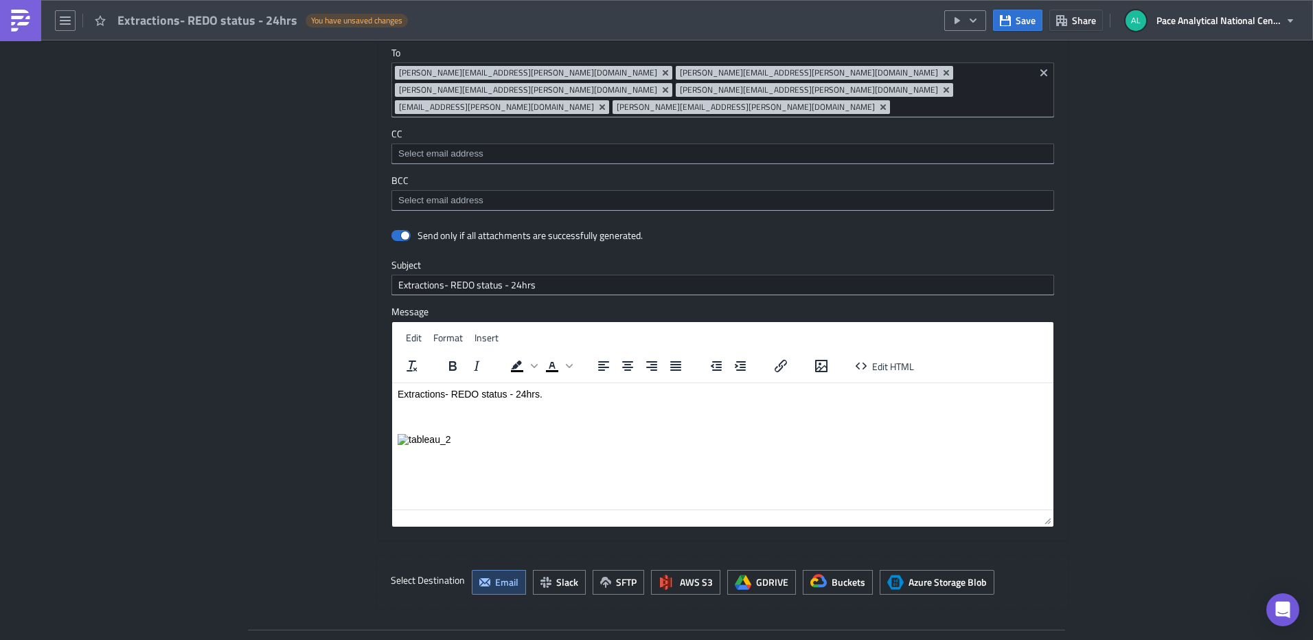
scroll to position [1259, 0]
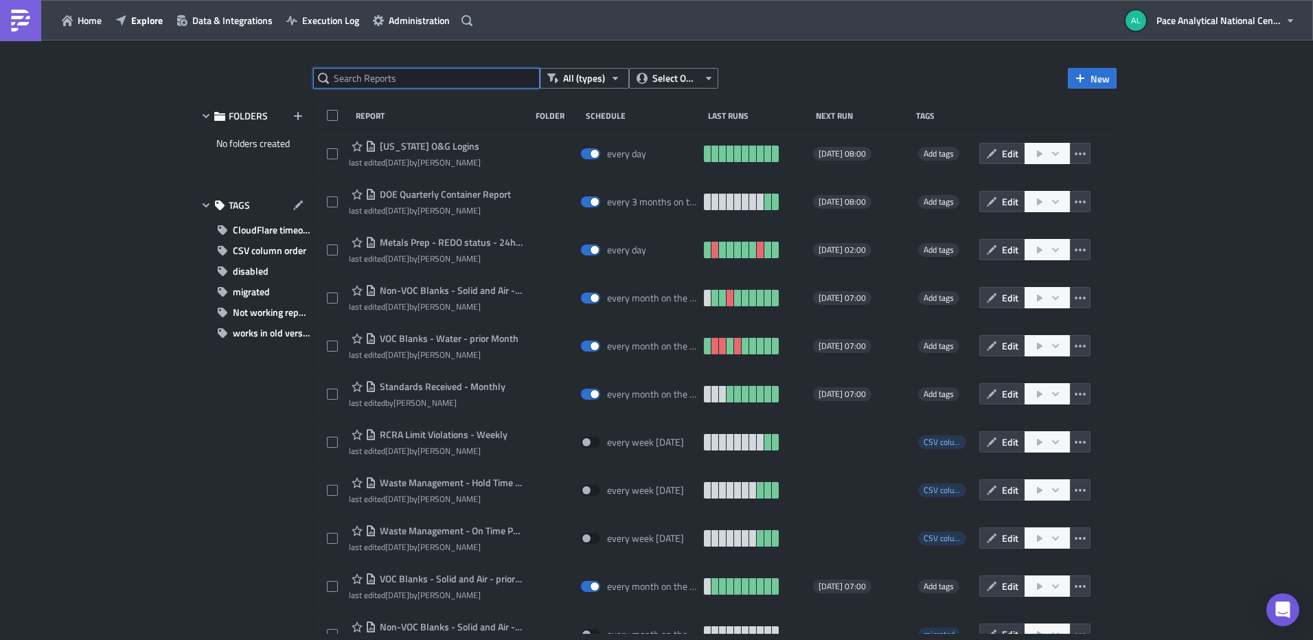
click at [362, 80] on input "text" at bounding box center [426, 78] width 227 height 21
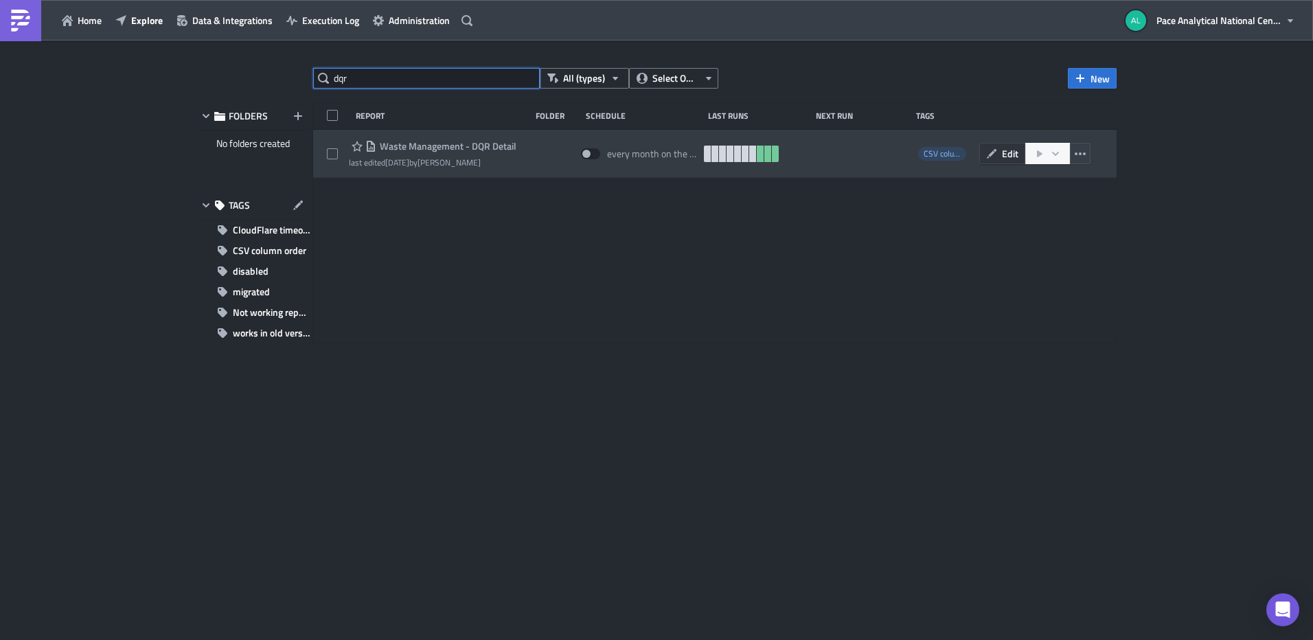
type input "dqr"
click at [989, 152] on icon "button" at bounding box center [991, 153] width 11 height 11
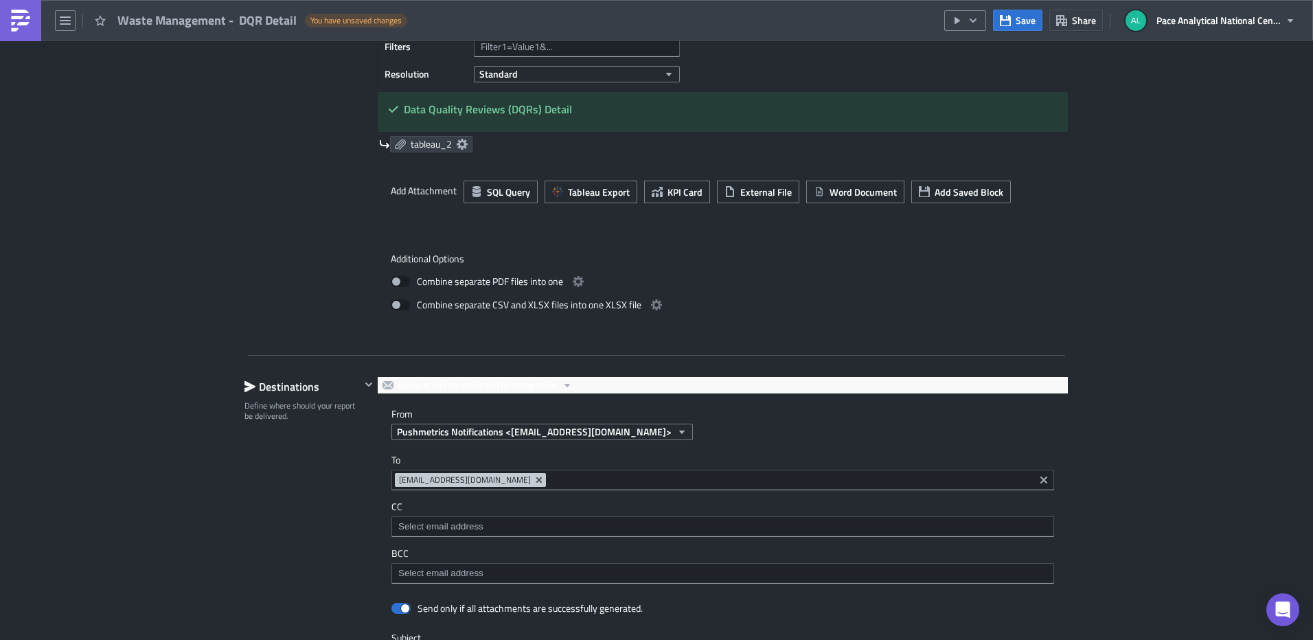
scroll to position [813, 0]
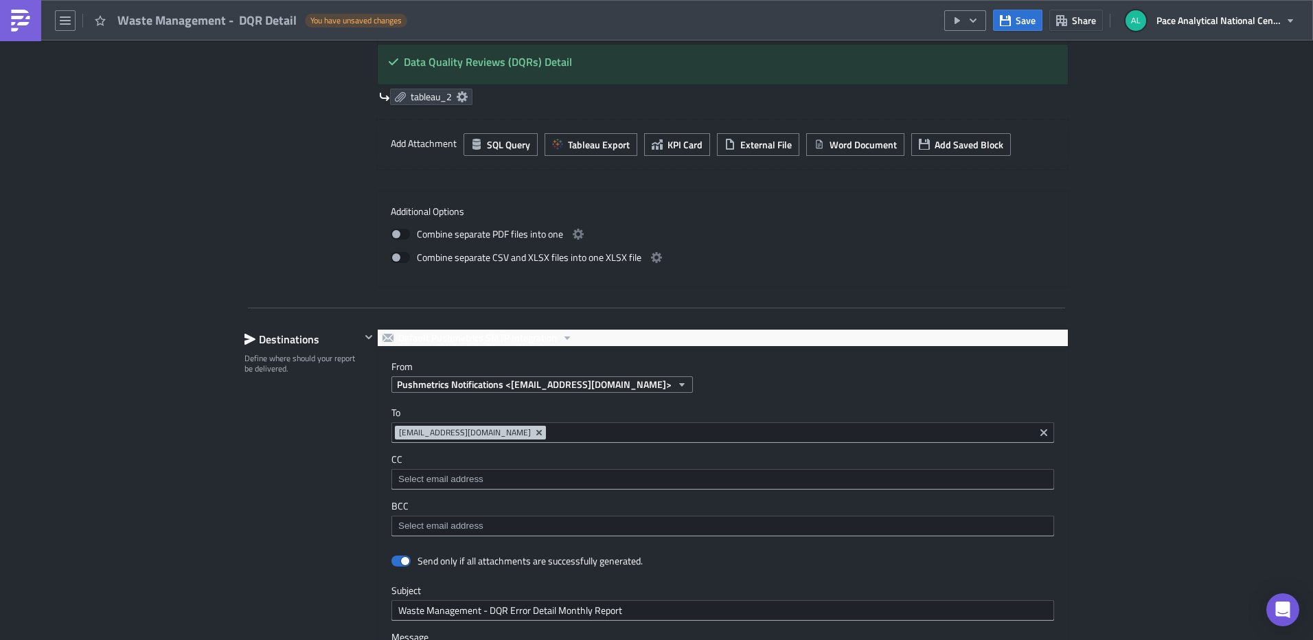
drag, startPoint x: 648, startPoint y: 431, endPoint x: 505, endPoint y: 431, distance: 143.5
click at [529, 433] on span "mtjlwaste_management___pace_national@pacelabs0.onmicrosoft.com" at bounding box center [465, 432] width 132 height 13
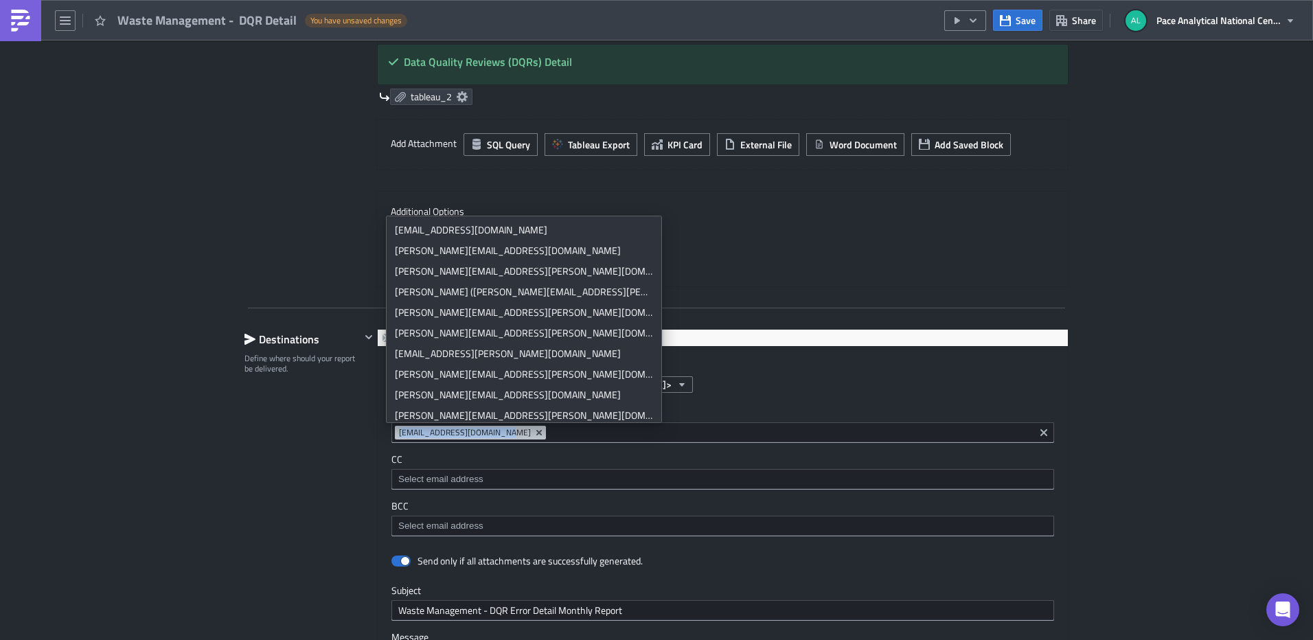
drag, startPoint x: 505, startPoint y: 431, endPoint x: 468, endPoint y: 435, distance: 36.6
click at [391, 433] on div "mtjlwaste_management___pace_national@pacelabs0.onmicrosoft.com" at bounding box center [722, 432] width 663 height 21
drag, startPoint x: 649, startPoint y: 434, endPoint x: 598, endPoint y: 433, distance: 50.8
click at [546, 433] on span "mtjlwaste_management___pace_national@pacelabs0.onmicrosoft.com" at bounding box center [470, 433] width 151 height 14
drag, startPoint x: 598, startPoint y: 433, endPoint x: 394, endPoint y: 429, distance: 204.0
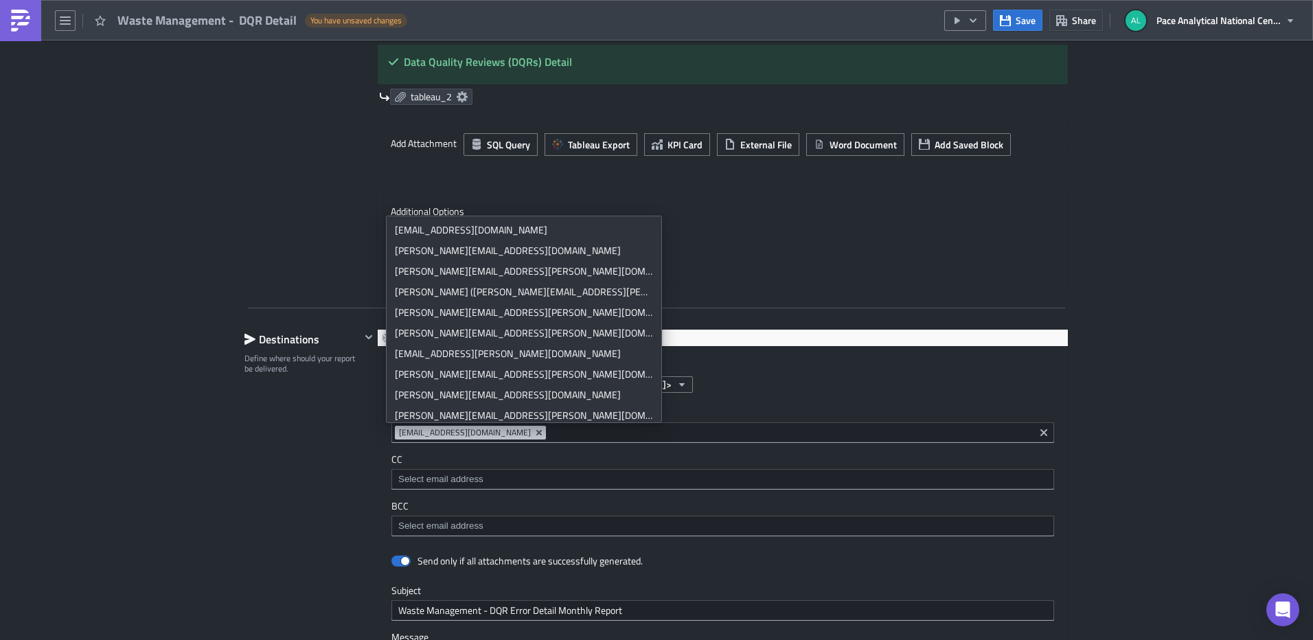
click at [399, 429] on span "mtjlwaste_management___pace_national@pacelabs0.onmicrosoft.com" at bounding box center [465, 432] width 132 height 13
drag, startPoint x: 393, startPoint y: 431, endPoint x: 647, endPoint y: 436, distance: 253.4
click at [531, 436] on span "mtjlwaste_management___pace_national@pacelabs0.onmicrosoft.com" at bounding box center [465, 432] width 132 height 13
drag, startPoint x: 647, startPoint y: 434, endPoint x: 503, endPoint y: 433, distance: 144.2
click at [503, 433] on span "mtjlwaste_management___pace_national@pacelabs0.onmicrosoft.com" at bounding box center [465, 432] width 132 height 13
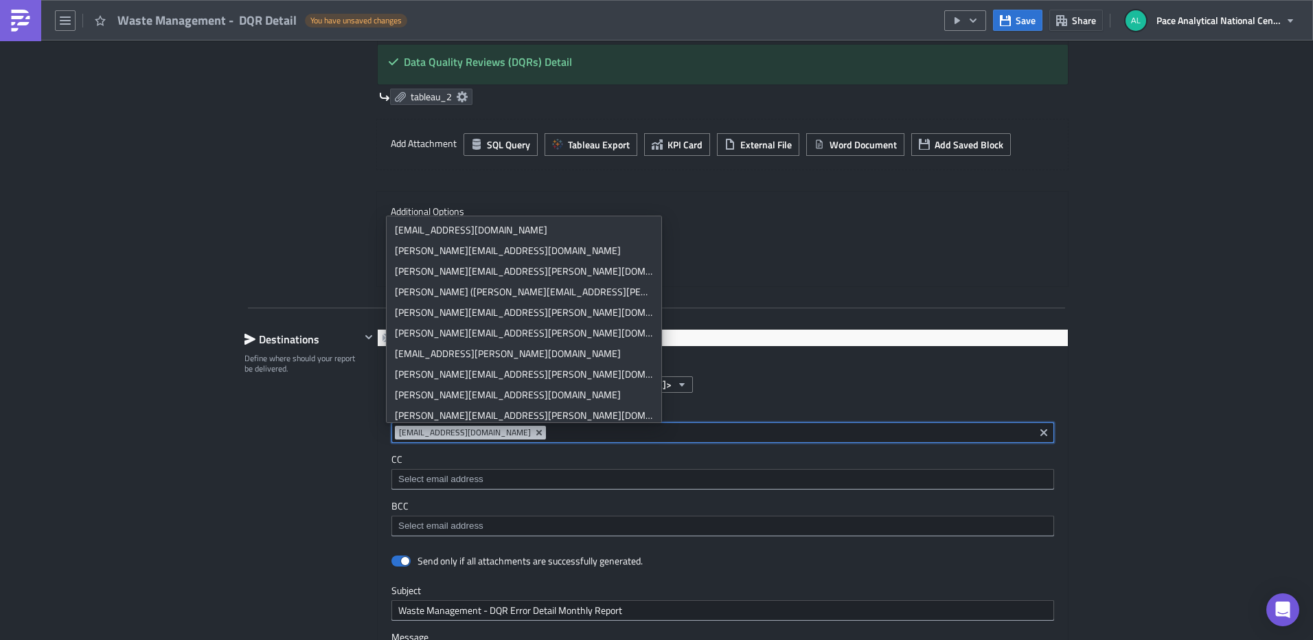
click at [810, 435] on input at bounding box center [789, 433] width 481 height 14
click at [760, 404] on div "To mtjlwaste_management___pace_national@pacelabs0.onmicrosoft.com mtjlwaste_man…" at bounding box center [723, 471] width 690 height 157
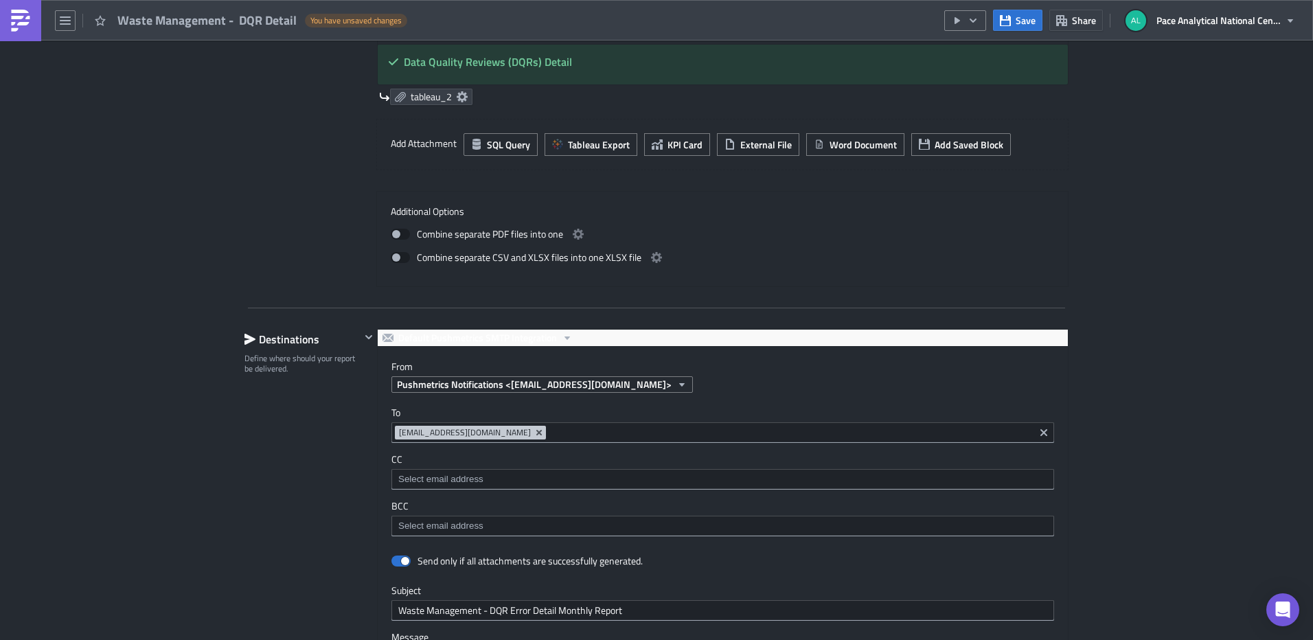
drag, startPoint x: 648, startPoint y: 431, endPoint x: 551, endPoint y: 427, distance: 96.2
click at [531, 427] on span "mtjlwaste_management___pace_national@pacelabs0.onmicrosoft.com" at bounding box center [465, 432] width 132 height 13
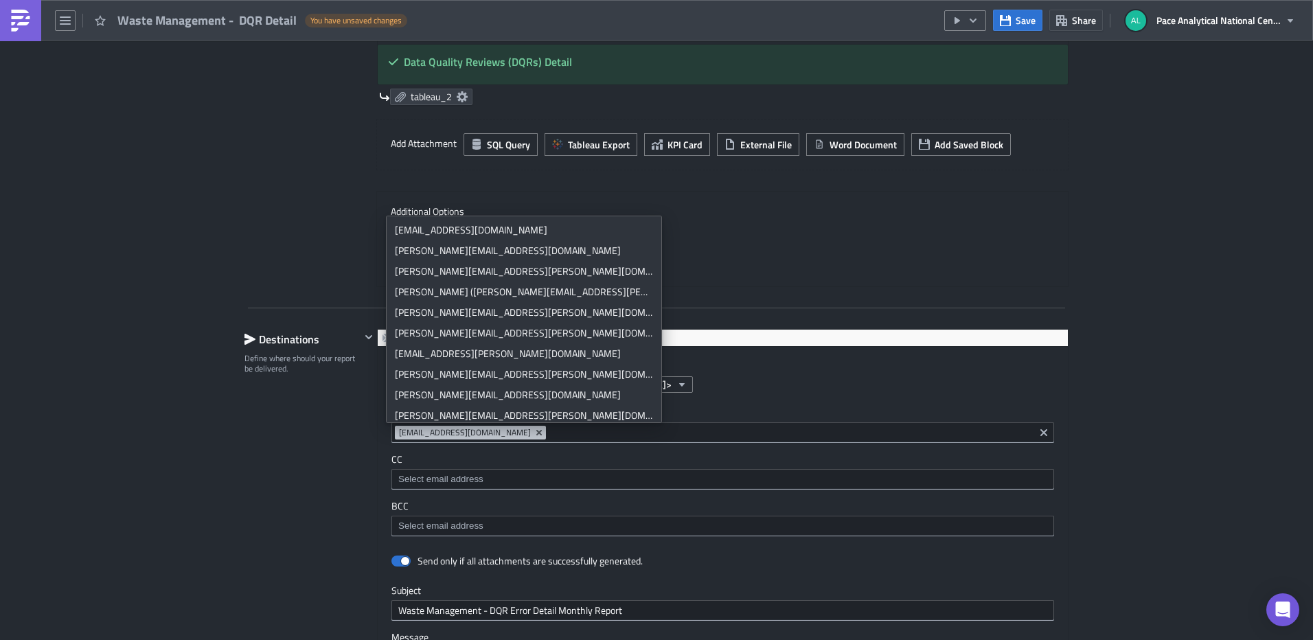
drag, startPoint x: 551, startPoint y: 427, endPoint x: 395, endPoint y: 433, distance: 156.7
click at [399, 433] on span "mtjlwaste_management___pace_national@pacelabs0.onmicrosoft.com" at bounding box center [465, 432] width 132 height 13
drag, startPoint x: 392, startPoint y: 433, endPoint x: 652, endPoint y: 437, distance: 260.3
click at [546, 437] on span "mtjlwaste_management___pace_national@pacelabs0.onmicrosoft.com" at bounding box center [470, 433] width 151 height 14
click at [698, 432] on input at bounding box center [789, 433] width 481 height 14
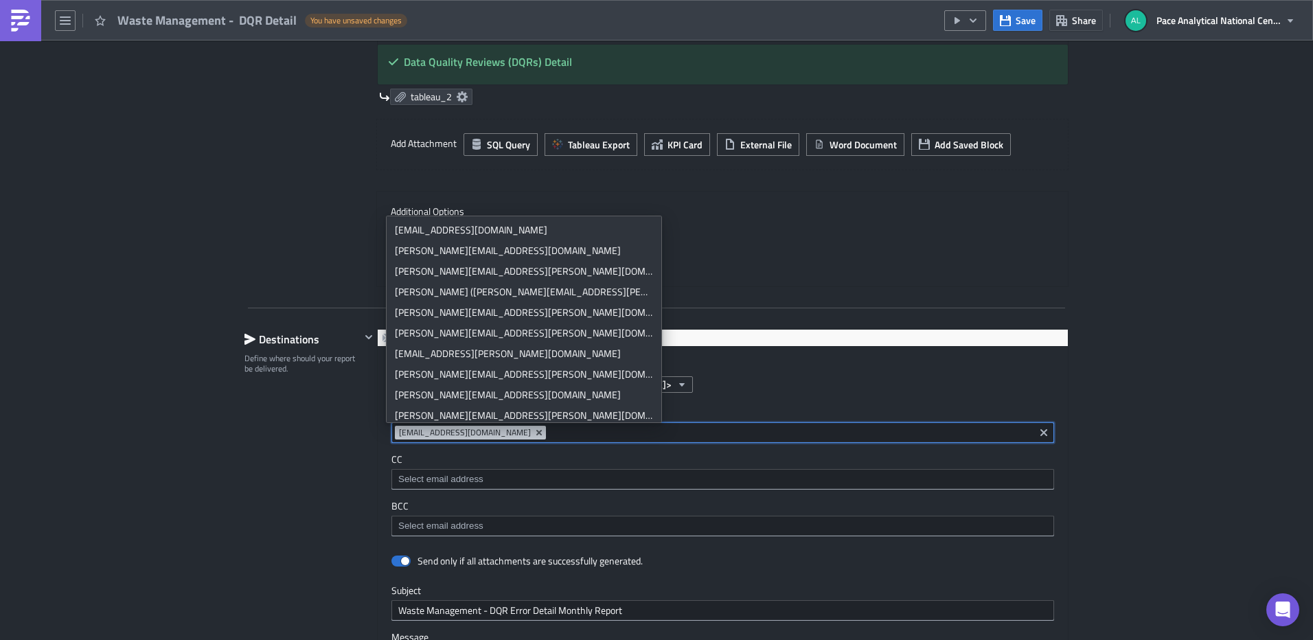
click at [698, 432] on input at bounding box center [789, 433] width 481 height 14
click at [718, 385] on div "Pushmetrics Notifications <[EMAIL_ADDRESS][DOMAIN_NAME]>" at bounding box center [729, 384] width 676 height 16
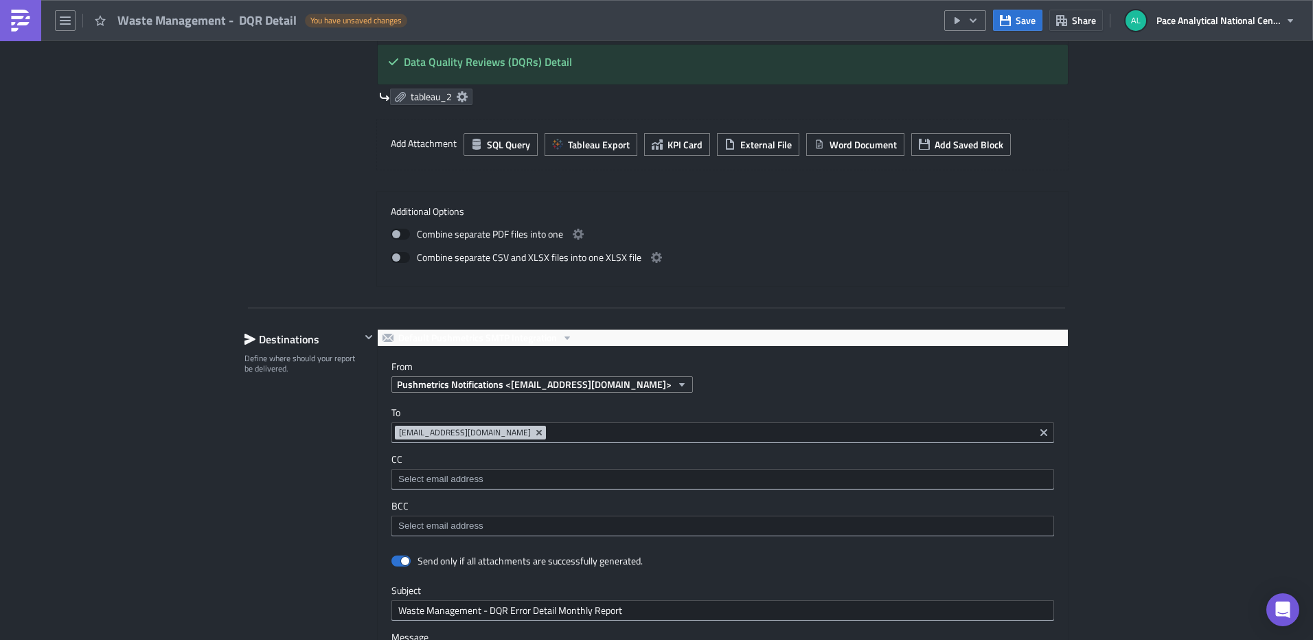
click at [687, 433] on input at bounding box center [789, 433] width 481 height 14
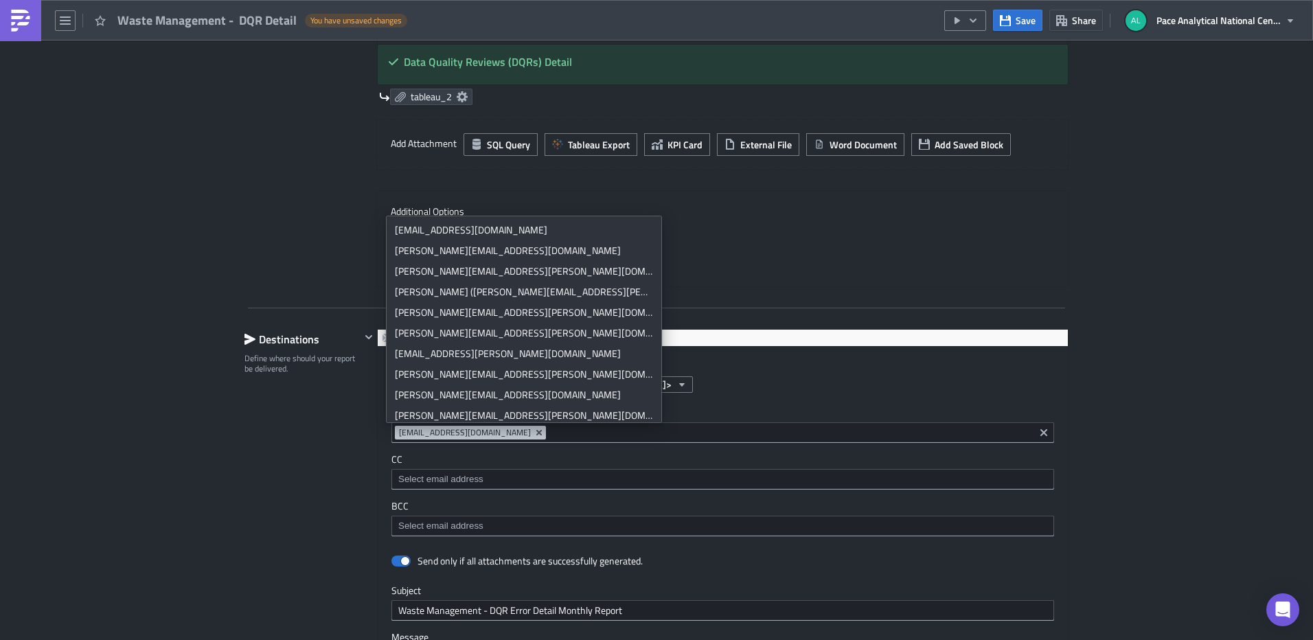
drag, startPoint x: 650, startPoint y: 433, endPoint x: 392, endPoint y: 433, distance: 257.5
click at [395, 433] on span "mtjlwaste_management___pace_national@pacelabs0.onmicrosoft.com" at bounding box center [470, 433] width 151 height 14
drag, startPoint x: 392, startPoint y: 433, endPoint x: 402, endPoint y: 433, distance: 10.3
click at [402, 433] on span "mtjlwaste_management___pace_national@pacelabs0.onmicrosoft.com" at bounding box center [465, 432] width 132 height 13
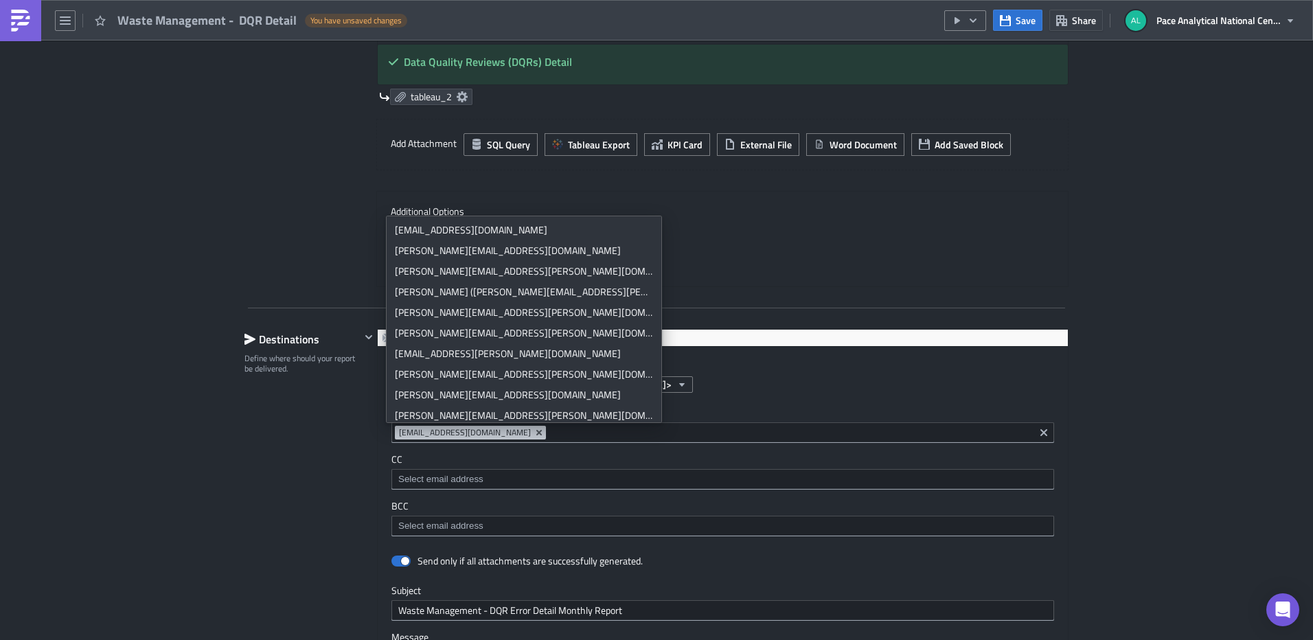
click at [402, 433] on span "mtjlwaste_management___pace_national@pacelabs0.onmicrosoft.com" at bounding box center [465, 432] width 132 height 13
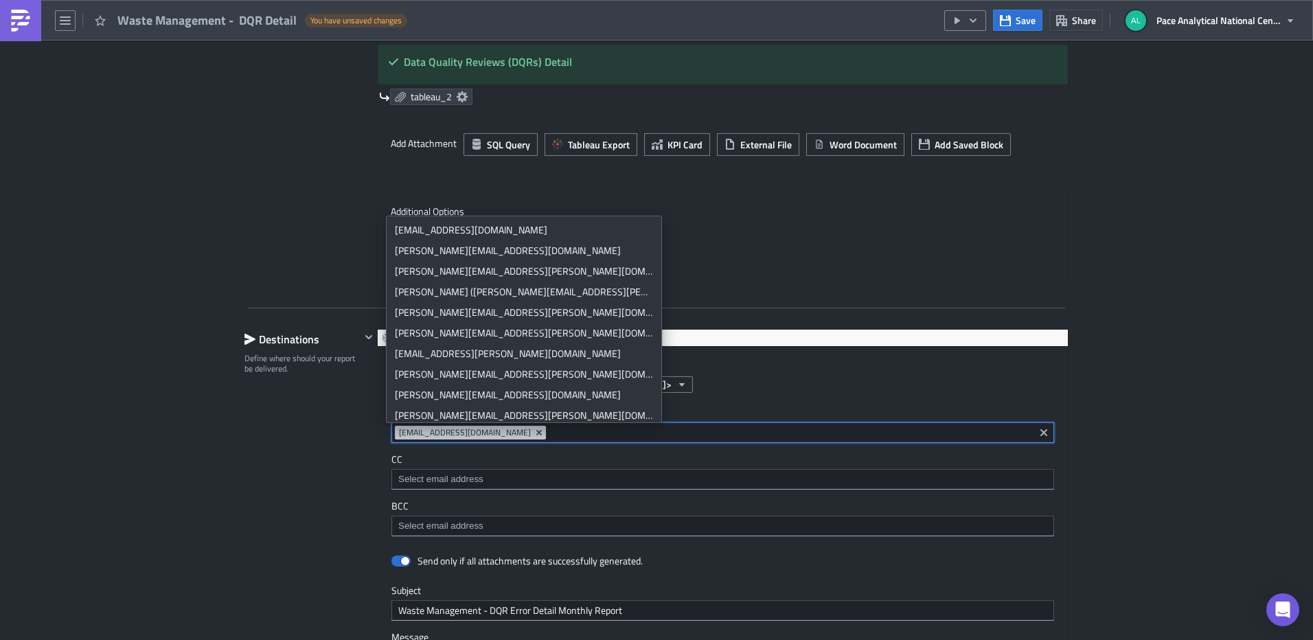
click at [402, 433] on span "mtjlwaste_management___pace_national@pacelabs0.onmicrosoft.com" at bounding box center [465, 432] width 132 height 13
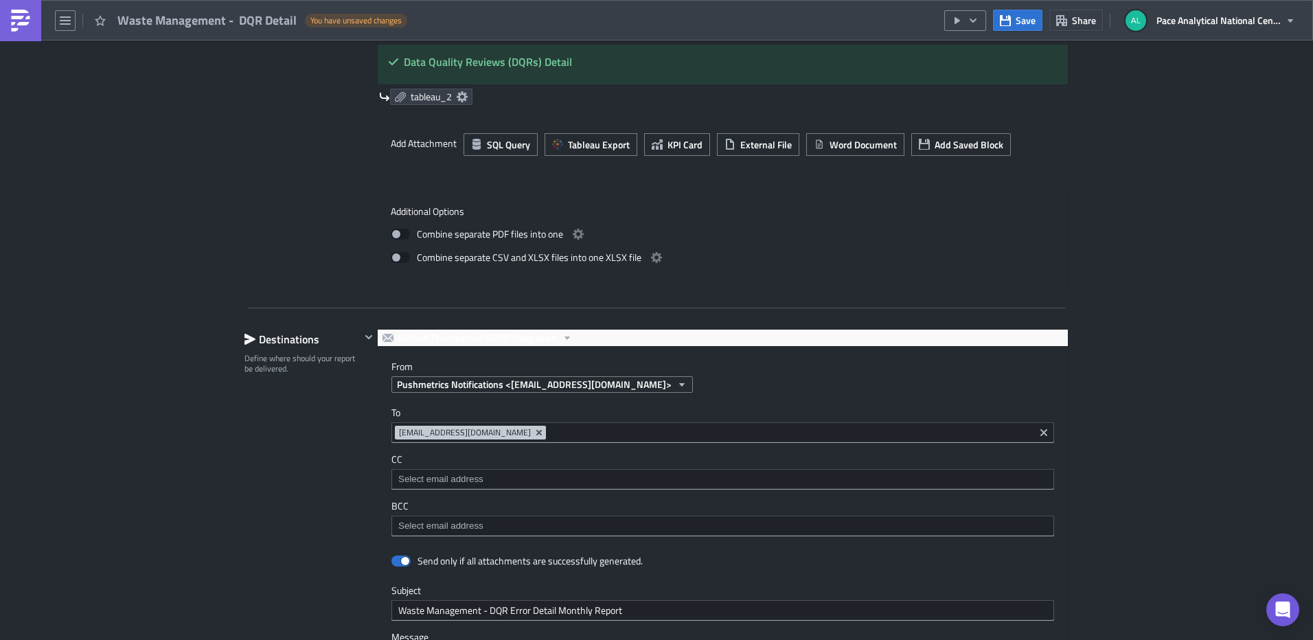
click at [692, 202] on div "Additional Options Combine separate PDF files into one Combine separate CSV and…" at bounding box center [722, 239] width 692 height 96
click at [531, 435] on span "mtjlwaste_management___pace_national@pacelabs0.onmicrosoft.com" at bounding box center [465, 432] width 132 height 13
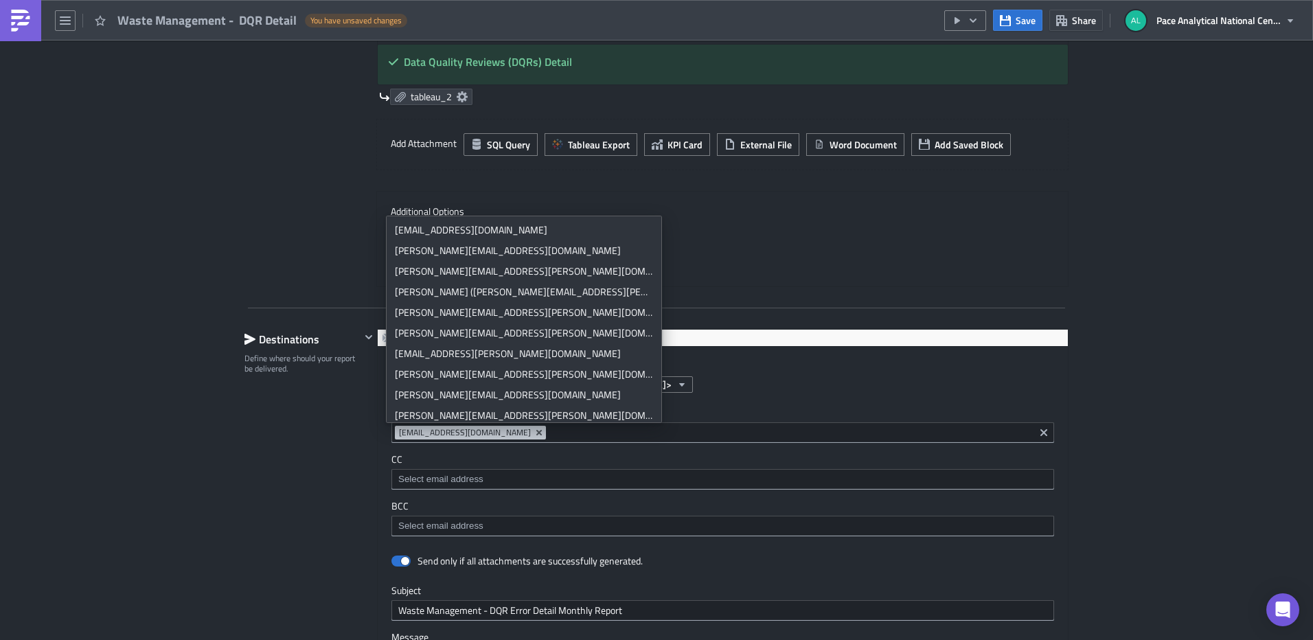
click at [531, 435] on span "mtjlwaste_management___pace_national@pacelabs0.onmicrosoft.com" at bounding box center [465, 432] width 132 height 13
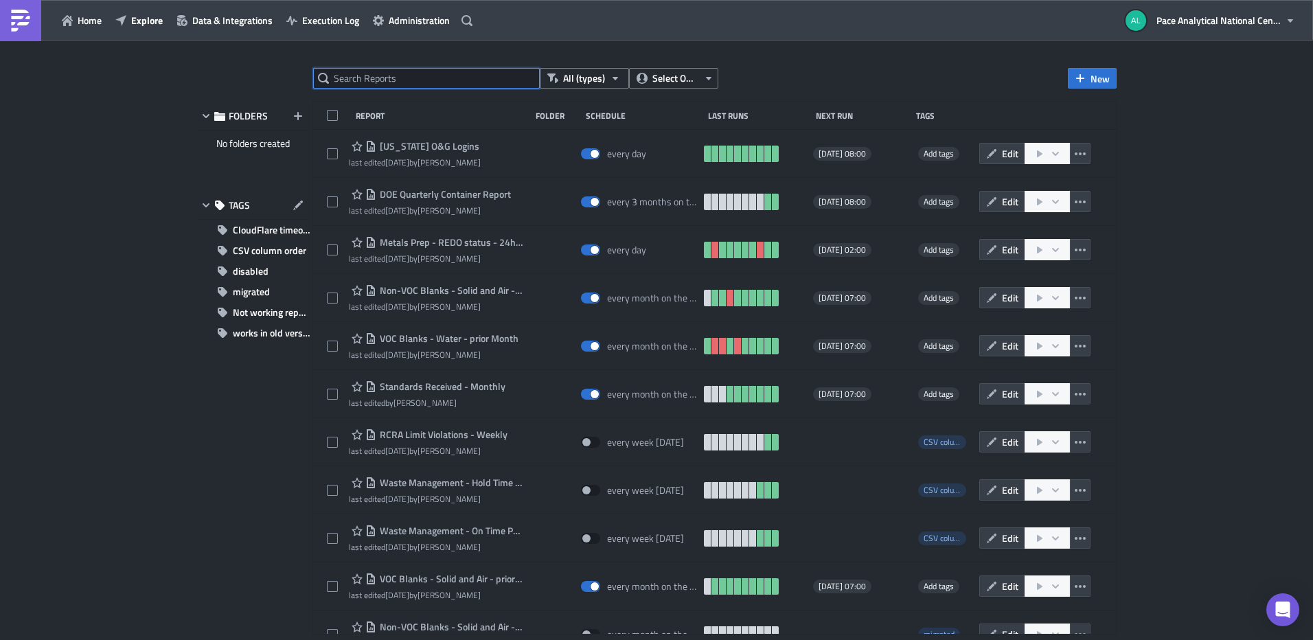
click at [425, 82] on input "text" at bounding box center [426, 78] width 227 height 21
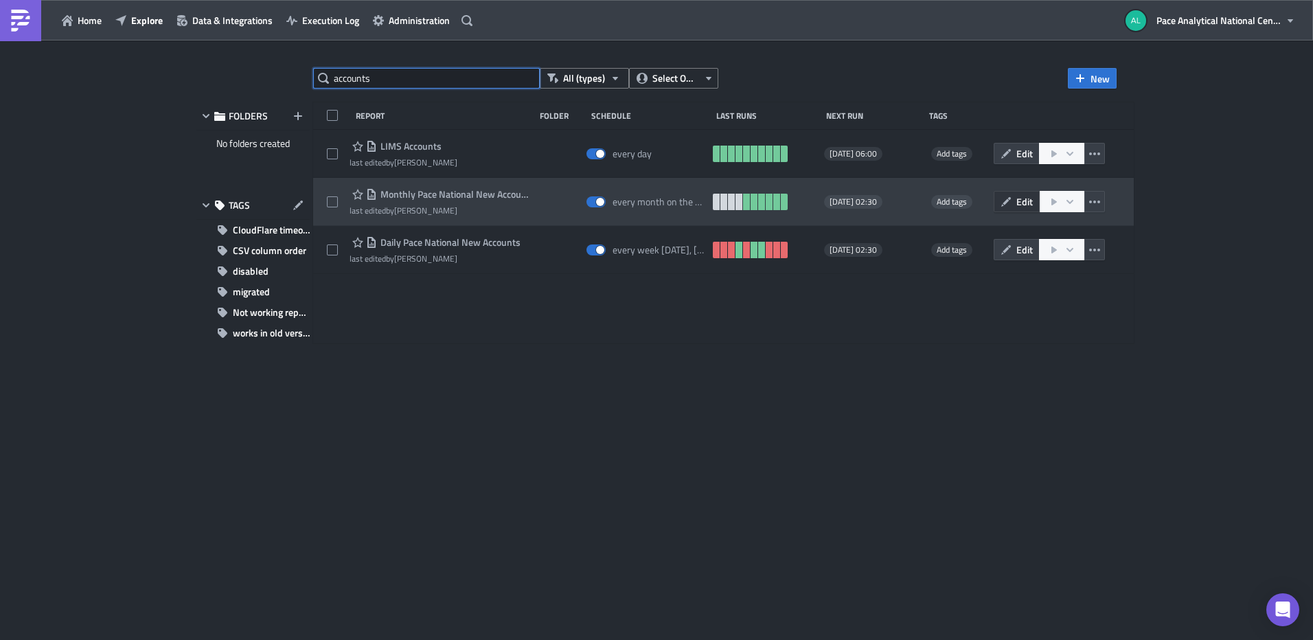
type input "accounts"
click at [1033, 204] on span "Edit" at bounding box center [1024, 201] width 16 height 14
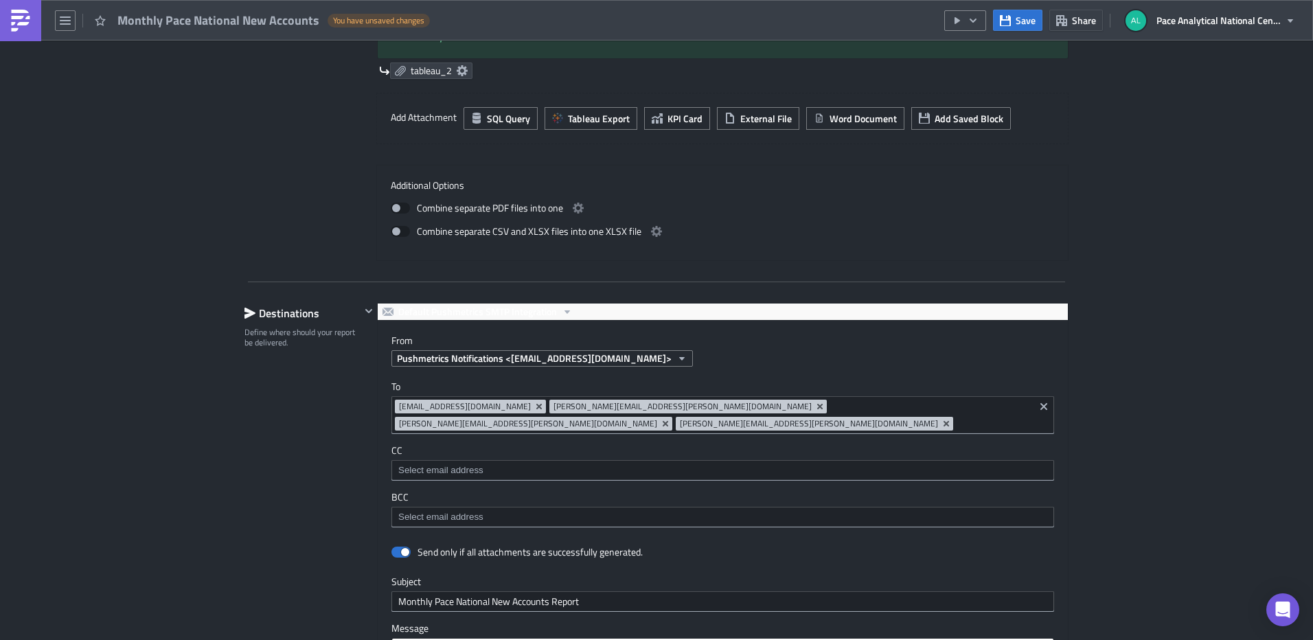
scroll to position [939, 0]
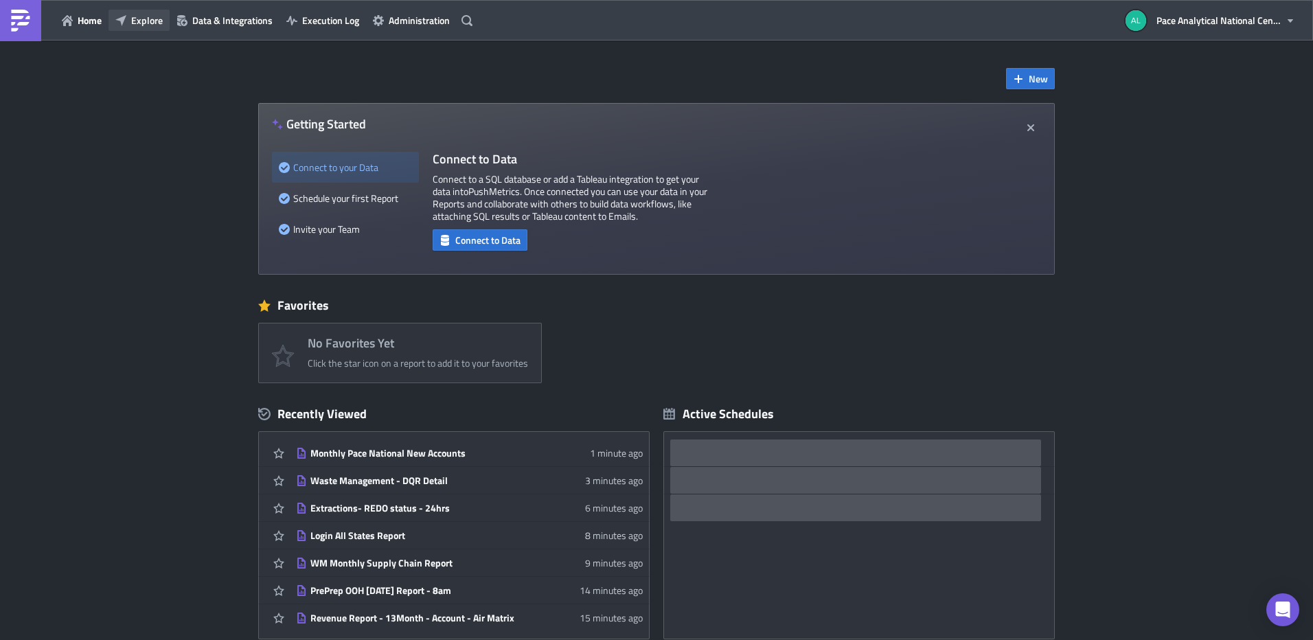
click at [148, 18] on span "Explore" at bounding box center [147, 20] width 32 height 14
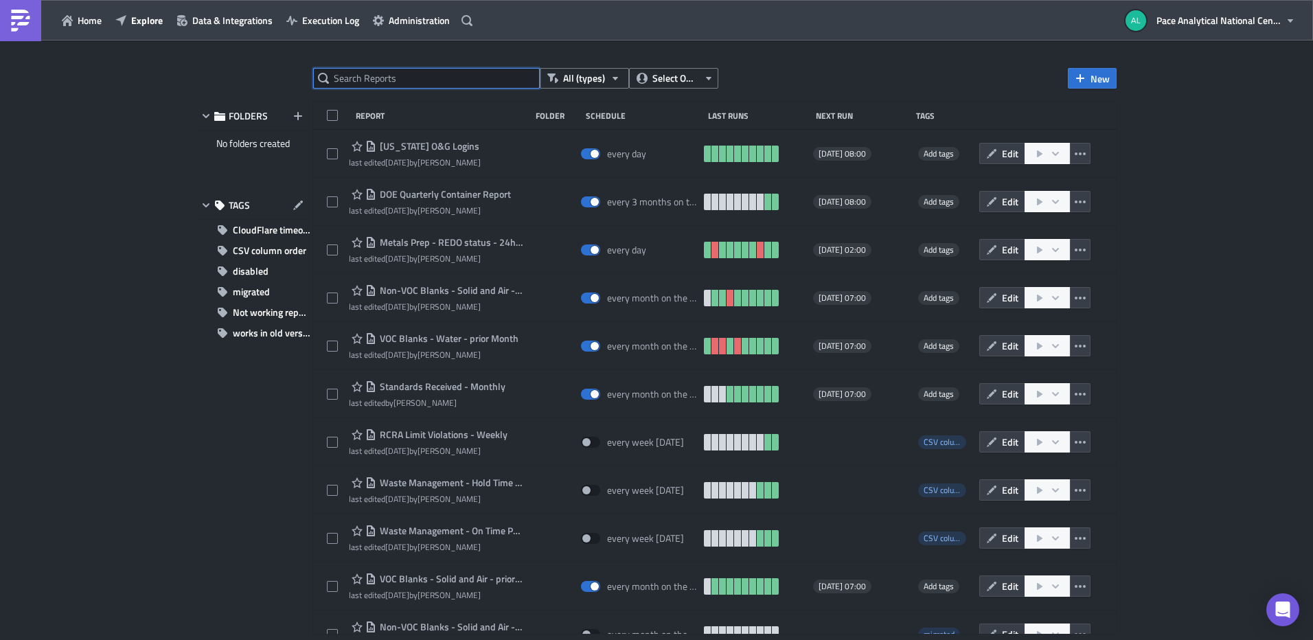
click at [415, 80] on input "text" at bounding box center [426, 78] width 227 height 21
type input "tx missing"
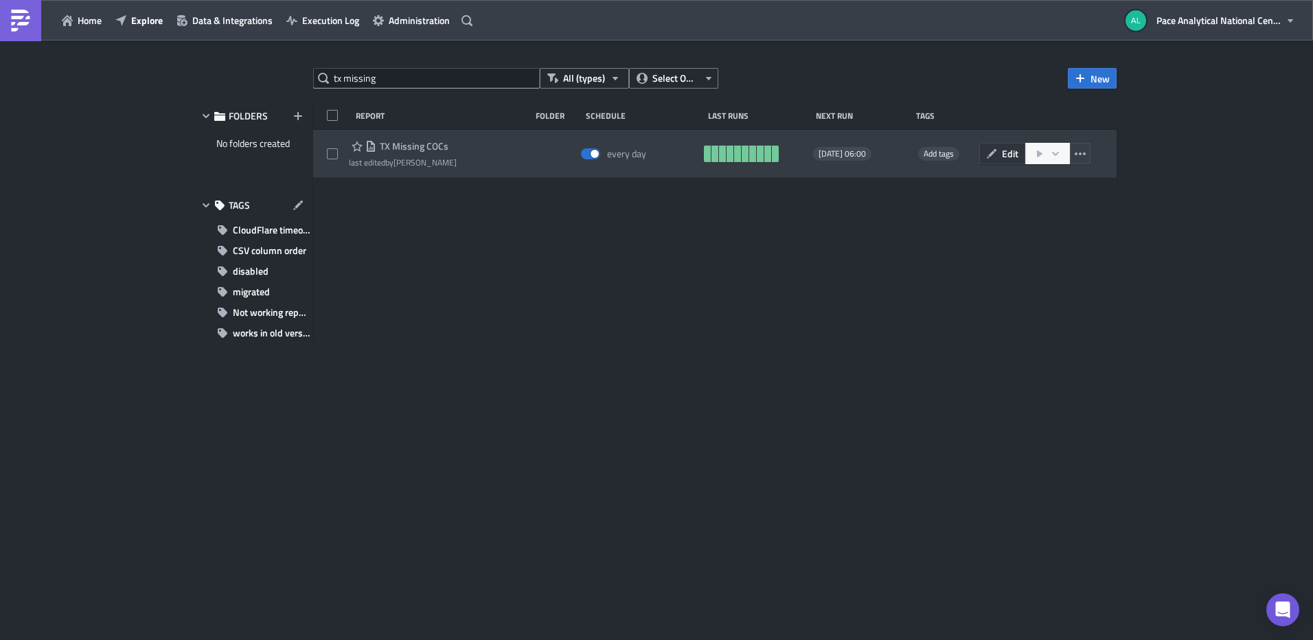
click at [987, 152] on icon "button" at bounding box center [991, 153] width 11 height 11
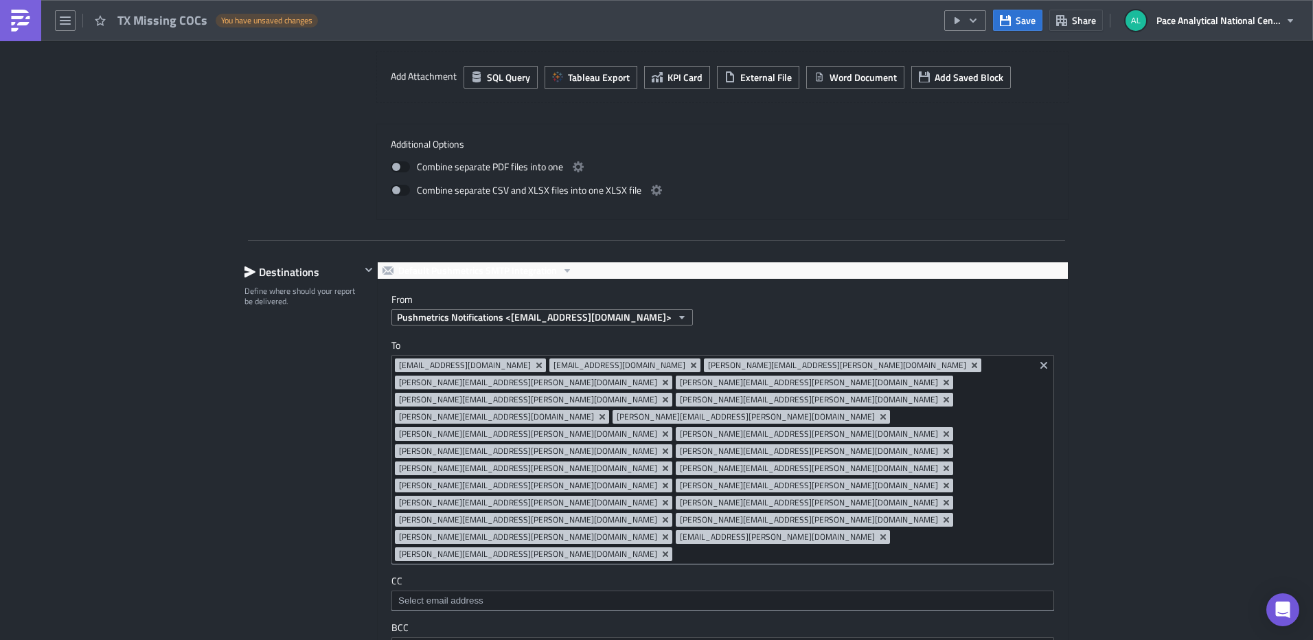
scroll to position [972, 0]
